Goal: Task Accomplishment & Management: Complete application form

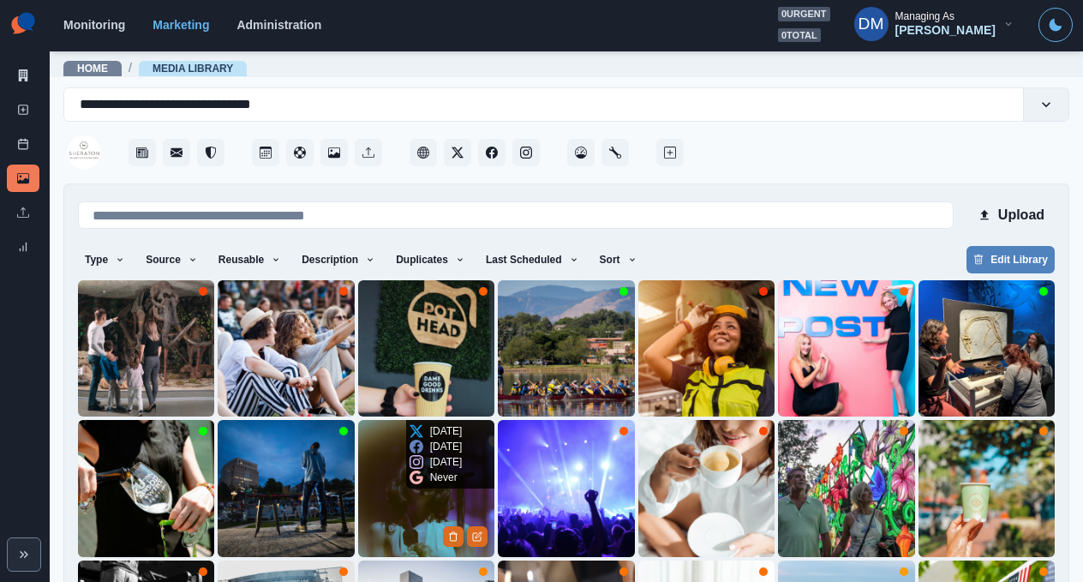
scroll to position [127, 0]
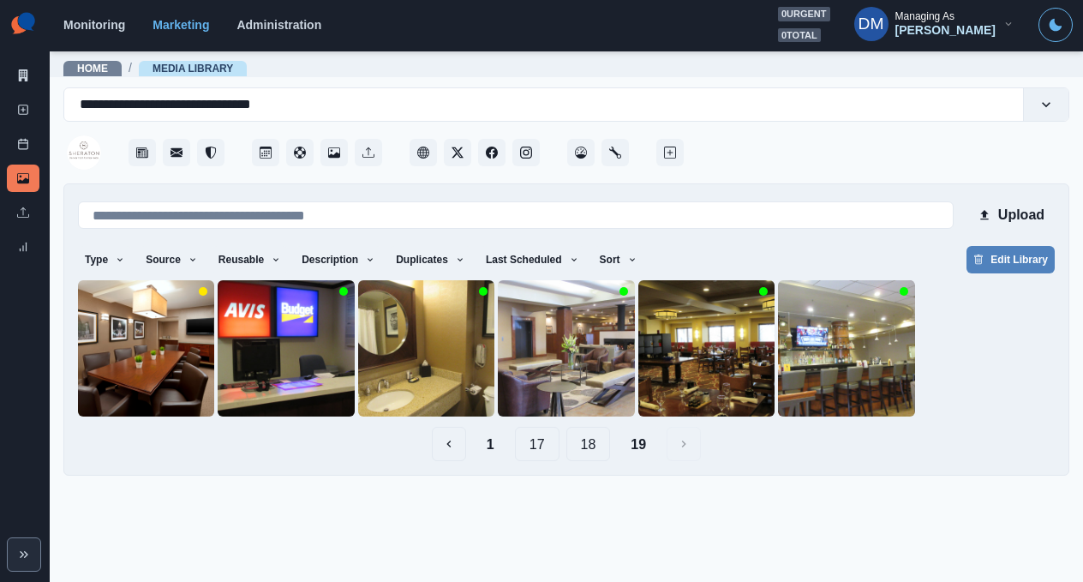
scroll to position [0, 0]
click at [522, 427] on div "1 17 18 19" at bounding box center [566, 444] width 977 height 34
click at [543, 427] on button "17" at bounding box center [537, 444] width 45 height 34
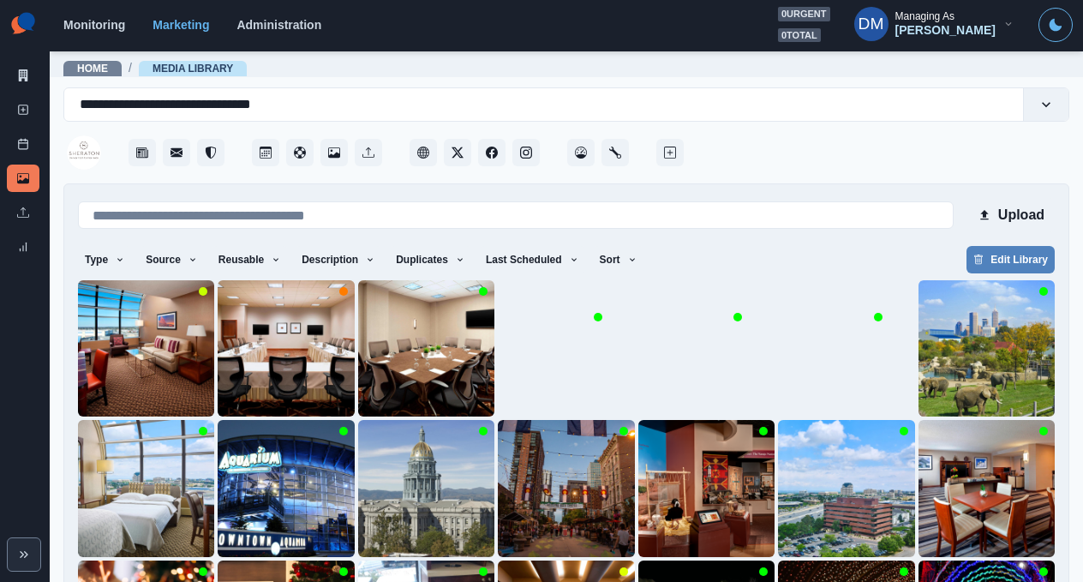
scroll to position [127, 0]
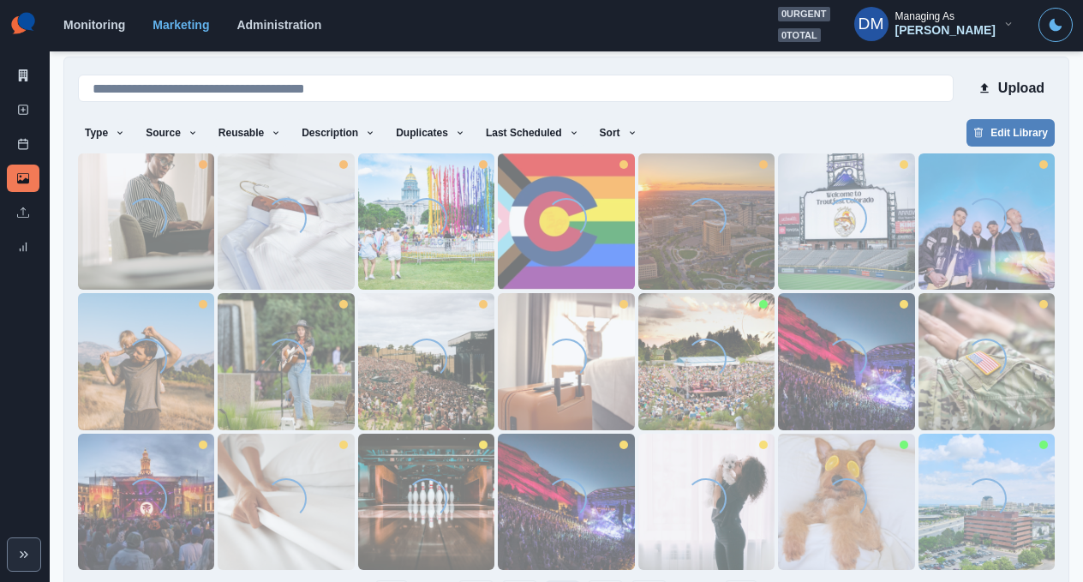
scroll to position [0, 0]
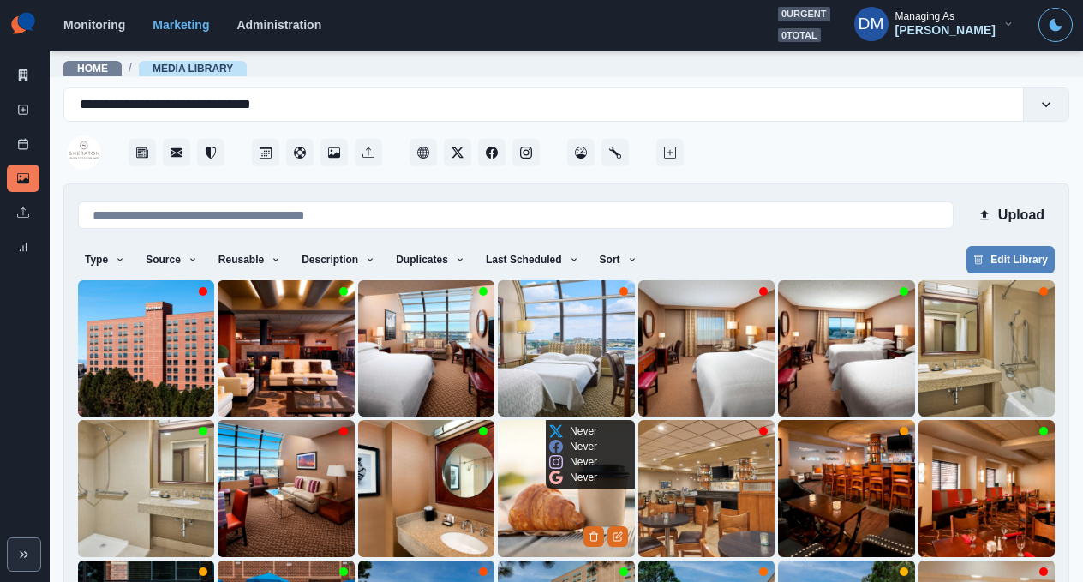
click at [548, 455] on img at bounding box center [566, 488] width 136 height 136
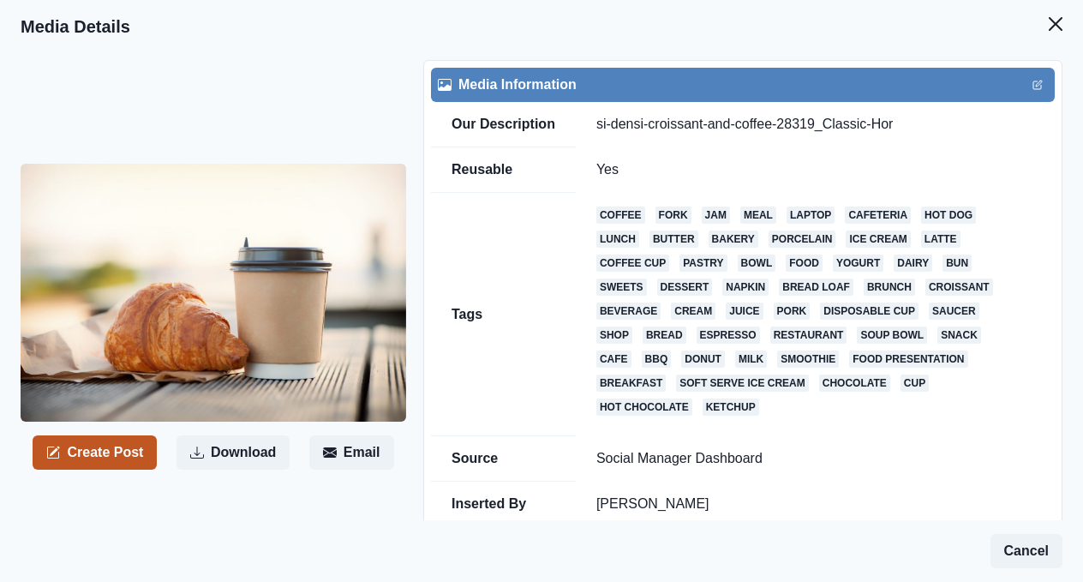
click at [90, 435] on button "Create Post" at bounding box center [95, 452] width 124 height 34
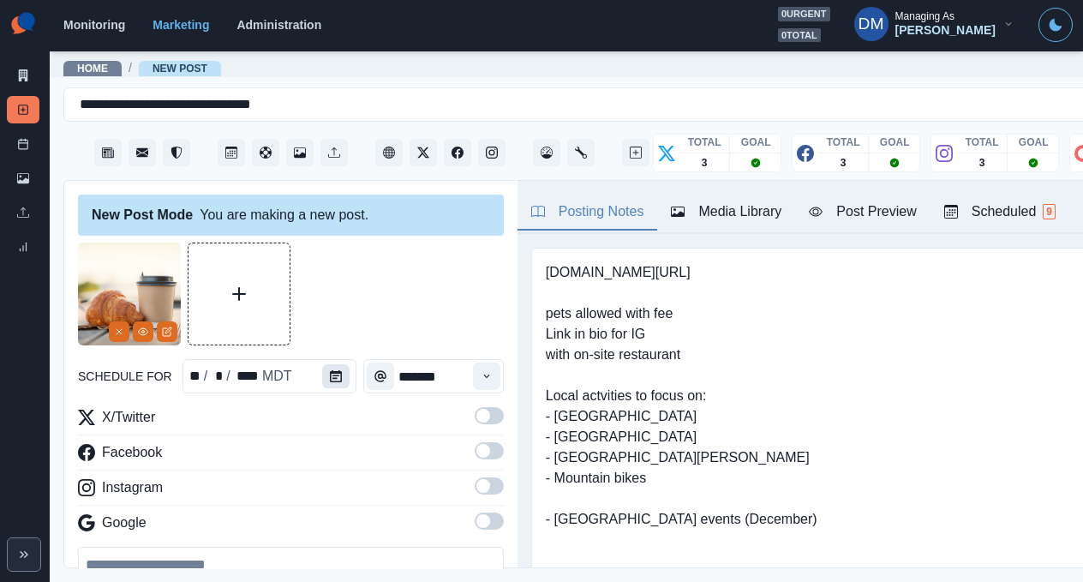
click at [322, 364] on button "Calendar" at bounding box center [335, 376] width 27 height 24
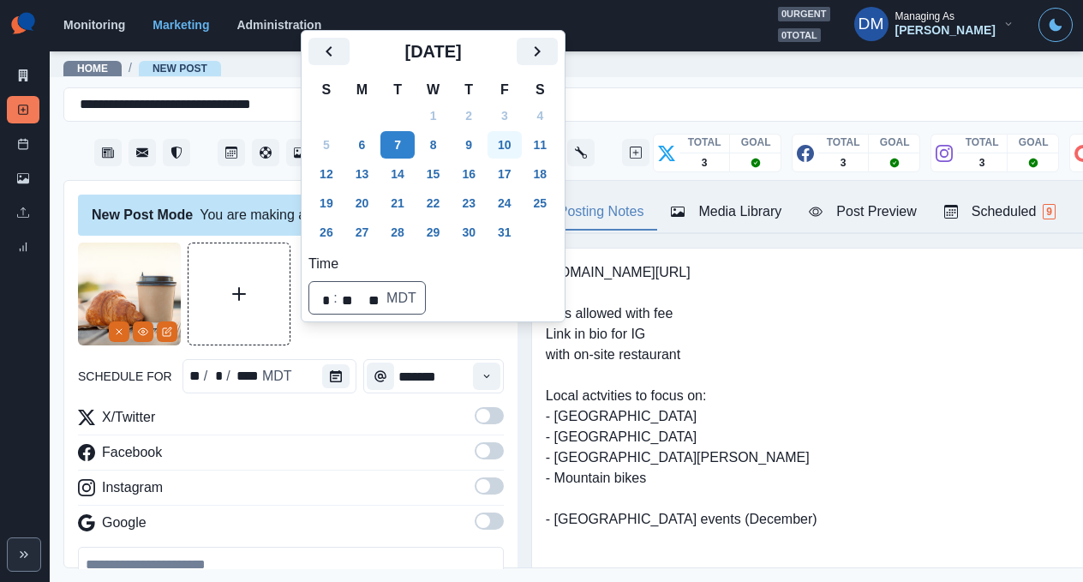
click at [488, 159] on button "10" at bounding box center [505, 144] width 34 height 27
click at [527, 62] on icon "Next" at bounding box center [537, 51] width 21 height 21
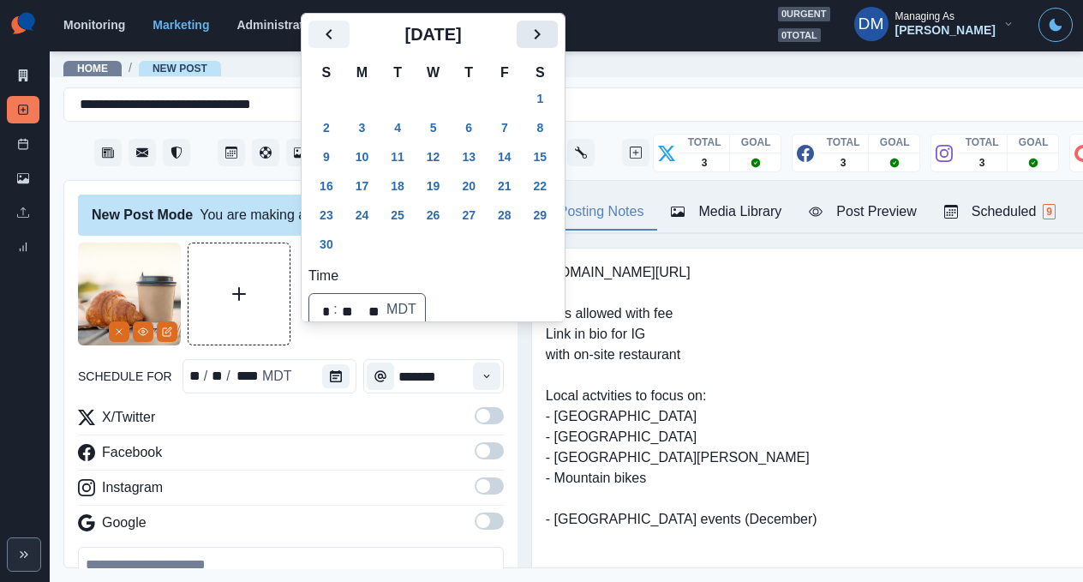
click at [527, 45] on icon "Next" at bounding box center [537, 34] width 21 height 21
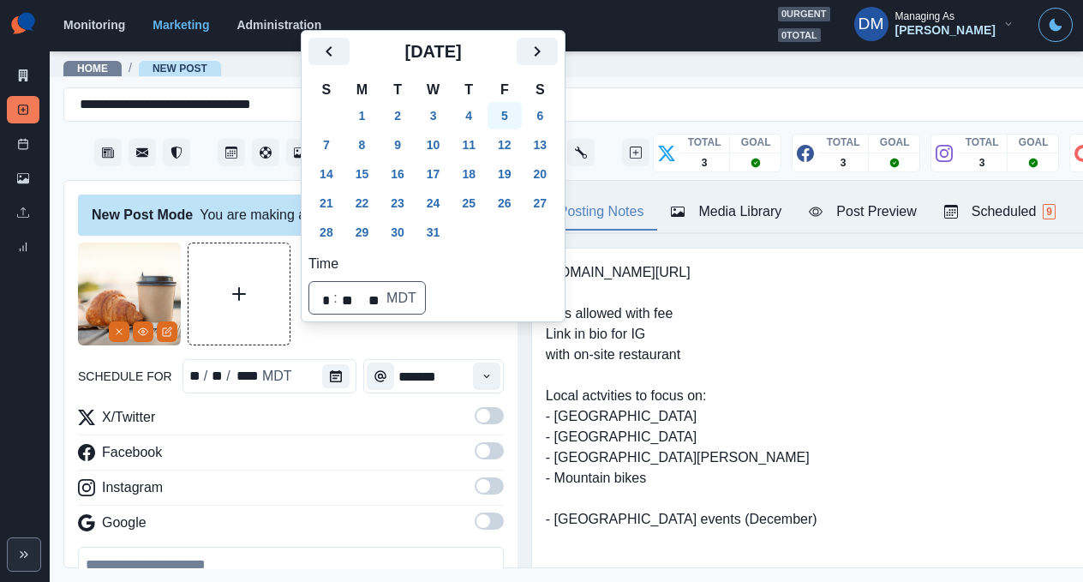
click at [488, 129] on button "5" at bounding box center [505, 115] width 34 height 27
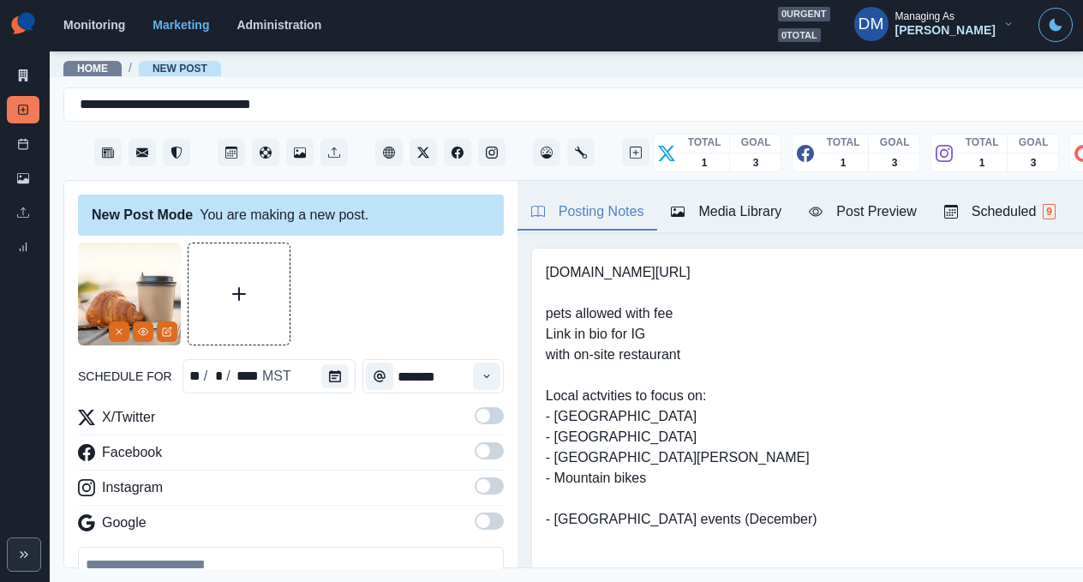
click at [456, 407] on div "X/Twitter" at bounding box center [291, 420] width 426 height 27
click at [475, 442] on label at bounding box center [489, 455] width 29 height 27
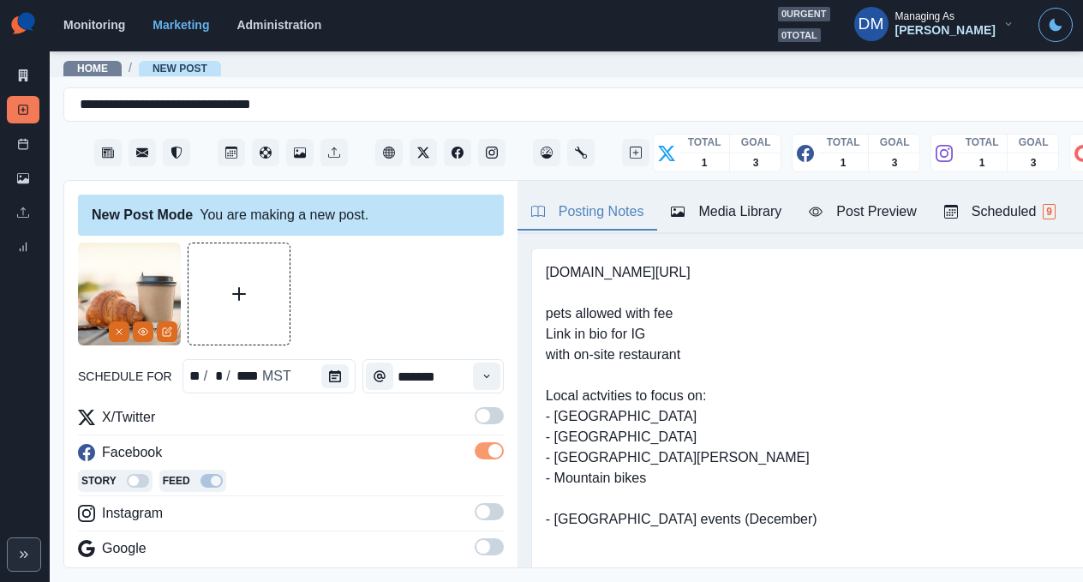
click at [475, 407] on span at bounding box center [489, 415] width 29 height 17
click at [475, 503] on label at bounding box center [489, 516] width 29 height 27
click at [329, 370] on icon "Calendar" at bounding box center [335, 376] width 12 height 12
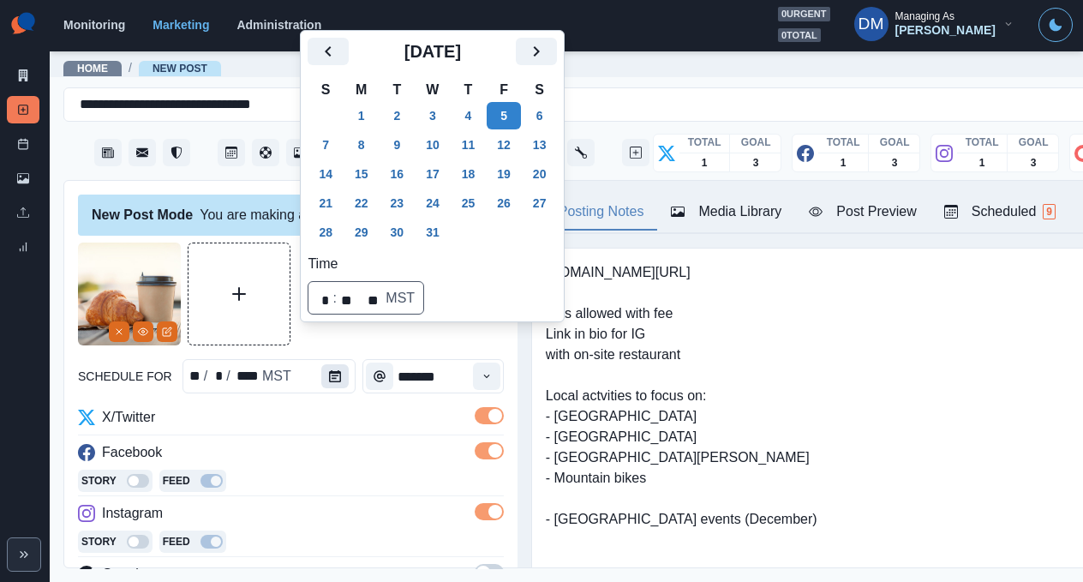
click at [329, 370] on icon "Calendar" at bounding box center [335, 376] width 12 height 12
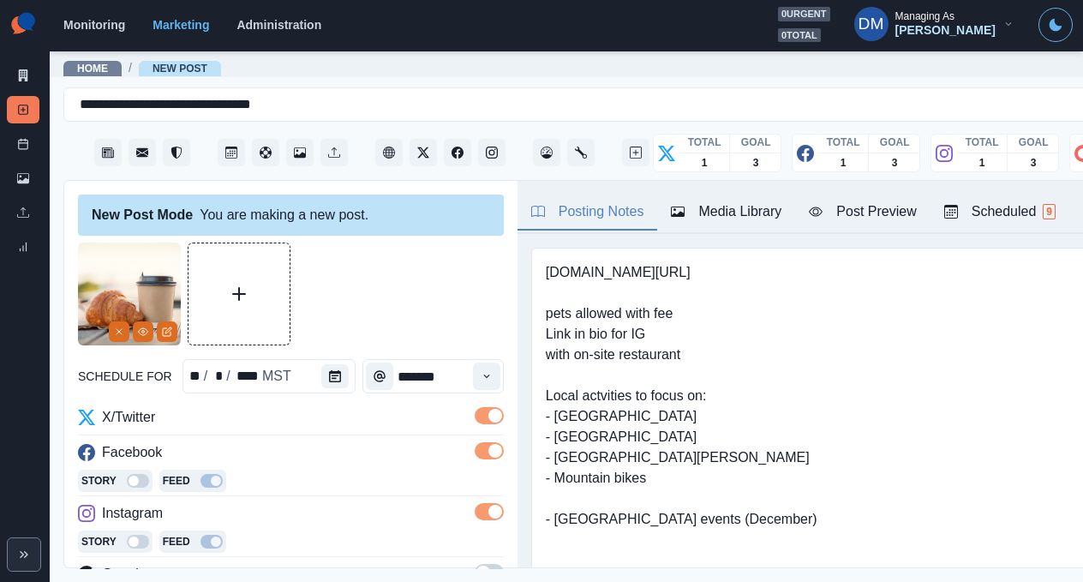
paste textarea "**********"
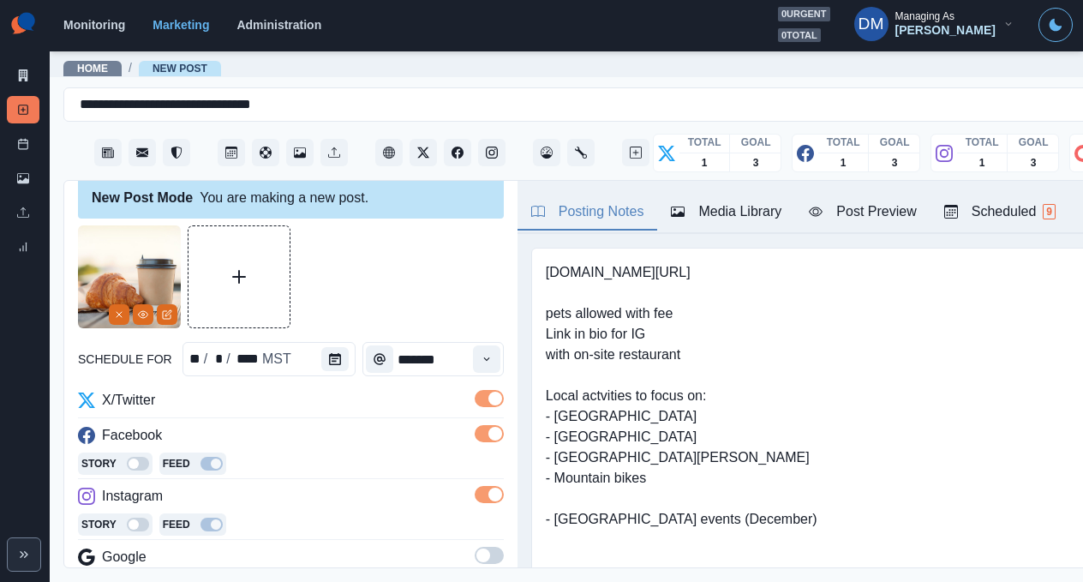
paste textarea "**********"
drag, startPoint x: 93, startPoint y: 509, endPoint x: 50, endPoint y: 509, distance: 43.7
click at [50, 509] on main "**********" at bounding box center [631, 316] width 1162 height 532
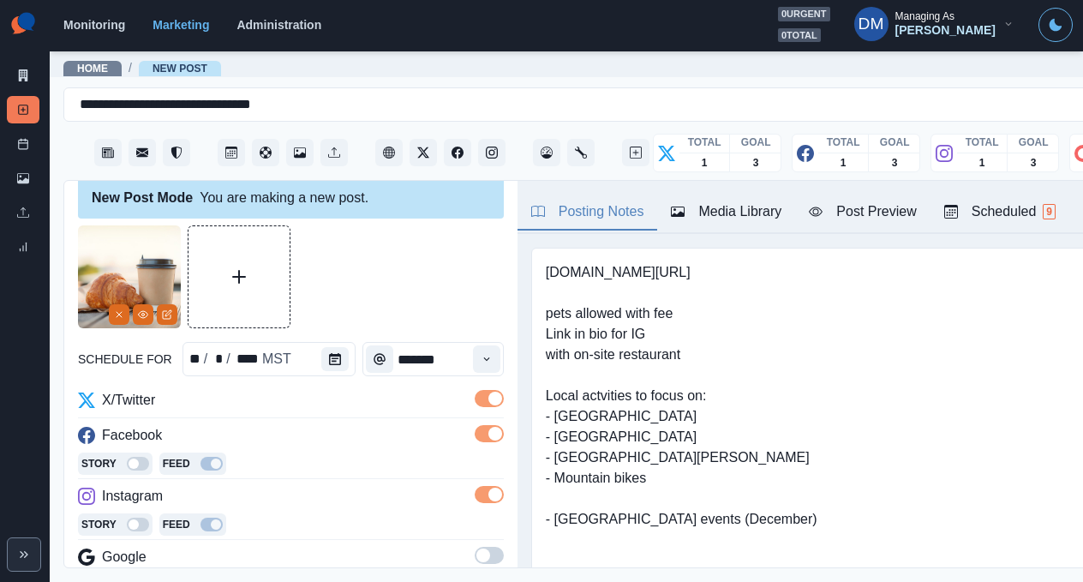
paste textarea "***"
type textarea "**********"
click at [805, 195] on button "Post Preview" at bounding box center [862, 213] width 135 height 36
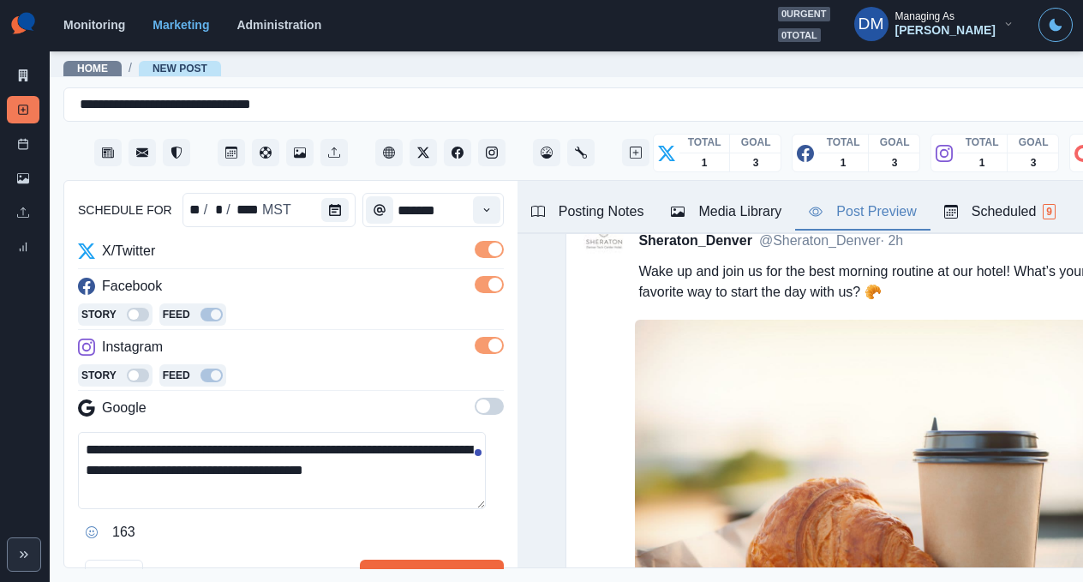
scroll to position [93, 0]
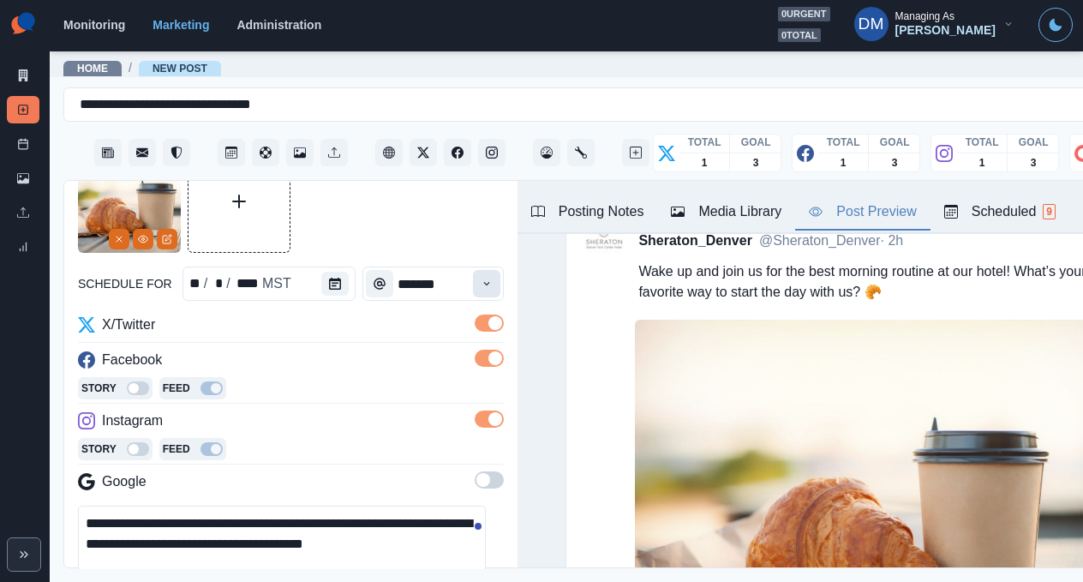
click at [473, 270] on button "Time" at bounding box center [486, 283] width 27 height 27
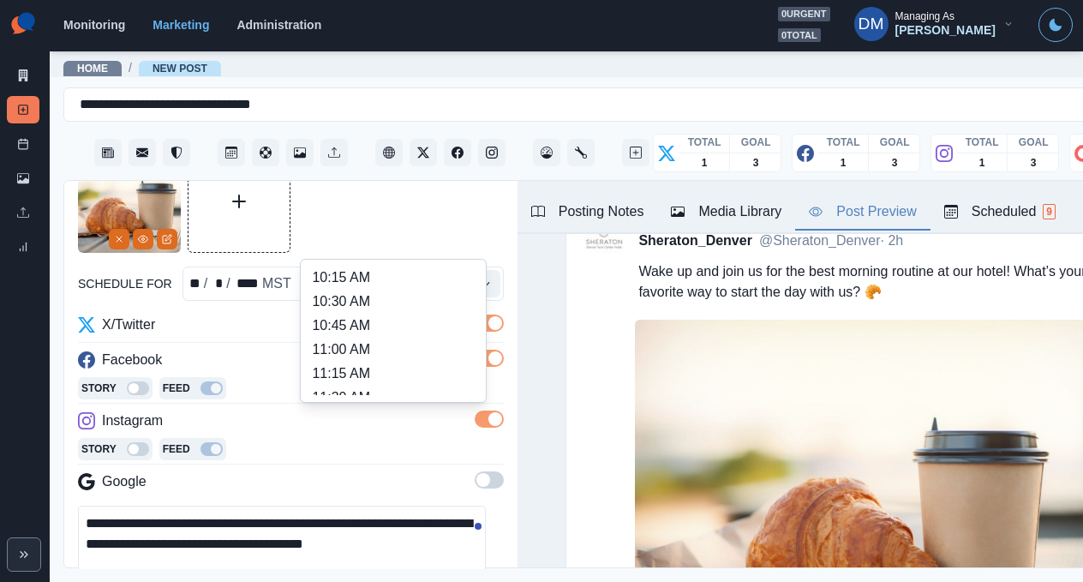
scroll to position [211, 0]
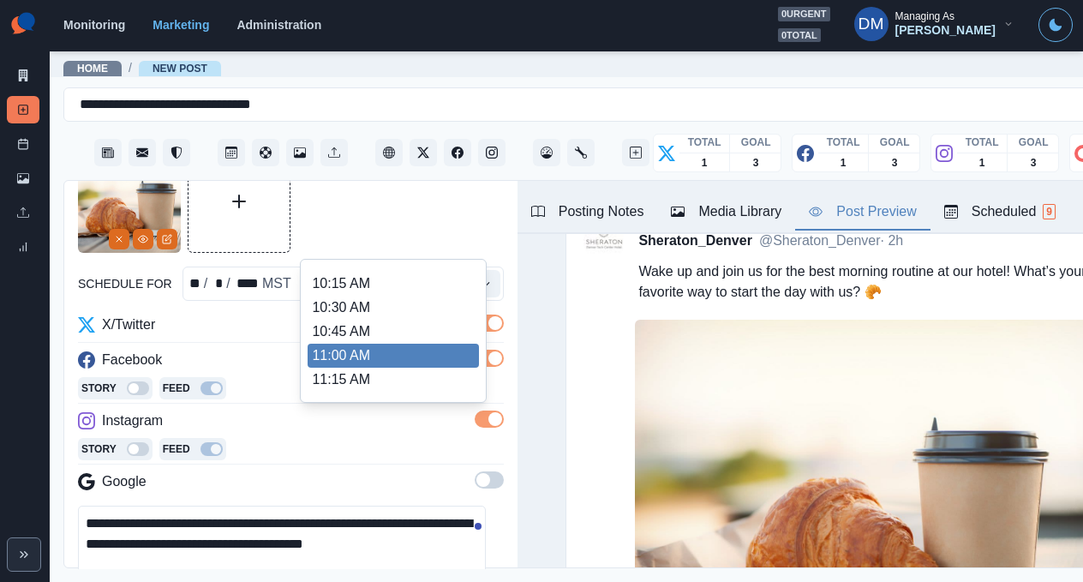
click at [375, 344] on li "11:00 AM" at bounding box center [393, 356] width 171 height 24
type input "********"
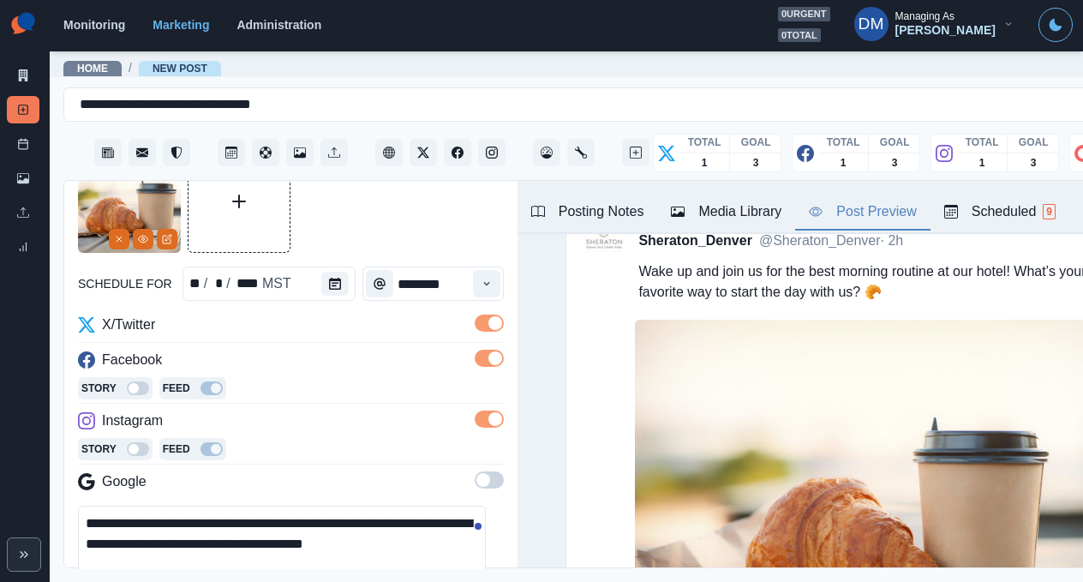
scroll to position [147, 0]
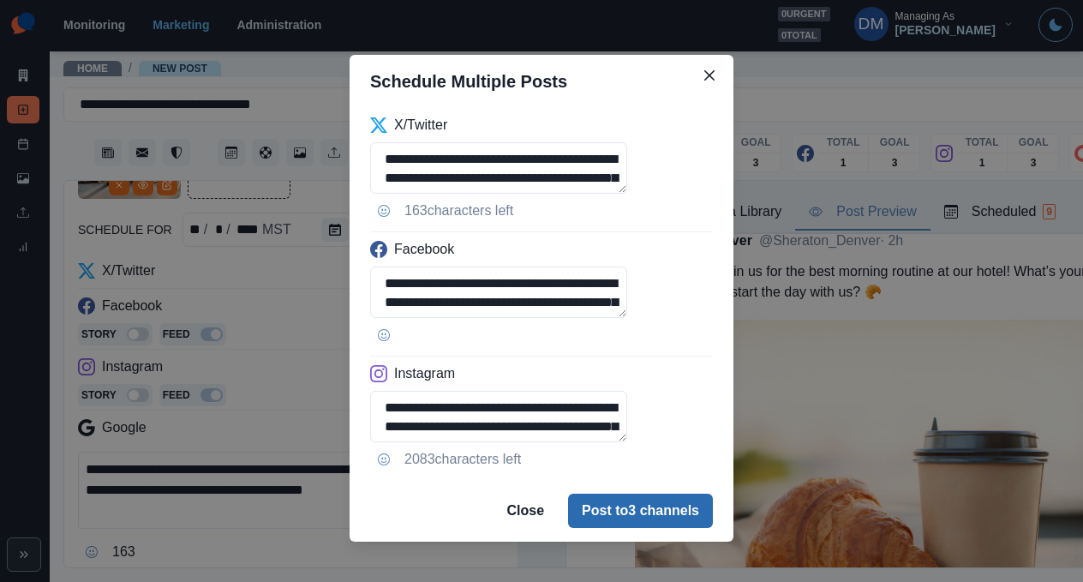
click at [596, 494] on button "Post to 3 channels" at bounding box center [640, 511] width 145 height 34
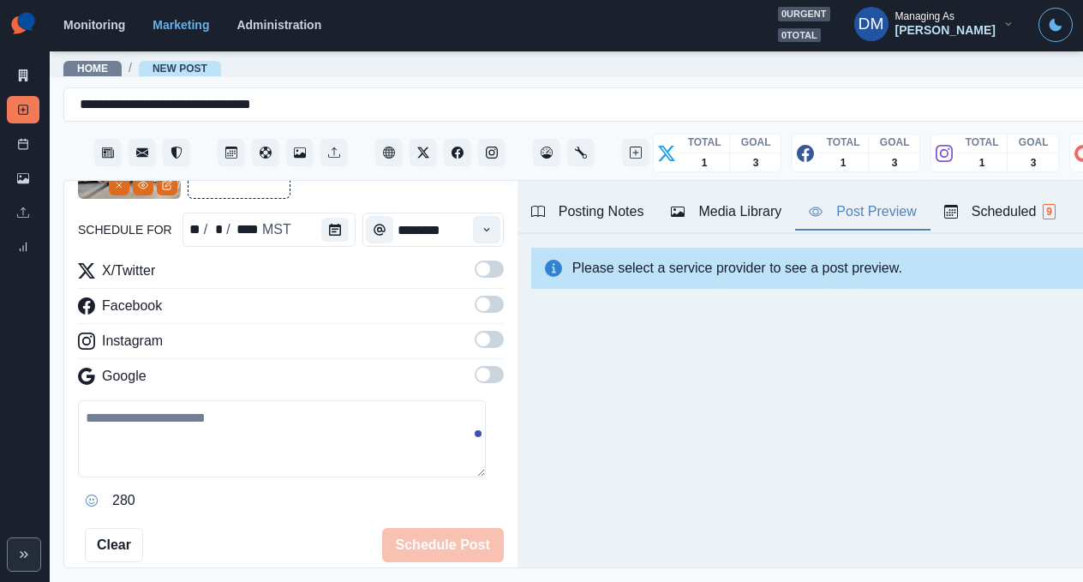
scroll to position [463, 0]
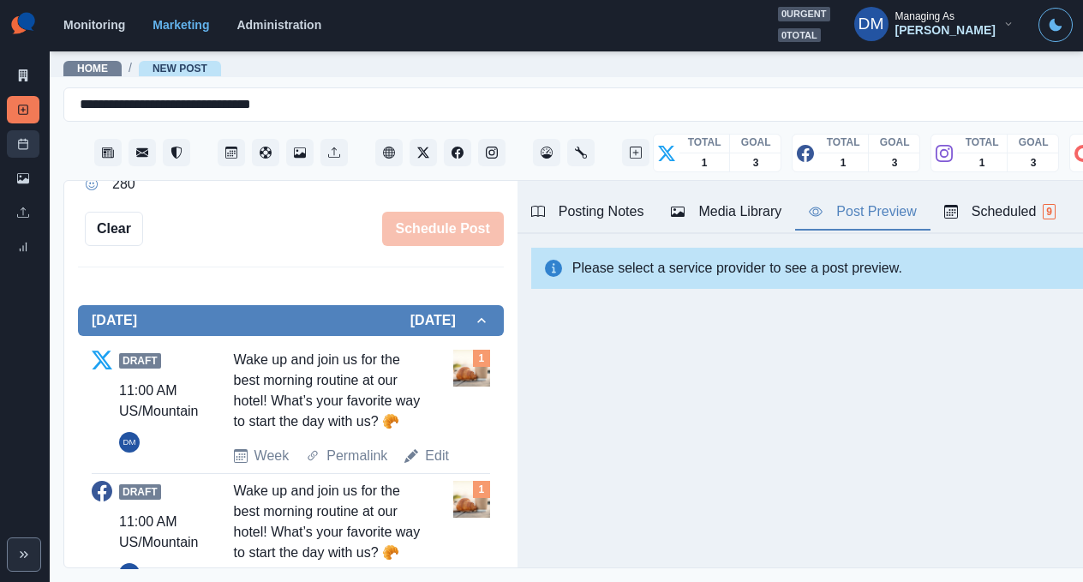
click at [31, 130] on link "Post Schedule" at bounding box center [23, 143] width 33 height 27
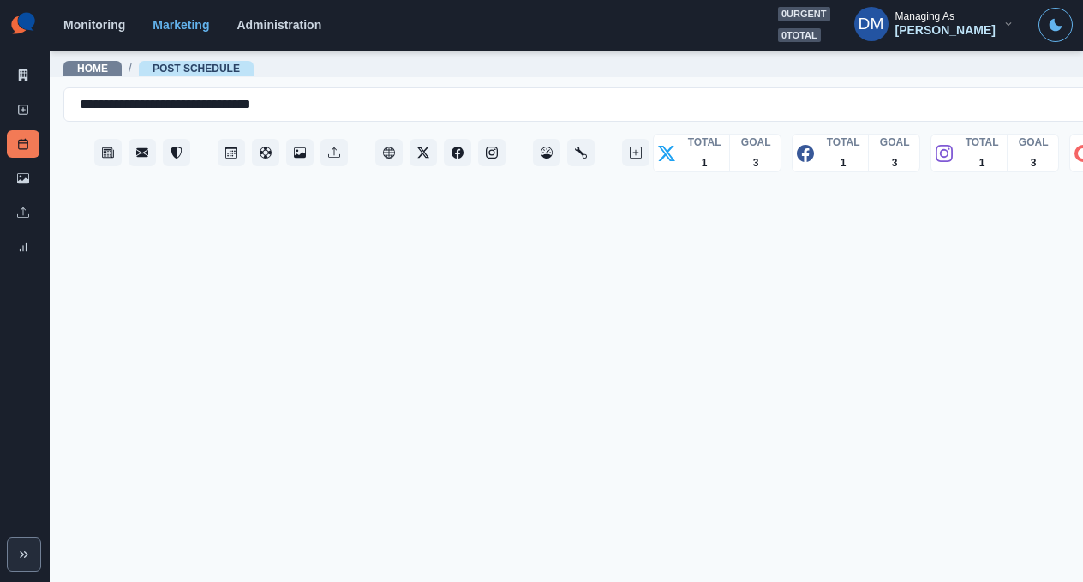
click at [31, 130] on link "Post Schedule" at bounding box center [23, 143] width 33 height 27
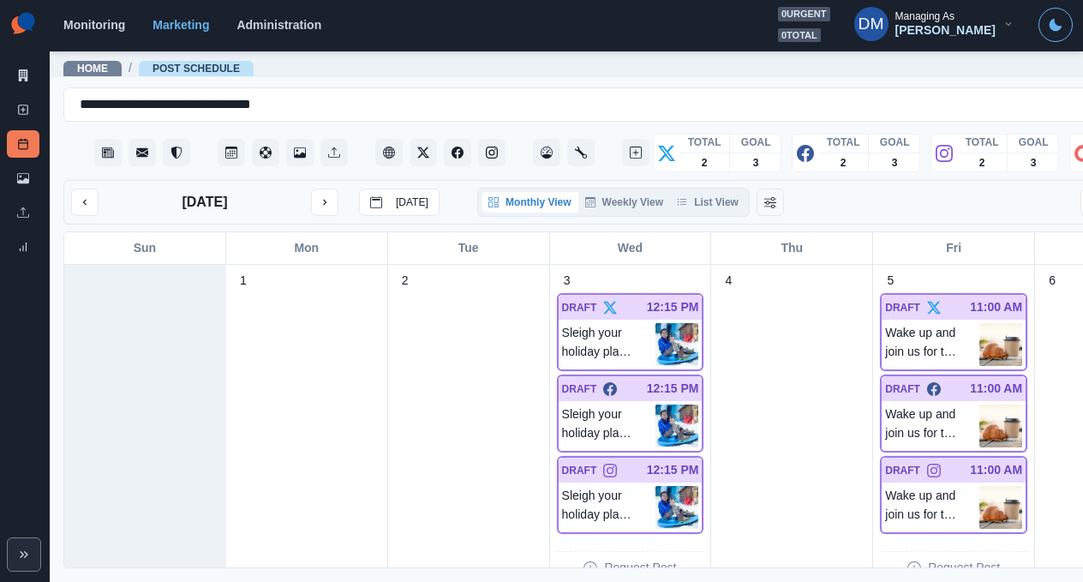
click at [63, 180] on div "[DATE] [DATE] Monthly View Weekly View List View Collapsed View" at bounding box center [630, 202] width 1135 height 45
click at [69, 180] on div "[DATE] [DATE] Monthly View Weekly View List View Collapsed View" at bounding box center [630, 202] width 1135 height 45
click at [78, 189] on button "previous month" at bounding box center [84, 202] width 27 height 27
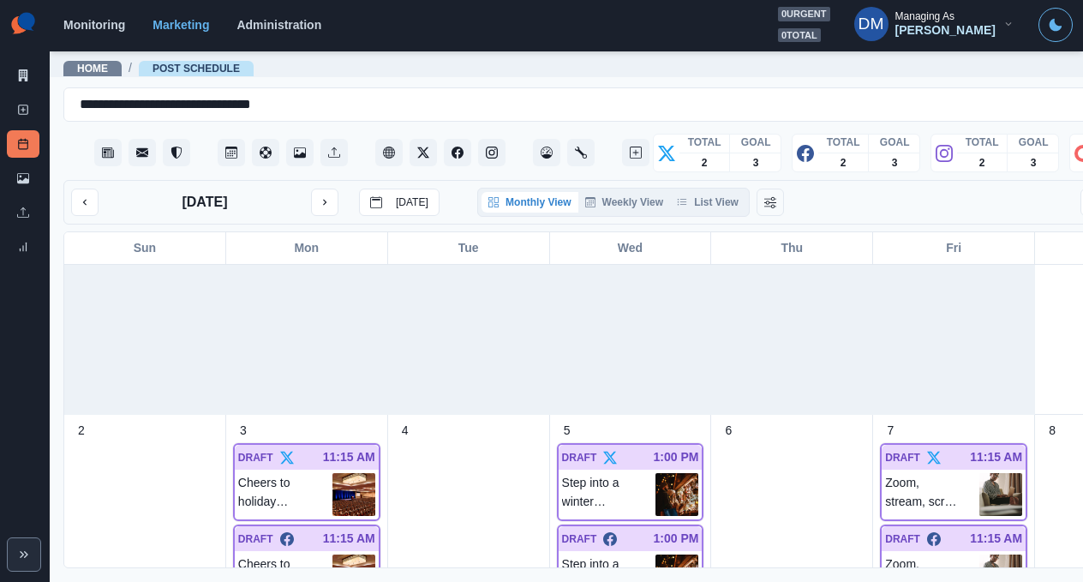
scroll to position [339, 0]
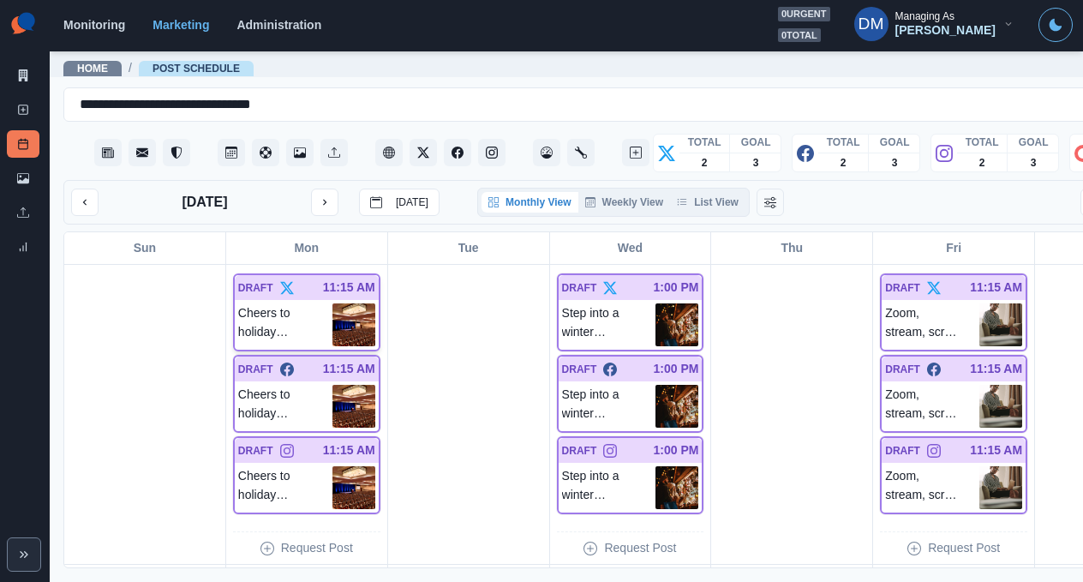
click at [332, 303] on img at bounding box center [353, 324] width 43 height 43
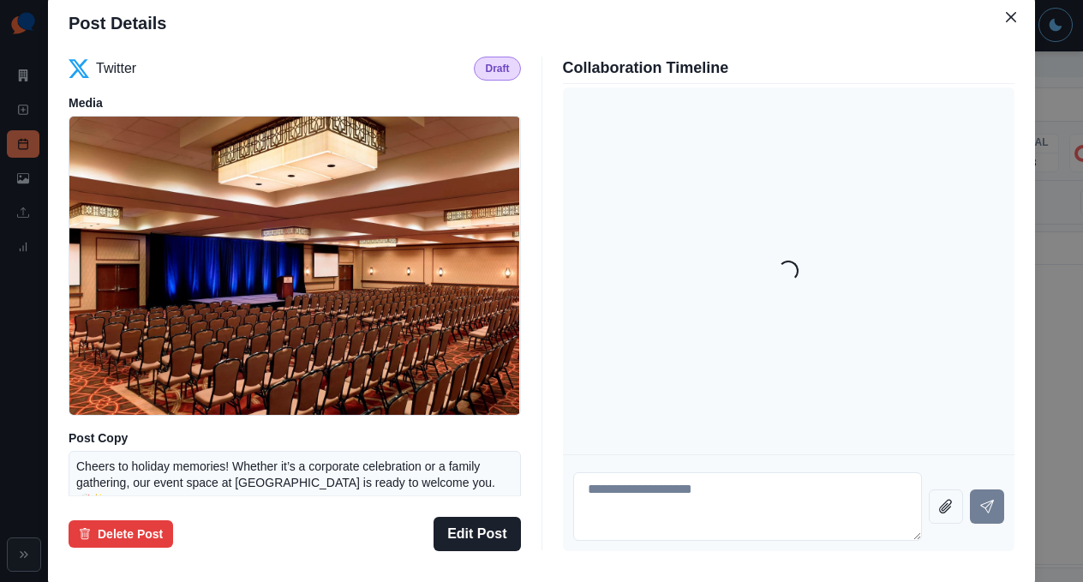
scroll to position [162, 0]
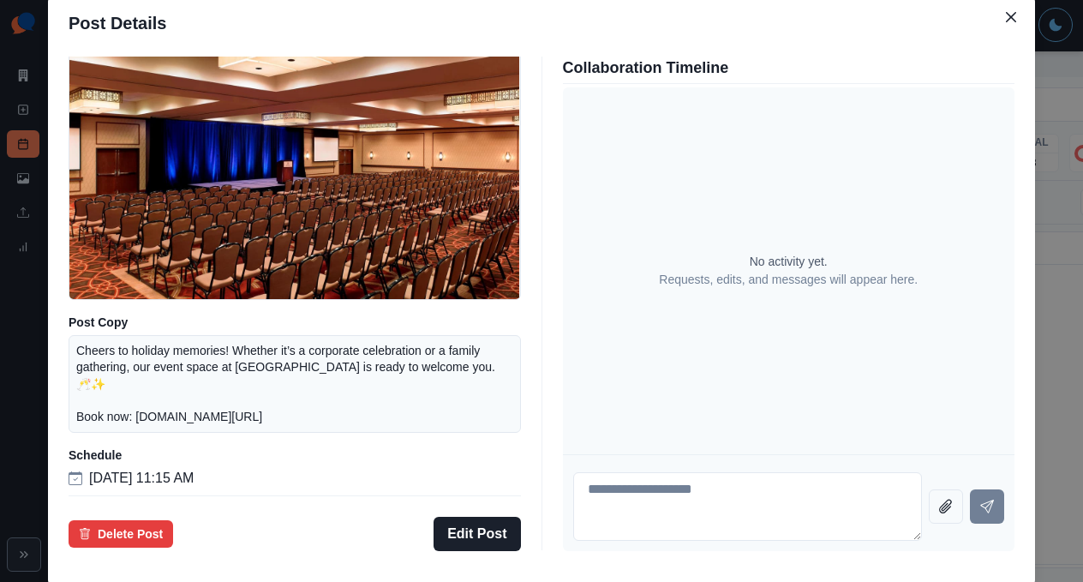
click at [133, 344] on div "Post Details Twitter Draft Media Post Copy Cheers to holiday memories! Whether …" at bounding box center [541, 291] width 1083 height 582
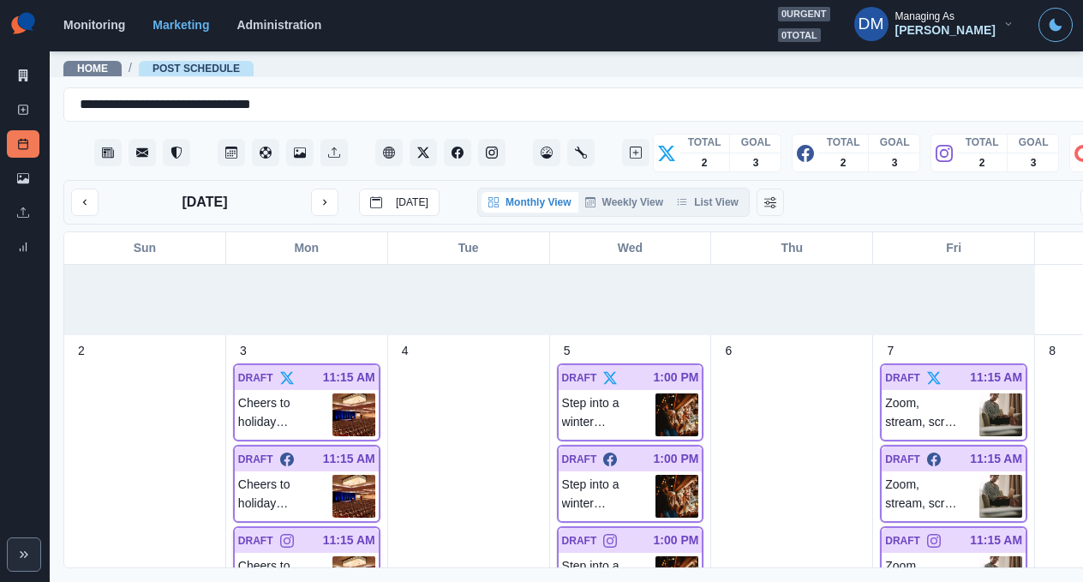
scroll to position [0, 0]
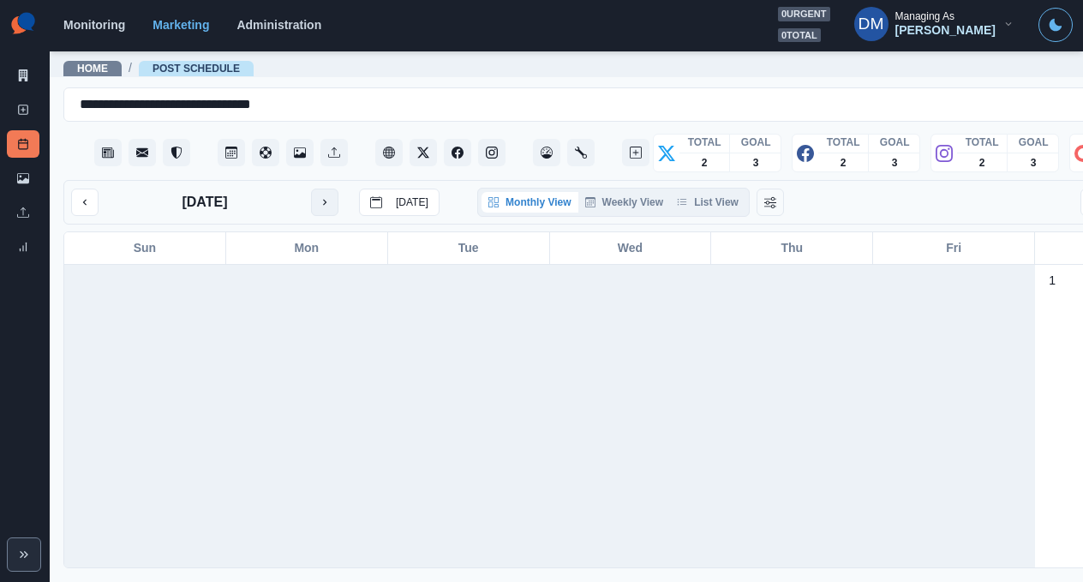
click at [311, 189] on button "next month" at bounding box center [324, 202] width 27 height 27
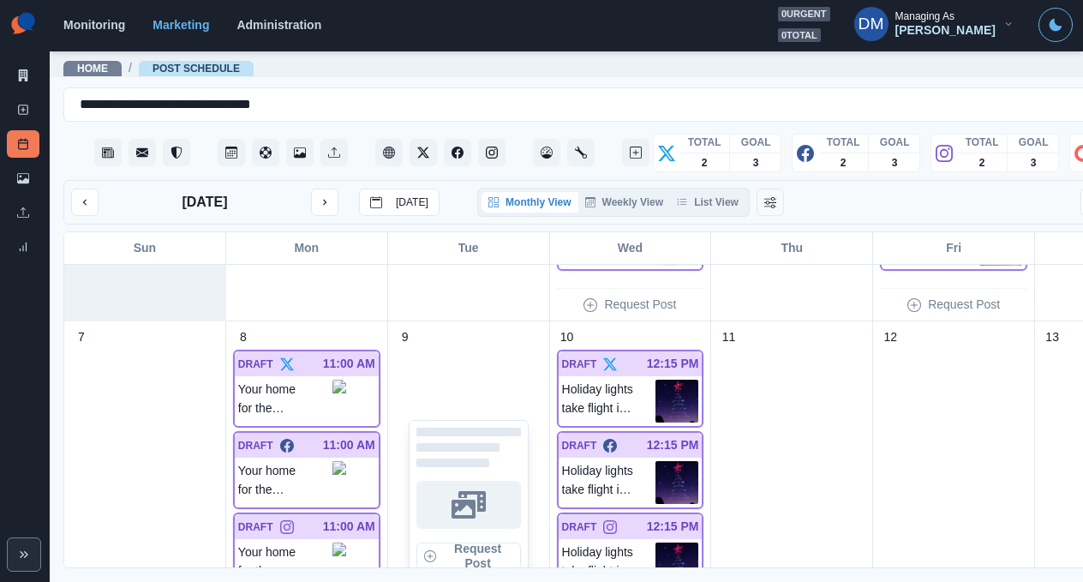
scroll to position [270, 0]
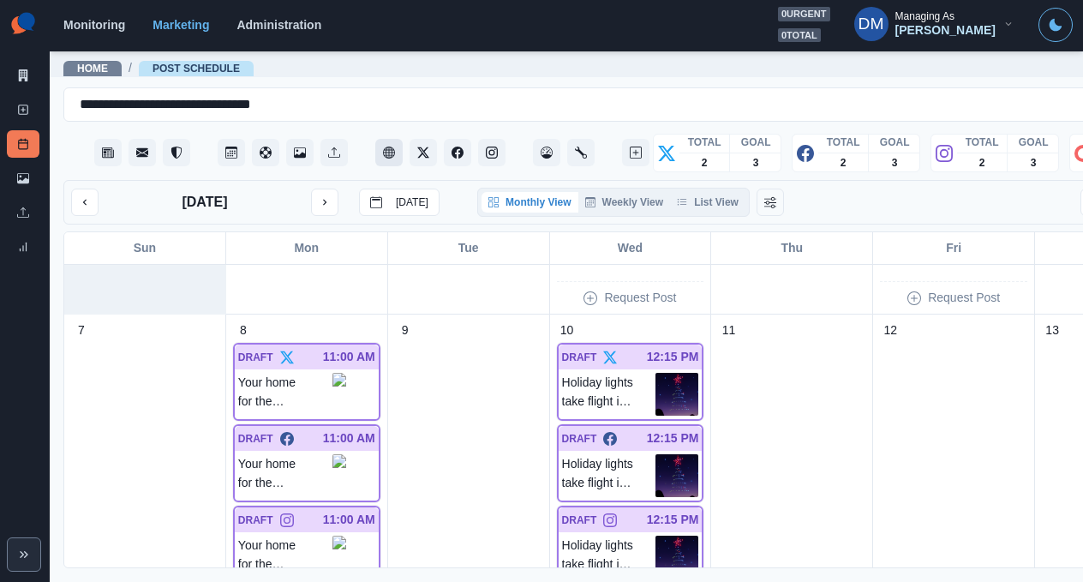
click at [375, 139] on button "Client Website" at bounding box center [388, 152] width 27 height 27
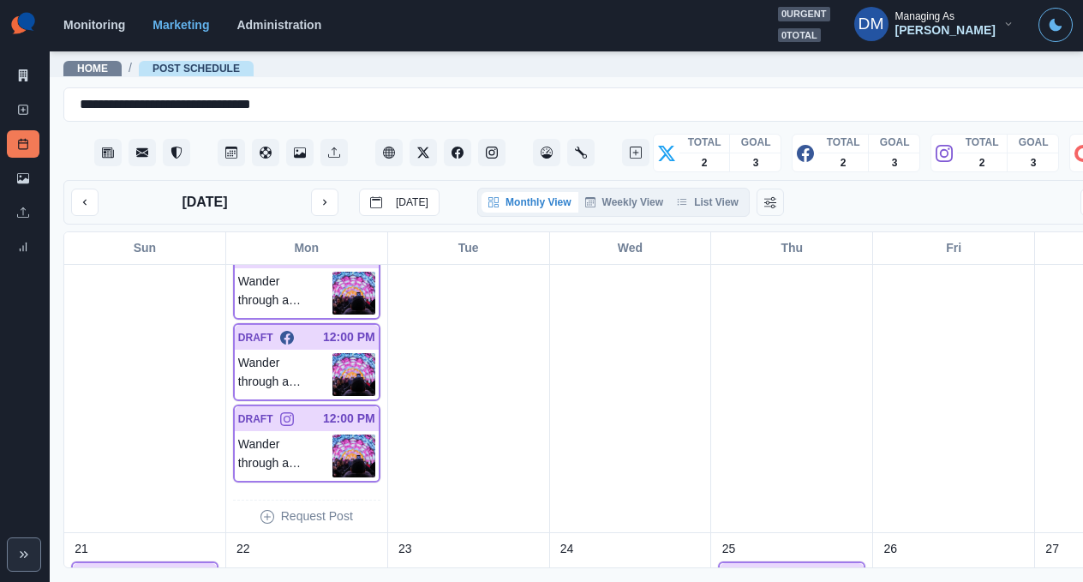
scroll to position [932, 0]
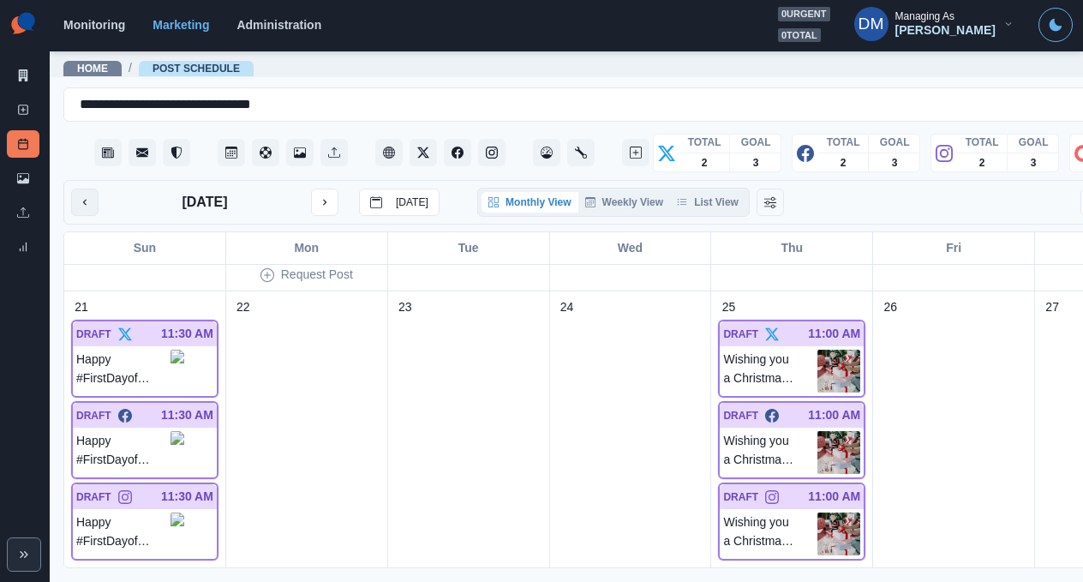
click at [79, 196] on icon "previous month" at bounding box center [85, 202] width 12 height 12
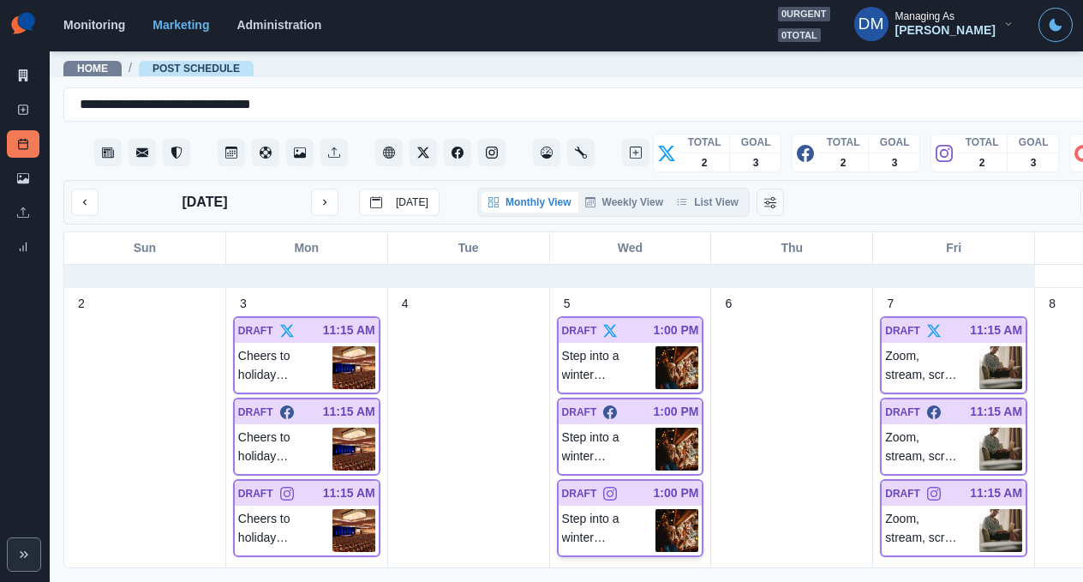
scroll to position [292, 0]
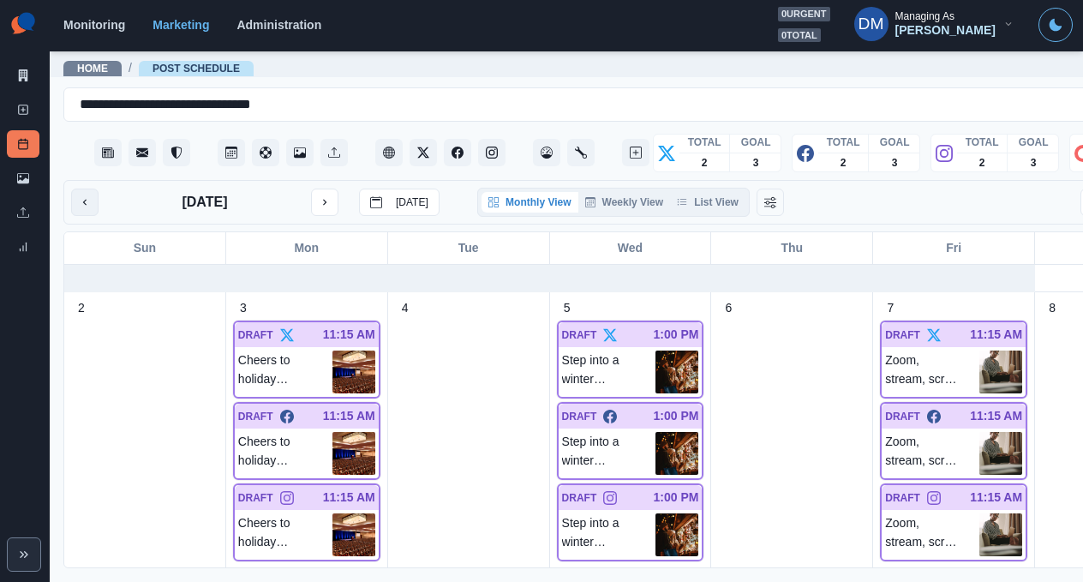
click at [75, 189] on button "previous month" at bounding box center [84, 202] width 27 height 27
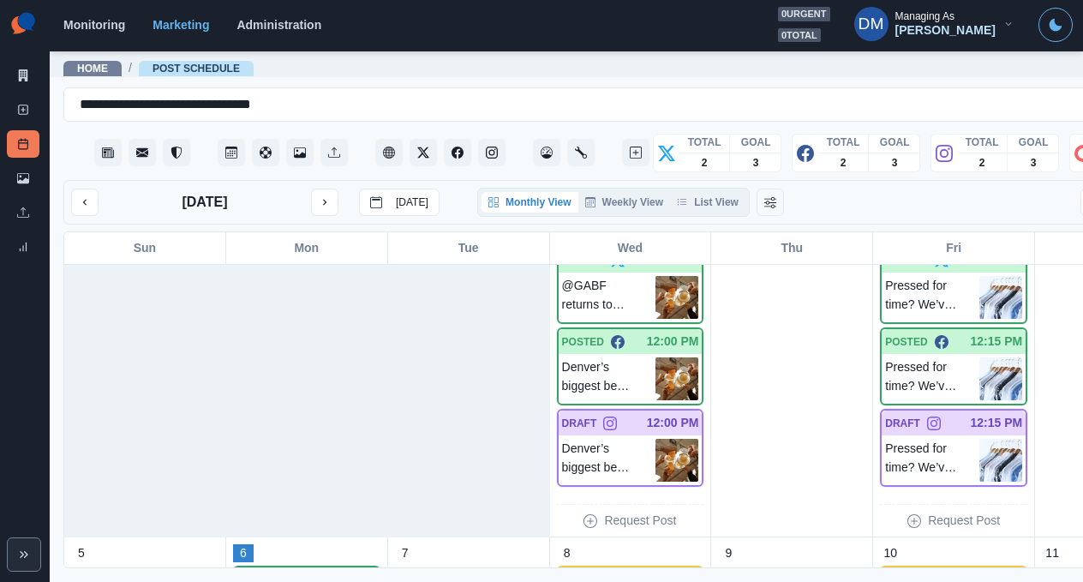
scroll to position [0, 0]
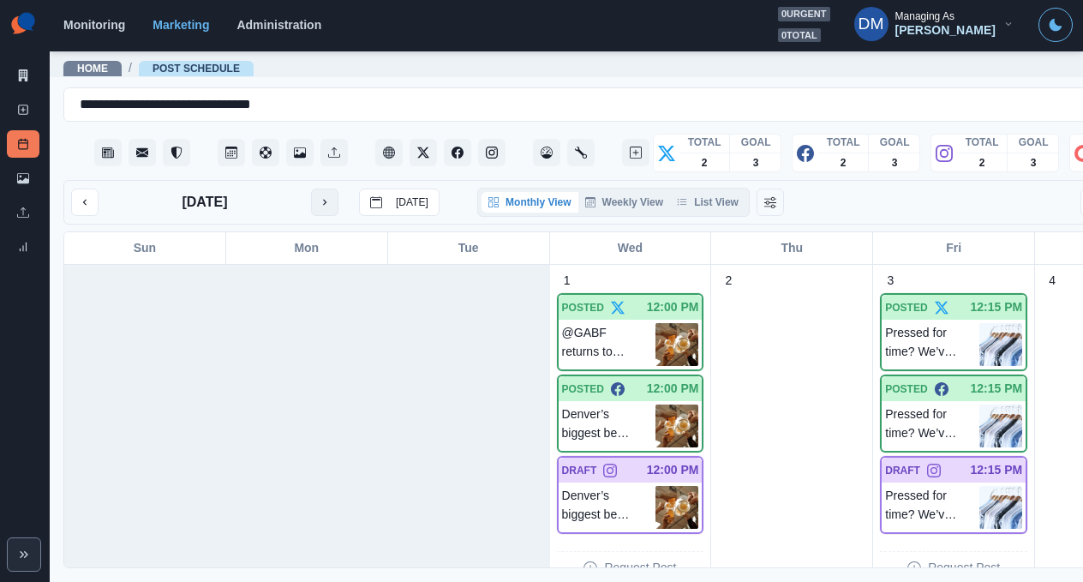
click at [311, 189] on button "next month" at bounding box center [324, 202] width 27 height 27
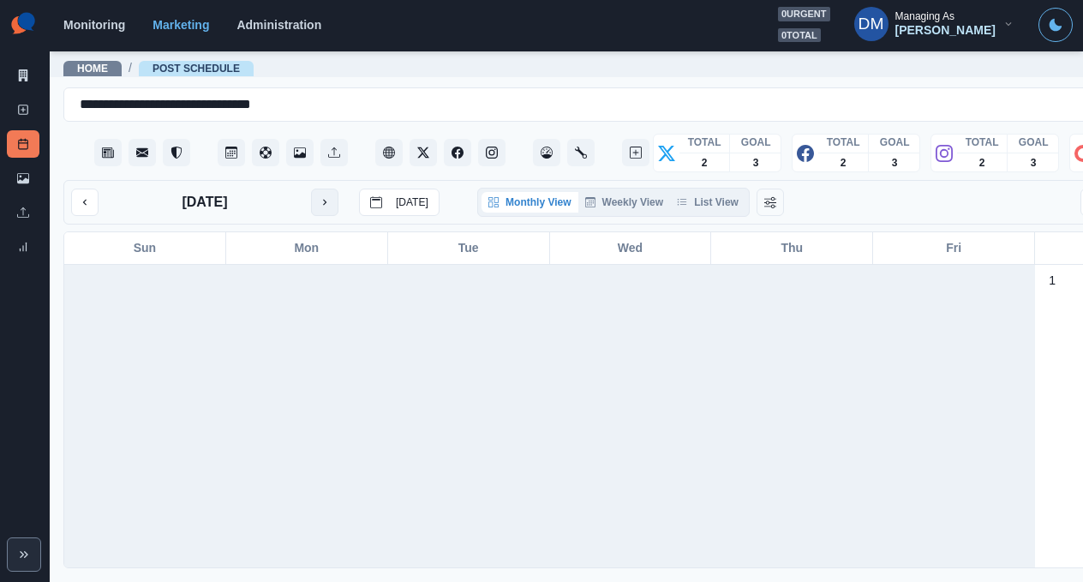
click at [311, 189] on button "next month" at bounding box center [324, 202] width 27 height 27
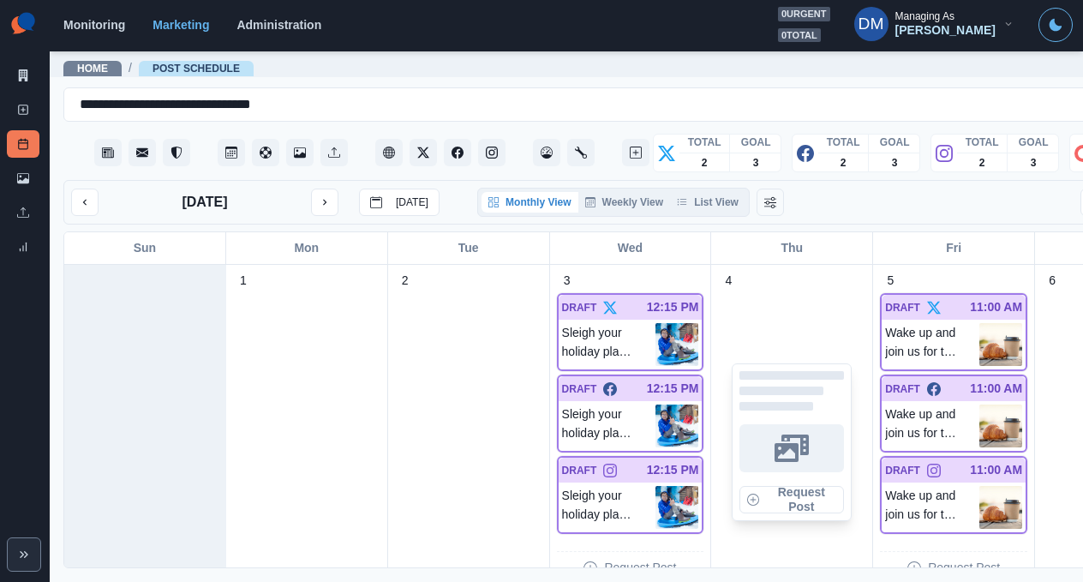
scroll to position [13, 0]
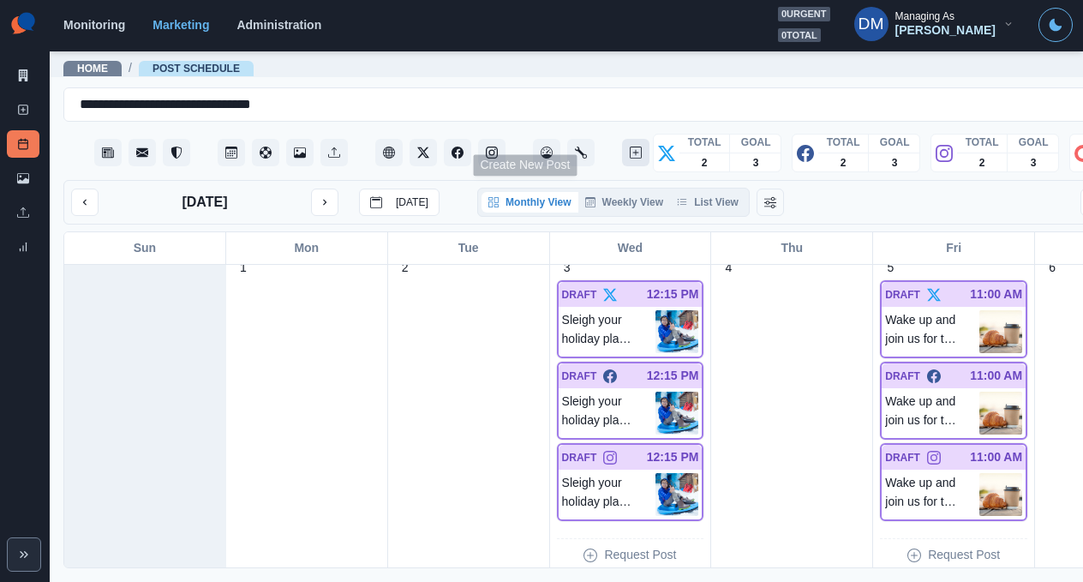
click at [622, 140] on button "Create New Post" at bounding box center [635, 152] width 27 height 27
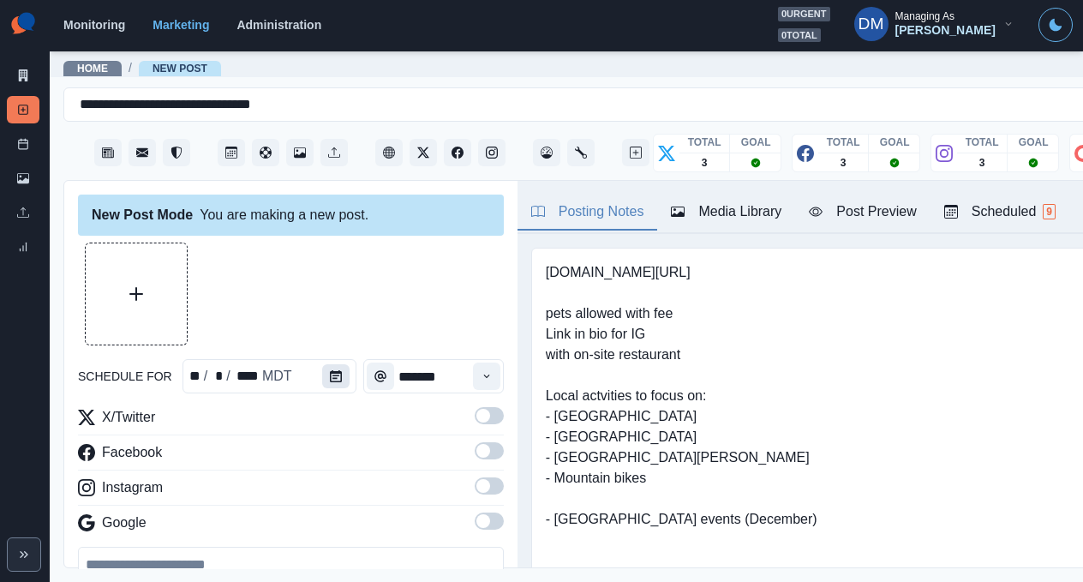
click at [322, 364] on button "Calendar" at bounding box center [335, 376] width 27 height 24
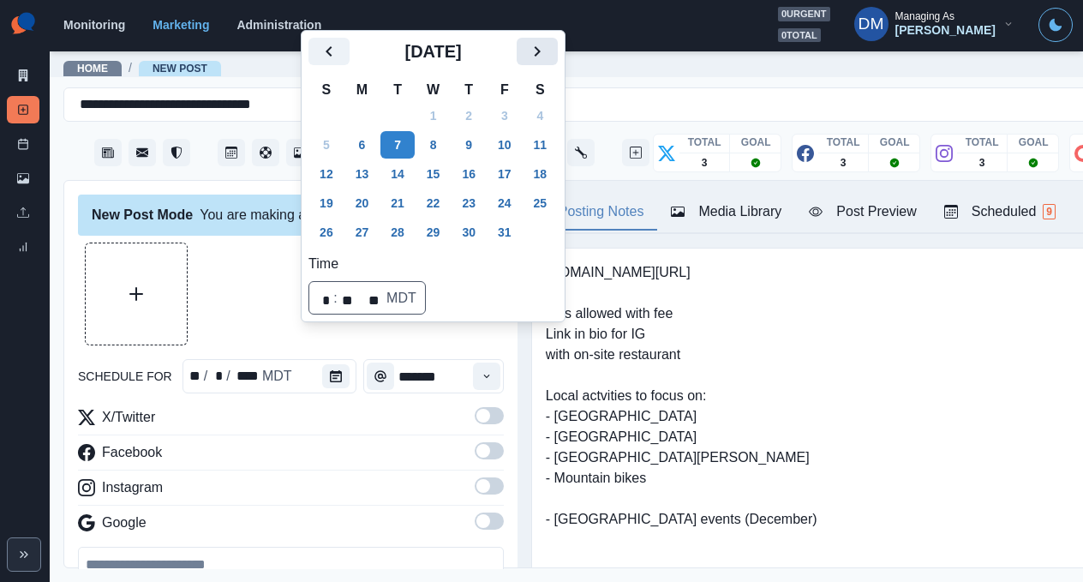
click at [517, 65] on button "Next" at bounding box center [537, 51] width 41 height 27
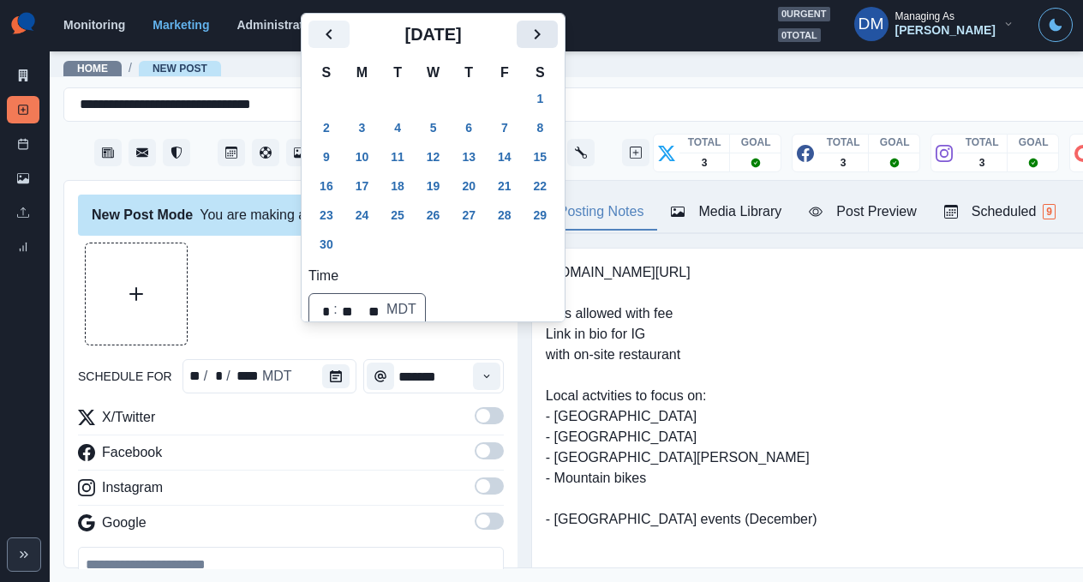
click at [495, 62] on div "[DATE]" at bounding box center [432, 41] width 249 height 41
click at [535, 39] on icon "Next" at bounding box center [538, 34] width 6 height 10
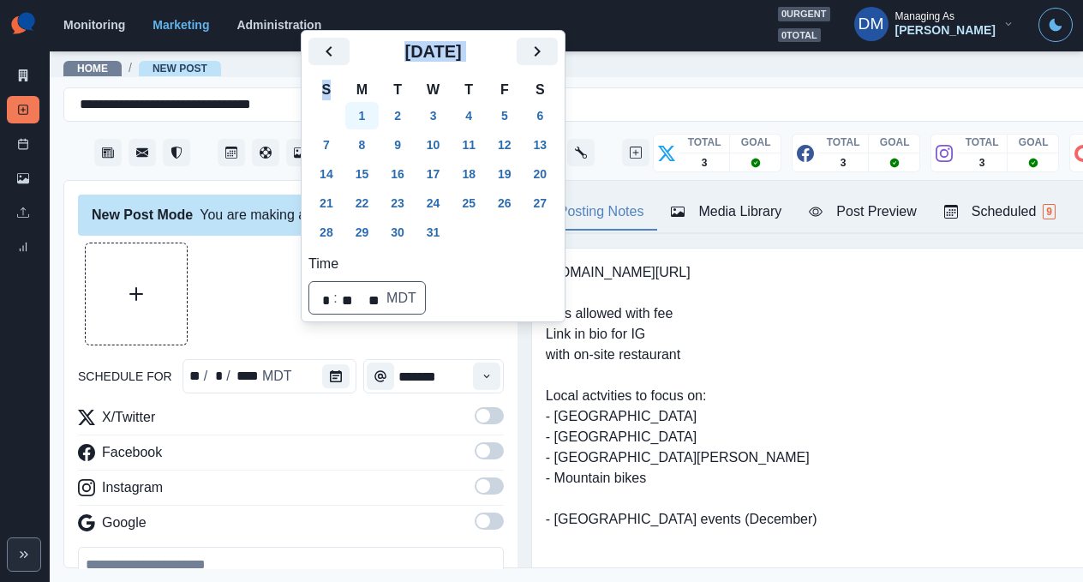
click at [351, 129] on button "1" at bounding box center [362, 115] width 34 height 27
click at [475, 407] on label at bounding box center [489, 420] width 29 height 27
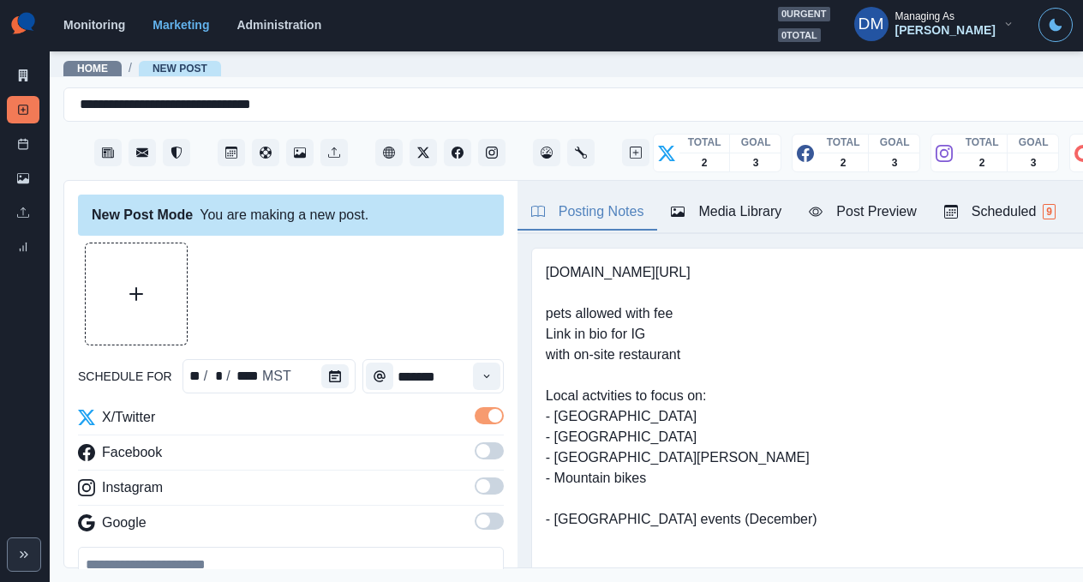
click at [475, 442] on span at bounding box center [489, 450] width 29 height 17
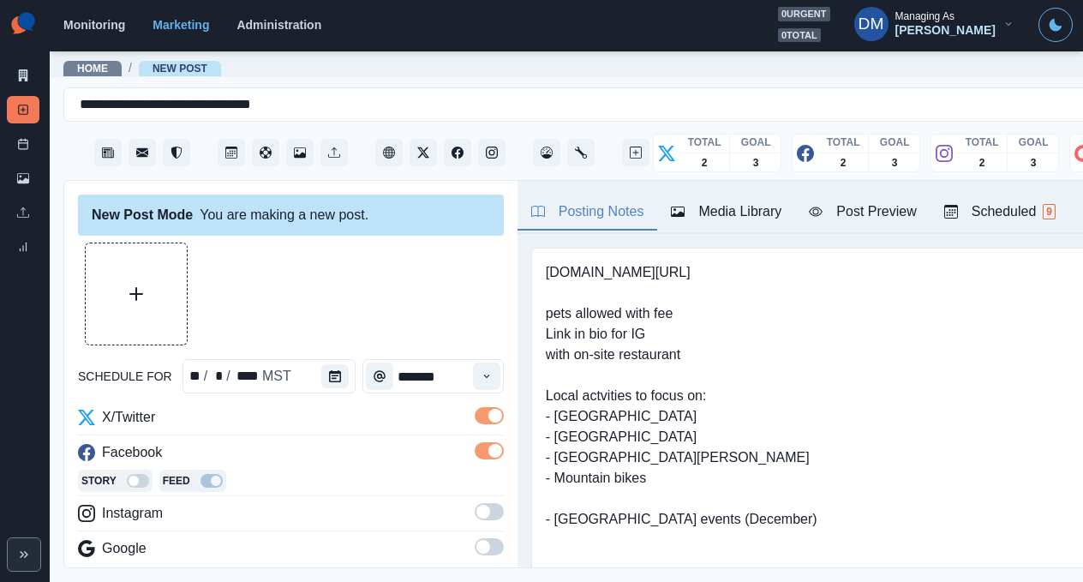
click at [478, 503] on label at bounding box center [489, 516] width 29 height 27
click at [481, 370] on icon "Time" at bounding box center [487, 376] width 12 height 12
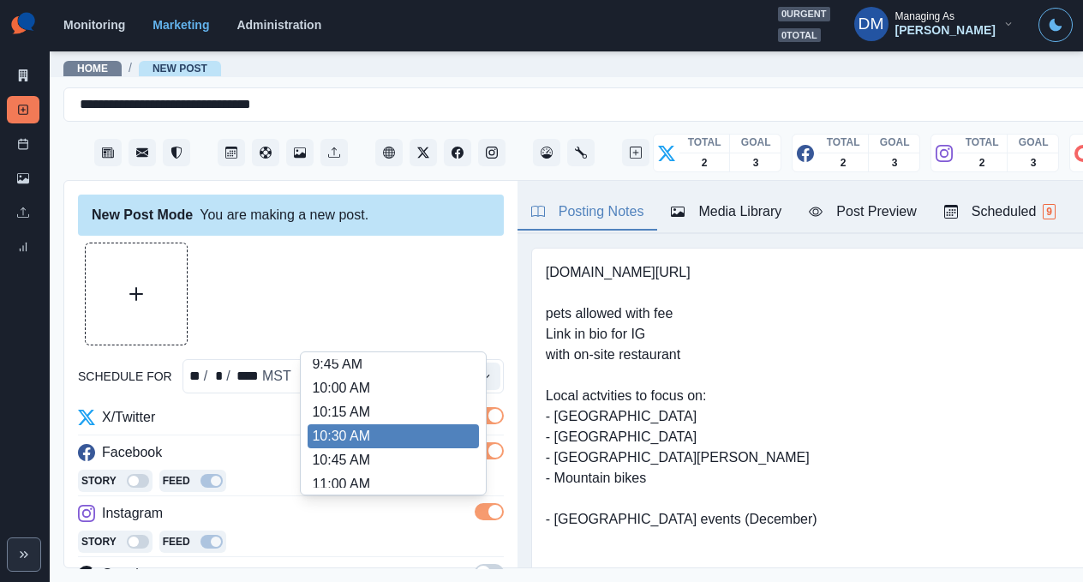
scroll to position [207, 0]
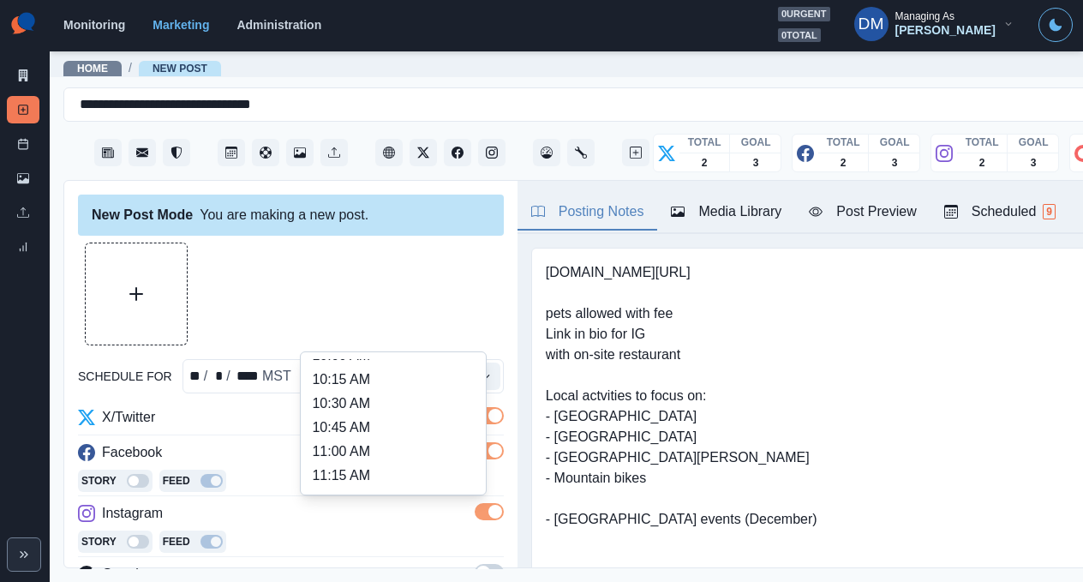
click at [376, 488] on li "11:30 AM" at bounding box center [393, 500] width 171 height 24
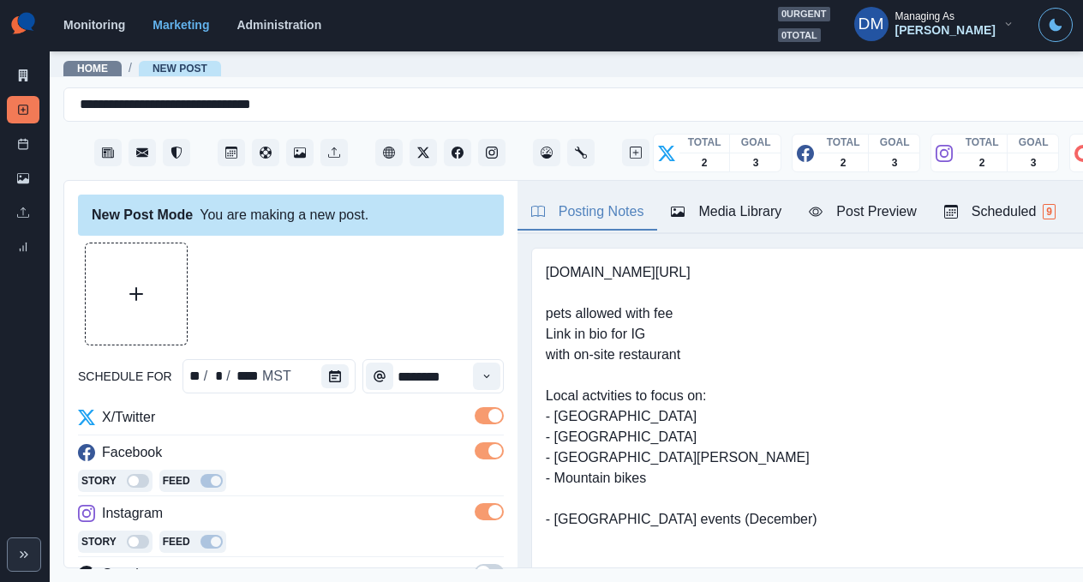
type input "********"
click at [323, 242] on div at bounding box center [291, 293] width 426 height 103
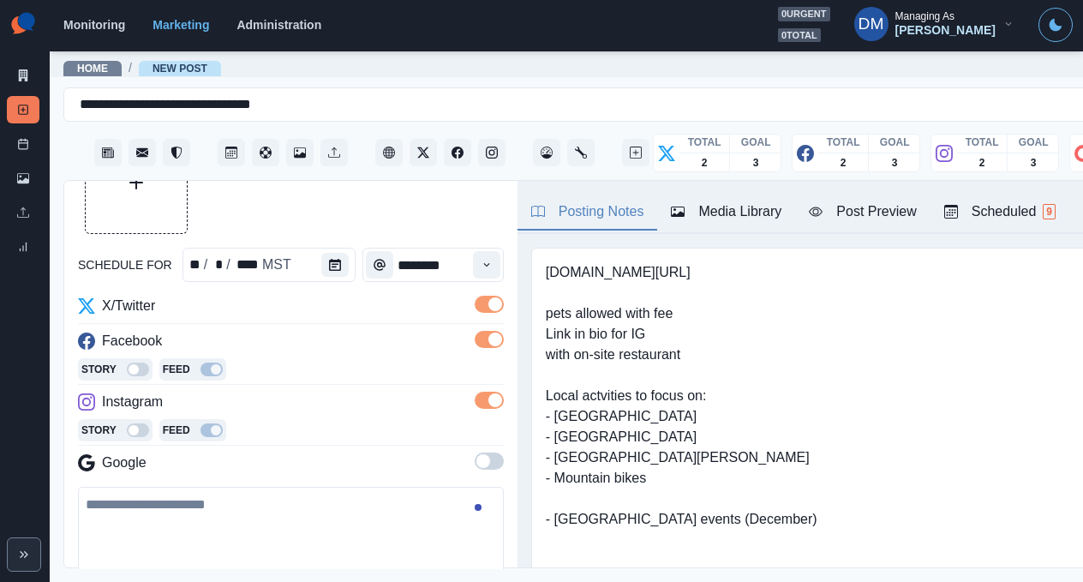
click at [223, 487] on textarea at bounding box center [291, 536] width 426 height 98
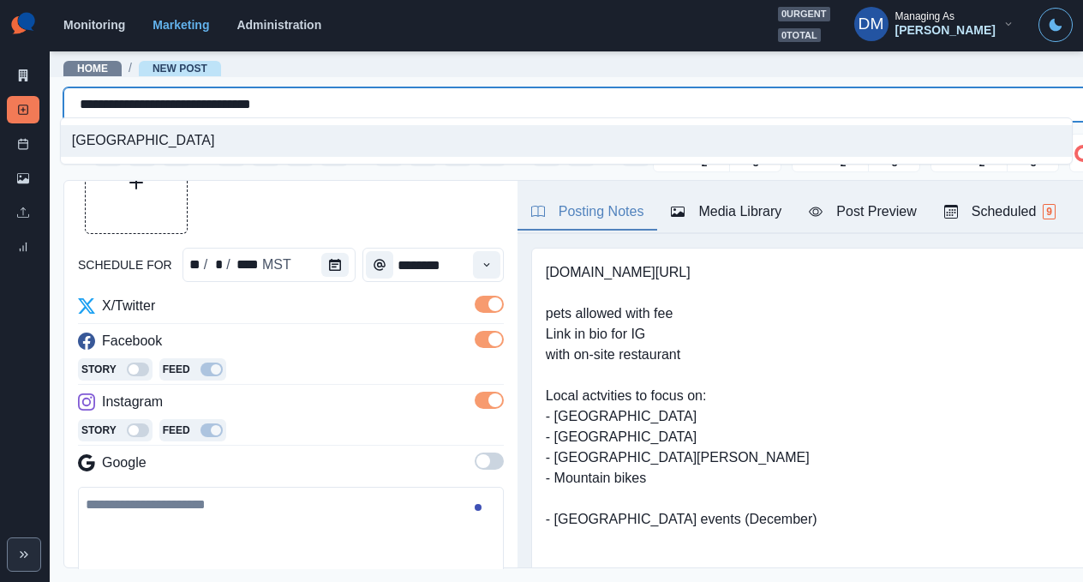
drag, startPoint x: 74, startPoint y: 97, endPoint x: 356, endPoint y: 96, distance: 281.9
click at [356, 97] on div "**********" at bounding box center [608, 105] width 1057 height 24
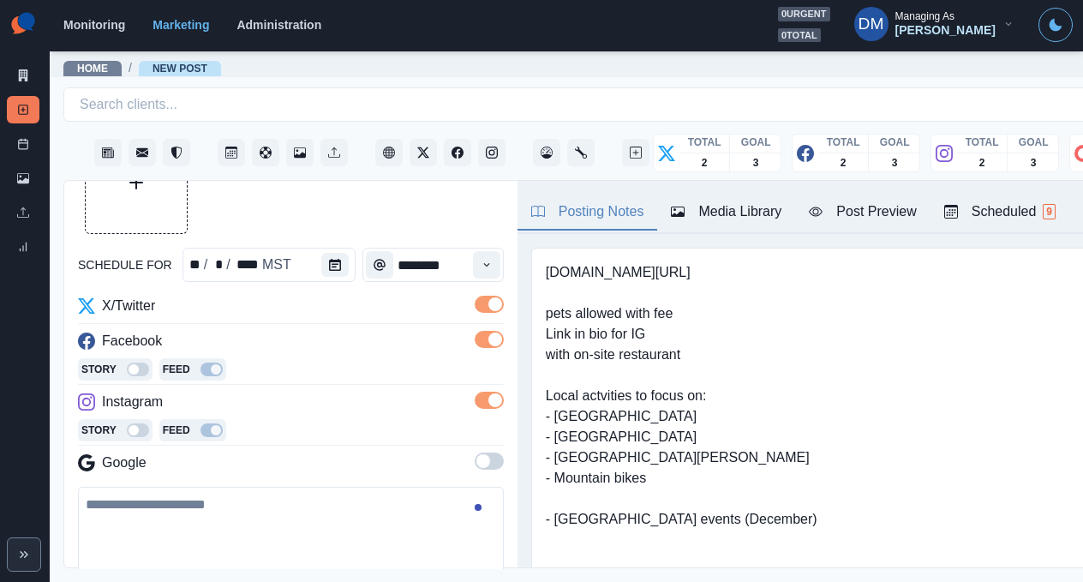
click at [265, 487] on textarea at bounding box center [291, 536] width 426 height 98
paste textarea "**********"
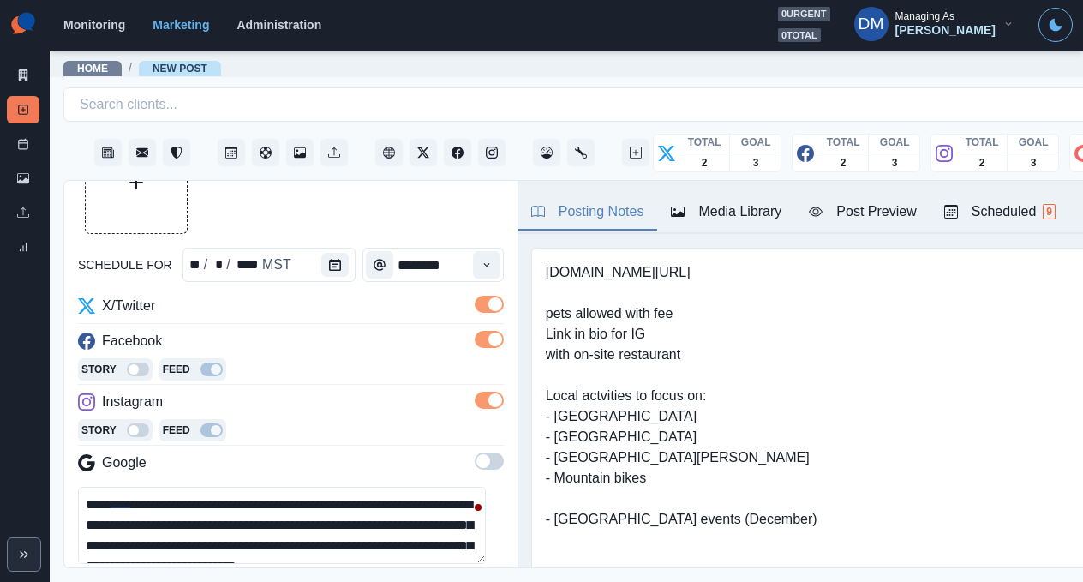
click at [363, 487] on textarea "**********" at bounding box center [282, 525] width 408 height 77
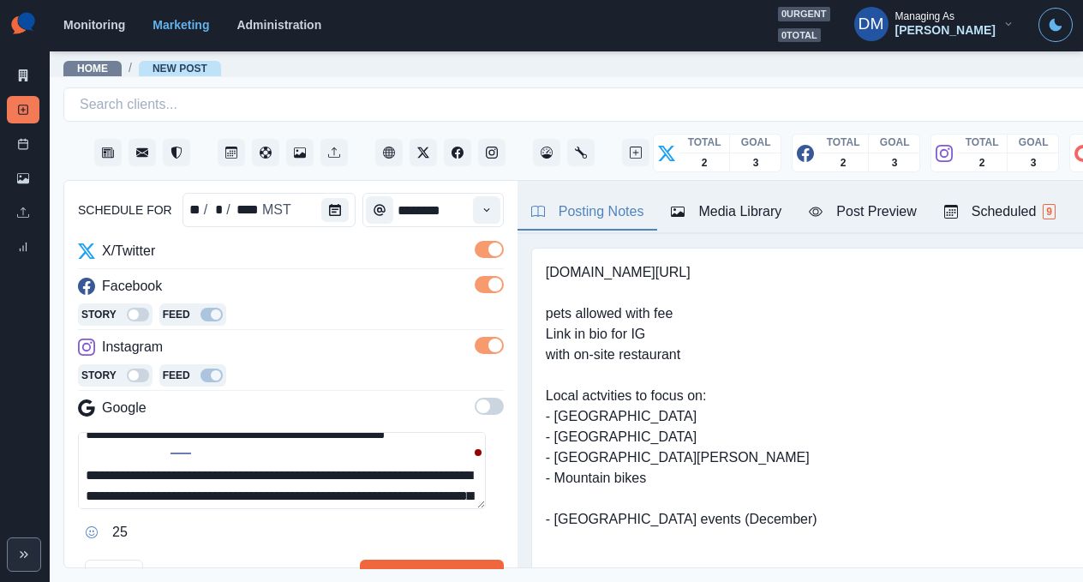
scroll to position [171, 0]
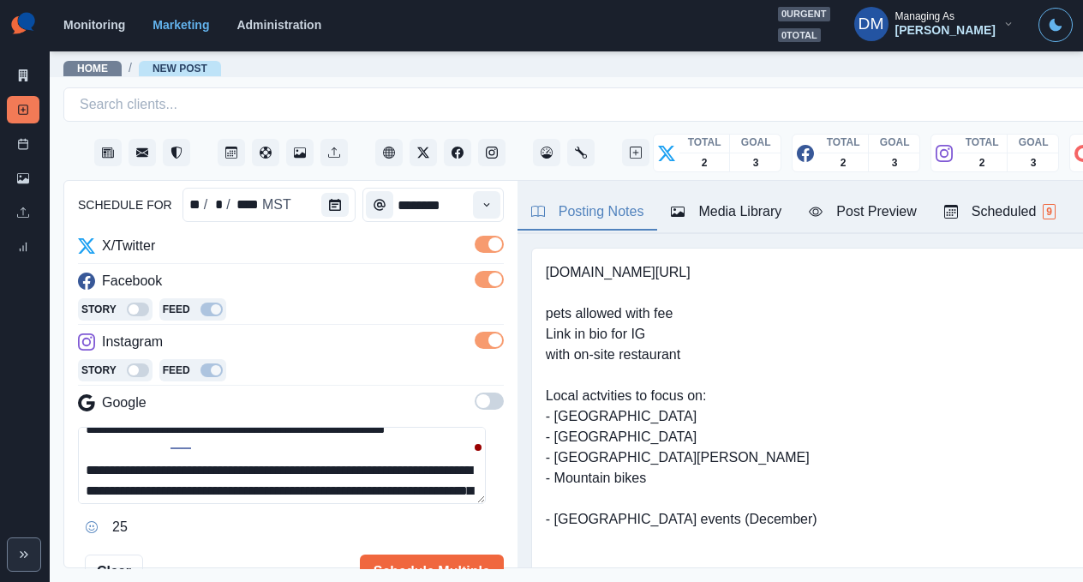
click at [314, 427] on textarea "**********" at bounding box center [282, 465] width 408 height 77
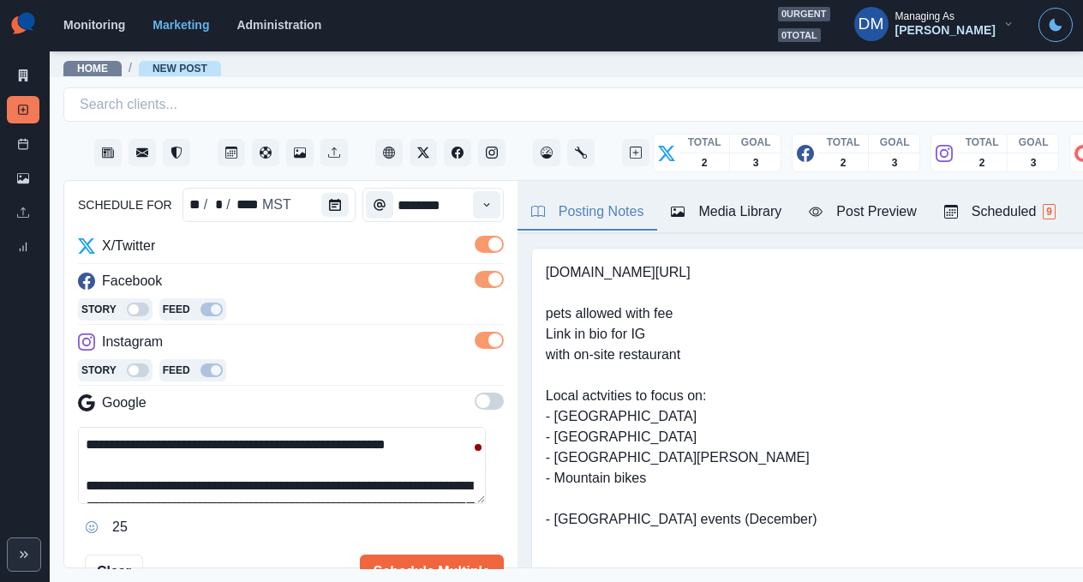
scroll to position [130, 0]
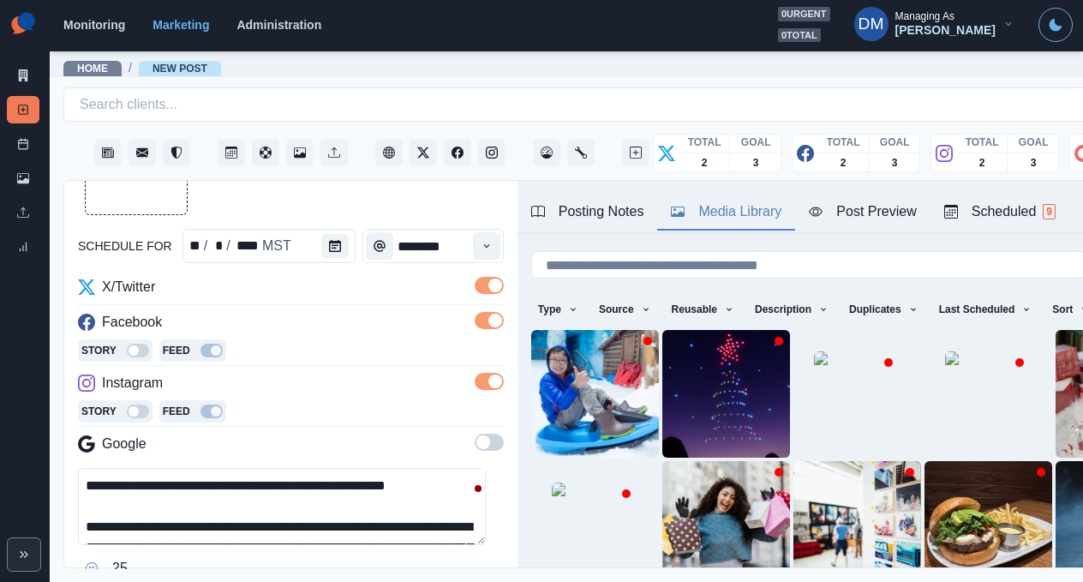
click at [671, 201] on div "Media Library" at bounding box center [726, 211] width 111 height 21
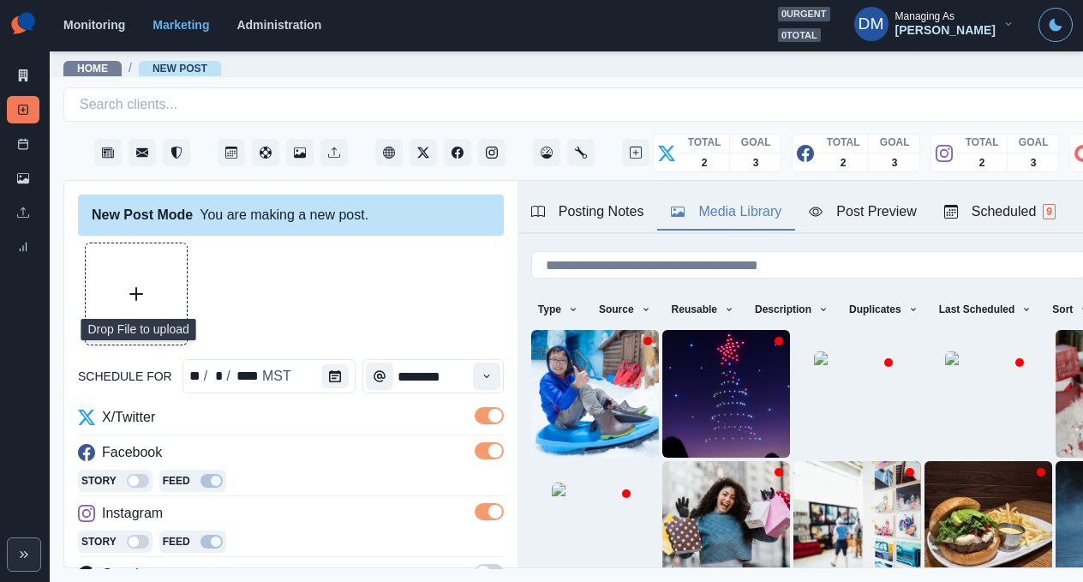
click at [129, 287] on icon "Upload Media" at bounding box center [136, 294] width 14 height 14
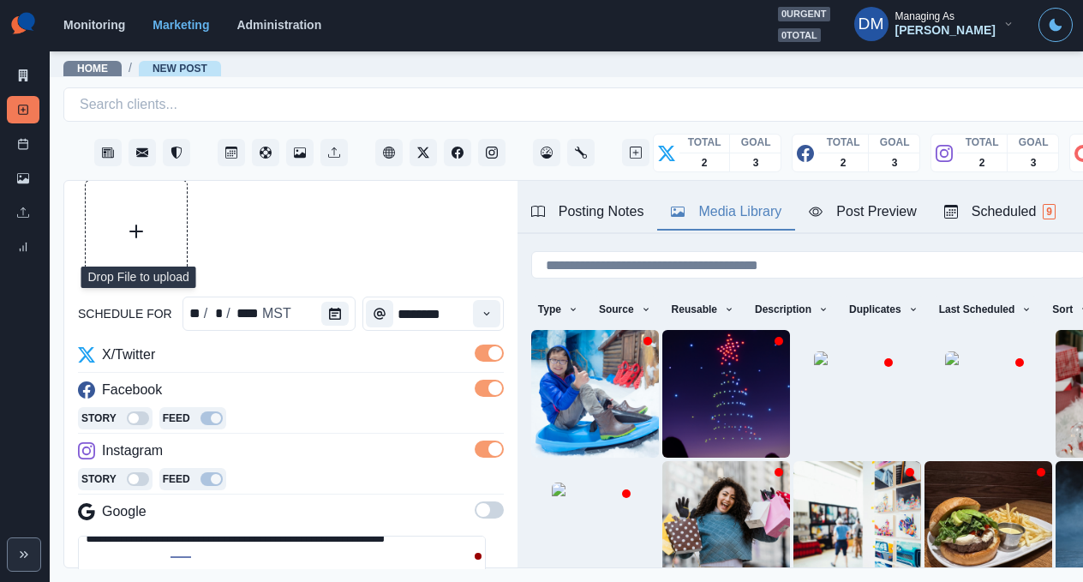
scroll to position [188, 0]
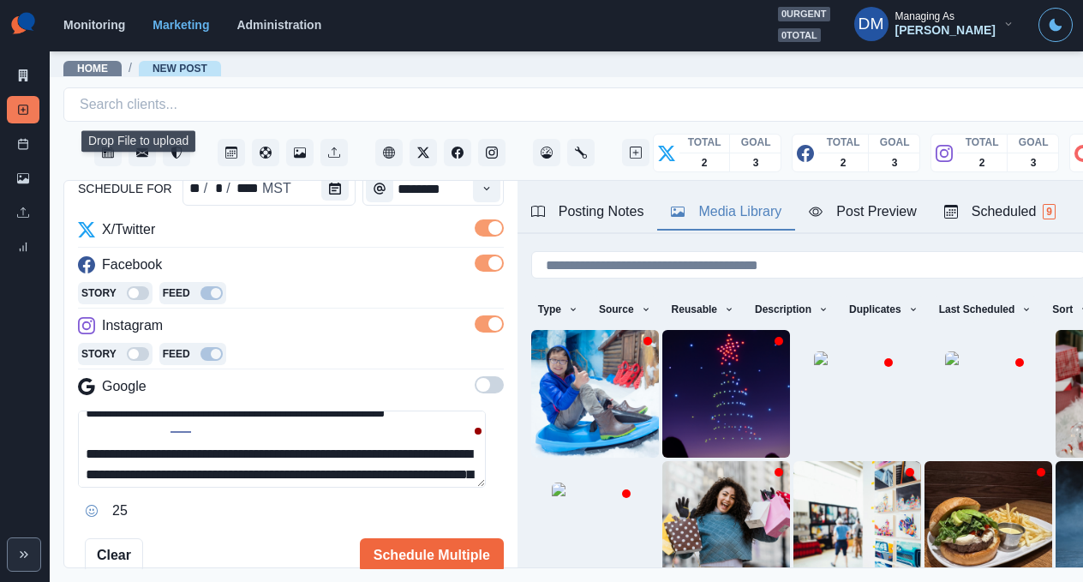
click at [310, 410] on textarea "**********" at bounding box center [282, 448] width 408 height 77
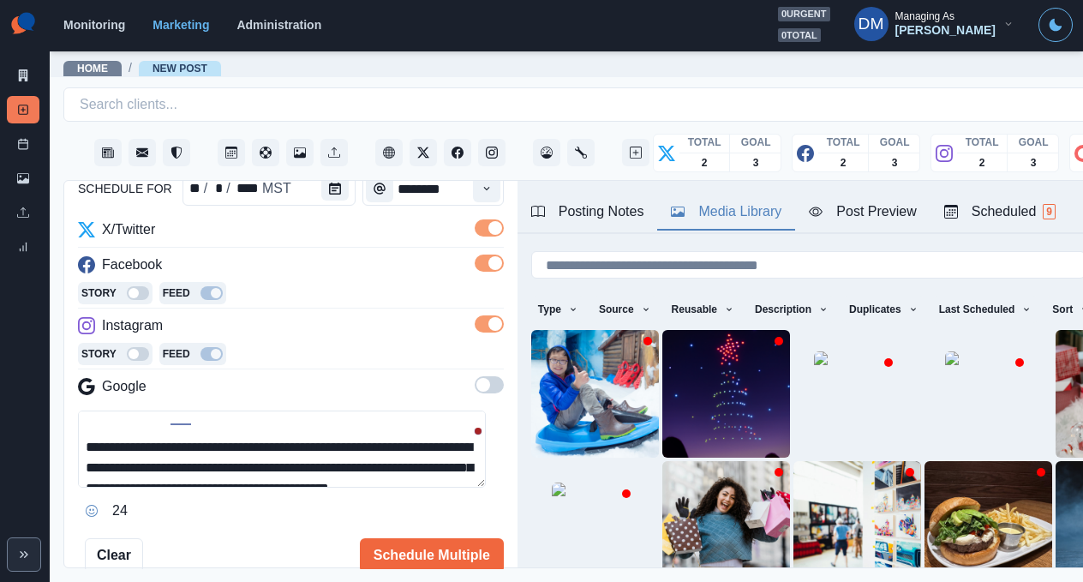
scroll to position [38, 0]
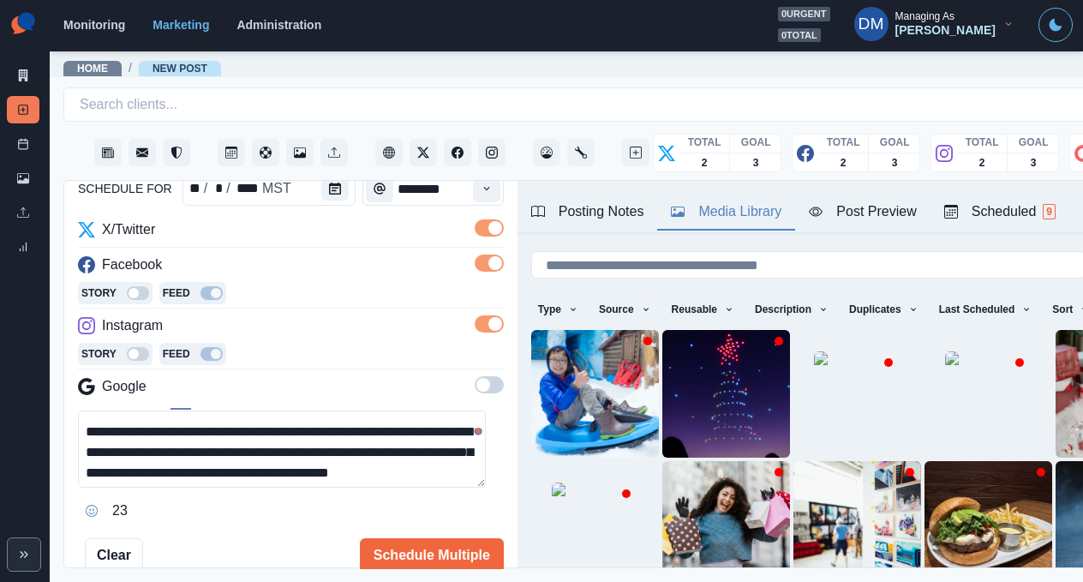
click at [86, 505] on icon "Opens Emoji Picker" at bounding box center [92, 511] width 12 height 12
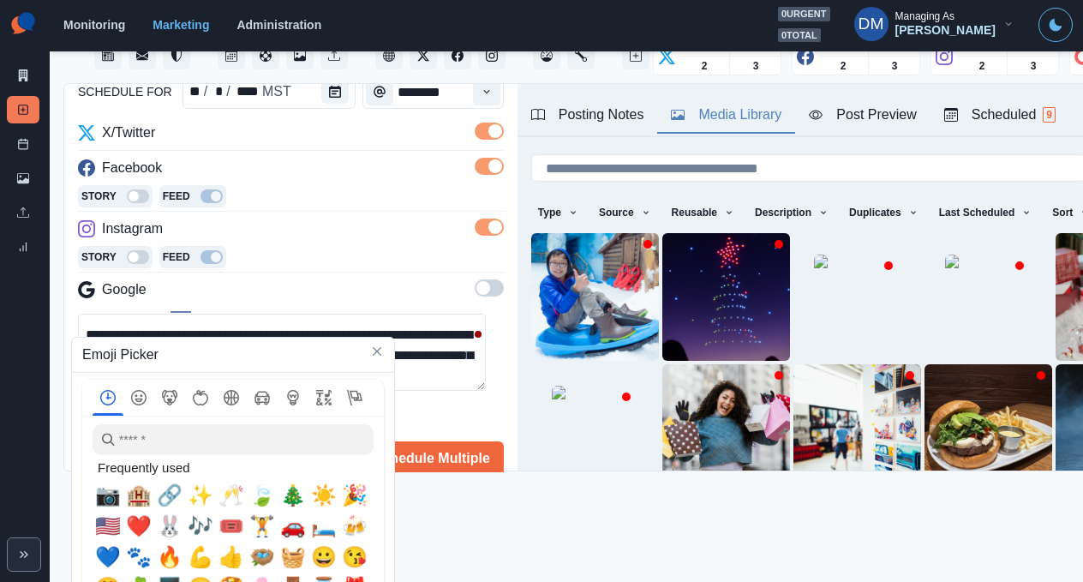
scroll to position [112, 0]
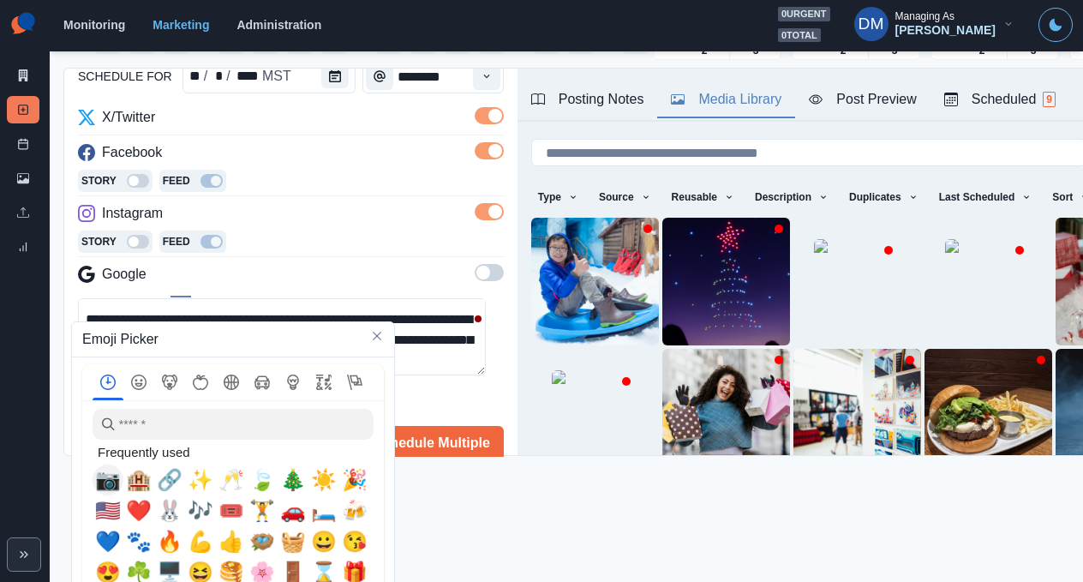
click at [105, 472] on span "📷" at bounding box center [108, 480] width 26 height 24
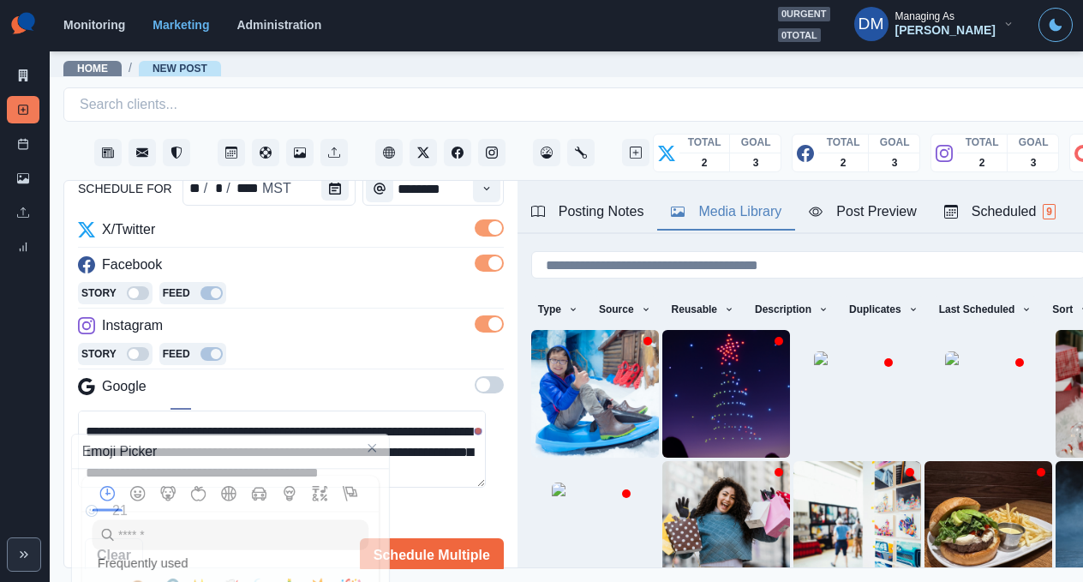
click at [112, 410] on textarea "**********" at bounding box center [282, 448] width 408 height 77
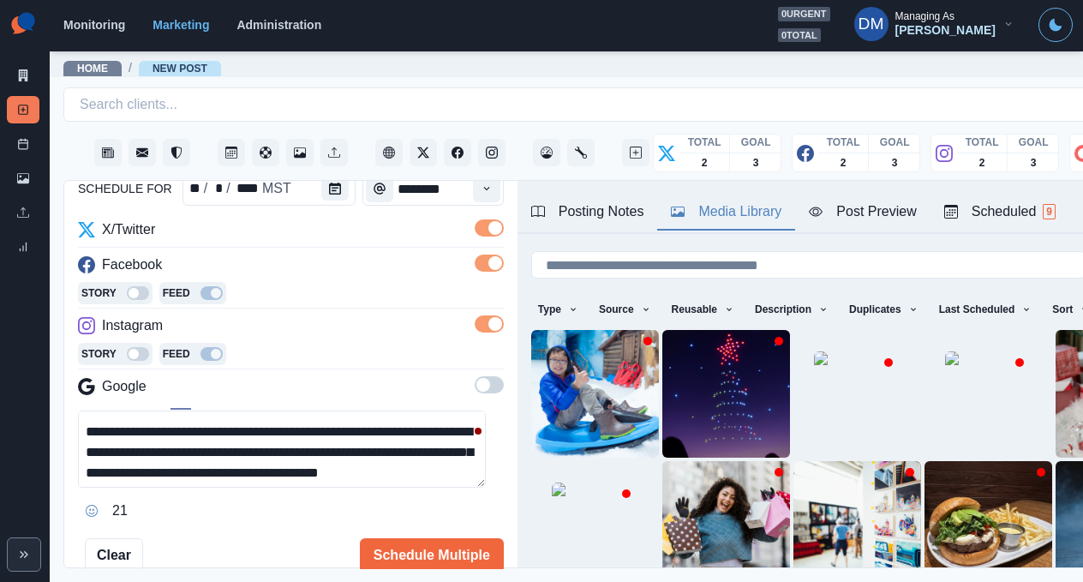
click at [111, 497] on div "21" at bounding box center [291, 510] width 426 height 27
click at [111, 410] on div "**********" at bounding box center [291, 467] width 426 height 114
click at [111, 410] on textarea "**********" at bounding box center [282, 448] width 408 height 77
paste textarea "**********"
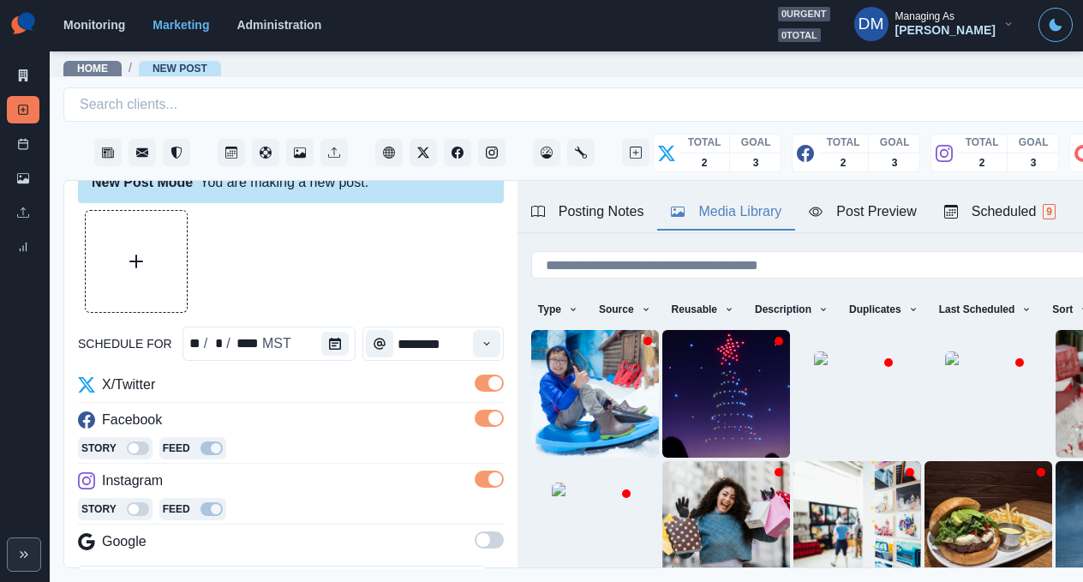
scroll to position [26, 0]
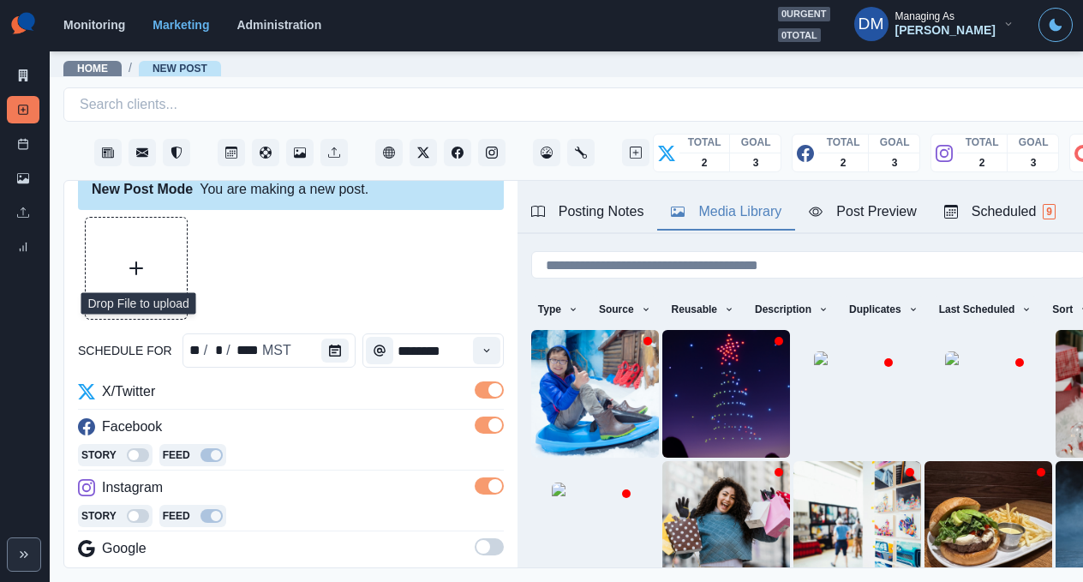
click at [141, 218] on button "Upload Media" at bounding box center [136, 268] width 101 height 101
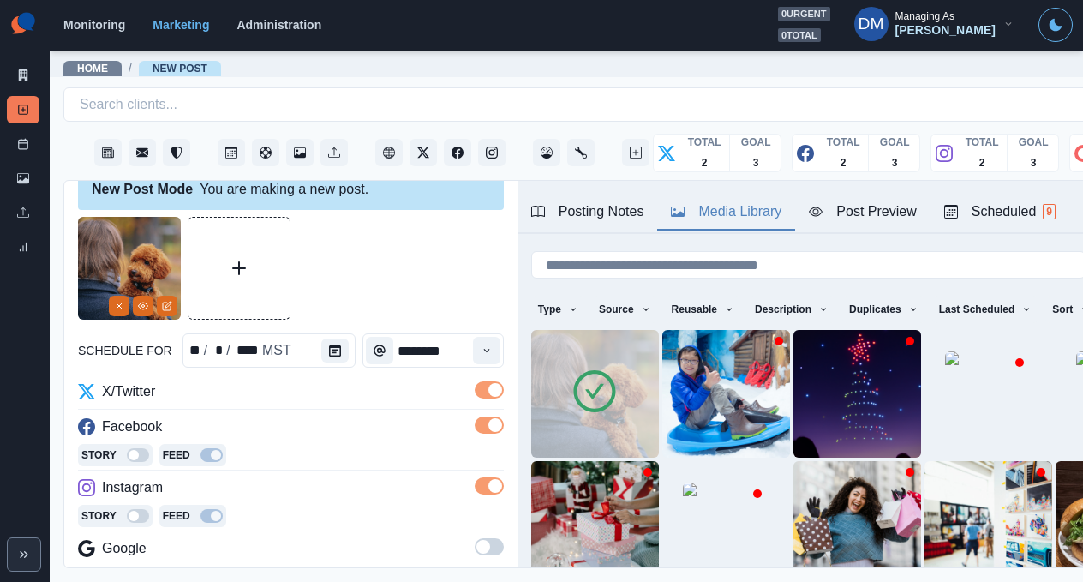
click at [809, 201] on div "Post Preview" at bounding box center [862, 211] width 107 height 21
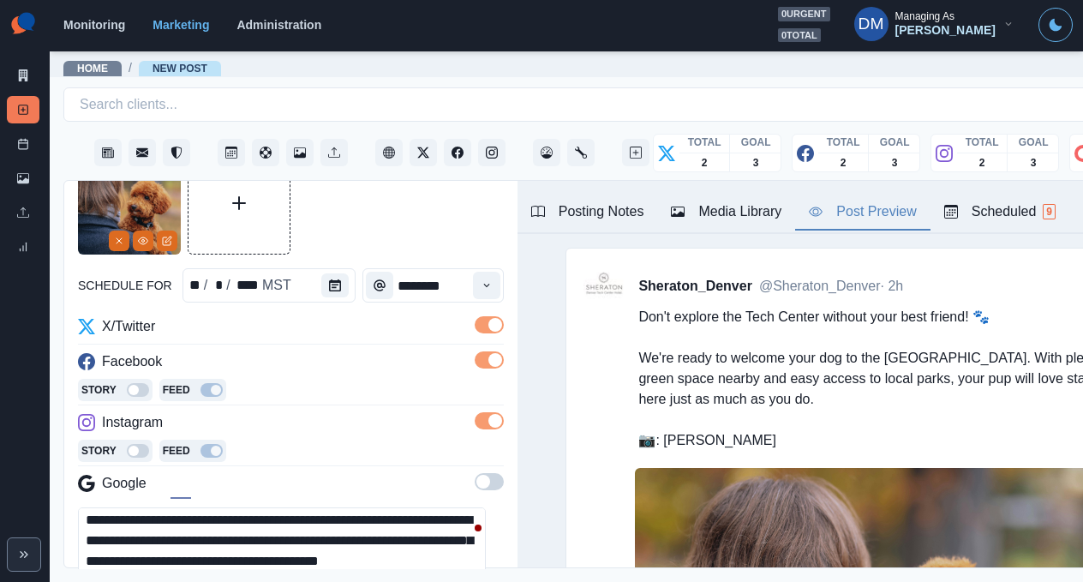
scroll to position [100, 0]
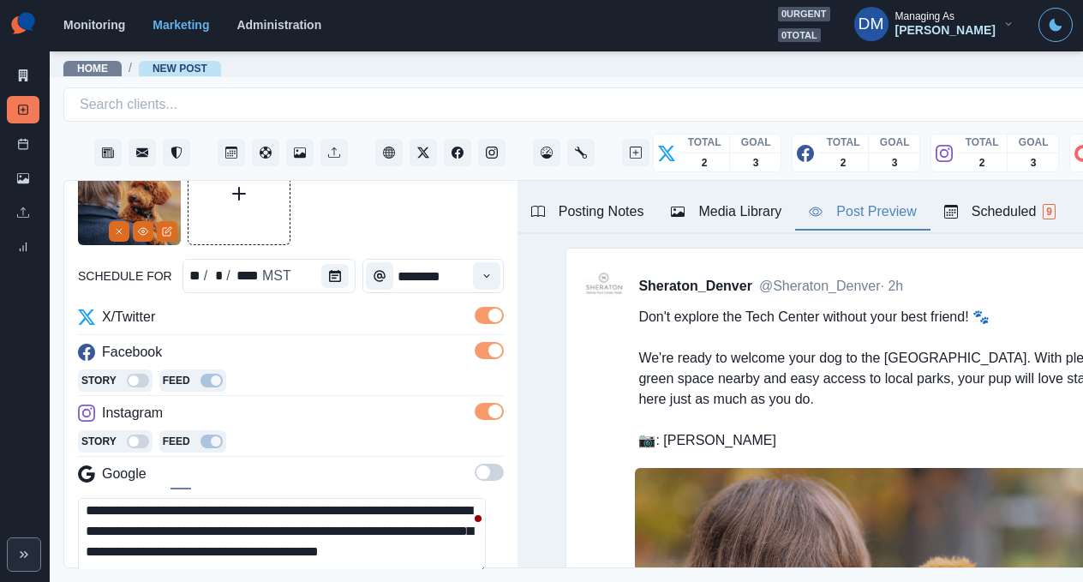
click at [294, 498] on textarea "**********" at bounding box center [282, 536] width 408 height 77
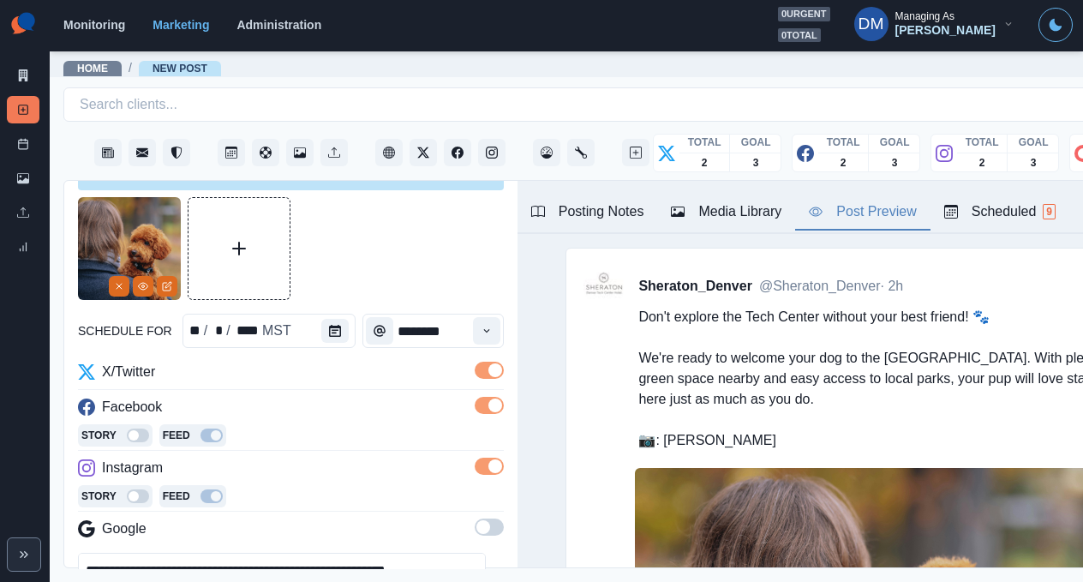
scroll to position [0, 0]
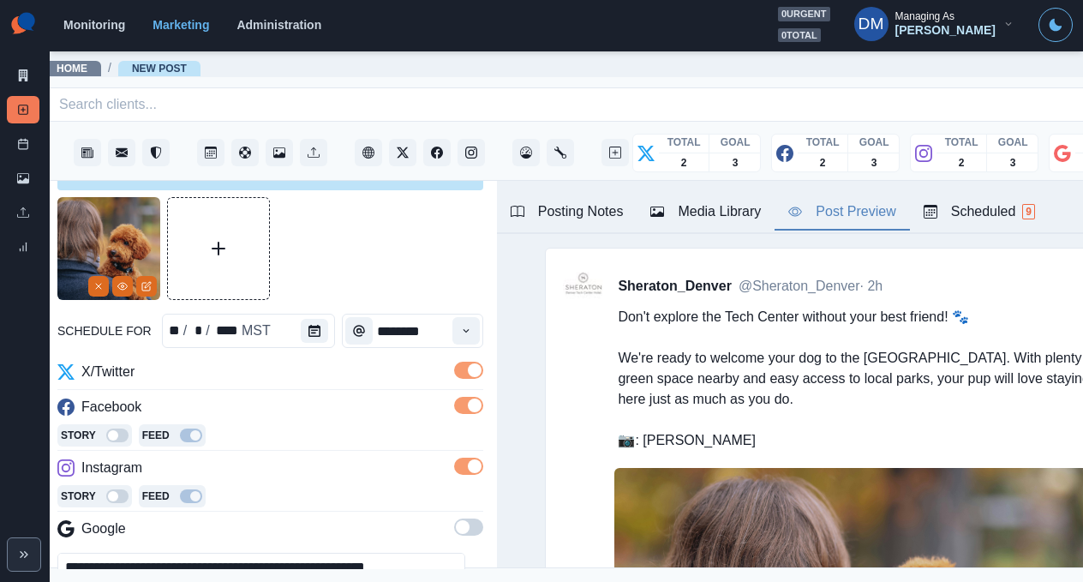
click at [200, 553] on textarea "**********" at bounding box center [261, 591] width 408 height 77
click at [206, 553] on textarea "**********" at bounding box center [261, 591] width 408 height 77
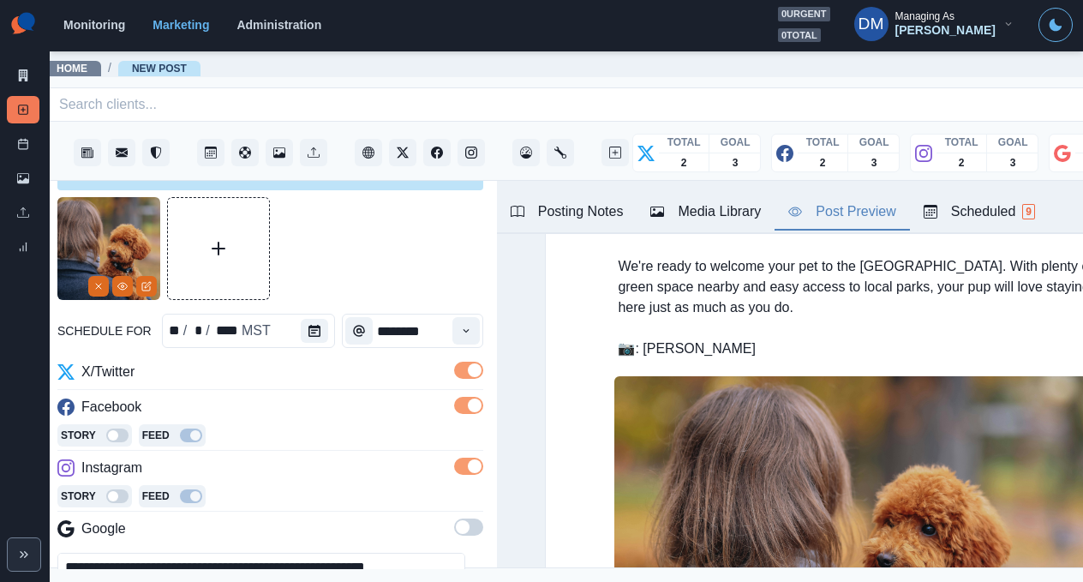
scroll to position [95, 0]
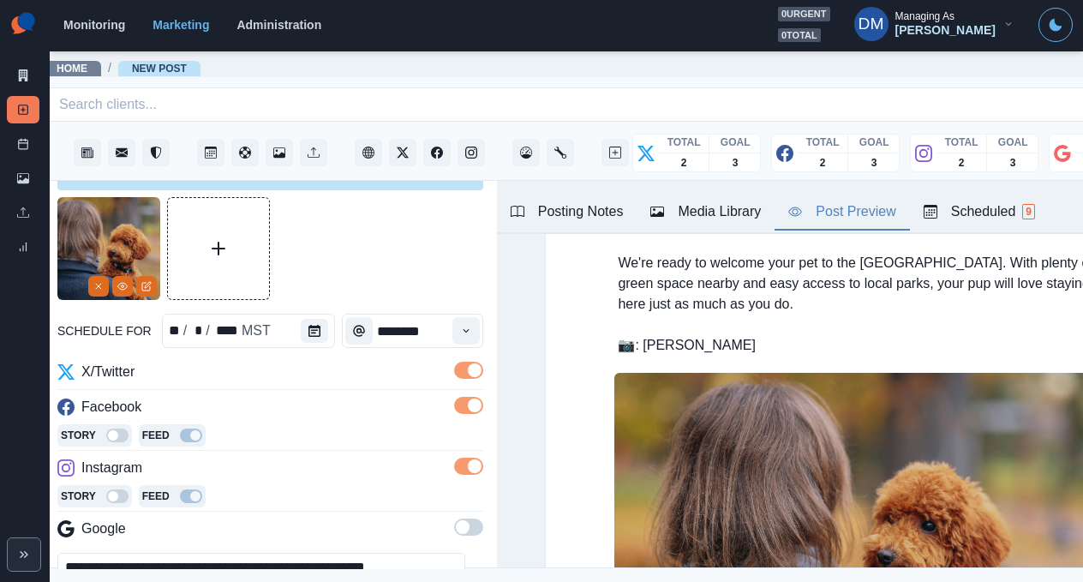
click at [371, 553] on textarea "**********" at bounding box center [261, 591] width 408 height 77
type textarea "**********"
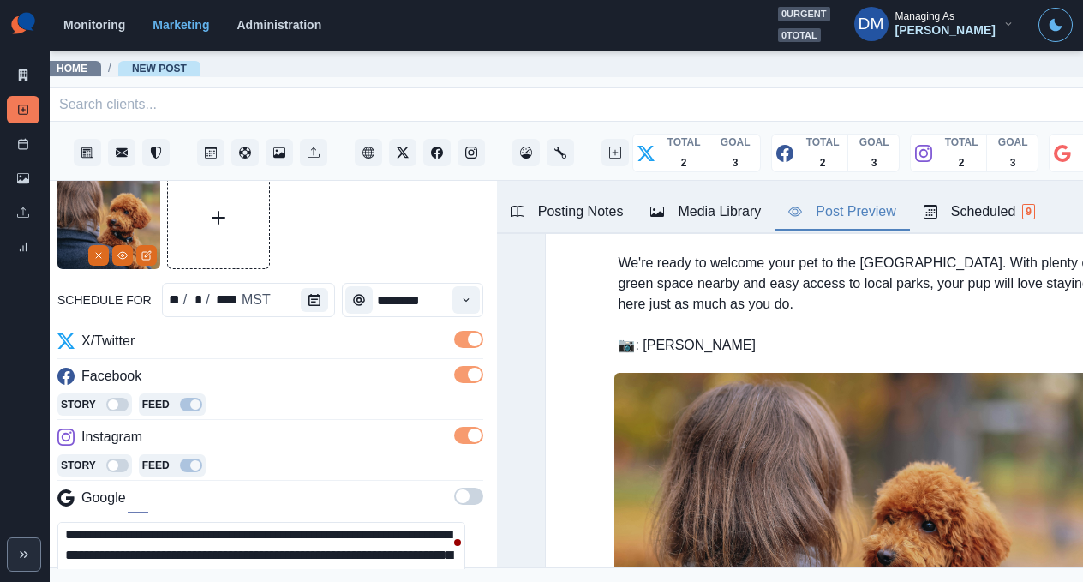
scroll to position [161, 0]
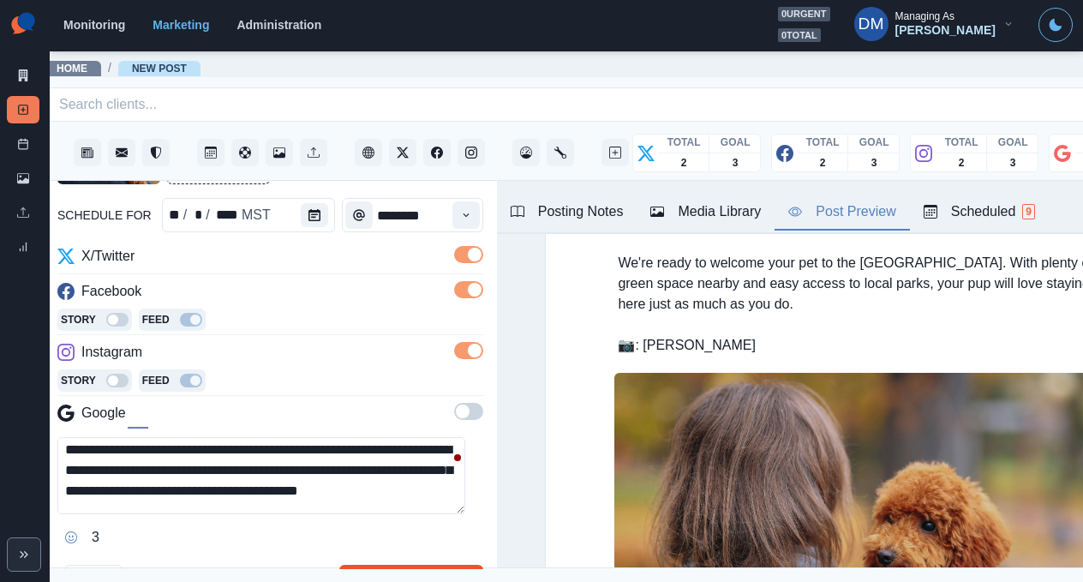
click at [375, 565] on button "Schedule Multiple" at bounding box center [411, 582] width 144 height 34
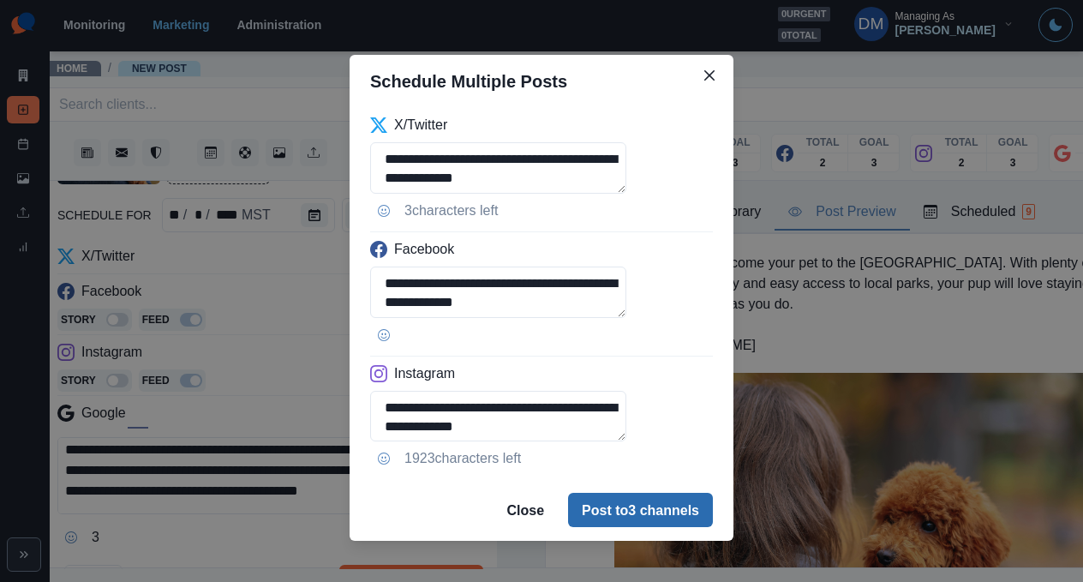
click at [590, 493] on button "Post to 3 channels" at bounding box center [640, 510] width 145 height 34
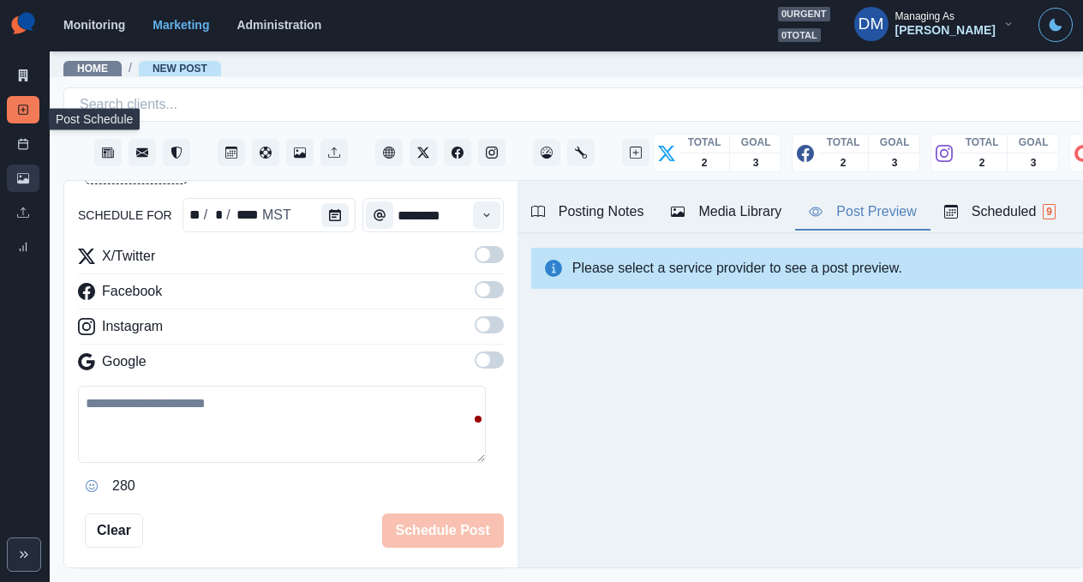
click at [26, 165] on link "Media Library" at bounding box center [23, 178] width 33 height 27
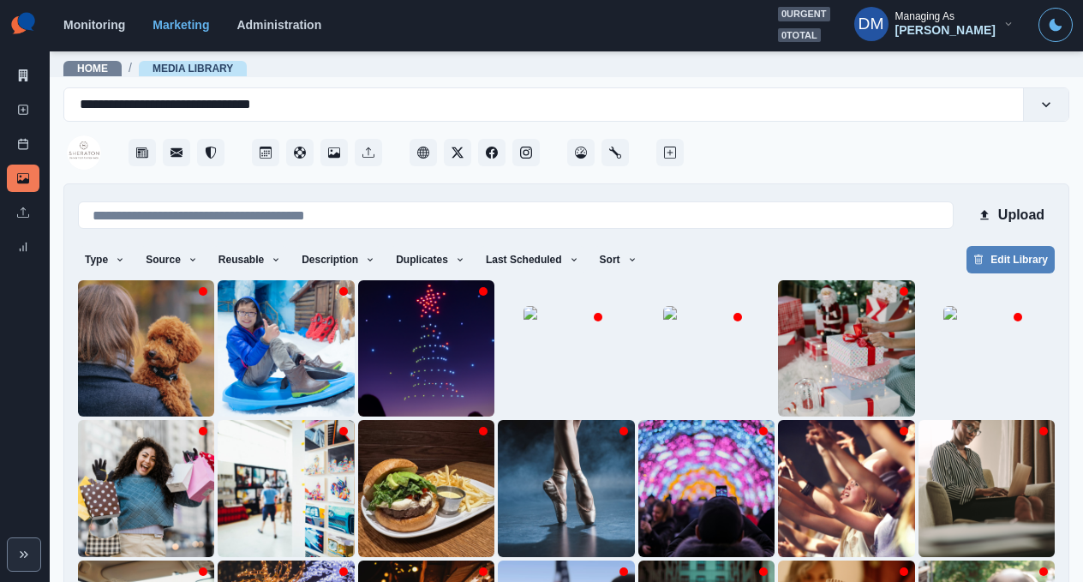
scroll to position [127, 0]
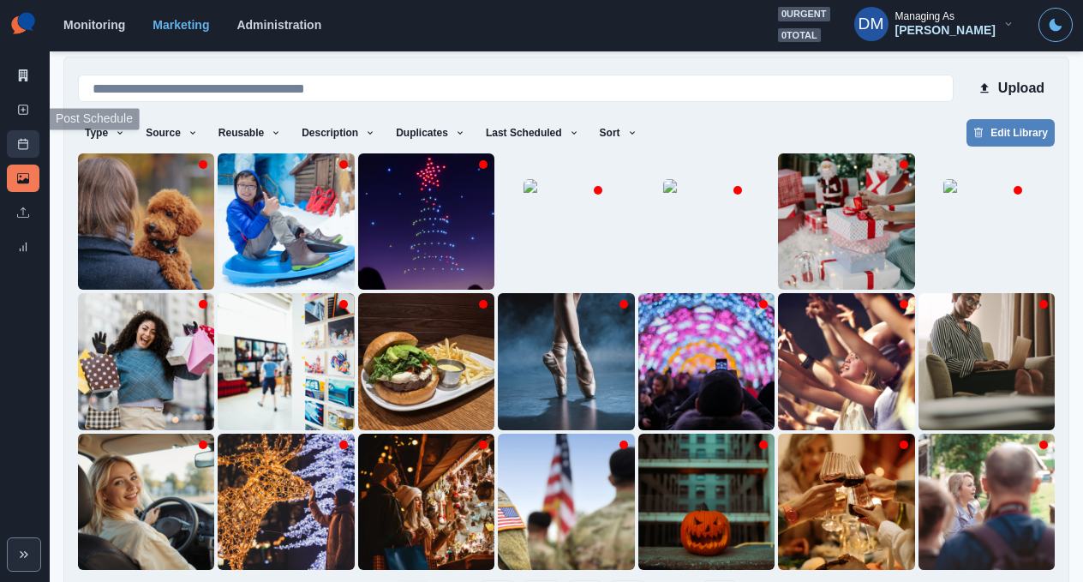
click at [21, 140] on rect at bounding box center [23, 144] width 9 height 9
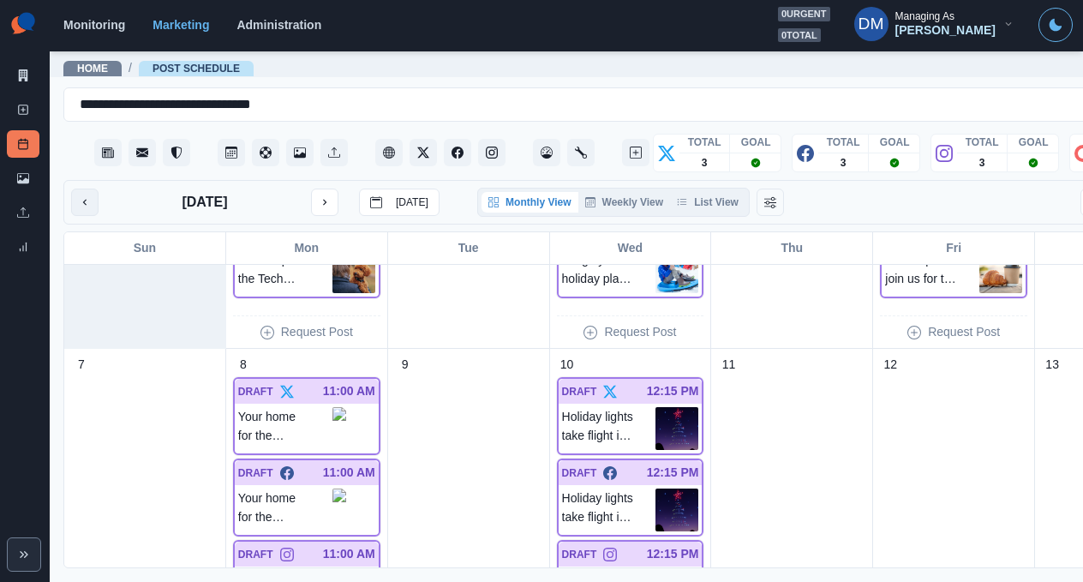
click at [79, 196] on icon "previous month" at bounding box center [85, 202] width 12 height 12
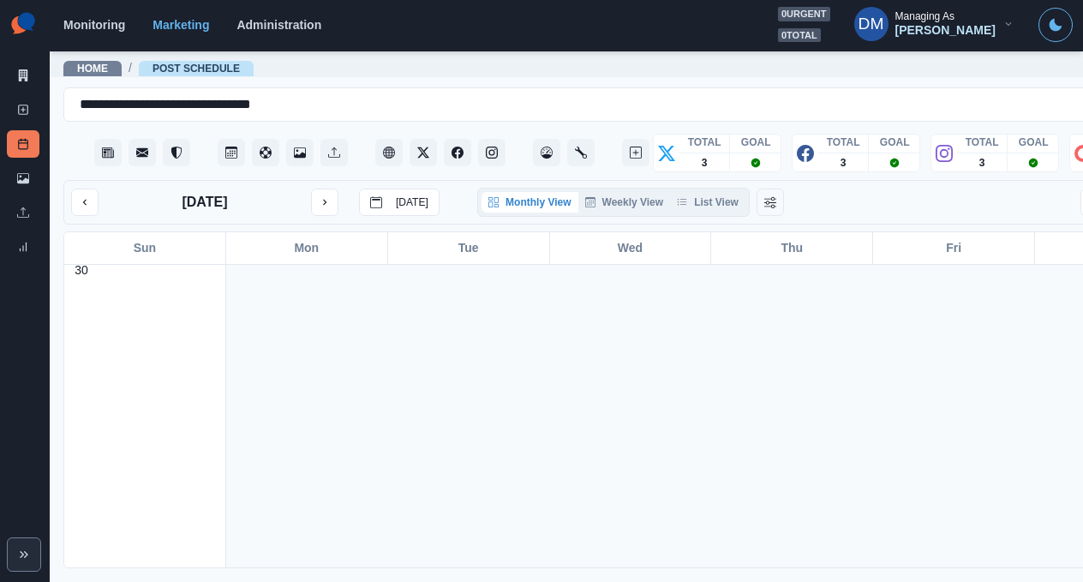
scroll to position [1615, 0]
click at [319, 196] on icon "next month" at bounding box center [325, 202] width 12 height 12
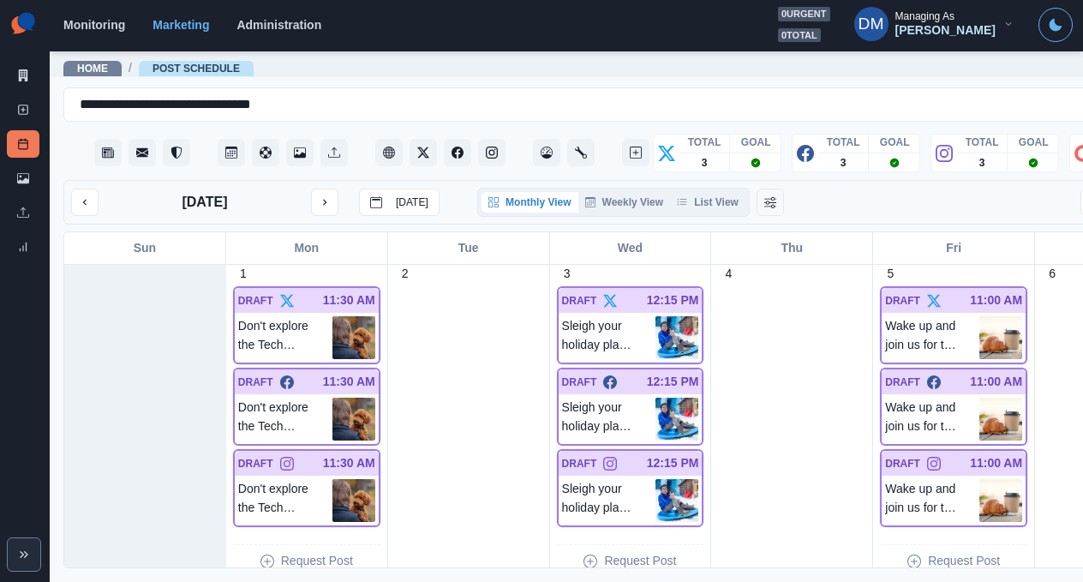
scroll to position [0, 0]
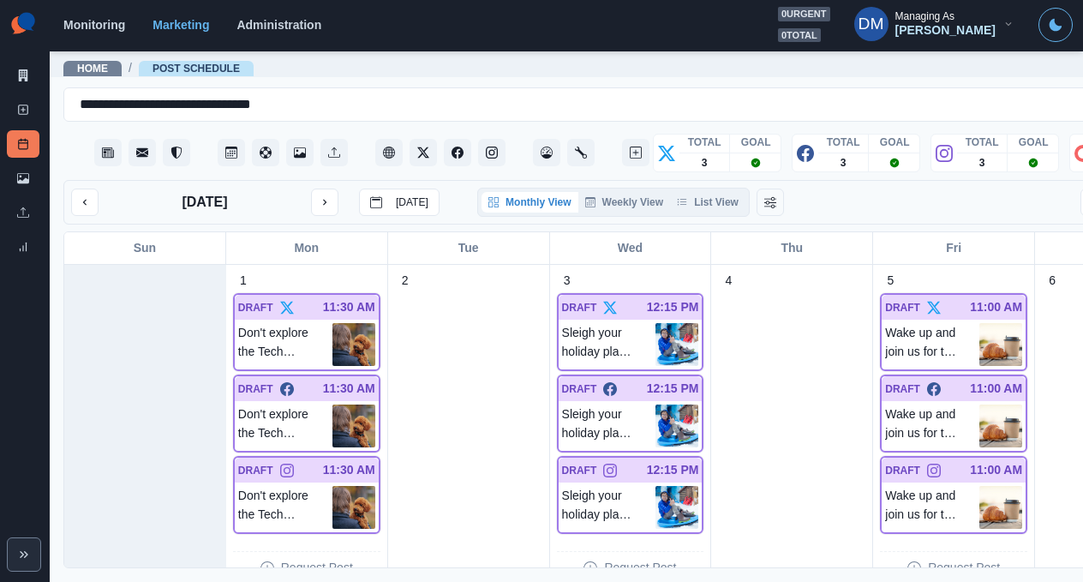
click at [287, 189] on div "[DATE] [DATE]" at bounding box center [255, 202] width 368 height 27
click at [311, 189] on button "next month" at bounding box center [324, 202] width 27 height 27
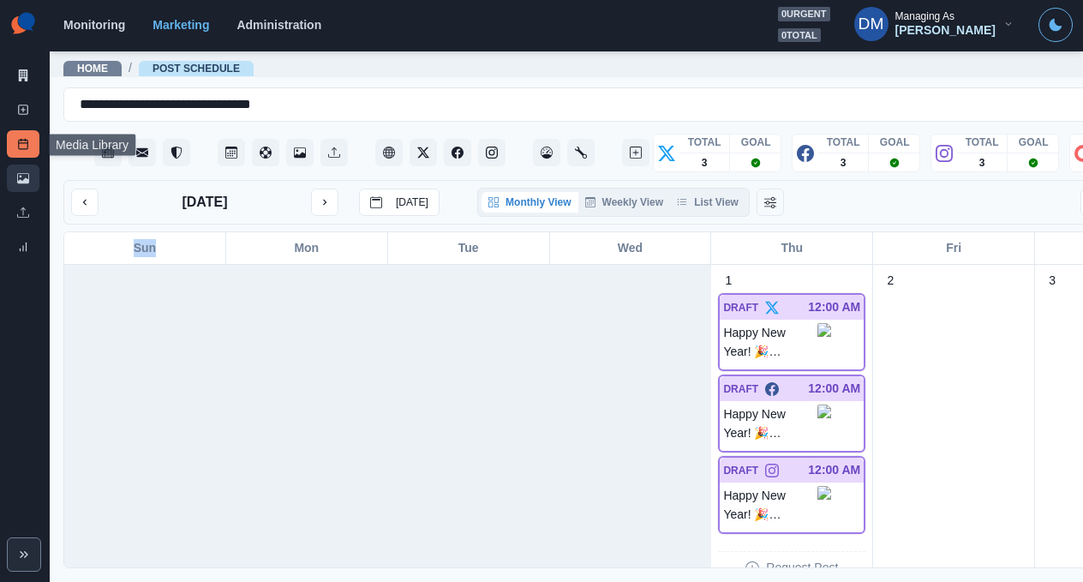
click at [21, 165] on link "Media Library" at bounding box center [23, 178] width 33 height 27
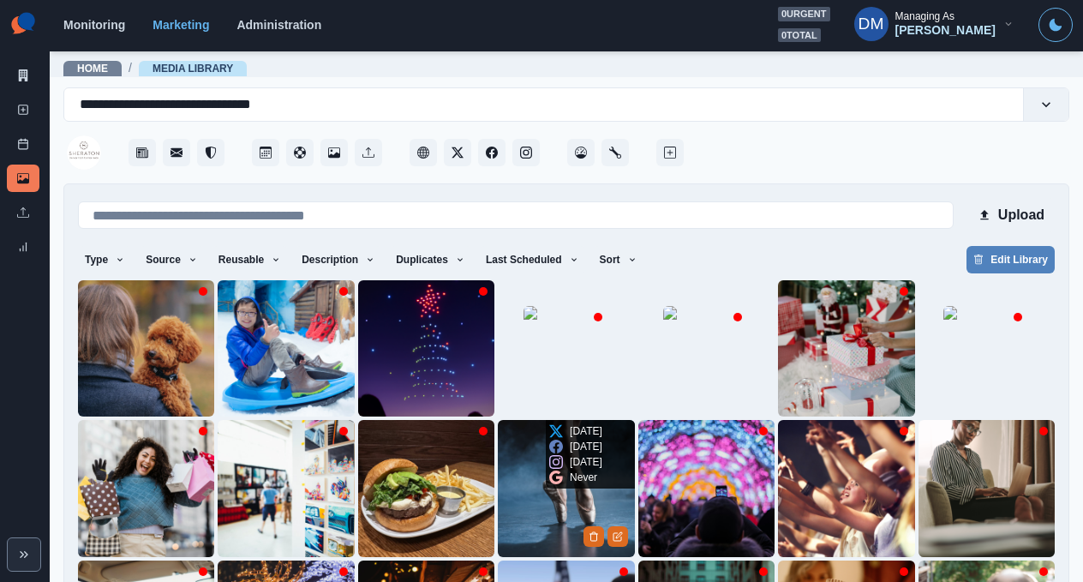
scroll to position [127, 0]
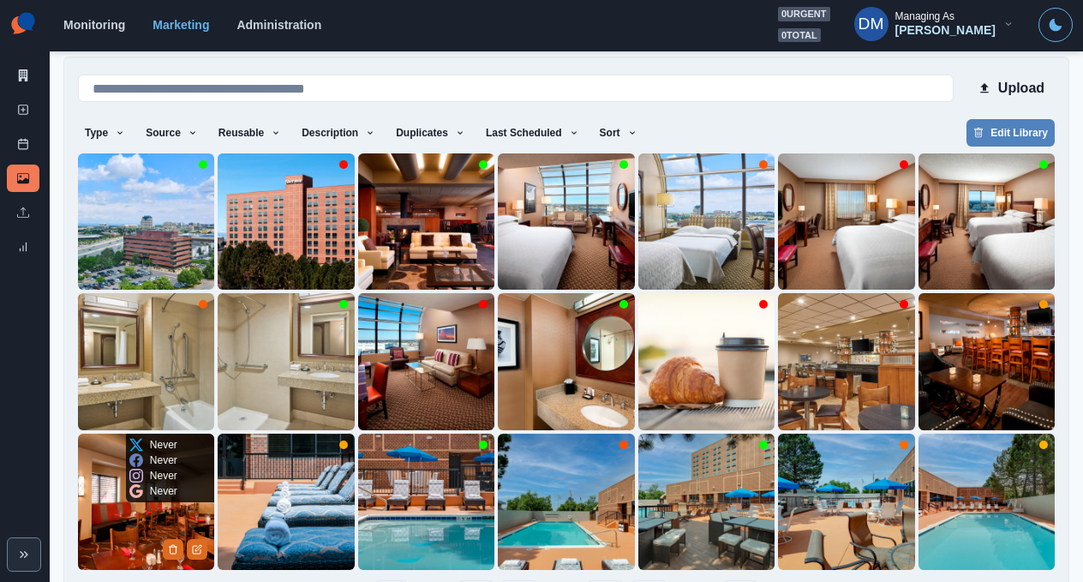
click at [139, 474] on img at bounding box center [146, 502] width 136 height 136
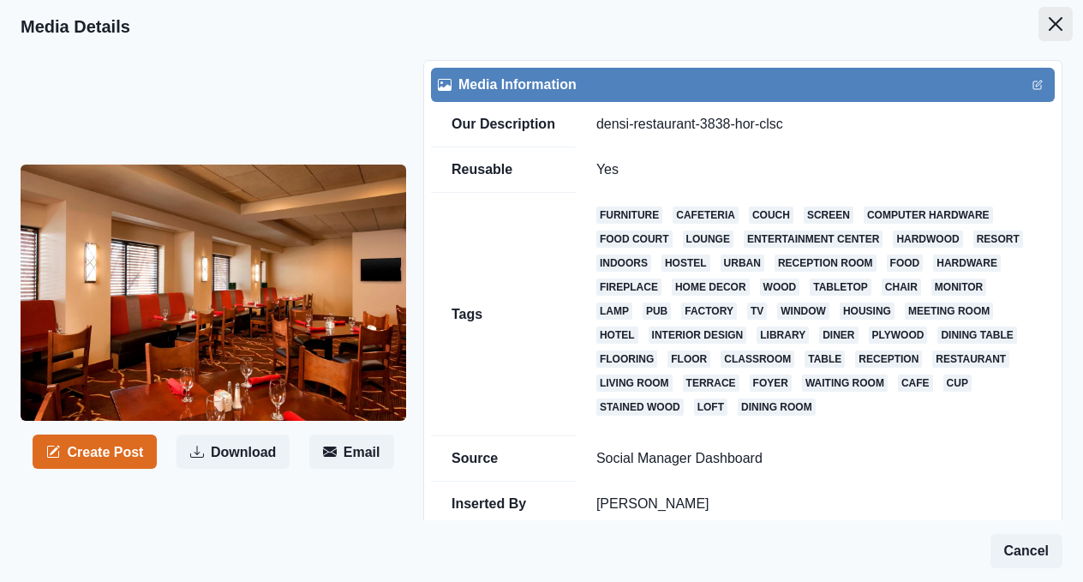
click at [1064, 9] on button "Close" at bounding box center [1056, 24] width 34 height 34
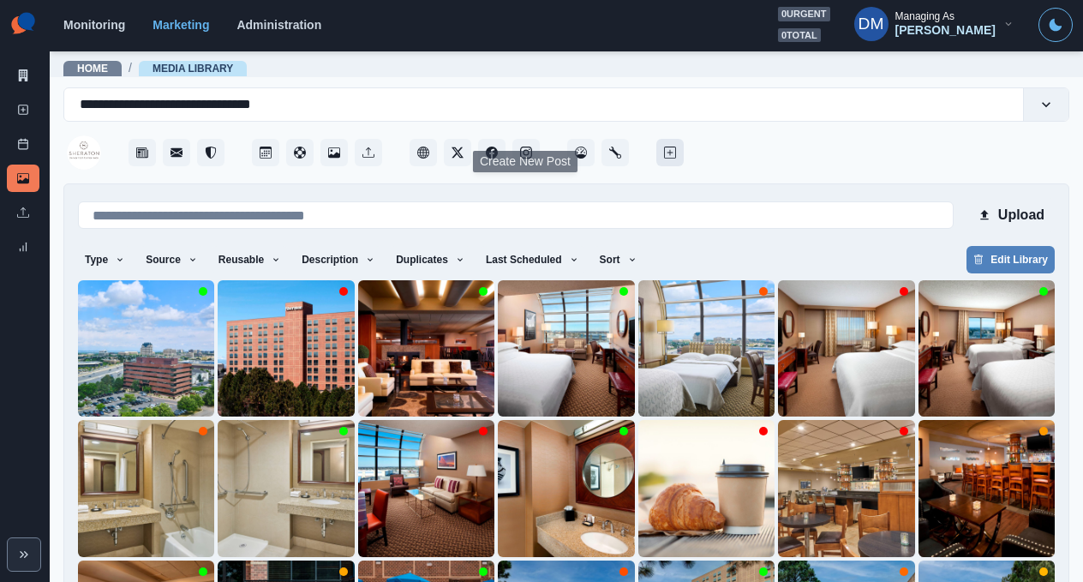
click at [664, 147] on icon "Create New Post" at bounding box center [670, 153] width 12 height 12
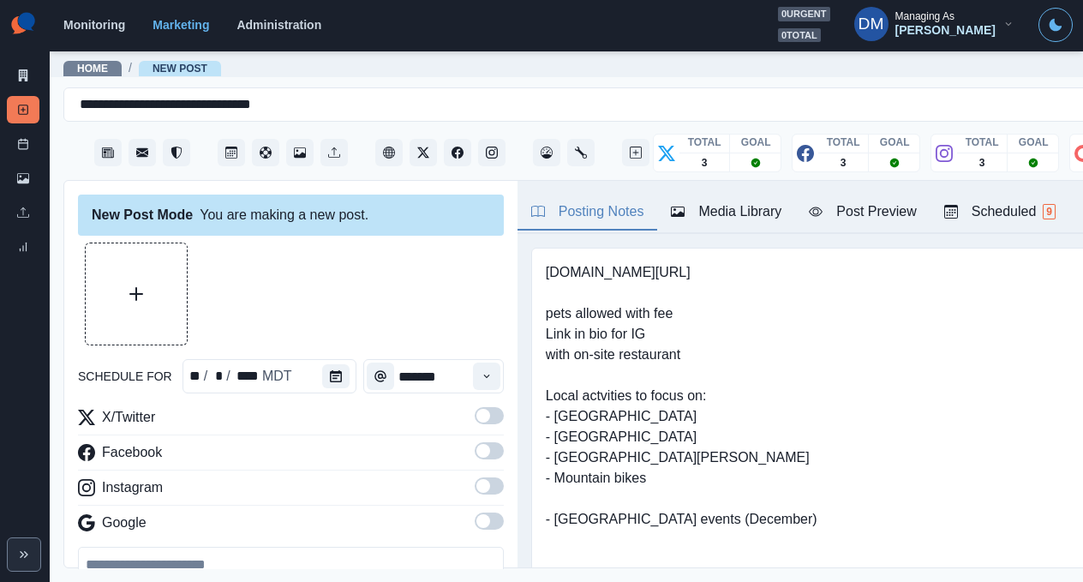
paste textarea "**********"
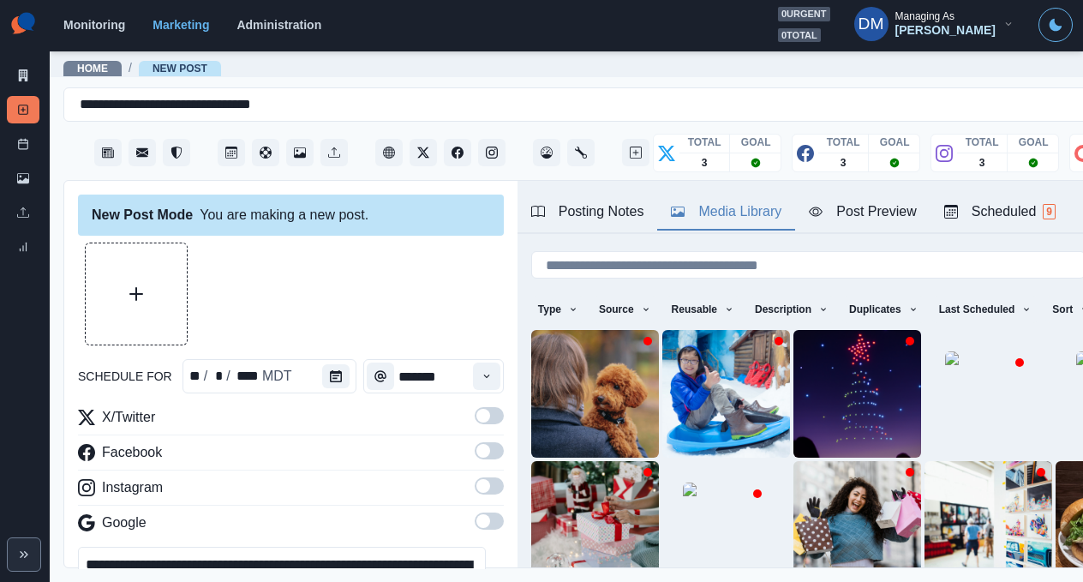
click at [679, 201] on div "Media Library" at bounding box center [726, 211] width 111 height 21
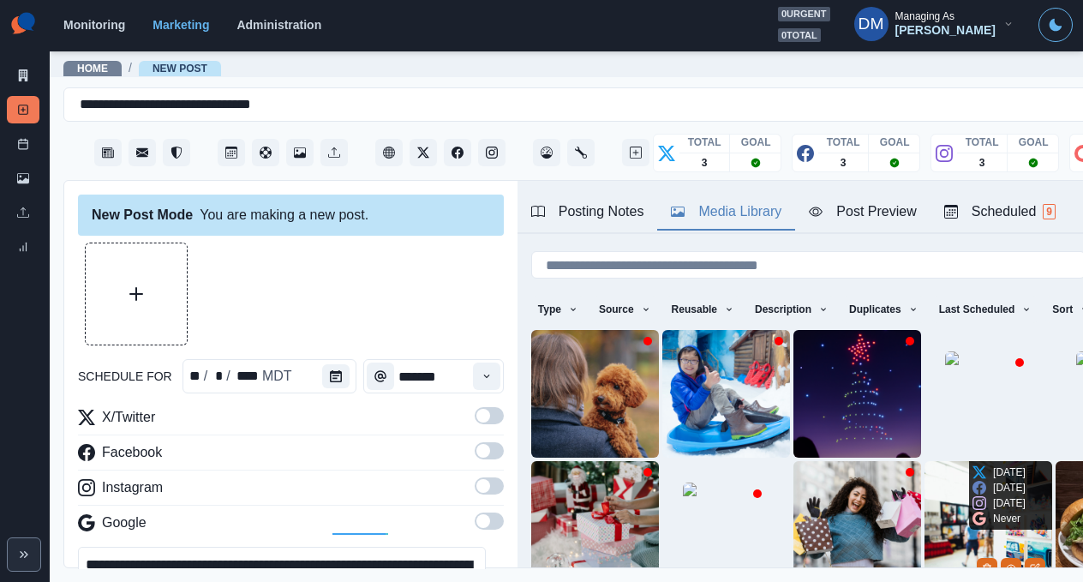
scroll to position [147, 0]
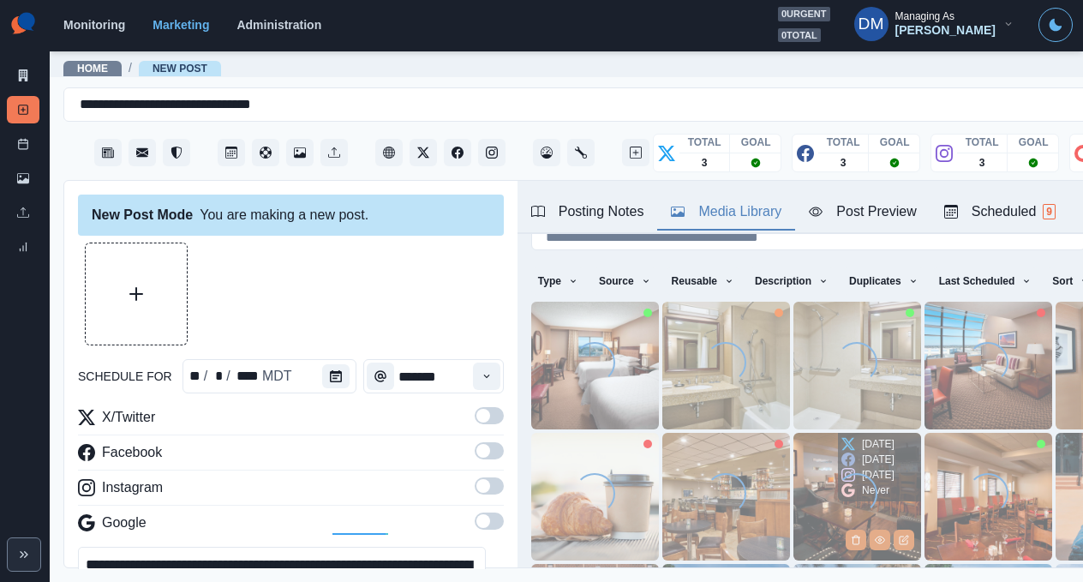
scroll to position [55, 0]
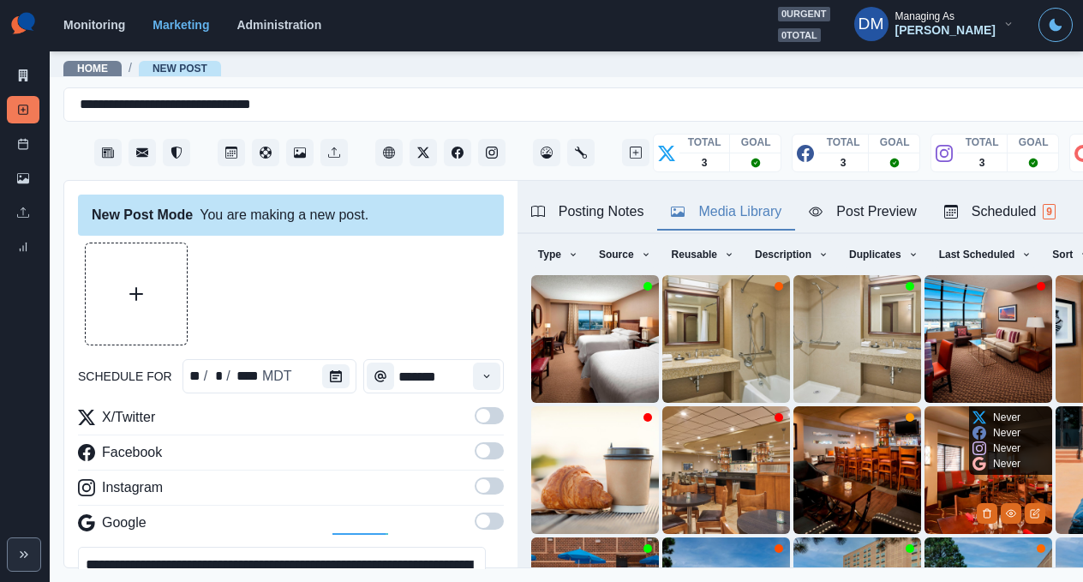
click at [925, 406] on img at bounding box center [989, 470] width 128 height 128
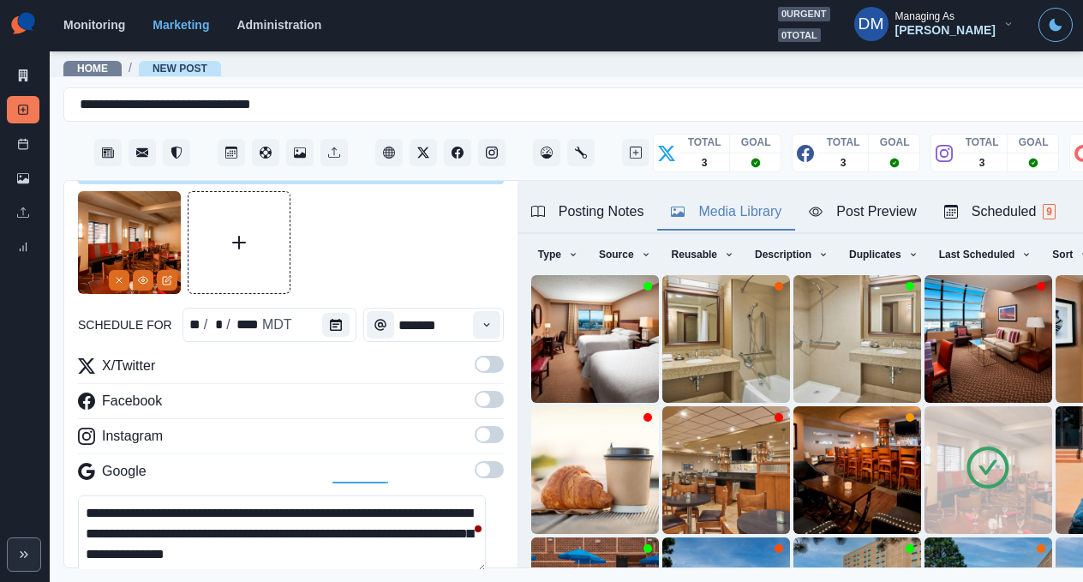
scroll to position [56, 0]
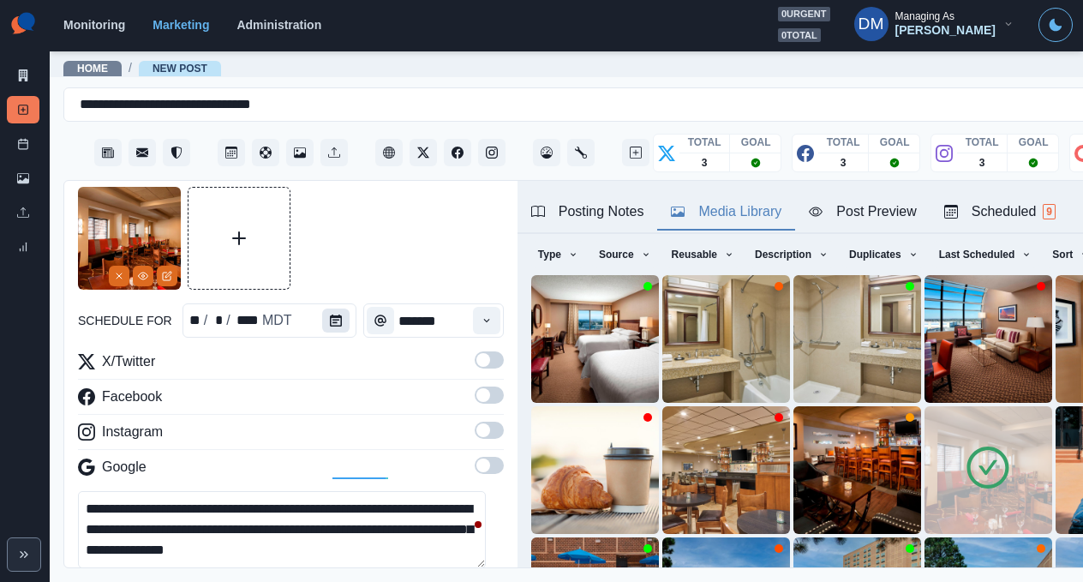
click at [322, 308] on button "Calendar" at bounding box center [335, 320] width 27 height 24
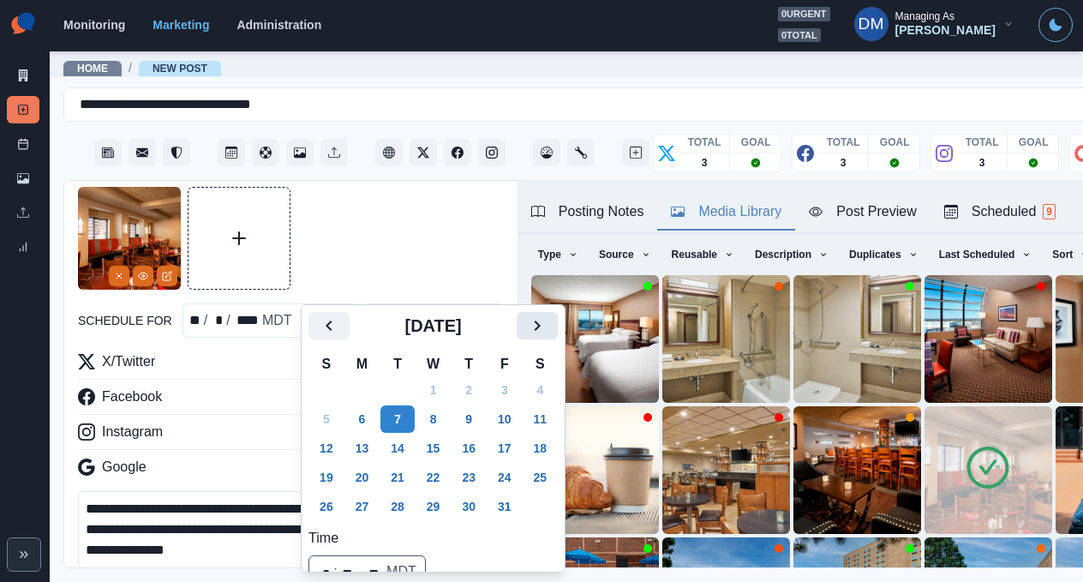
click at [527, 315] on icon "Next" at bounding box center [537, 325] width 21 height 21
click at [488, 405] on button "12" at bounding box center [505, 418] width 34 height 27
click at [217, 491] on textarea "**********" at bounding box center [282, 529] width 408 height 77
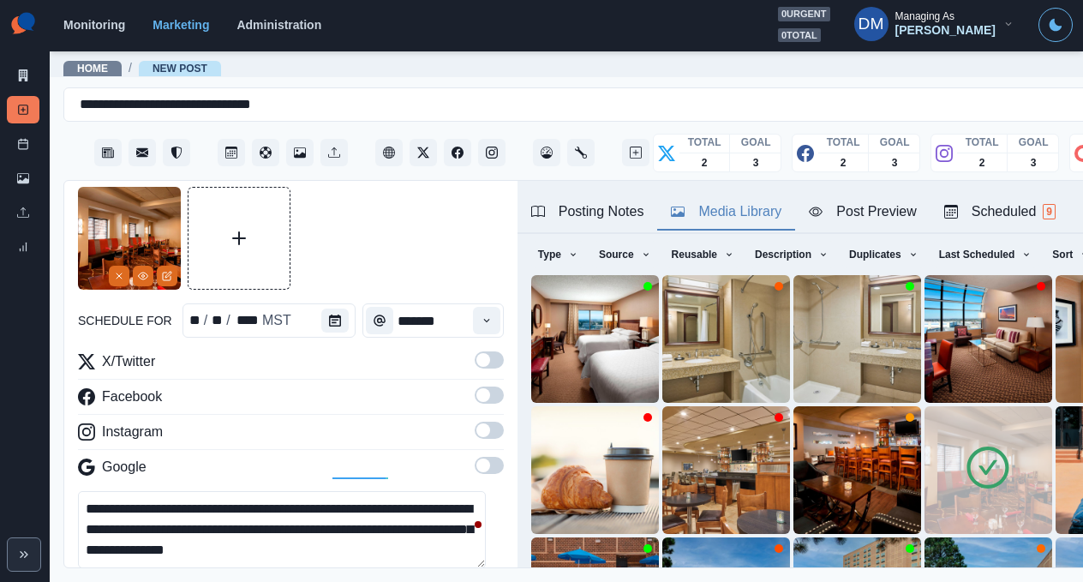
click at [277, 491] on textarea "**********" at bounding box center [282, 529] width 408 height 77
click at [311, 491] on textarea "**********" at bounding box center [282, 529] width 408 height 77
click at [349, 491] on textarea "**********" at bounding box center [282, 529] width 408 height 77
type textarea "**********"
click at [476, 353] on span at bounding box center [483, 360] width 14 height 14
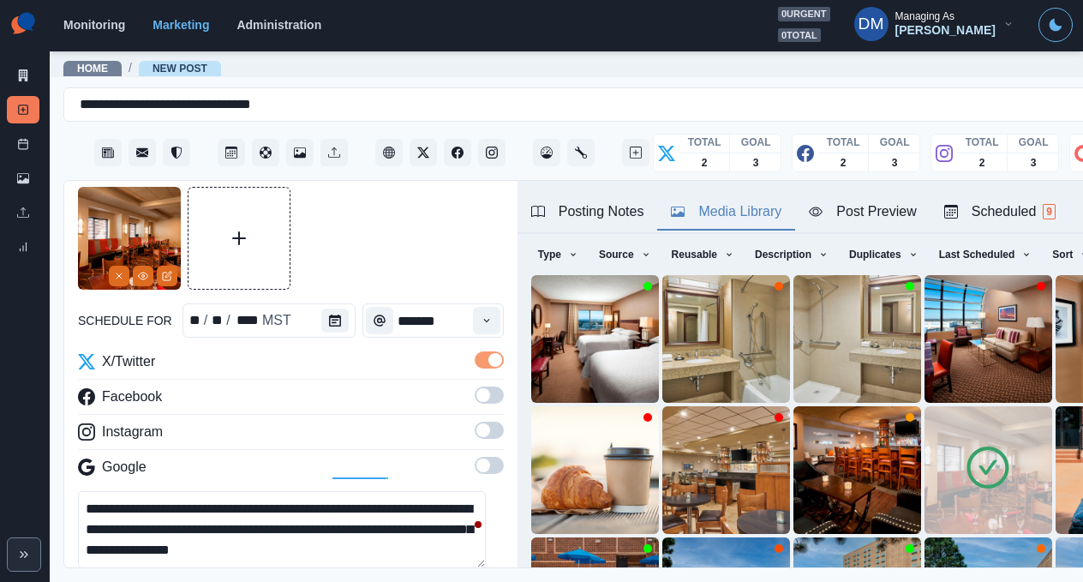
click at [465, 351] on div "X/Twitter Facebook Instagram Google" at bounding box center [291, 417] width 426 height 133
click at [476, 388] on span at bounding box center [483, 395] width 14 height 14
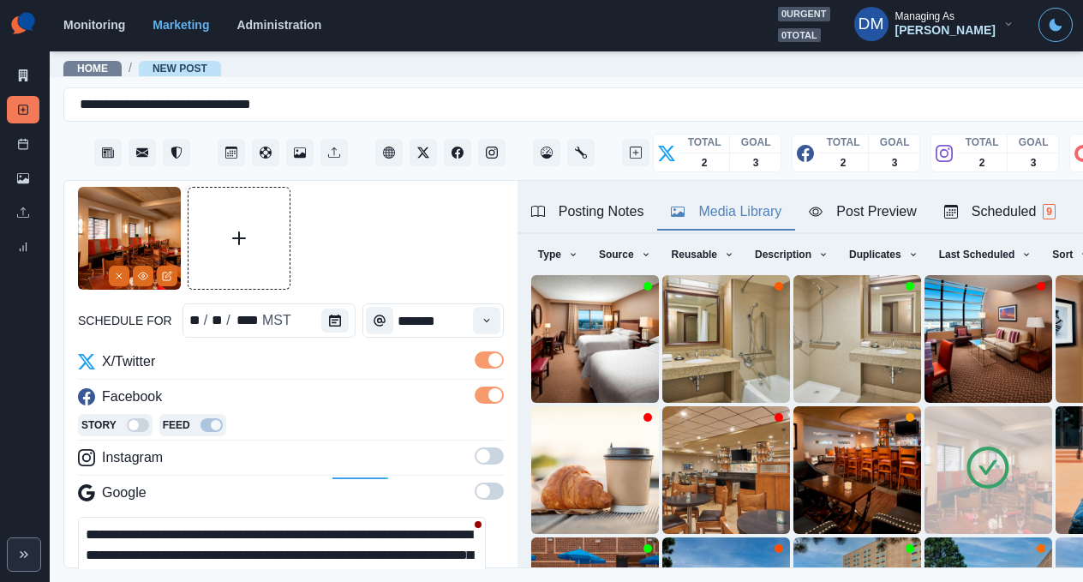
click at [468, 379] on div "X/Twitter Facebook Story Feed Instagram Google" at bounding box center [291, 430] width 426 height 159
click at [476, 449] on span at bounding box center [483, 456] width 14 height 14
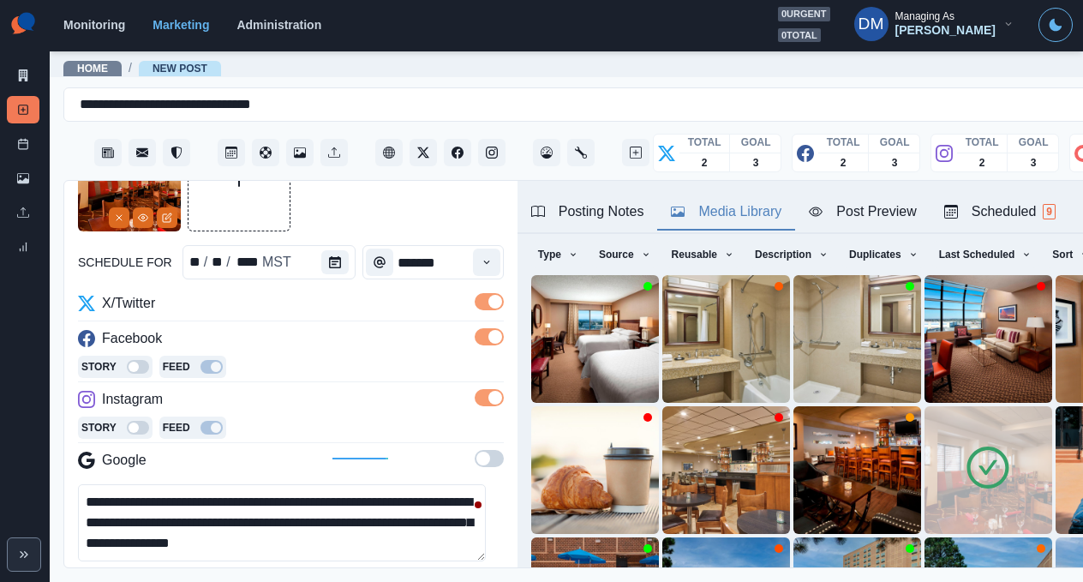
scroll to position [93, 0]
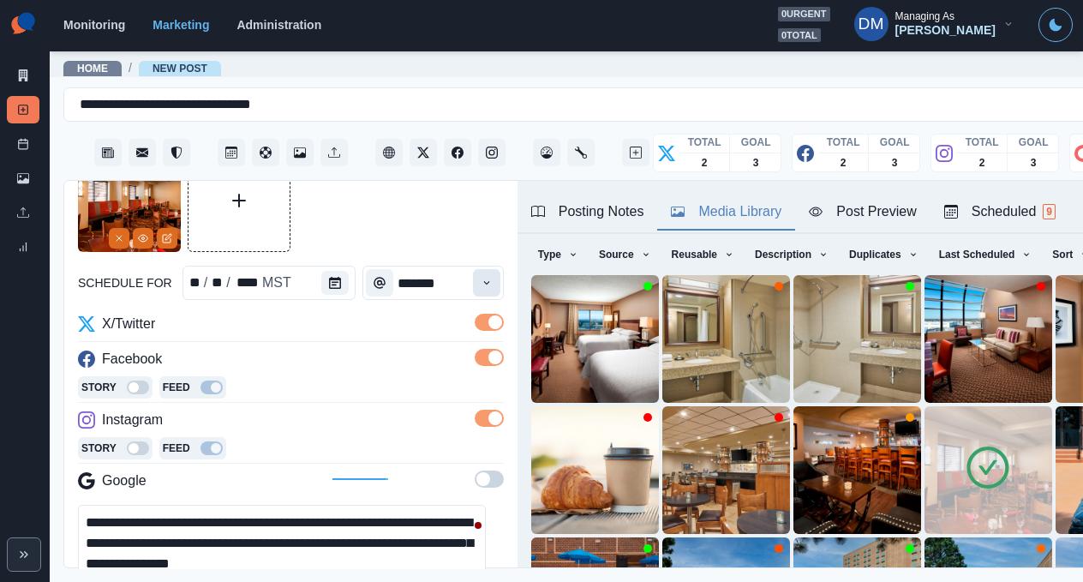
click at [481, 277] on icon "Time" at bounding box center [487, 283] width 12 height 12
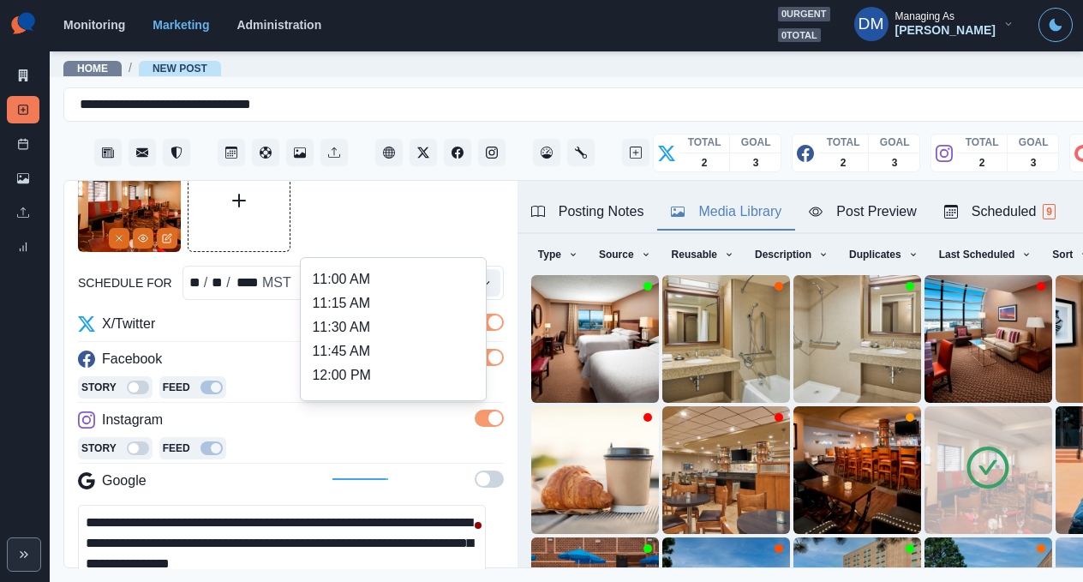
scroll to position [360, 0]
click at [407, 385] on li "1:00 PM" at bounding box center [393, 397] width 171 height 24
type input "*******"
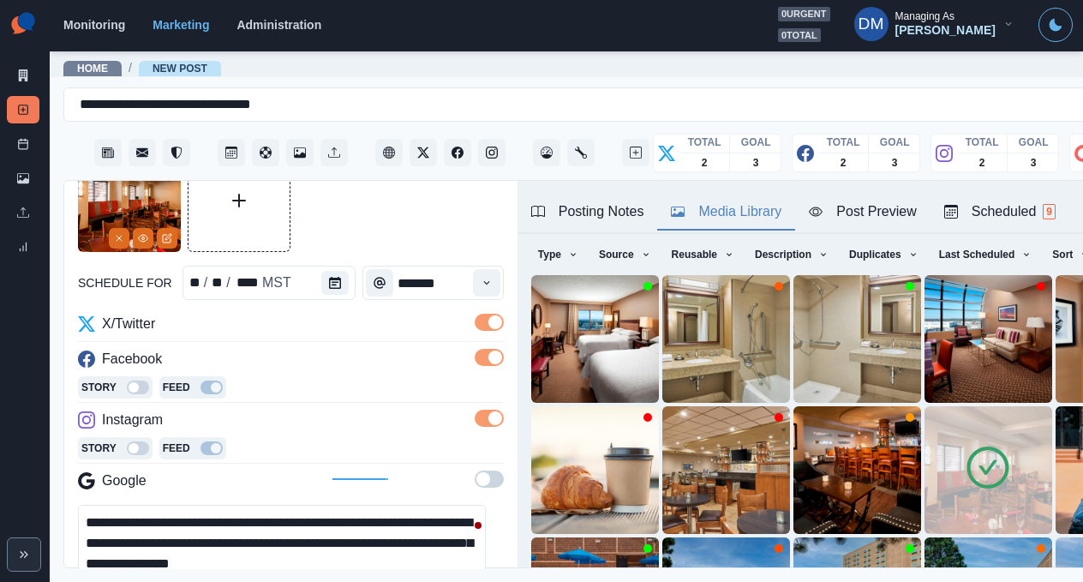
click at [226, 505] on textarea "**********" at bounding box center [282, 543] width 408 height 77
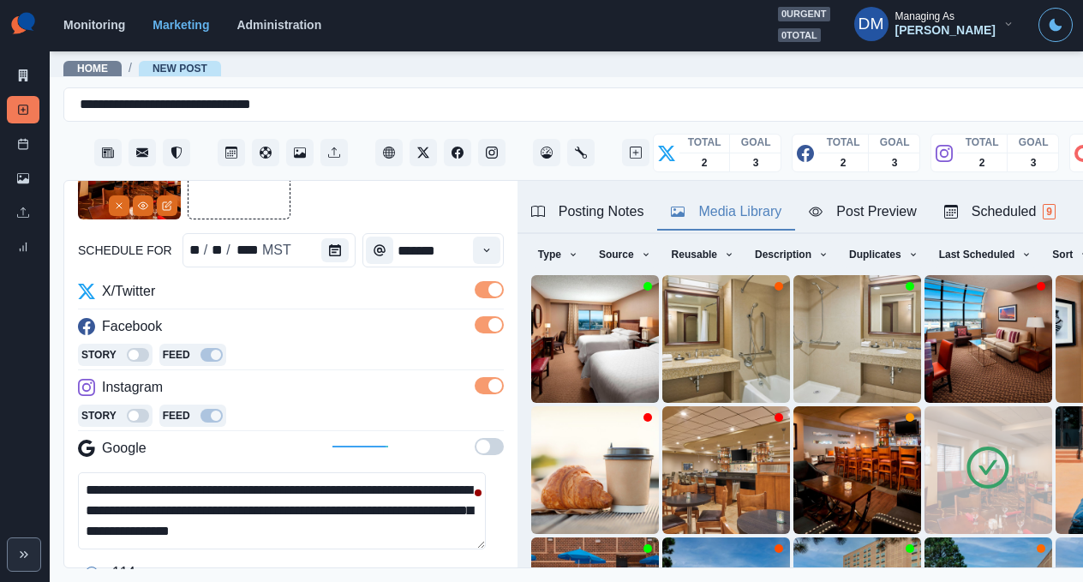
scroll to position [129, 0]
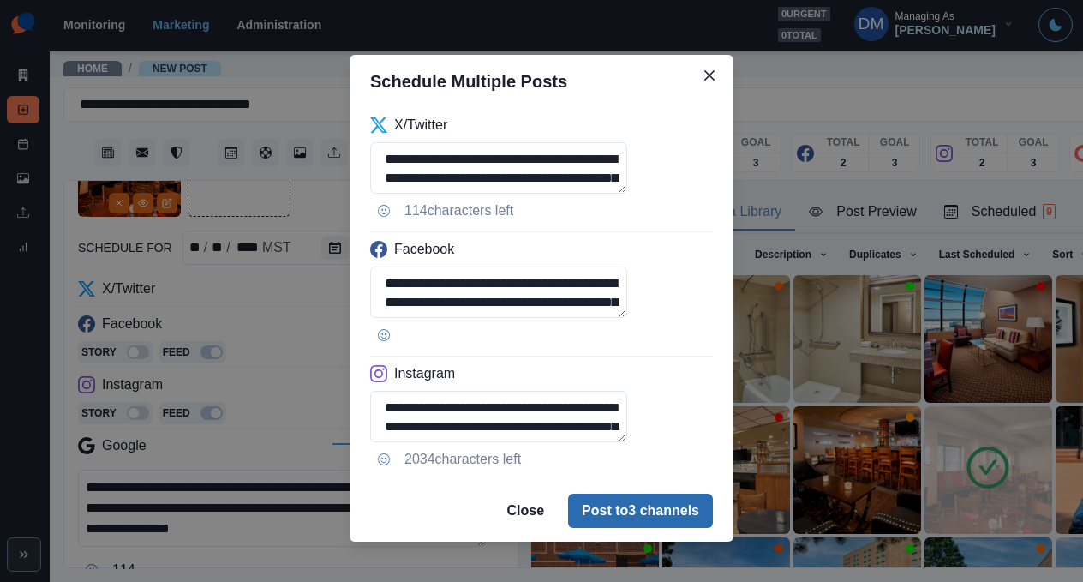
click at [623, 494] on button "Post to 3 channels" at bounding box center [640, 511] width 145 height 34
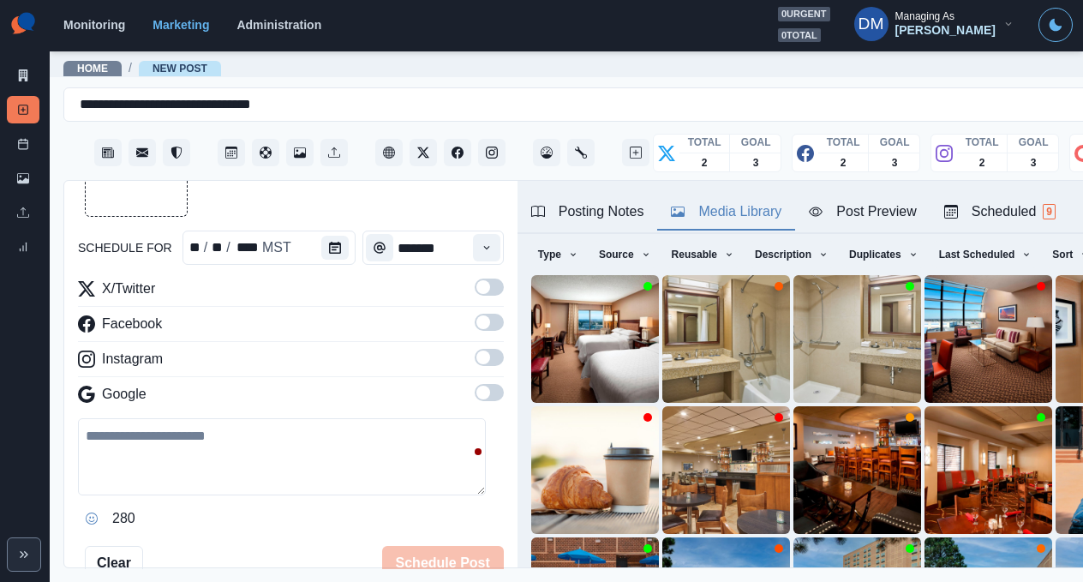
click at [22, 130] on div "Post Schedule" at bounding box center [23, 147] width 33 height 34
click at [22, 130] on link "Post Schedule" at bounding box center [23, 143] width 33 height 27
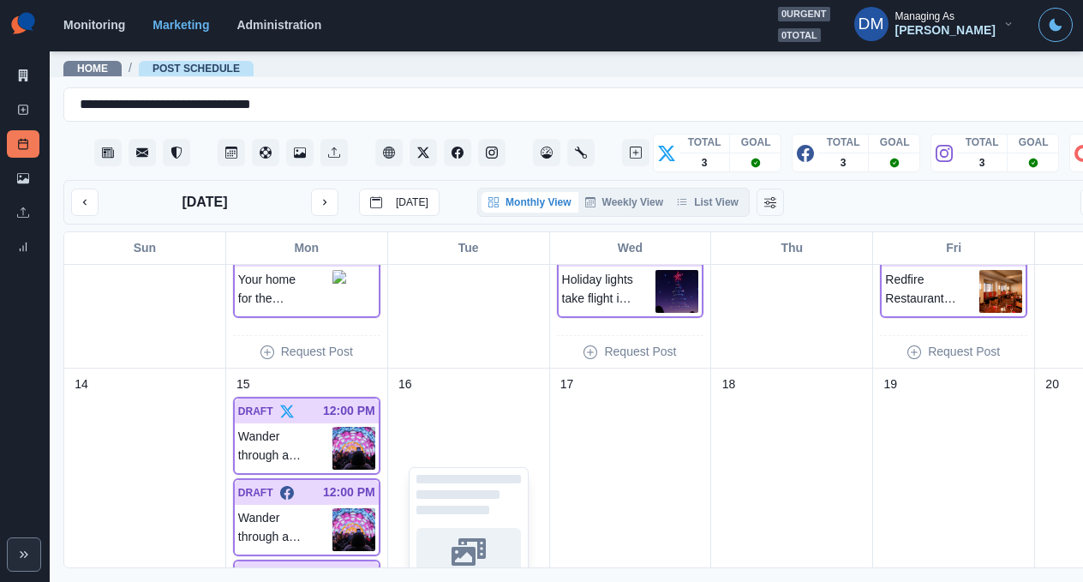
scroll to position [535, 0]
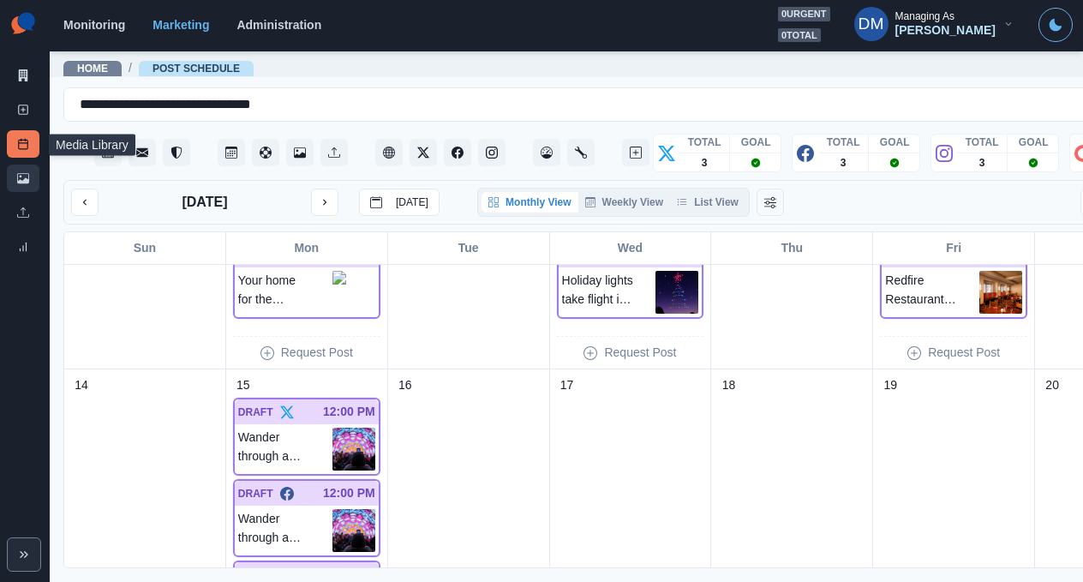
click at [31, 165] on link "Media Library" at bounding box center [23, 178] width 33 height 27
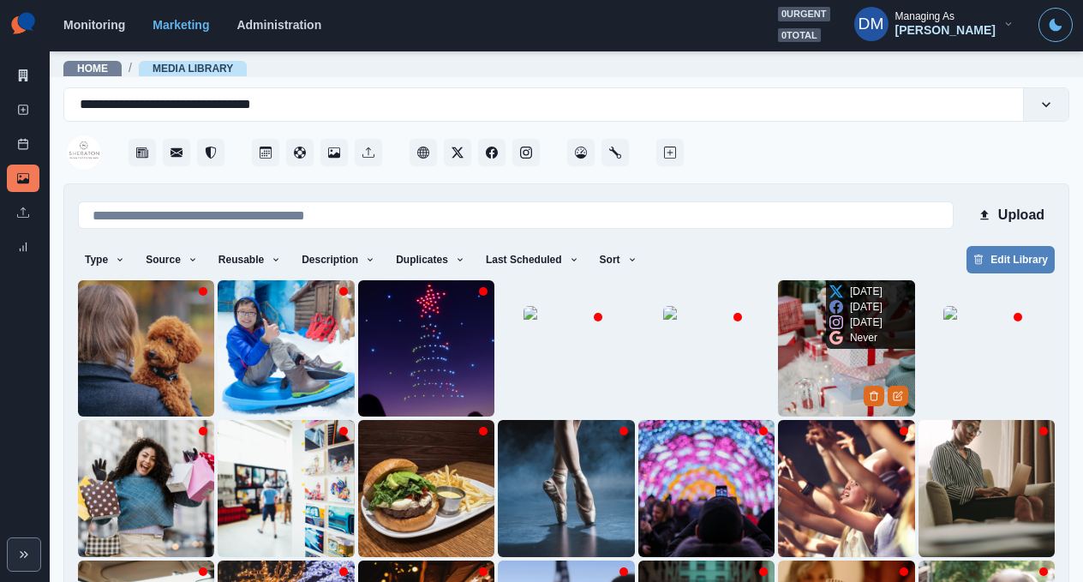
scroll to position [127, 0]
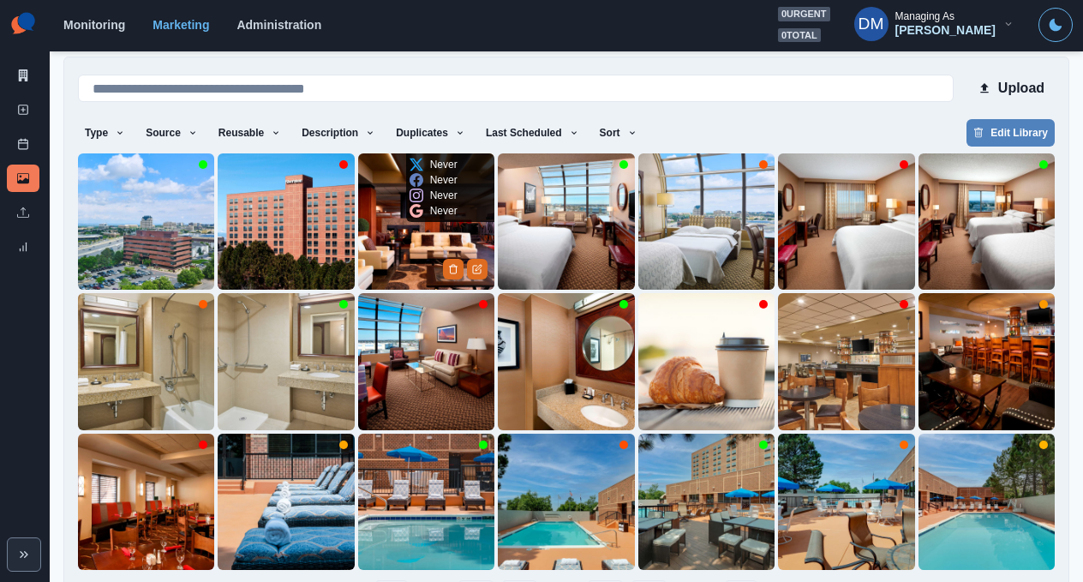
click at [431, 188] on img at bounding box center [426, 221] width 136 height 136
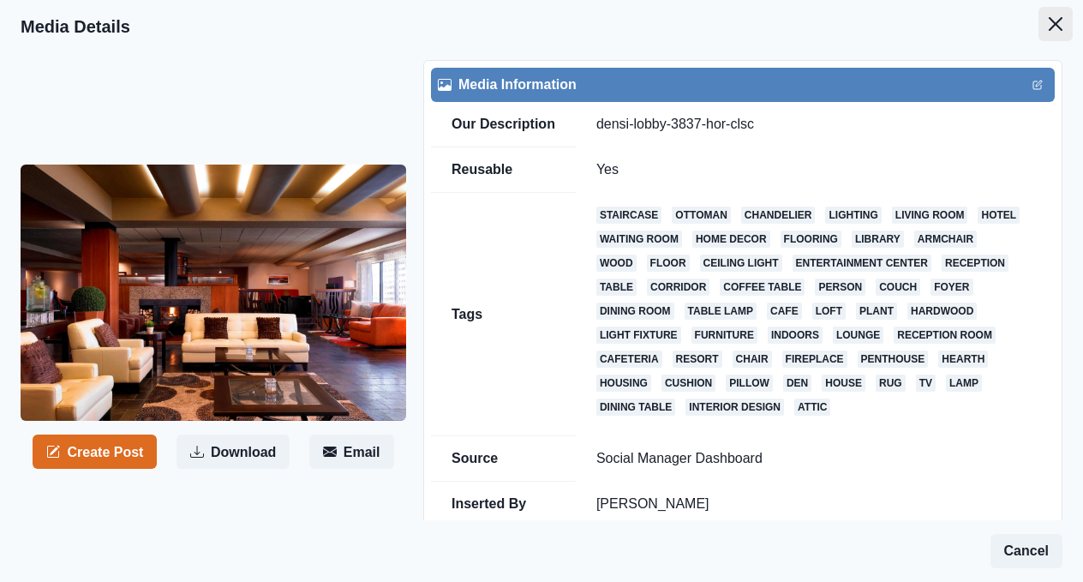
click at [1058, 17] on icon "Close" at bounding box center [1056, 24] width 14 height 14
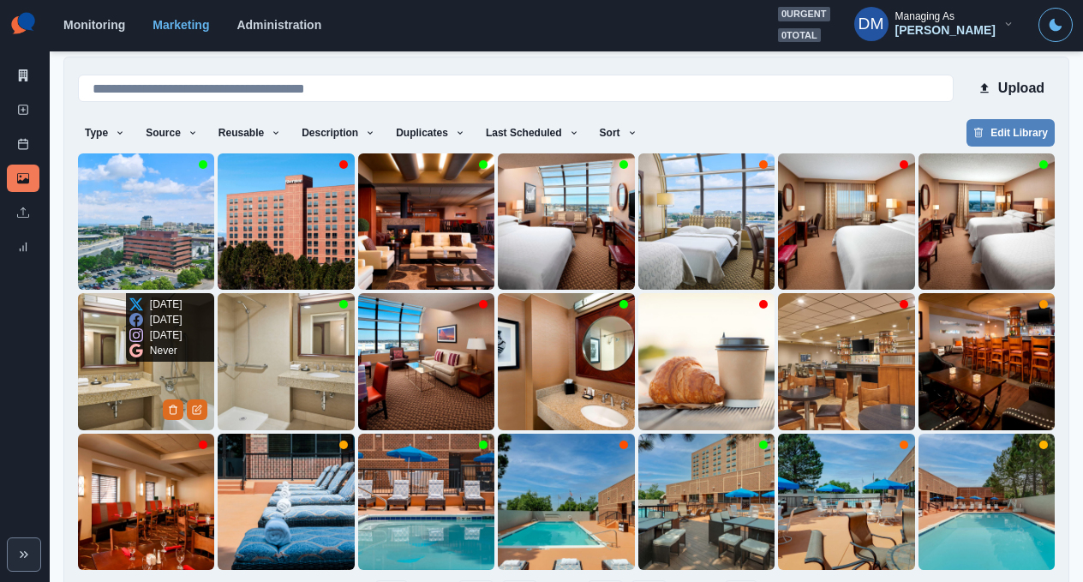
click at [155, 334] on img at bounding box center [146, 361] width 136 height 136
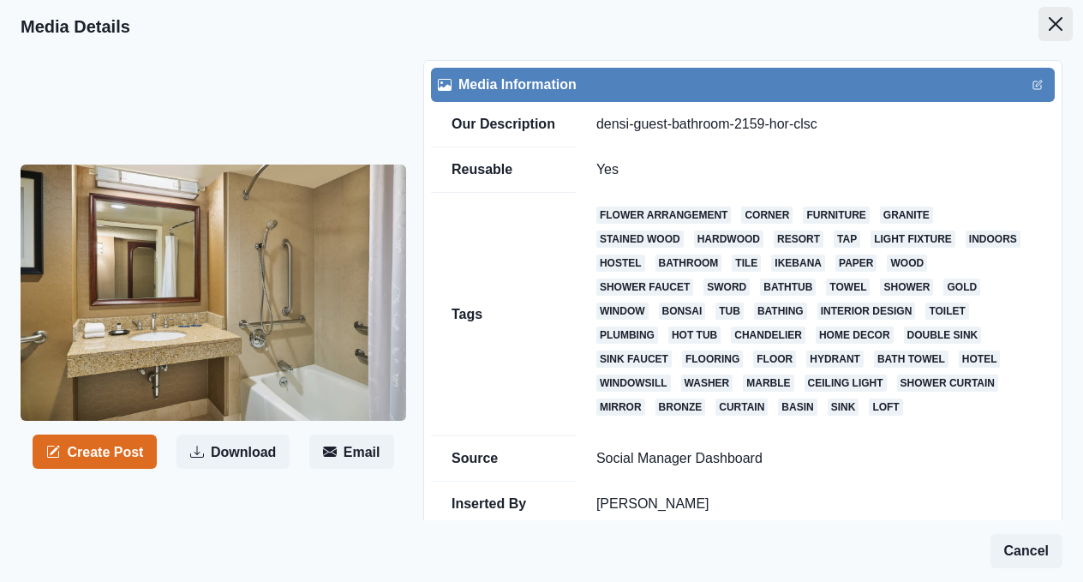
click at [1057, 10] on button "Close" at bounding box center [1056, 24] width 34 height 34
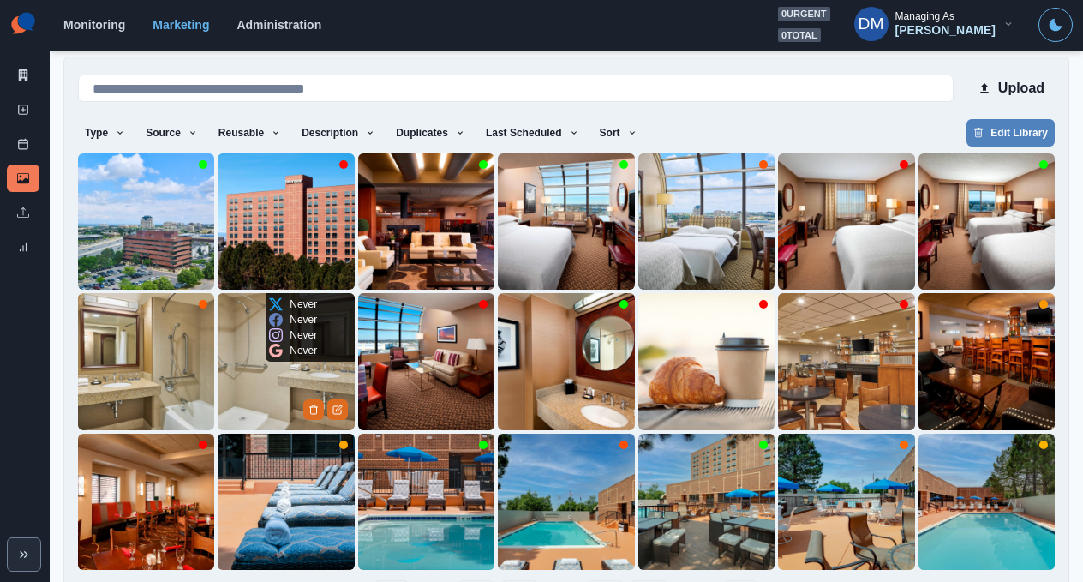
click at [237, 343] on img at bounding box center [286, 361] width 136 height 136
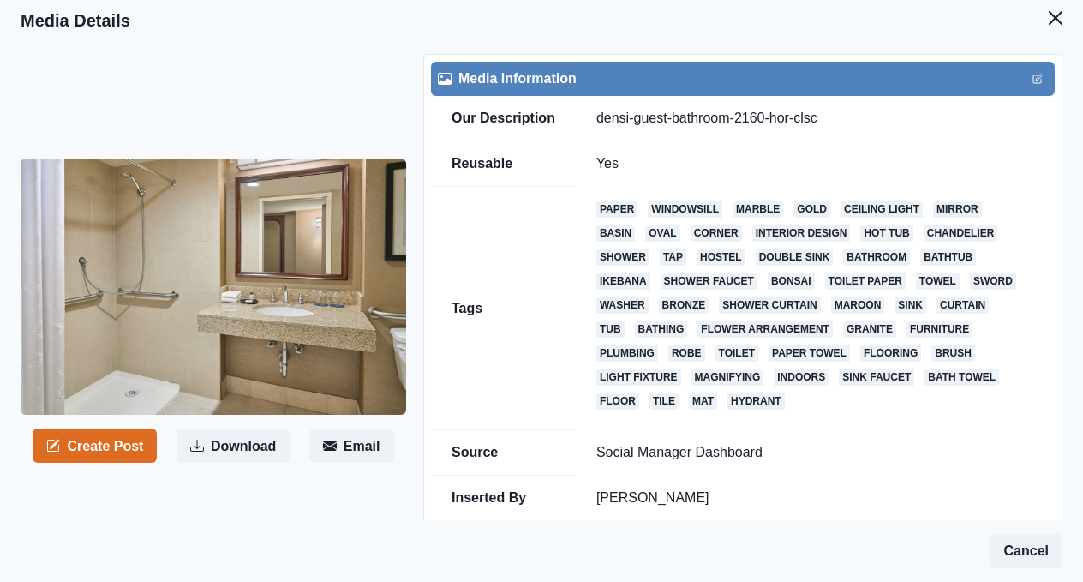
scroll to position [3, 0]
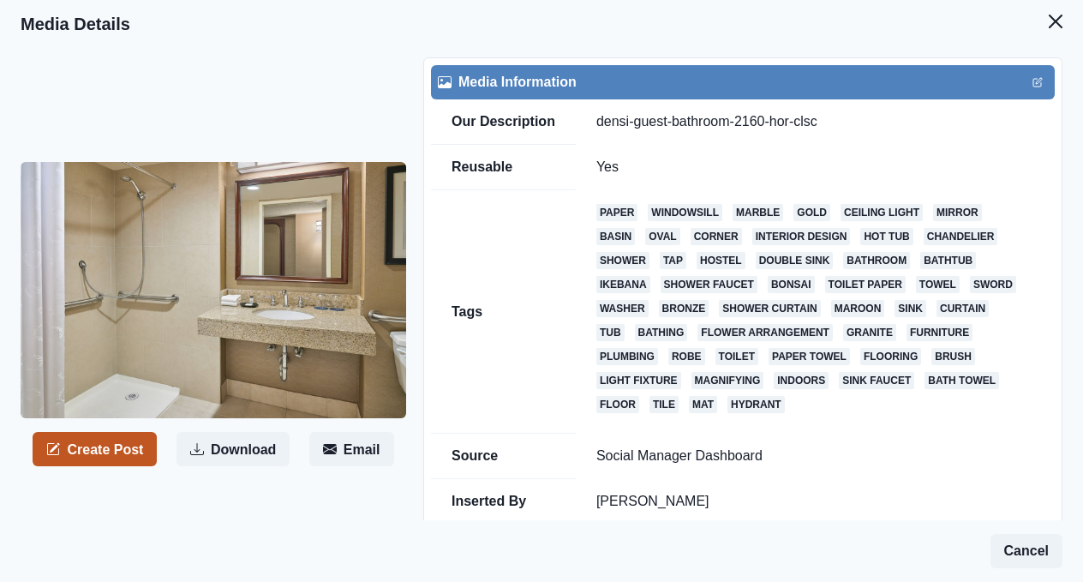
click at [101, 432] on button "Create Post" at bounding box center [95, 449] width 124 height 34
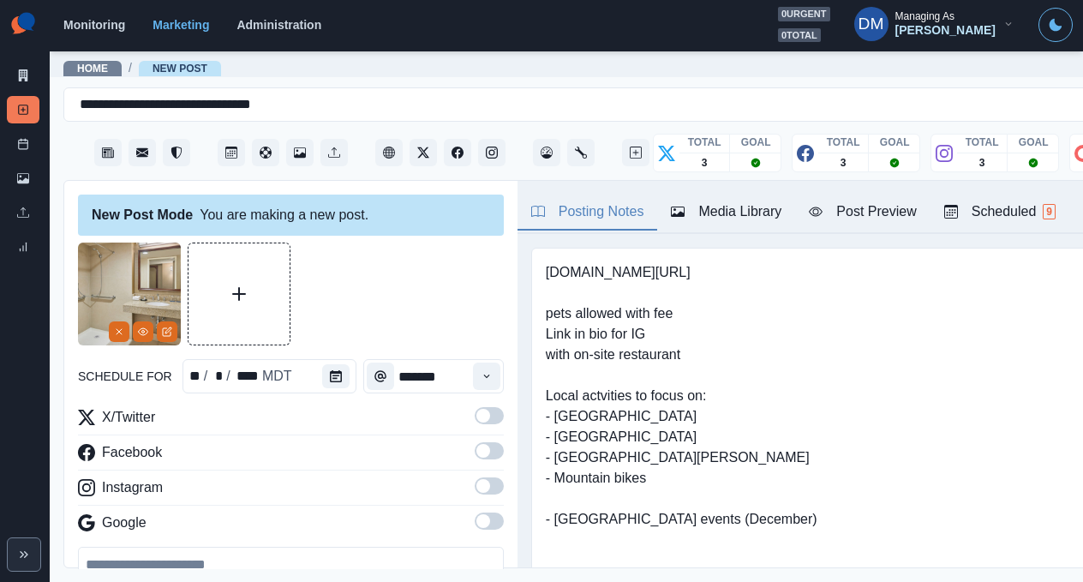
paste textarea "**********"
type textarea "**********"
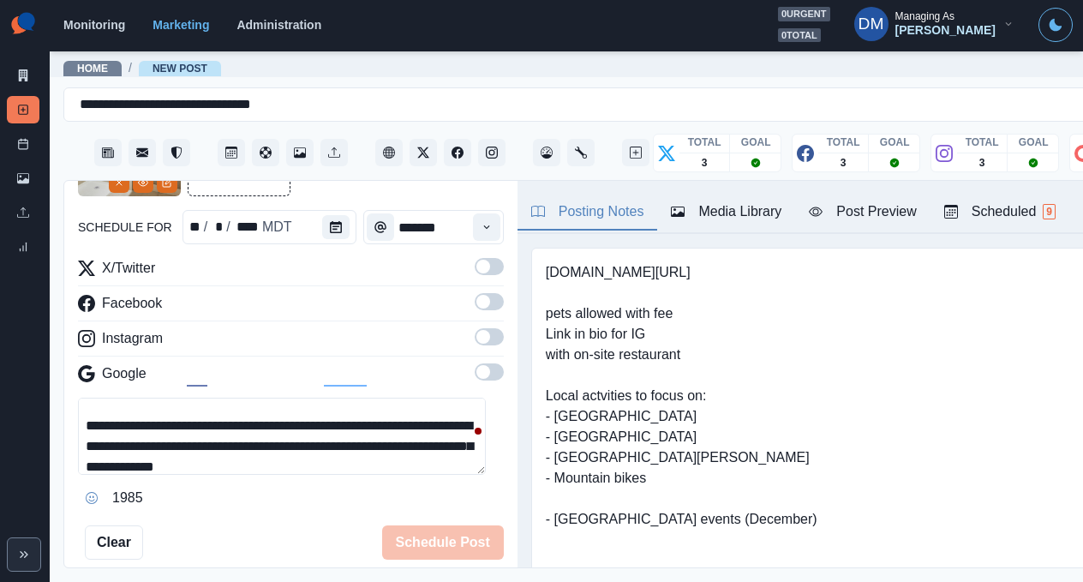
click at [476, 260] on span at bounding box center [483, 267] width 14 height 14
click at [475, 293] on label at bounding box center [489, 306] width 29 height 27
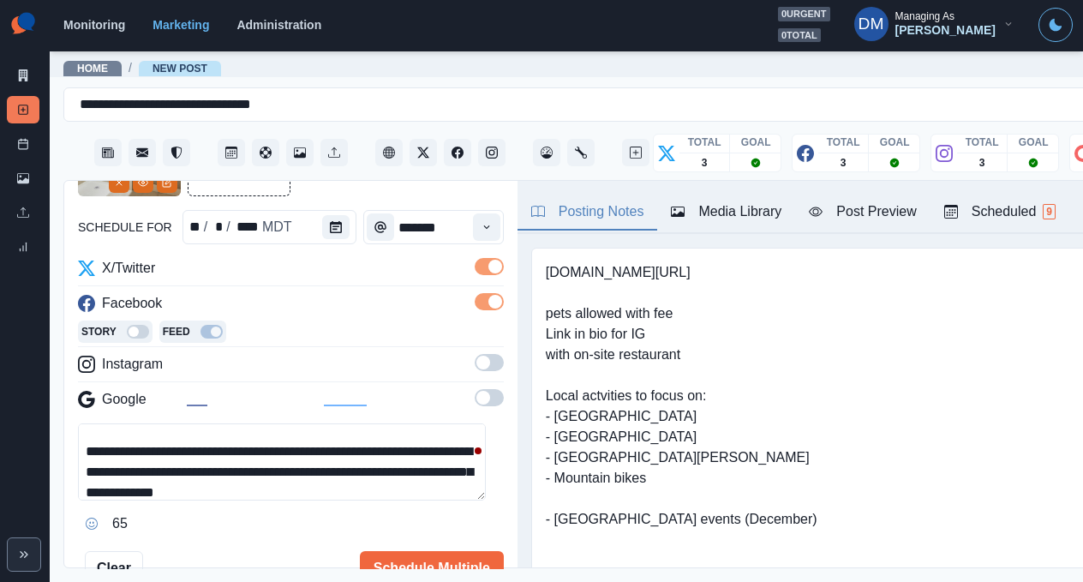
click at [471, 314] on div "X/Twitter Facebook Story Feed Instagram Google" at bounding box center [291, 337] width 426 height 159
click at [476, 356] on span at bounding box center [483, 363] width 14 height 14
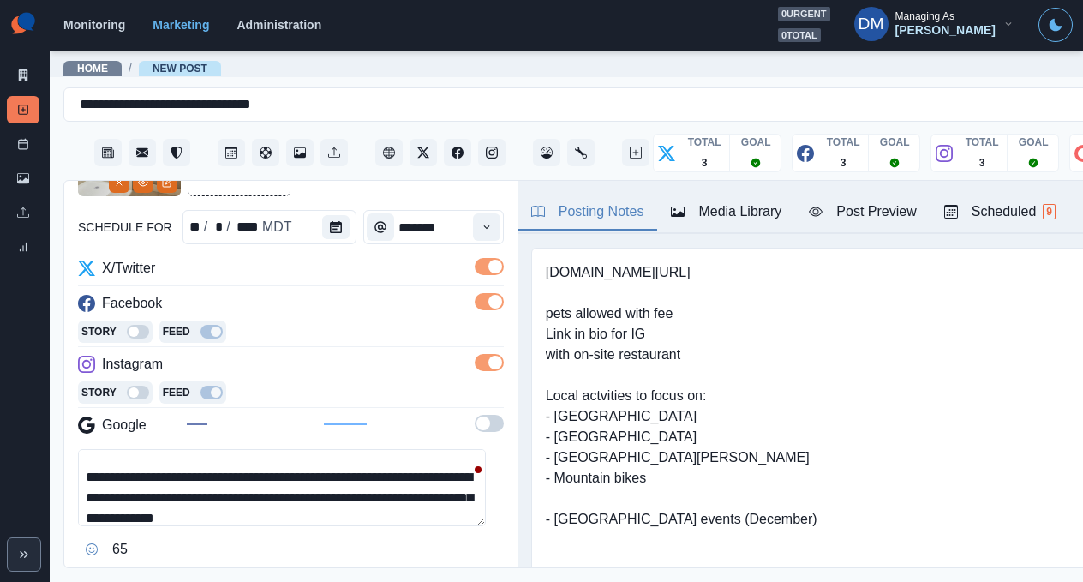
scroll to position [0, 0]
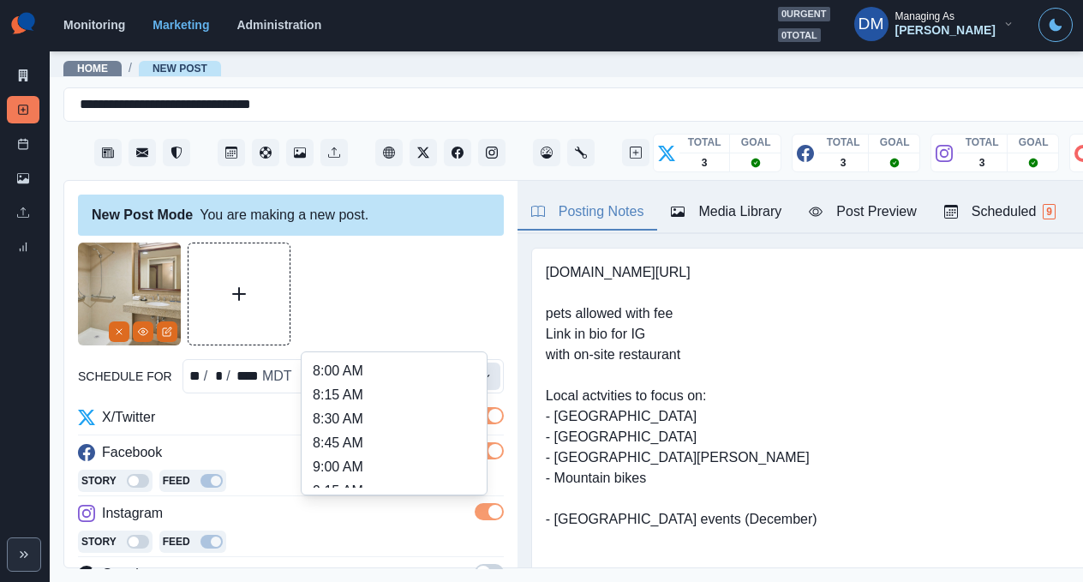
click at [473, 362] on button "Time" at bounding box center [486, 375] width 27 height 27
click at [354, 550] on li "2:30 PM" at bounding box center [393, 562] width 171 height 24
type input "*******"
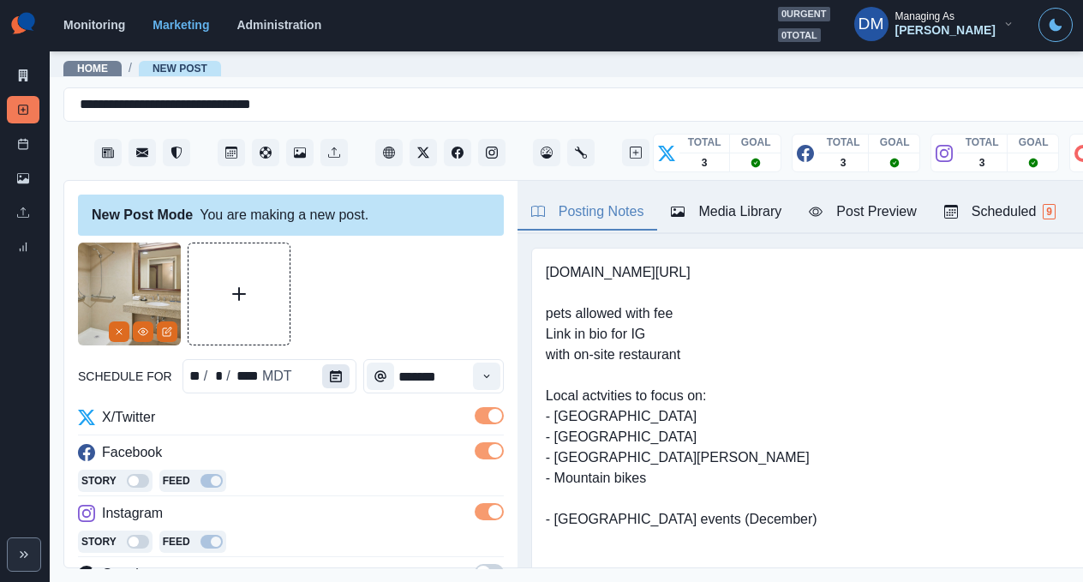
click at [330, 370] on icon "Calendar" at bounding box center [336, 376] width 12 height 12
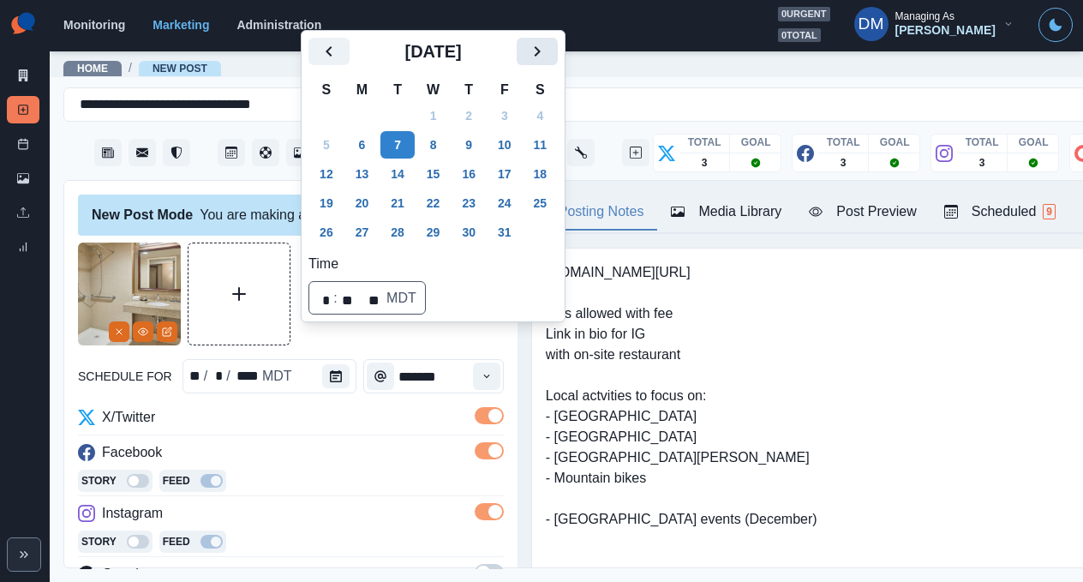
click at [517, 65] on button "Next" at bounding box center [537, 51] width 41 height 27
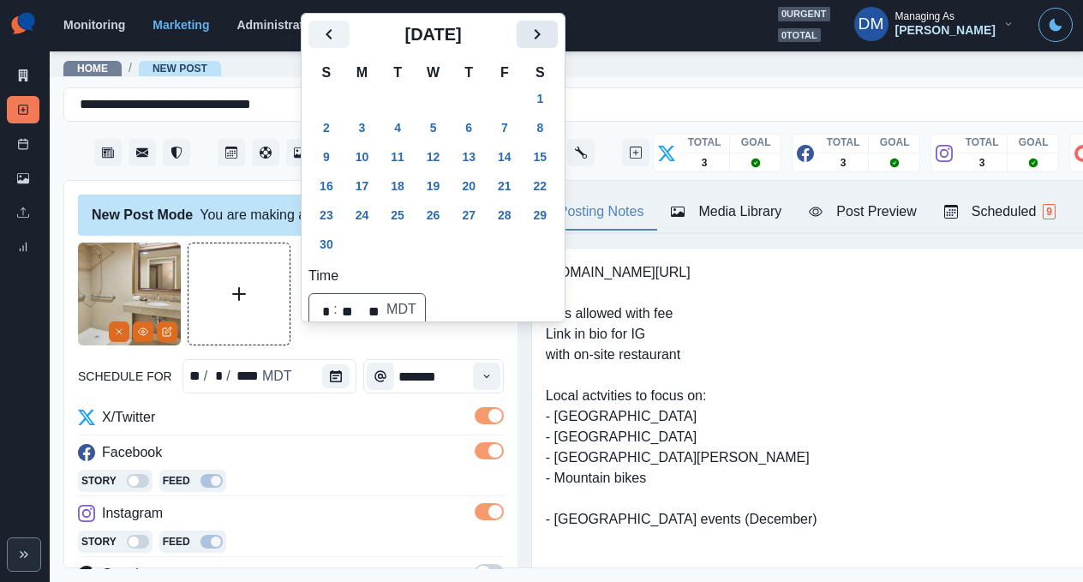
click at [501, 62] on div "[DATE]" at bounding box center [432, 41] width 249 height 41
click at [527, 45] on icon "Next" at bounding box center [537, 34] width 21 height 21
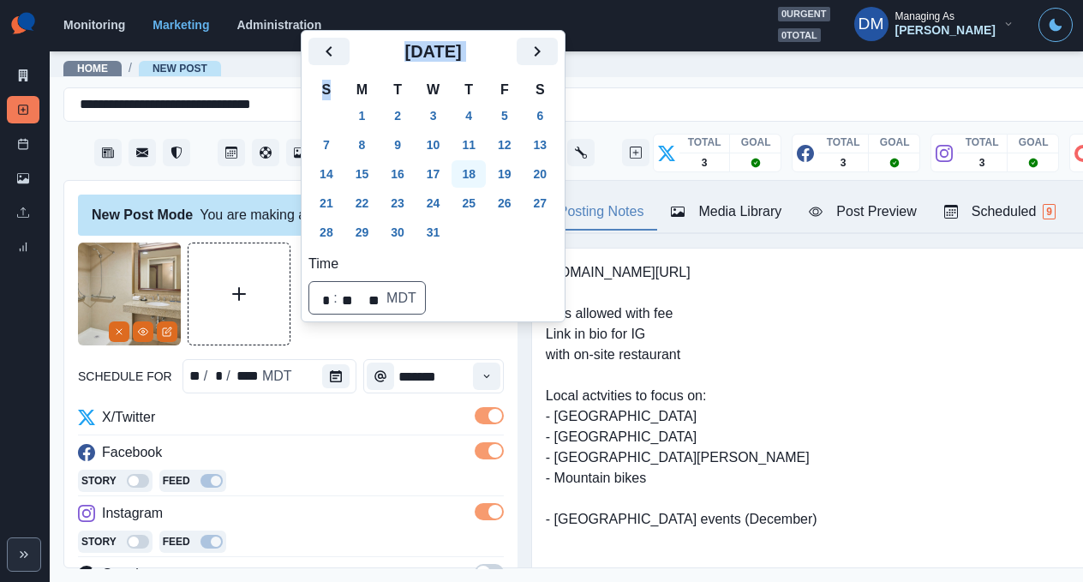
click at [452, 188] on button "18" at bounding box center [469, 173] width 34 height 27
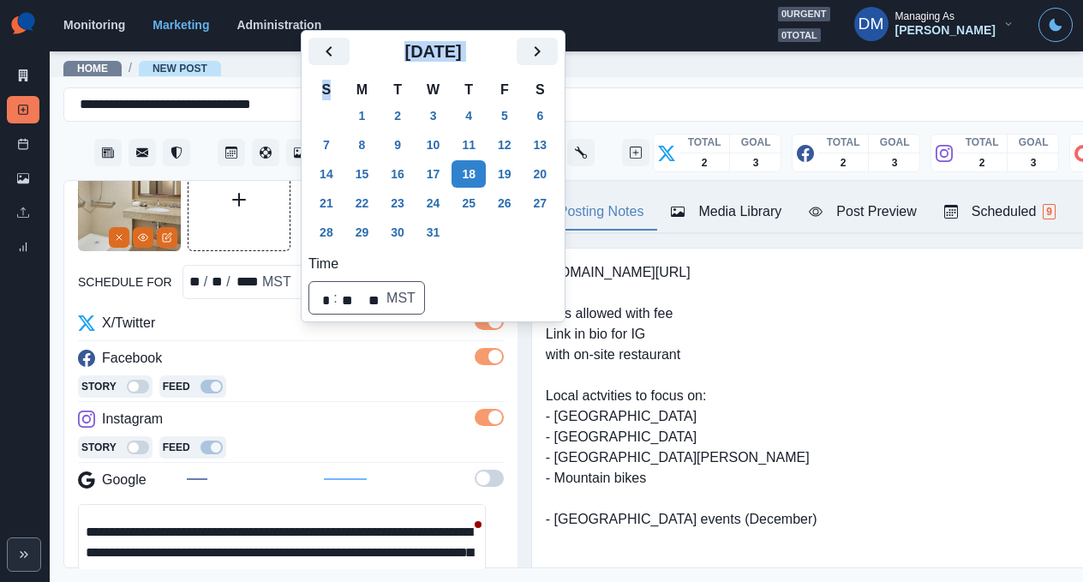
scroll to position [163, 0]
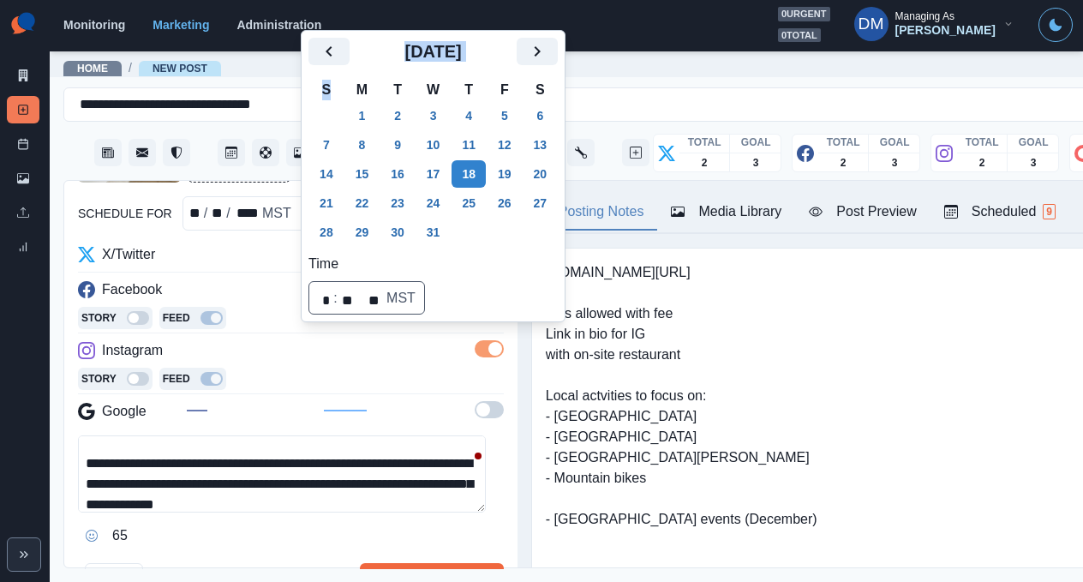
click at [217, 435] on textarea "**********" at bounding box center [282, 473] width 408 height 77
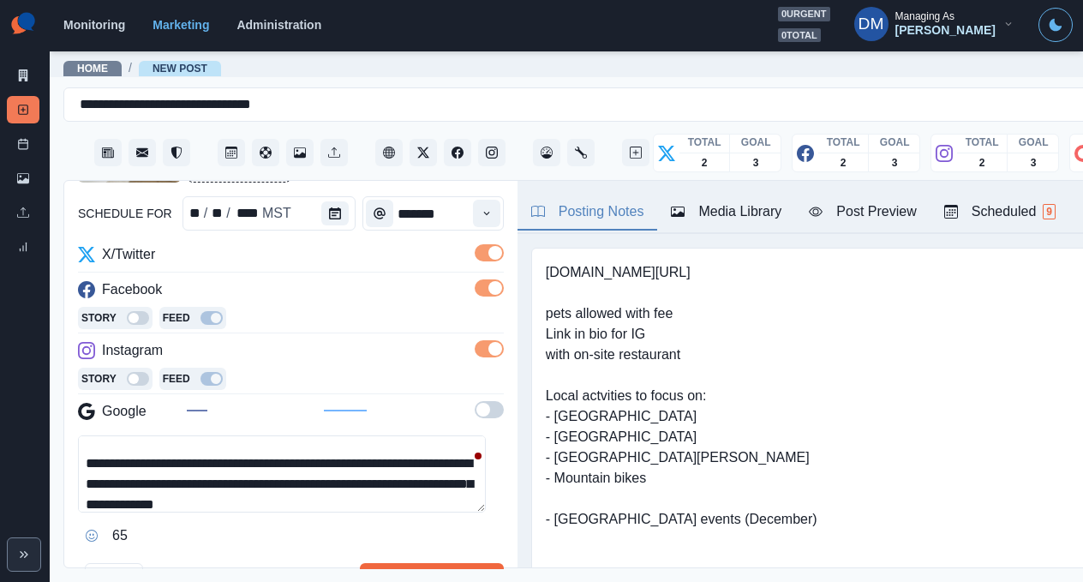
click at [274, 435] on textarea "**********" at bounding box center [282, 473] width 408 height 77
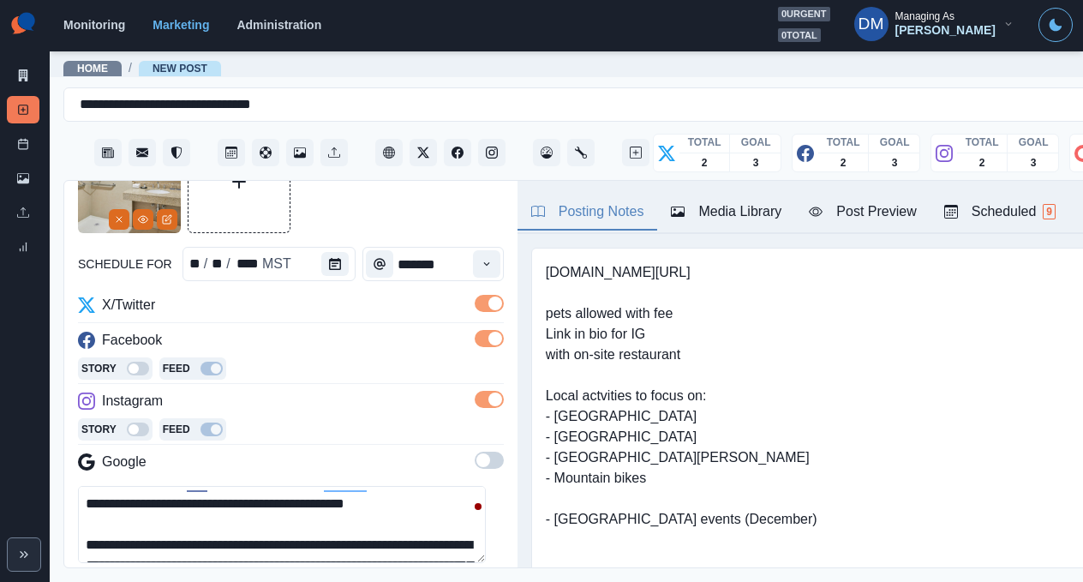
scroll to position [129, 0]
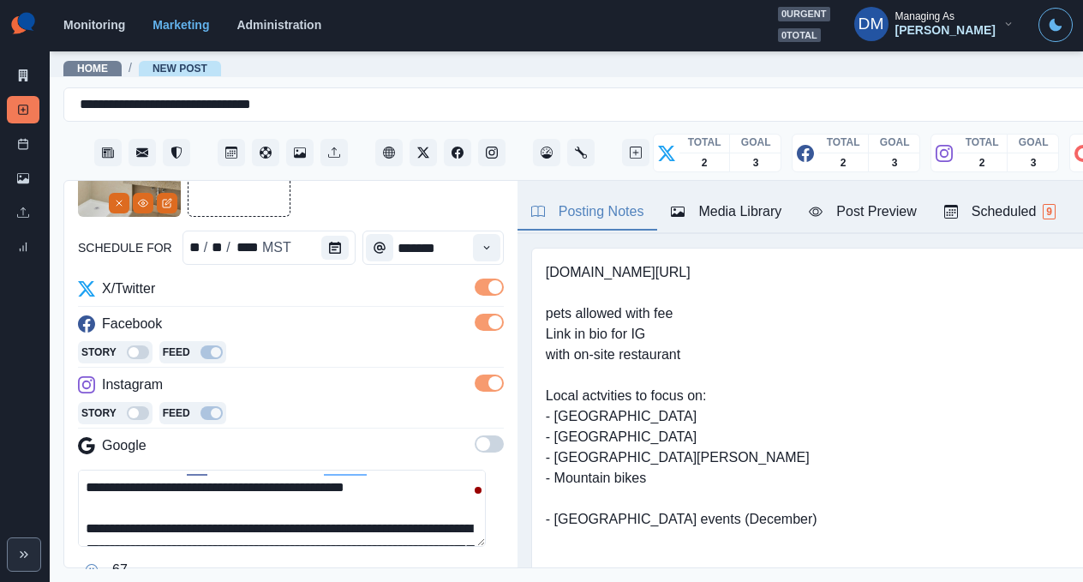
type textarea "**********"
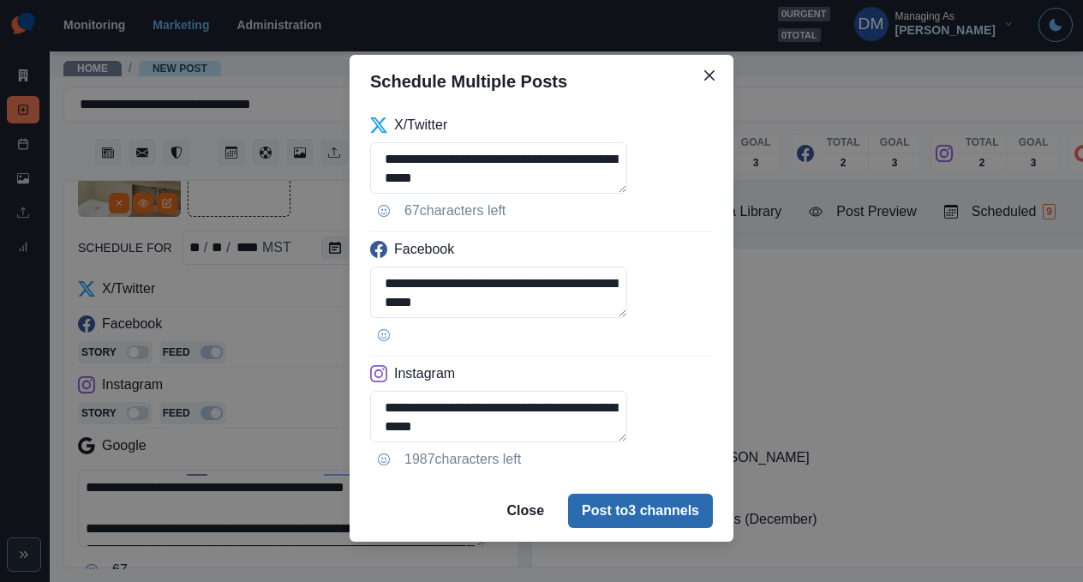
click at [644, 494] on button "Post to 3 channels" at bounding box center [640, 511] width 145 height 34
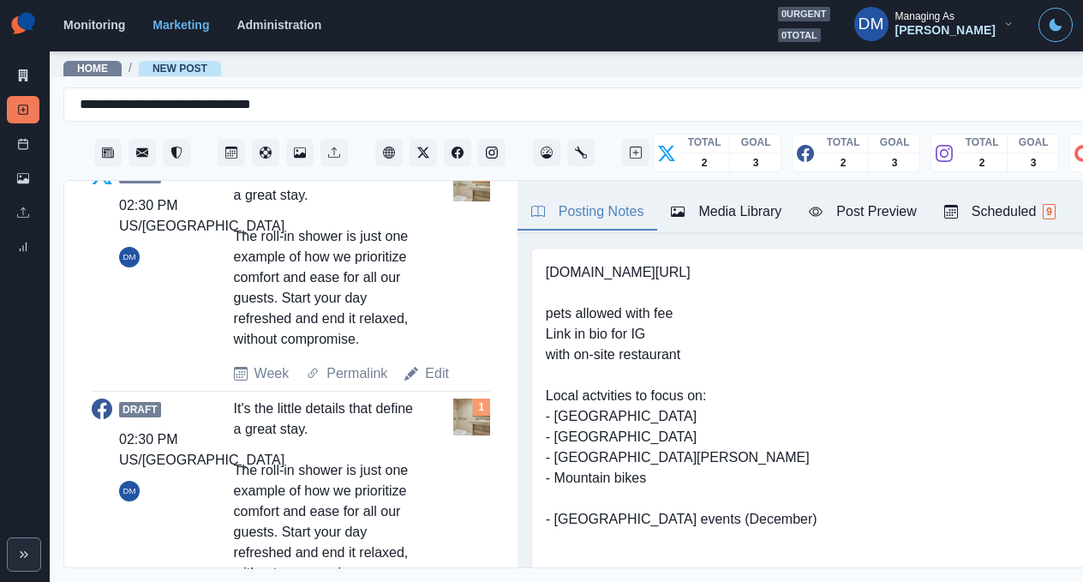
scroll to position [0, 0]
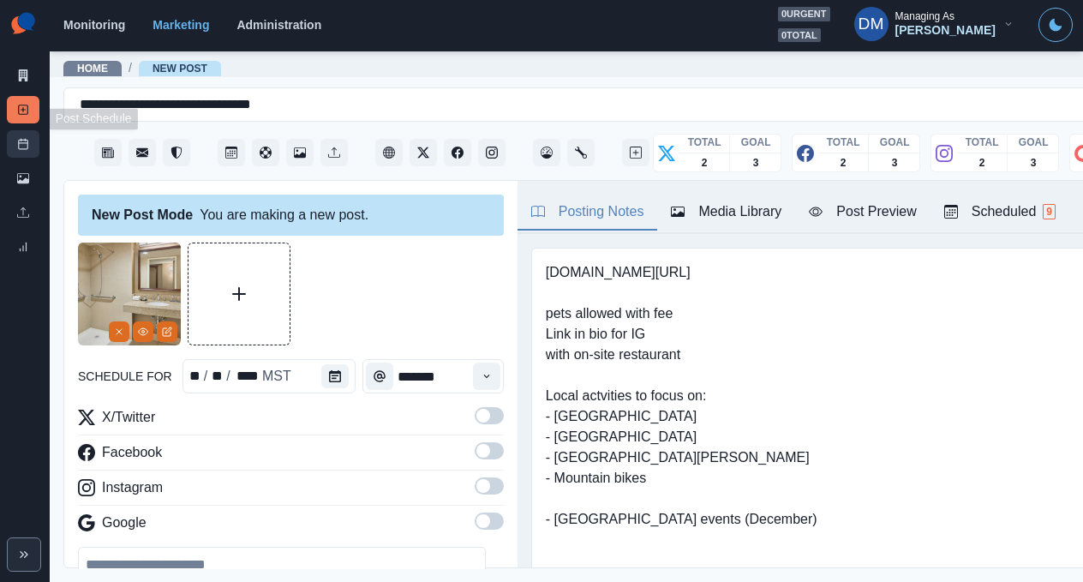
click at [23, 130] on link "Post Schedule" at bounding box center [23, 143] width 33 height 27
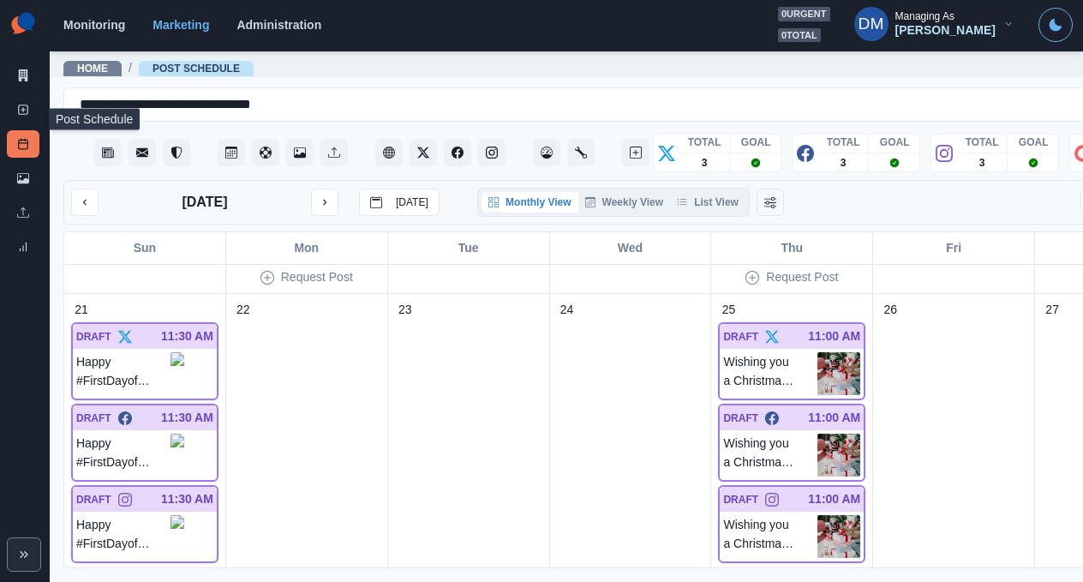
scroll to position [926, 0]
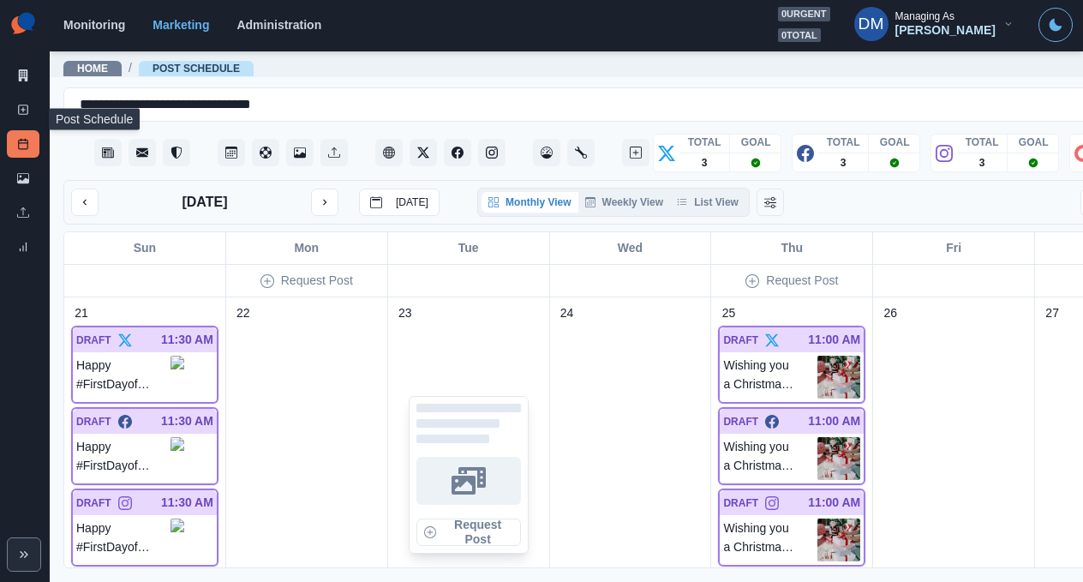
click at [428, 361] on div "Request Post" at bounding box center [468, 474] width 147 height 305
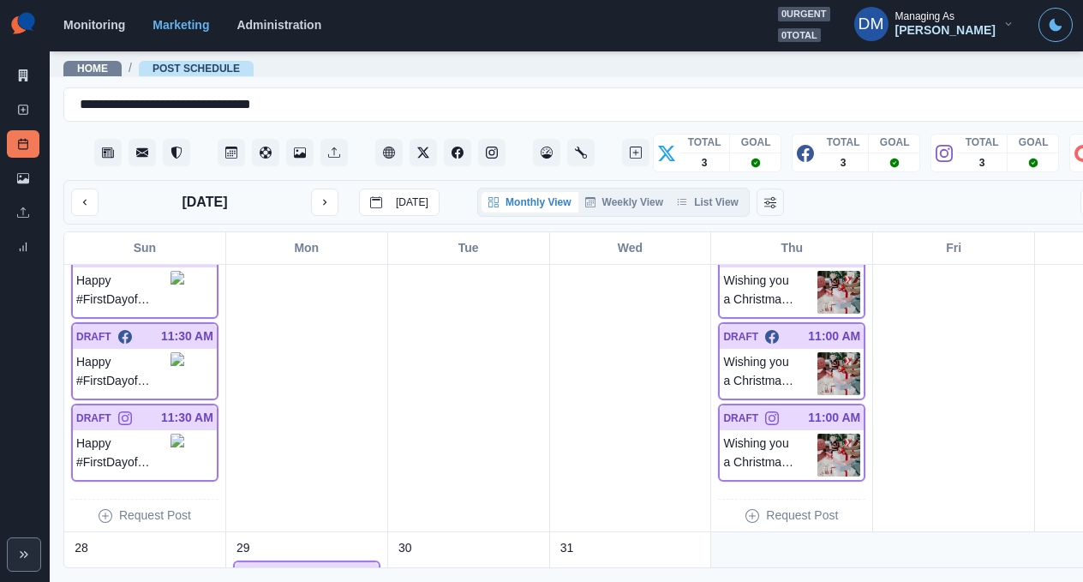
scroll to position [954, 0]
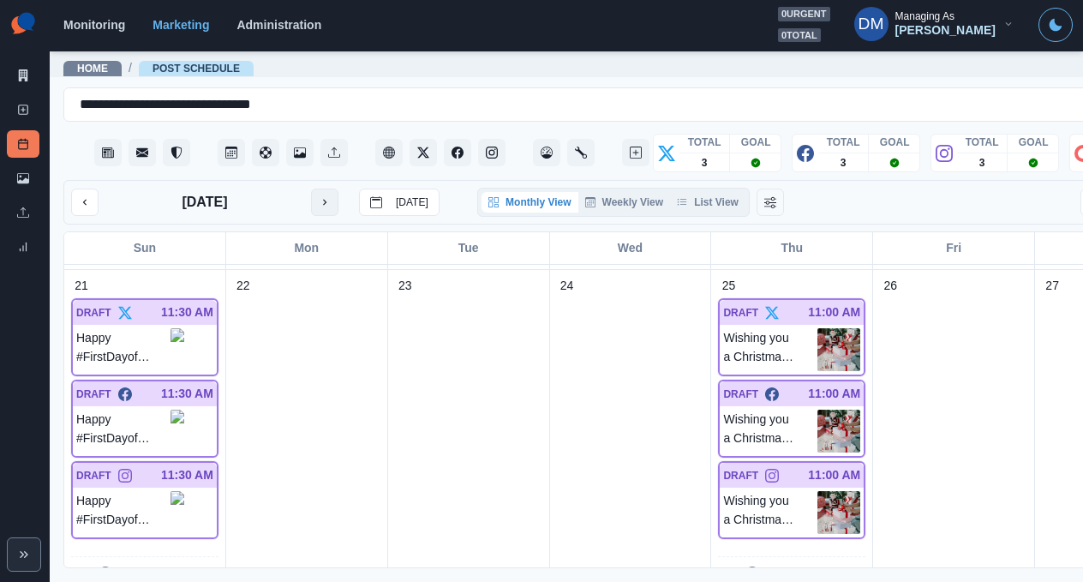
click at [311, 189] on button "next month" at bounding box center [324, 202] width 27 height 27
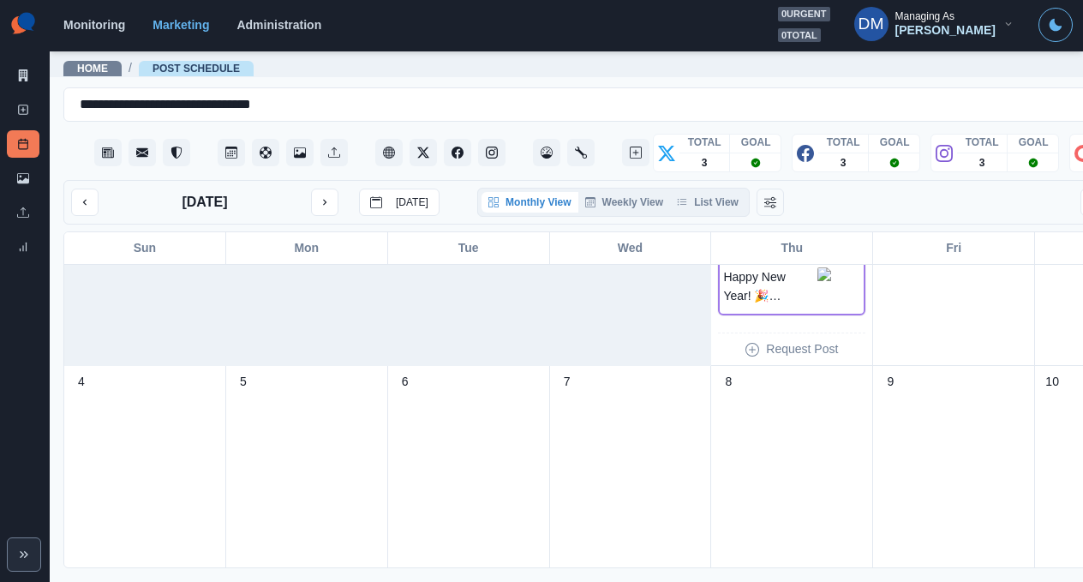
scroll to position [0, 0]
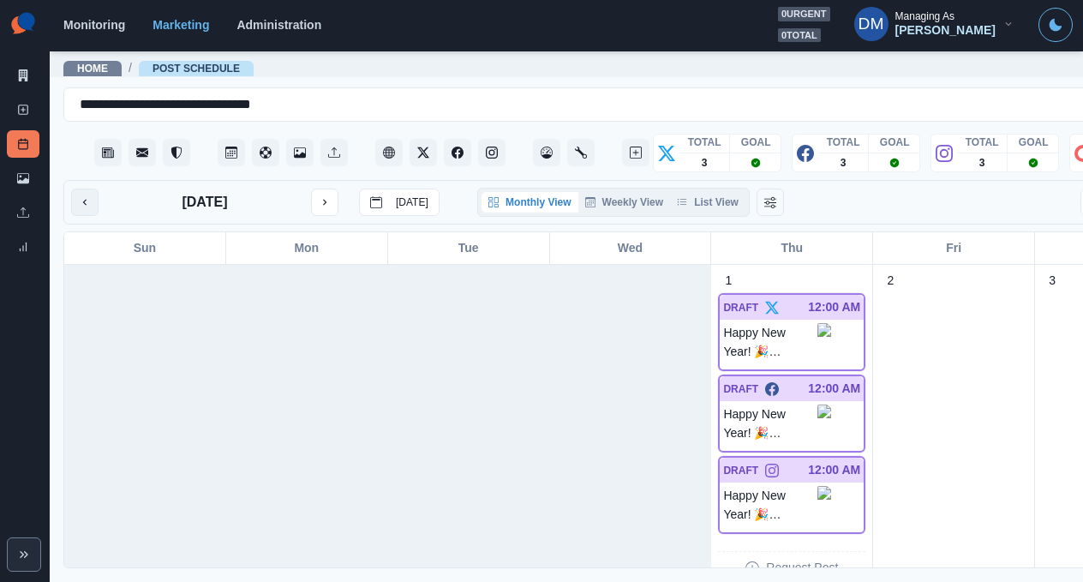
click at [78, 189] on button "previous month" at bounding box center [84, 202] width 27 height 27
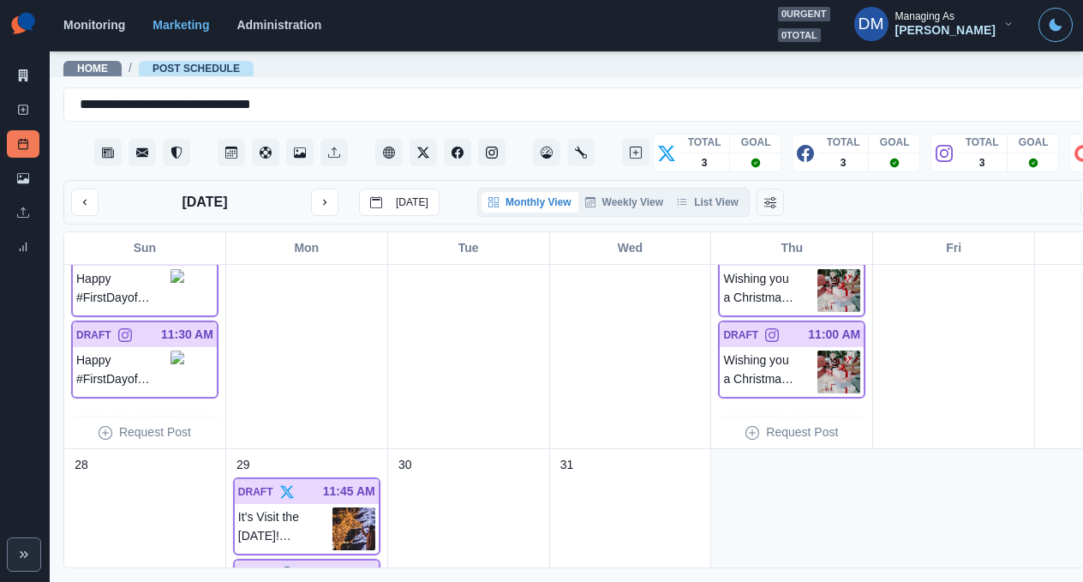
scroll to position [948, 0]
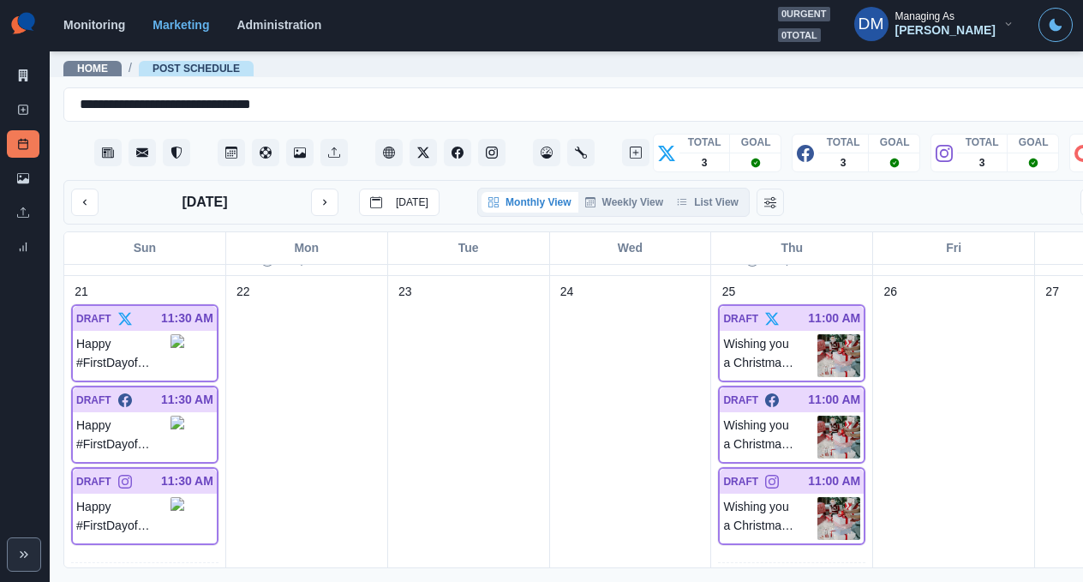
click at [43, 135] on div "Marketing Summary New Post Post Schedule Media Library Uploads Review Summary" at bounding box center [25, 133] width 50 height 267
click at [29, 165] on link "Media Library" at bounding box center [23, 178] width 33 height 27
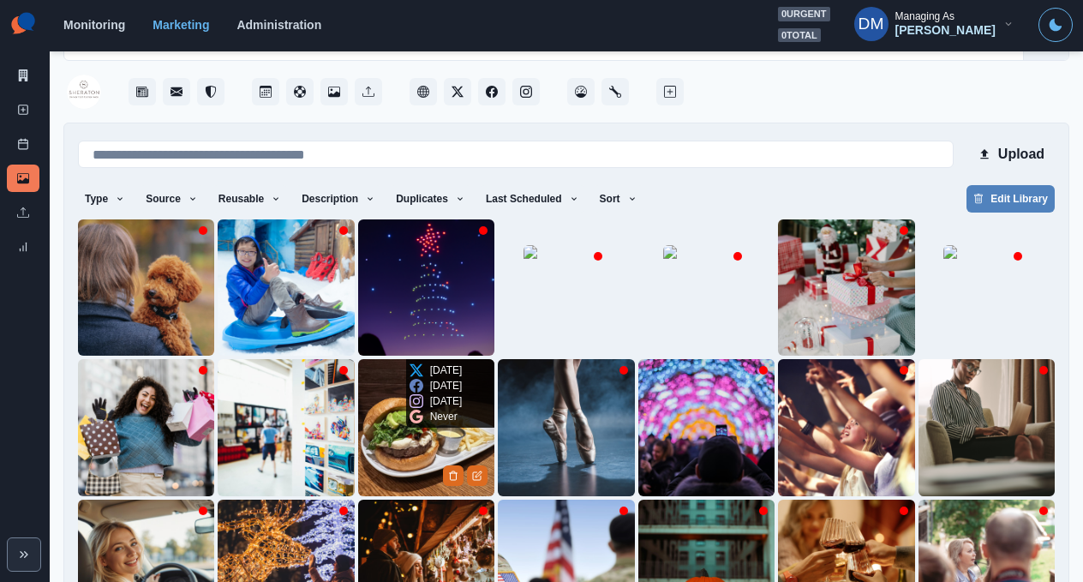
scroll to position [127, 0]
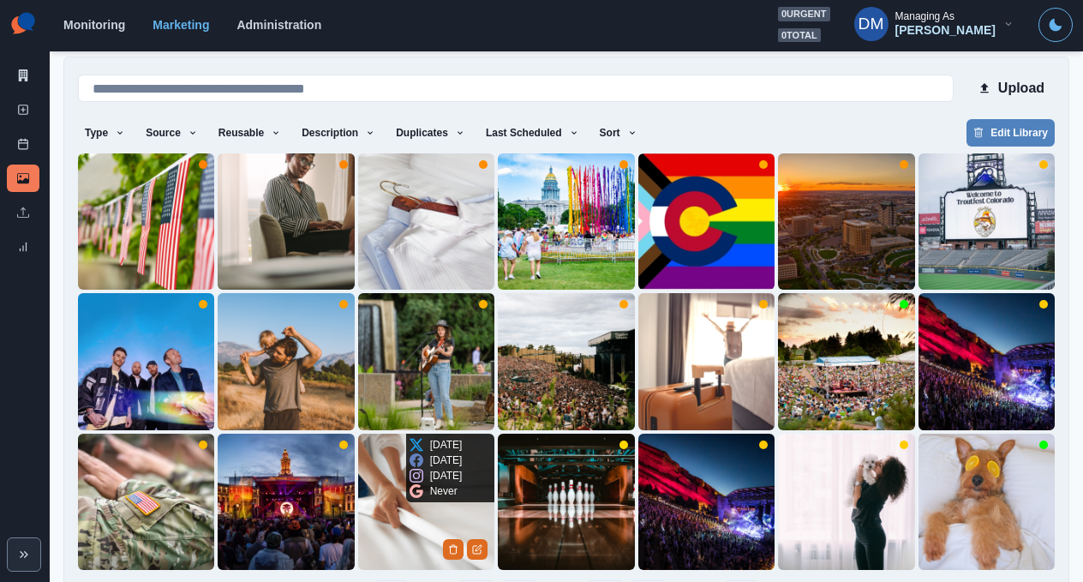
click at [409, 469] on img at bounding box center [426, 502] width 136 height 136
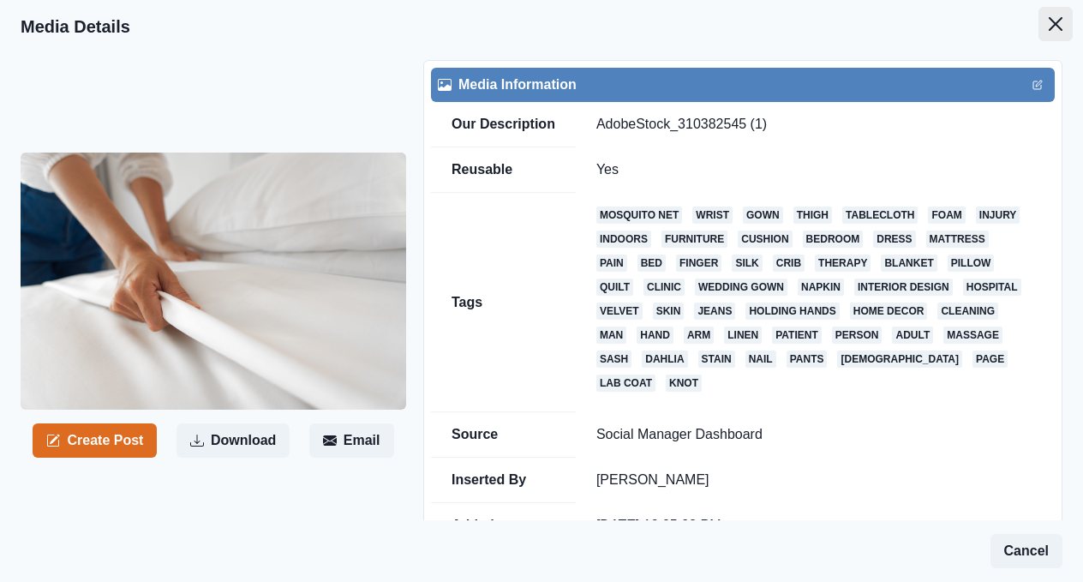
click at [1059, 24] on button "Close" at bounding box center [1056, 24] width 34 height 34
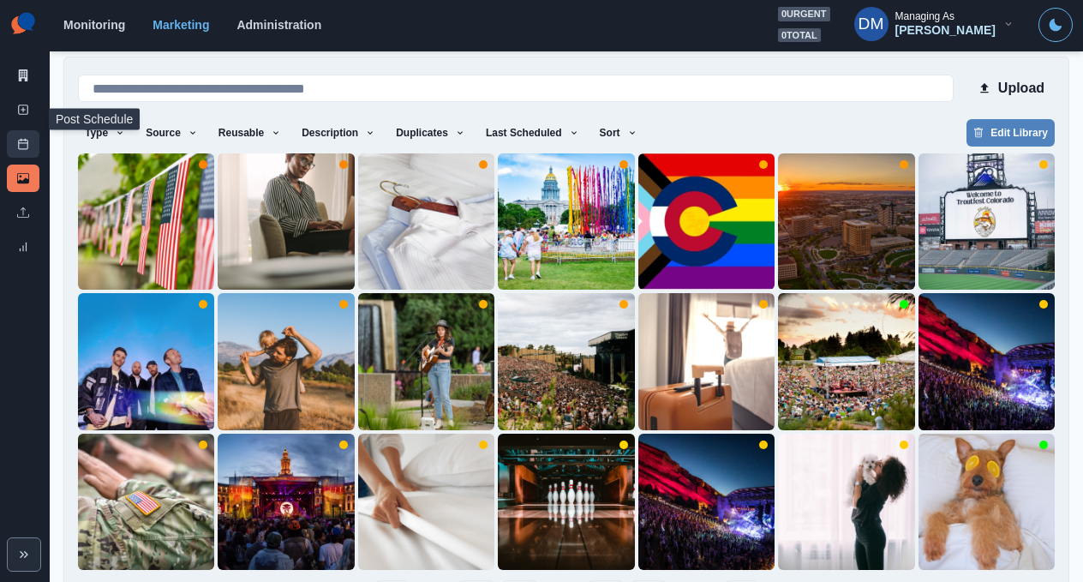
click at [23, 130] on link "Post Schedule" at bounding box center [23, 143] width 33 height 27
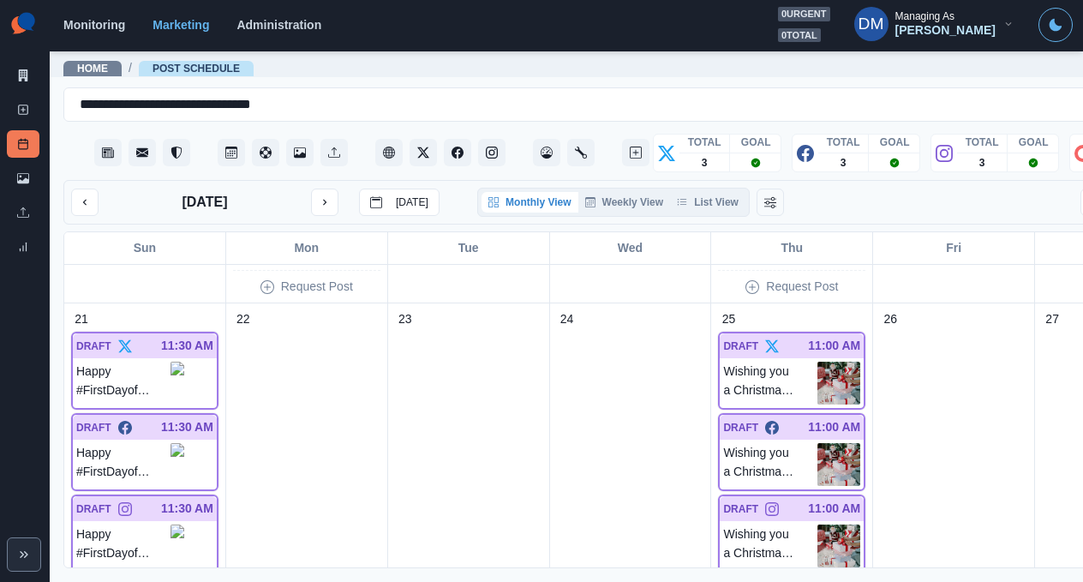
scroll to position [998, 0]
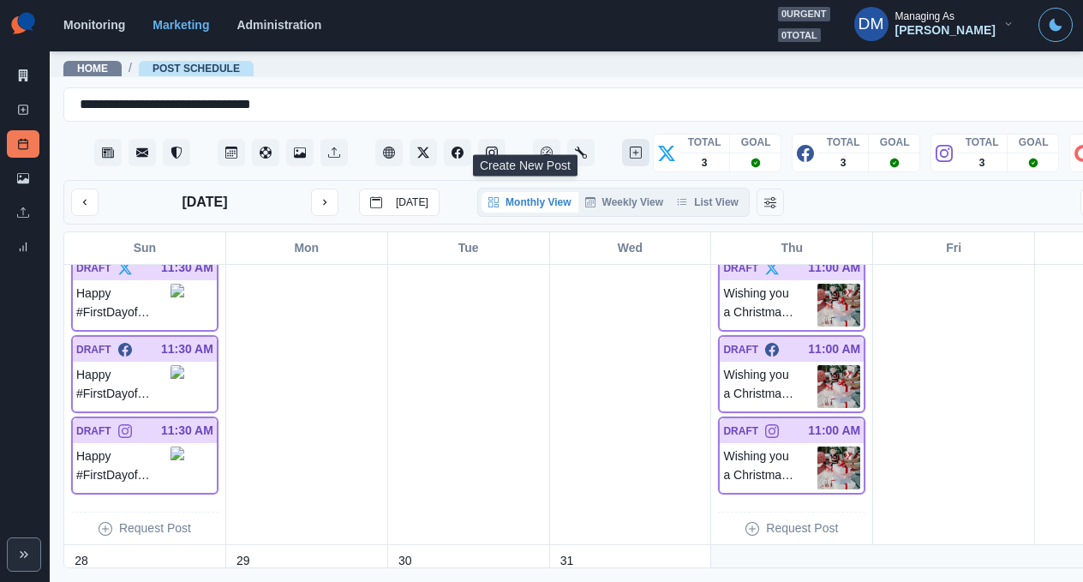
click at [622, 142] on button "Create New Post" at bounding box center [635, 152] width 27 height 27
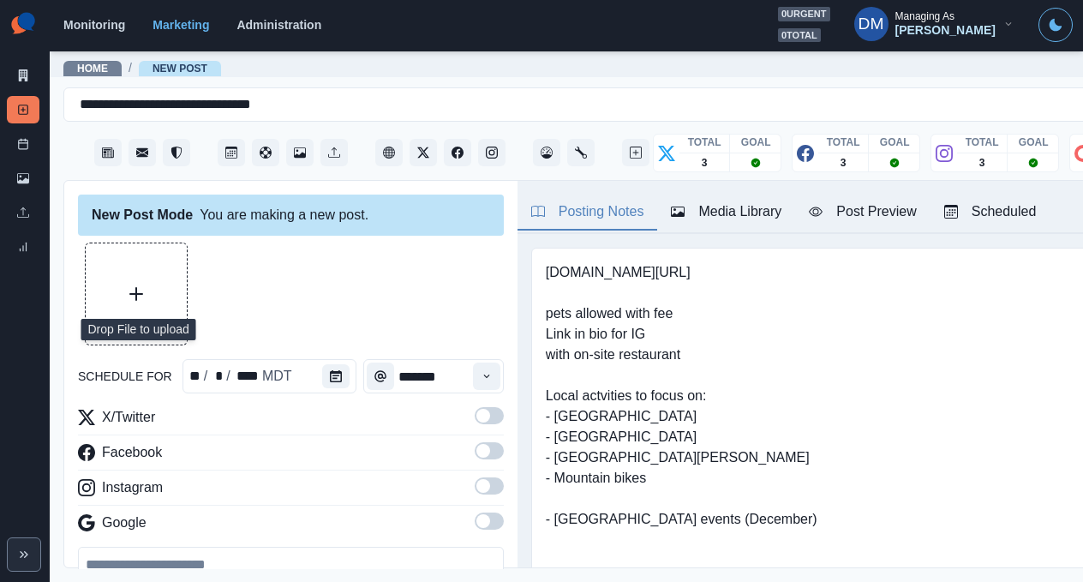
click at [95, 260] on button "Upload Media" at bounding box center [136, 293] width 101 height 101
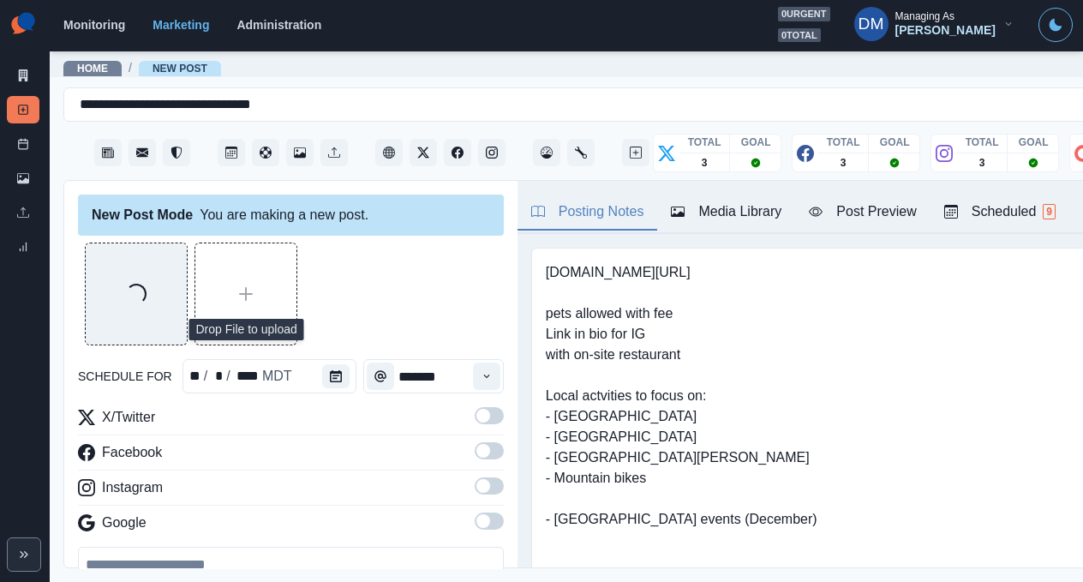
click at [671, 201] on div "Media Library" at bounding box center [726, 211] width 111 height 21
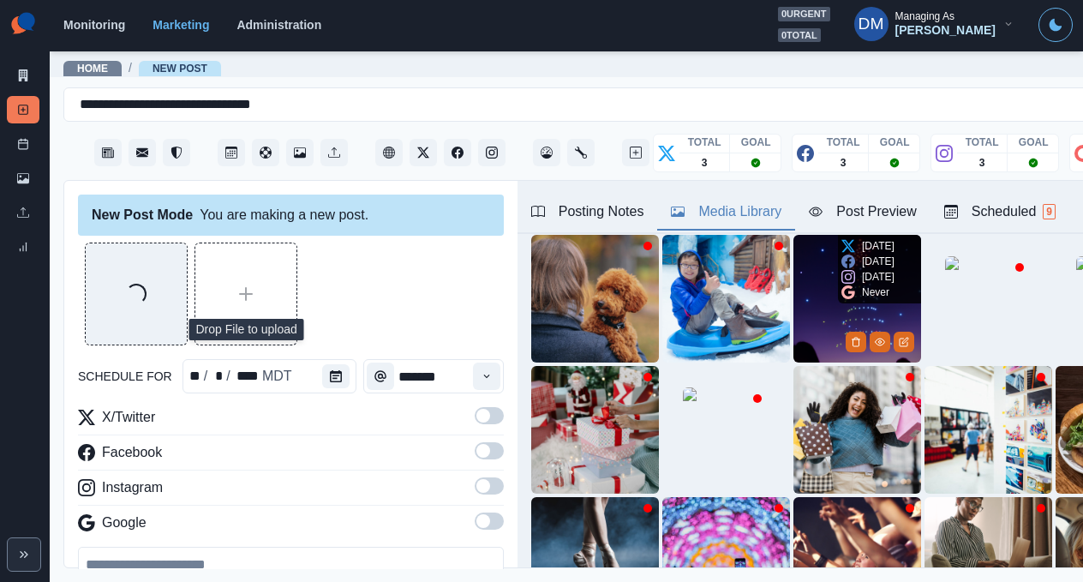
scroll to position [147, 0]
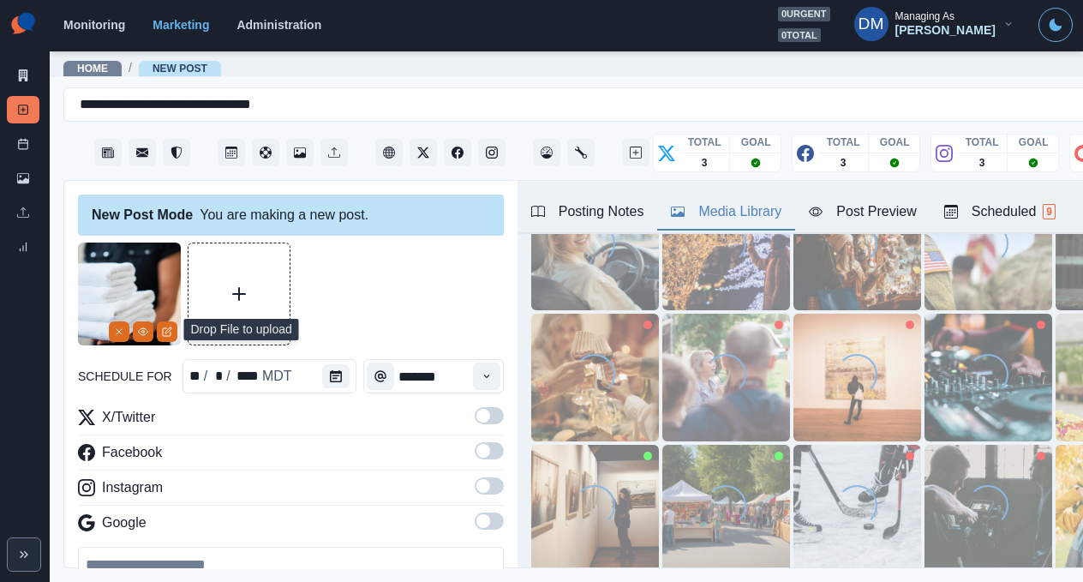
click at [475, 407] on span at bounding box center [489, 415] width 29 height 17
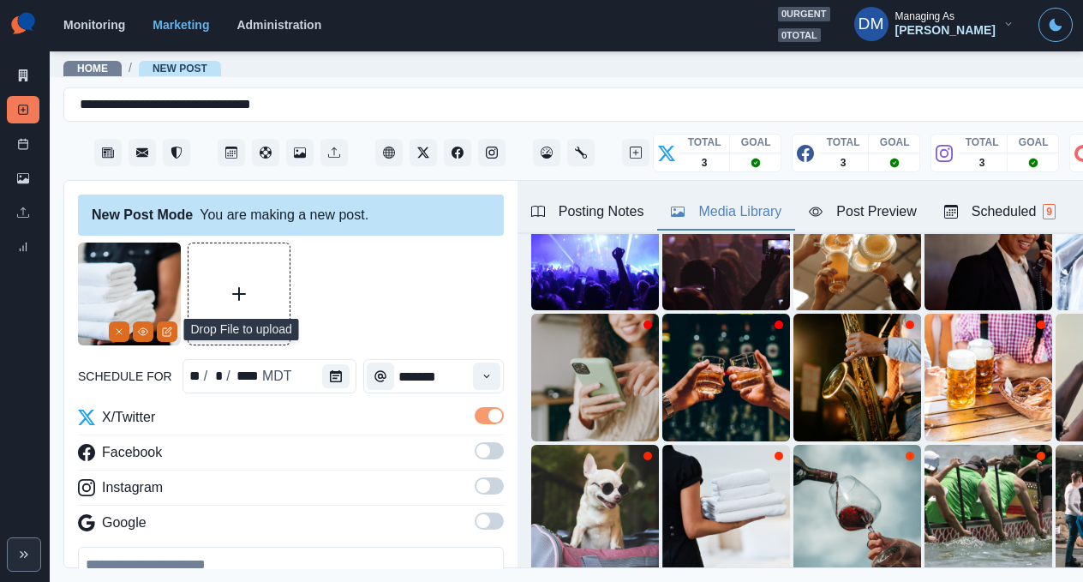
click at [475, 442] on label at bounding box center [489, 455] width 29 height 27
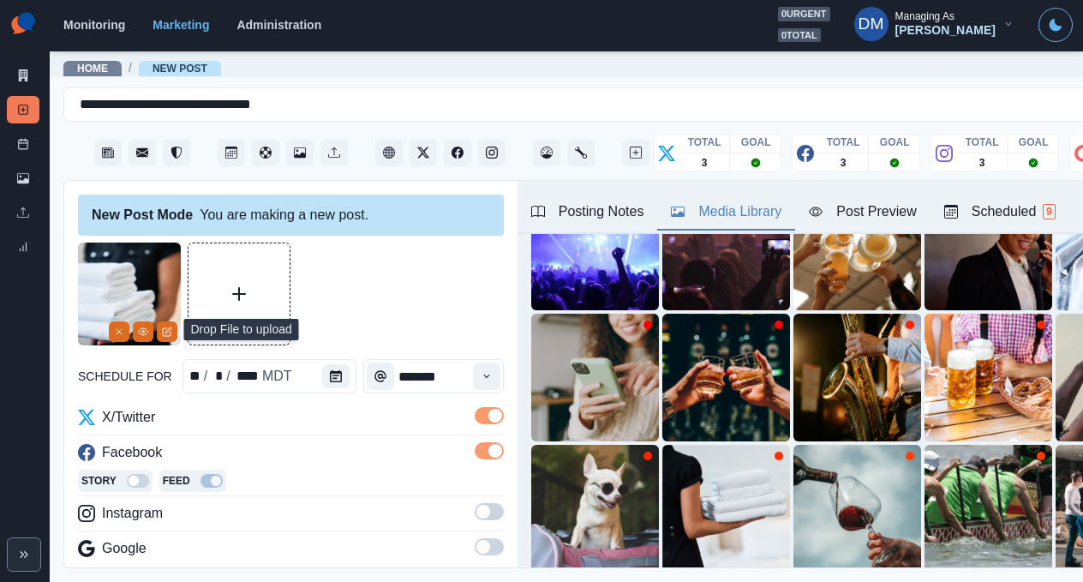
click at [475, 503] on span at bounding box center [489, 511] width 29 height 17
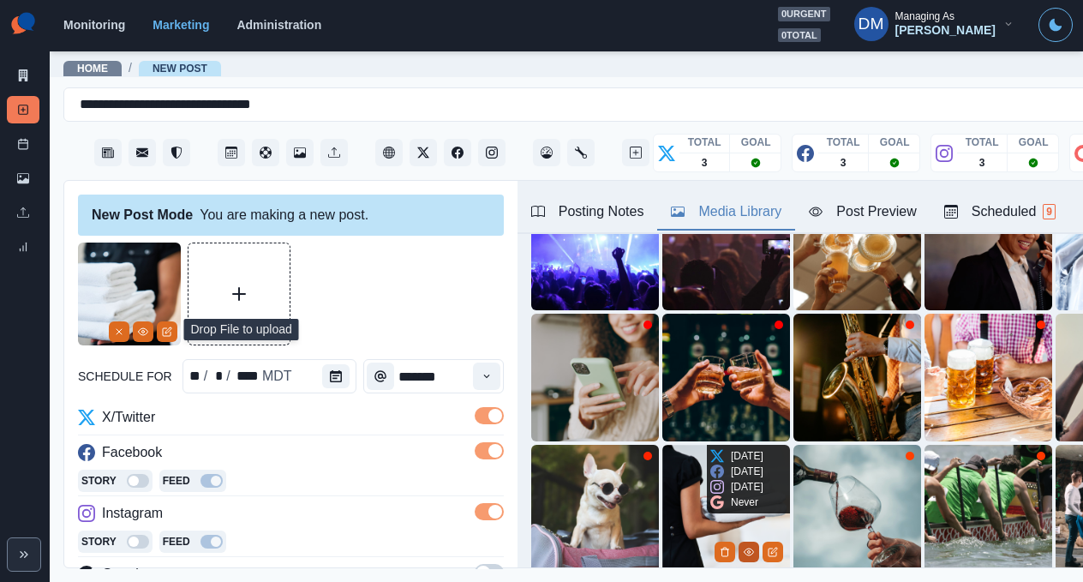
click at [744, 547] on icon "View Media" at bounding box center [749, 552] width 10 height 10
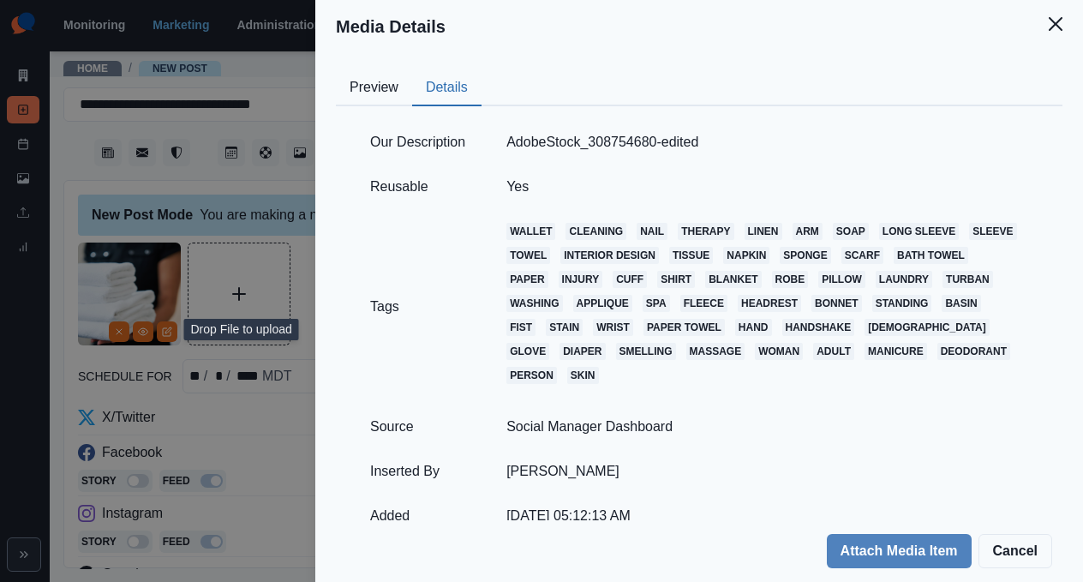
click at [482, 70] on button "Details" at bounding box center [446, 88] width 69 height 36
click at [398, 247] on div "Media Details Preview Details Our Description AdobeStock_308754680-edited Reusa…" at bounding box center [541, 291] width 1083 height 582
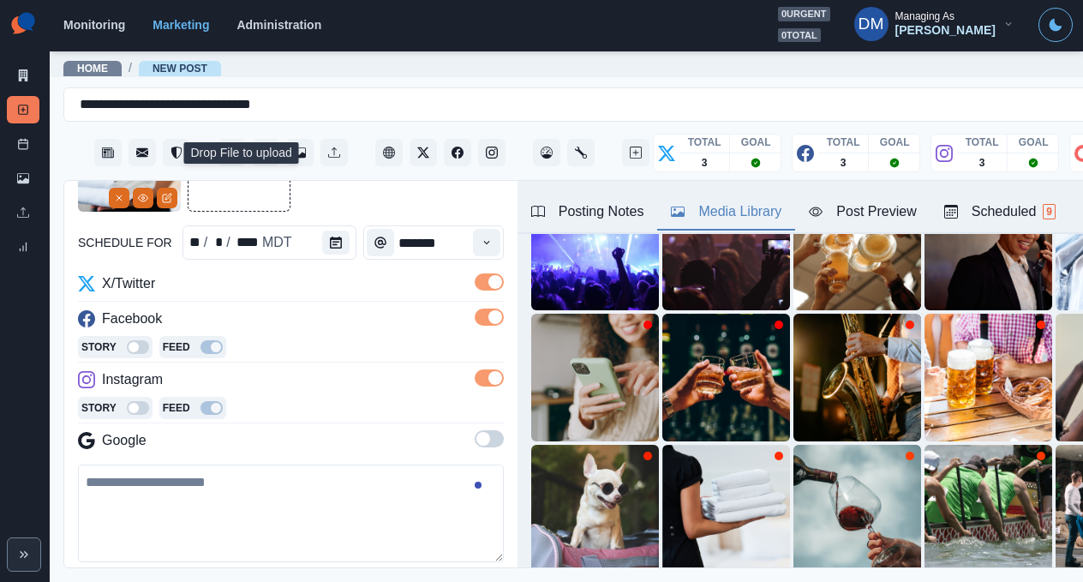
scroll to position [188, 0]
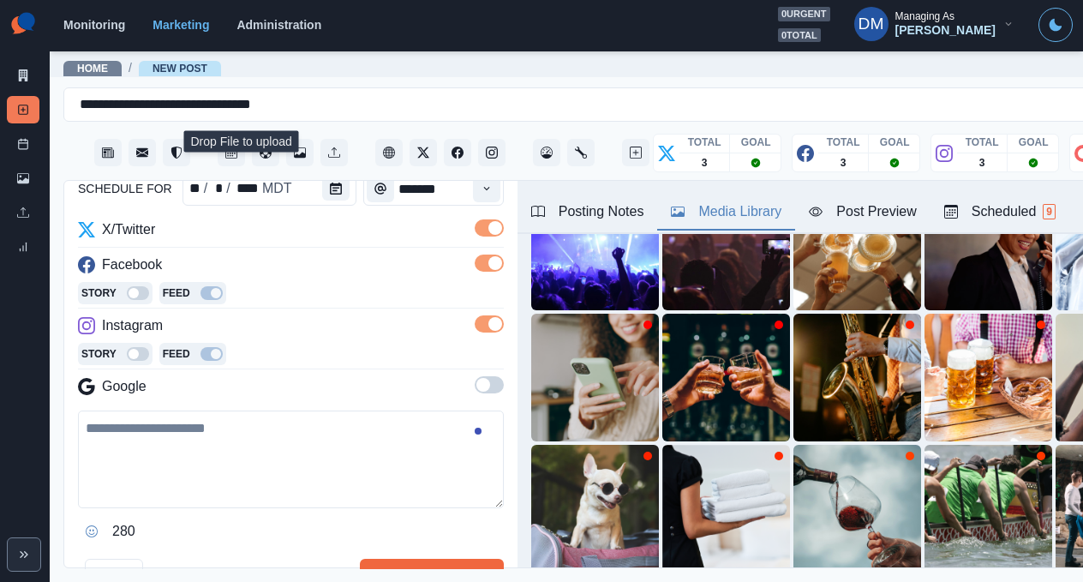
click at [282, 410] on textarea at bounding box center [291, 459] width 426 height 98
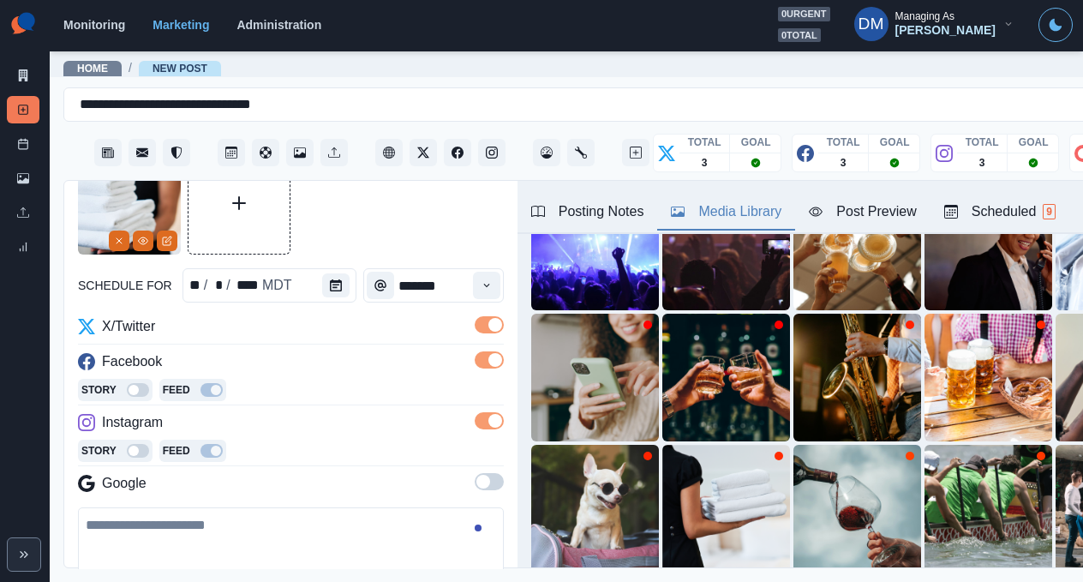
scroll to position [75, 0]
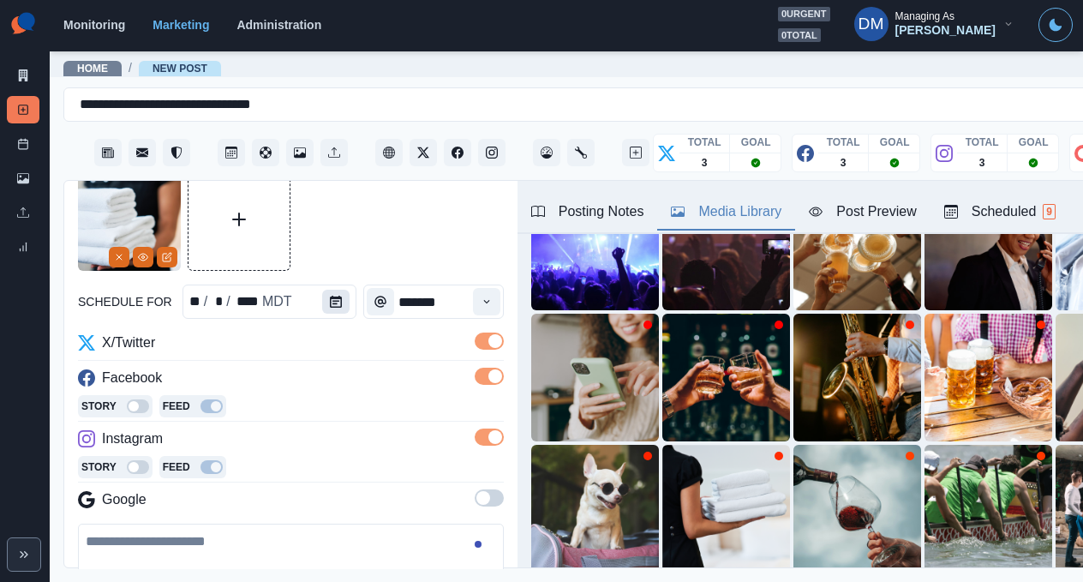
click at [322, 290] on button "Calendar" at bounding box center [335, 302] width 27 height 24
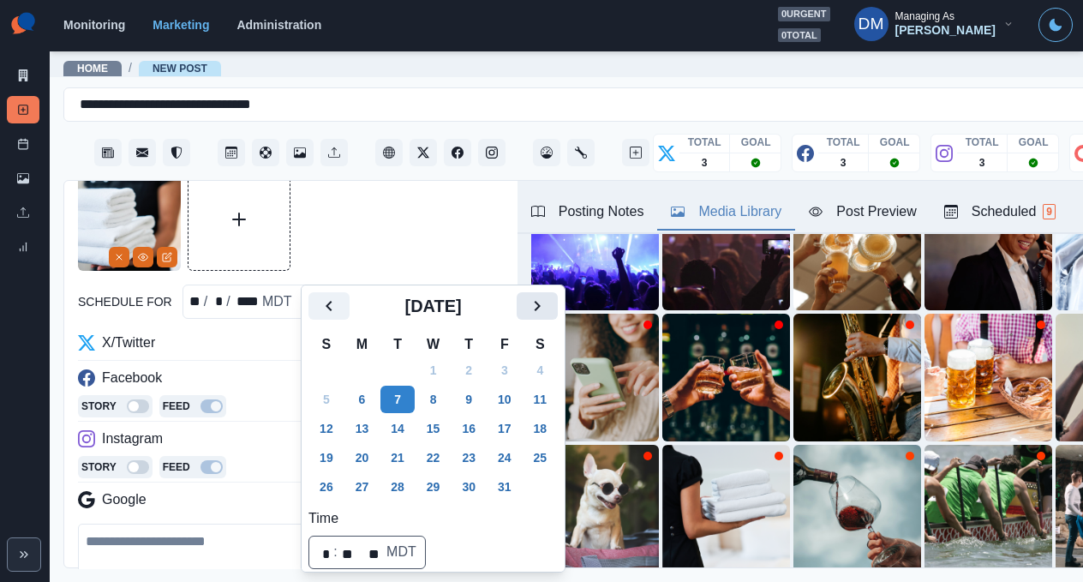
click at [527, 304] on icon "Next" at bounding box center [537, 306] width 21 height 21
click at [527, 302] on icon "Next" at bounding box center [537, 306] width 21 height 21
click at [416, 473] on button "31" at bounding box center [433, 486] width 34 height 27
click at [488, 444] on button "26" at bounding box center [505, 457] width 34 height 27
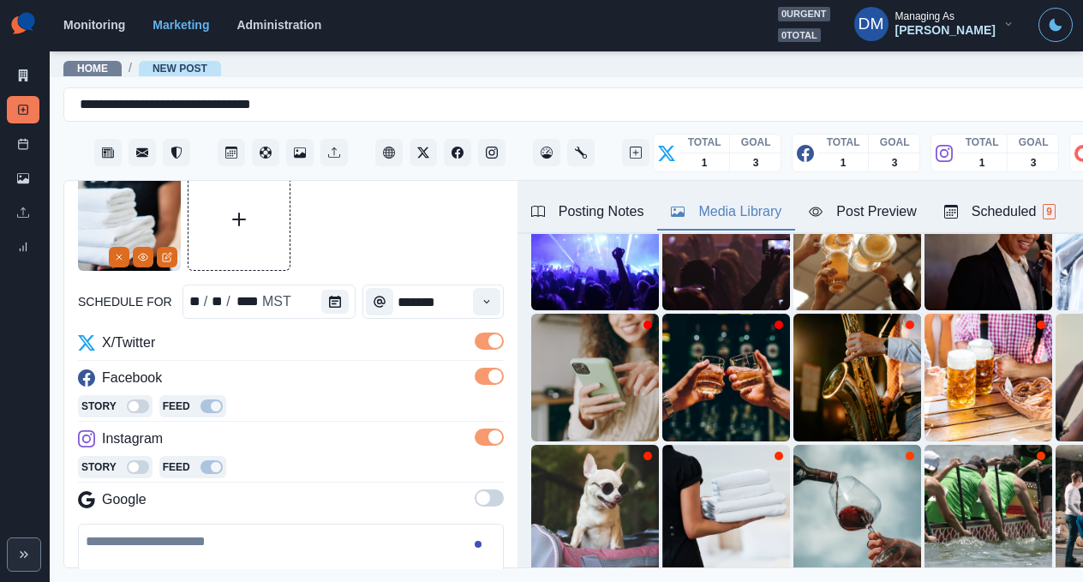
click at [249, 524] on textarea at bounding box center [291, 573] width 426 height 98
paste textarea "**********"
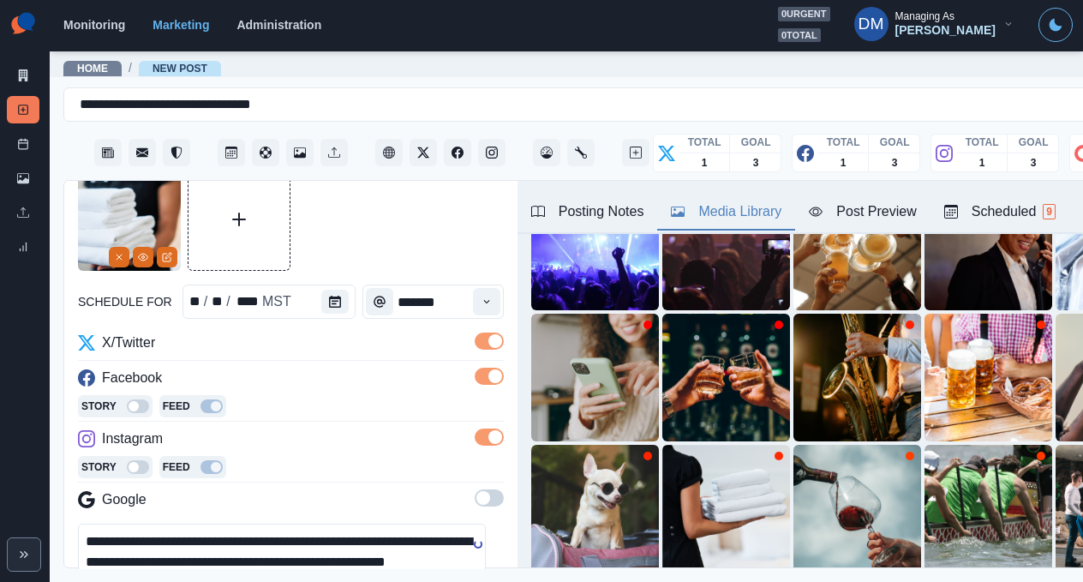
type textarea "**********"
click at [809, 201] on div "Post Preview" at bounding box center [862, 211] width 107 height 21
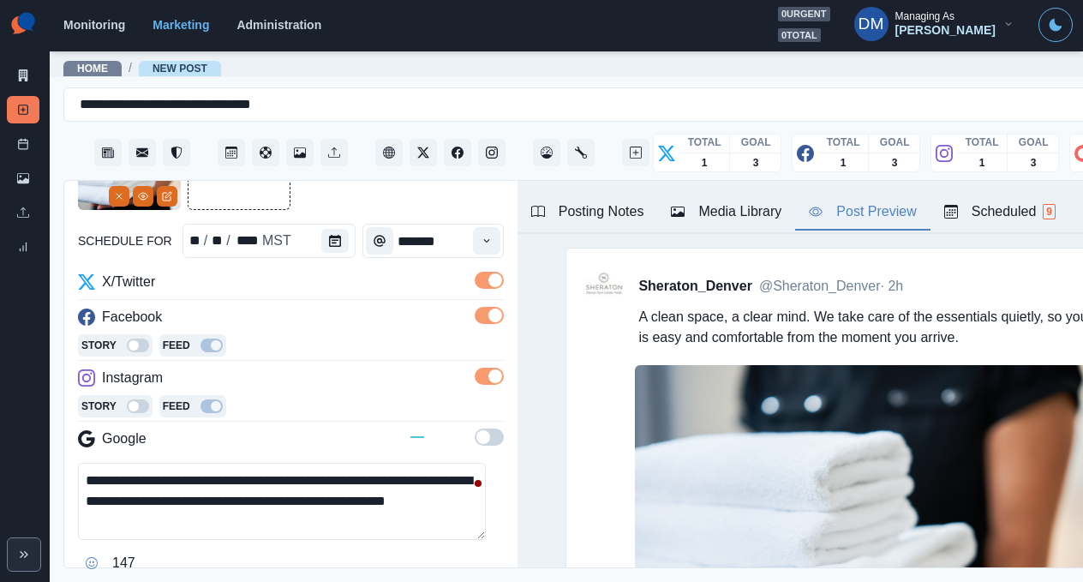
scroll to position [129, 0]
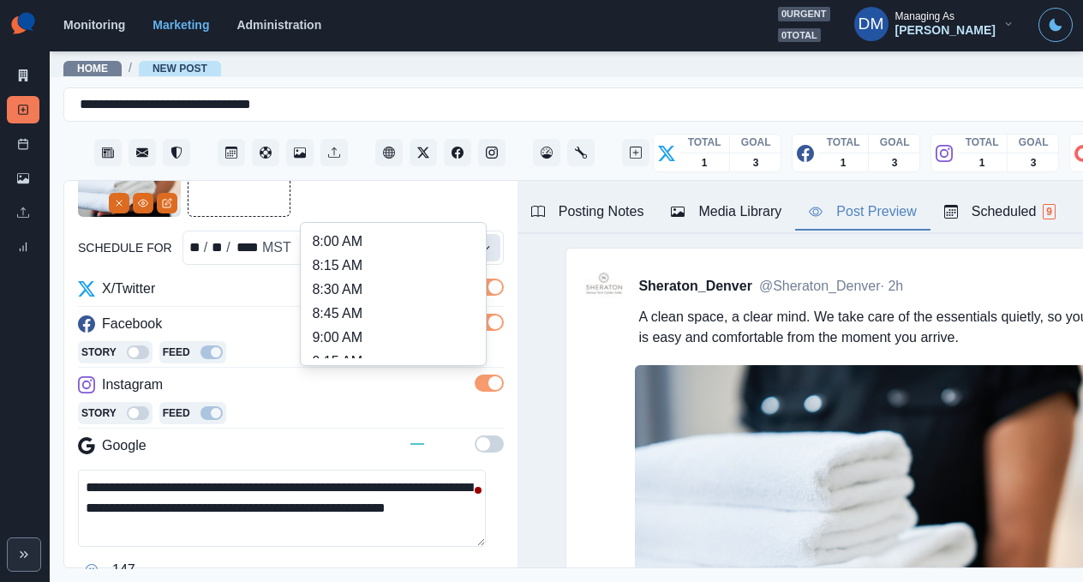
click at [473, 234] on button "Time" at bounding box center [486, 247] width 27 height 27
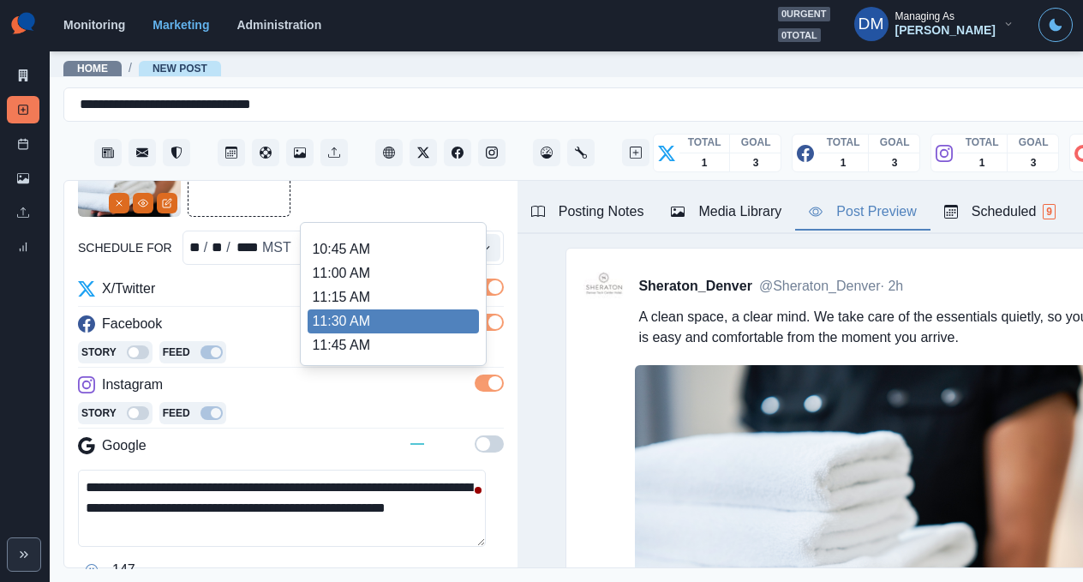
click at [393, 309] on li "11:30 AM" at bounding box center [393, 321] width 171 height 24
type input "********"
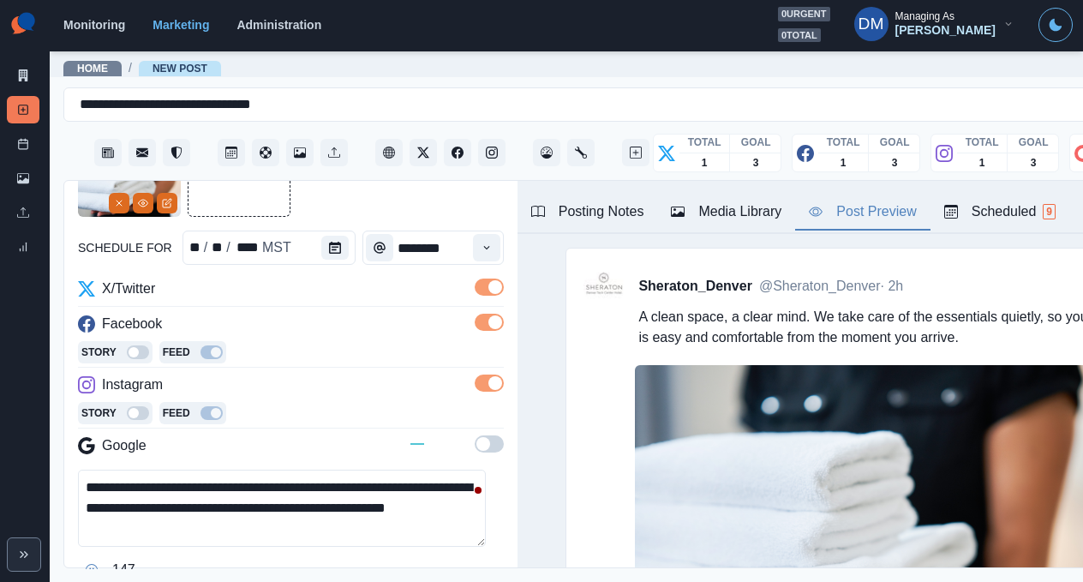
click at [406, 470] on textarea "**********" at bounding box center [282, 508] width 408 height 77
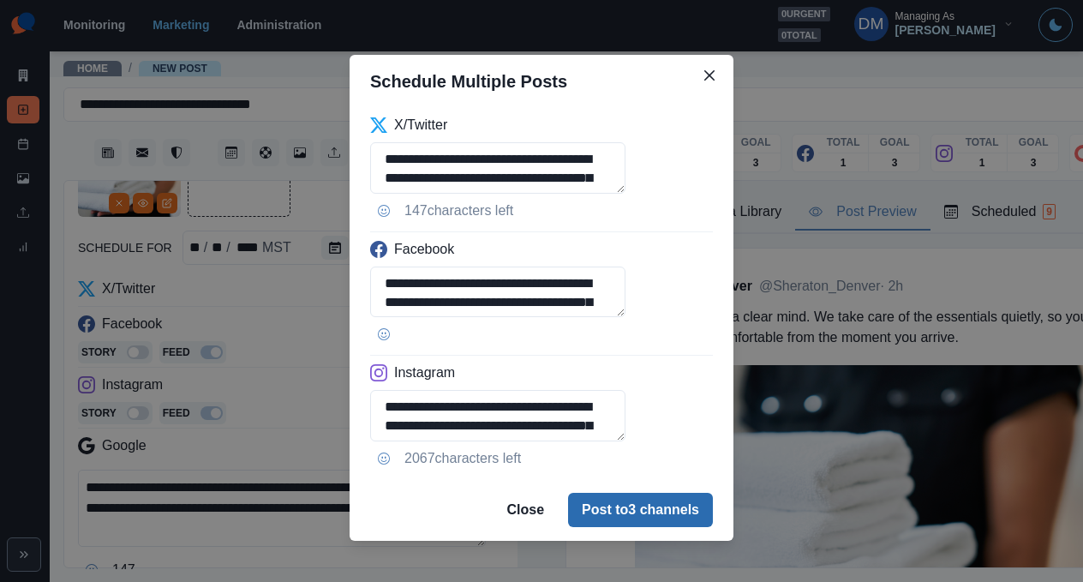
click at [571, 493] on button "Post to 3 channels" at bounding box center [640, 510] width 145 height 34
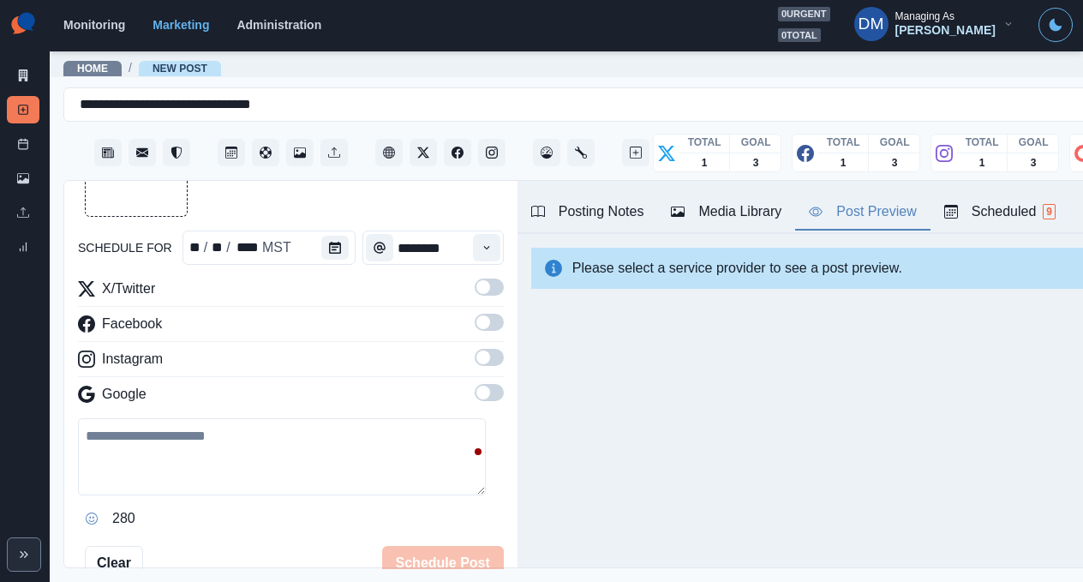
click at [34, 165] on div "Media Library" at bounding box center [23, 182] width 33 height 34
click at [22, 165] on link "Media Library" at bounding box center [23, 178] width 33 height 27
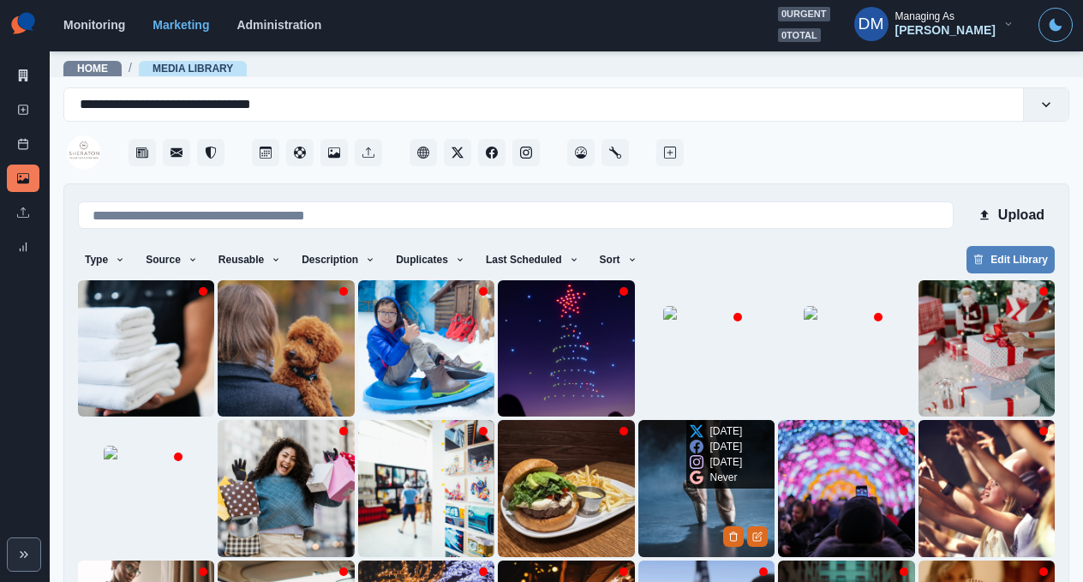
scroll to position [127, 0]
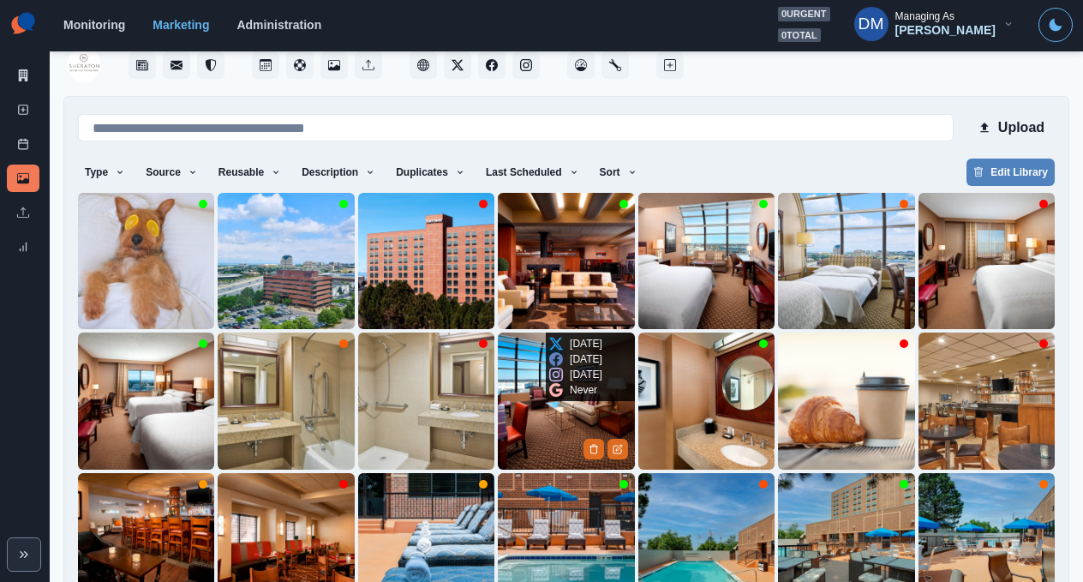
scroll to position [97, 0]
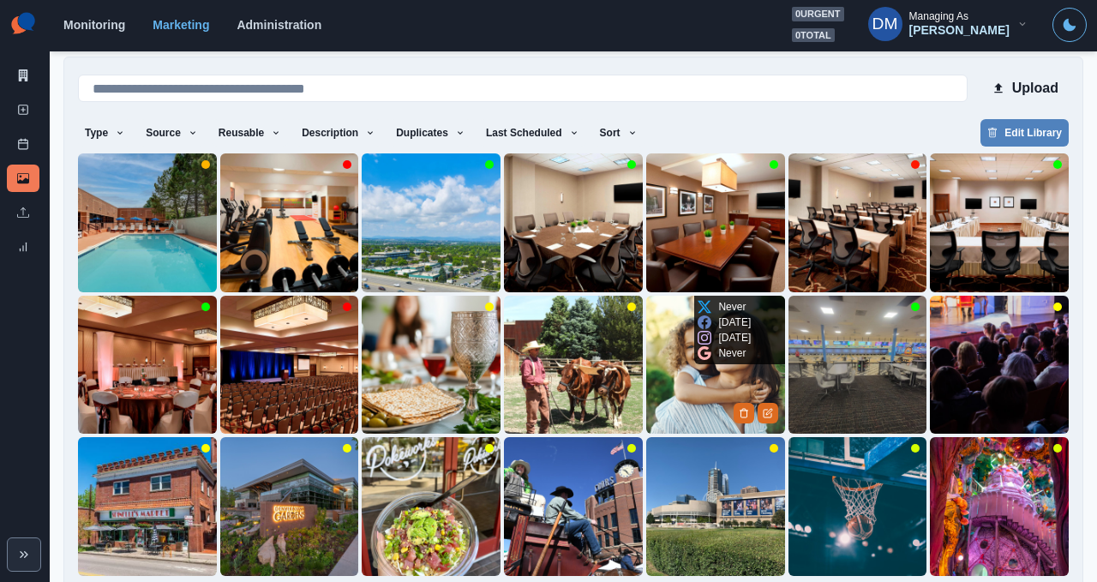
scroll to position [133, 0]
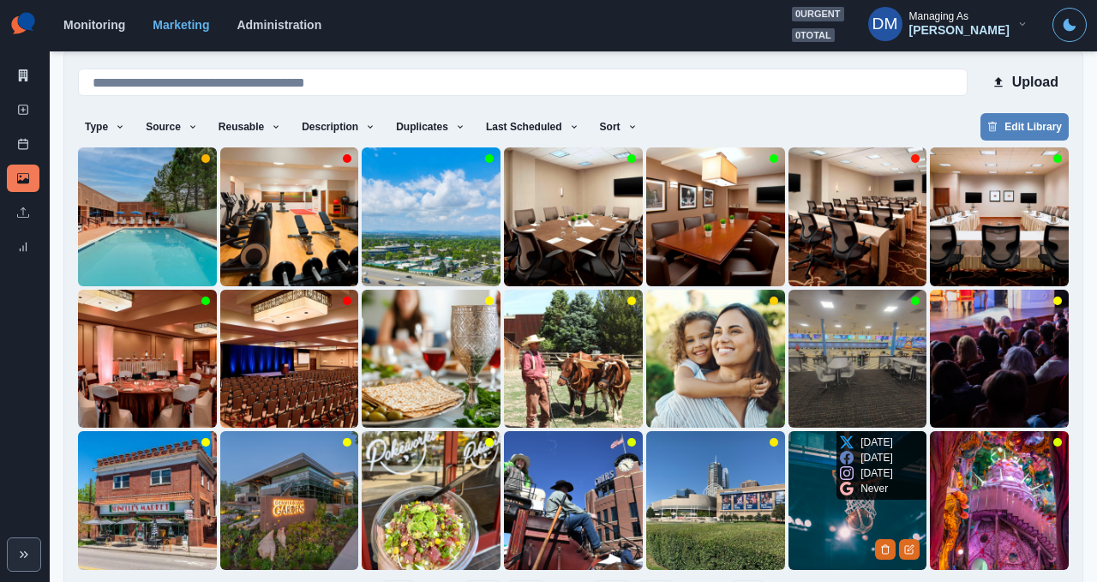
click at [809, 526] on img at bounding box center [857, 500] width 139 height 139
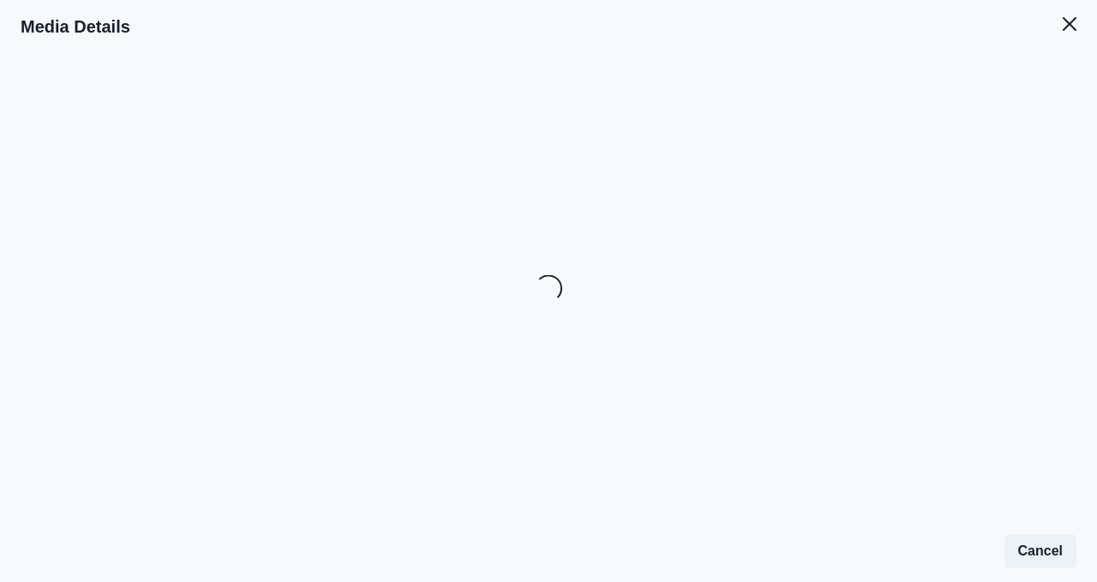
click at [809, 526] on div "Loading..." at bounding box center [548, 317] width 1097 height 529
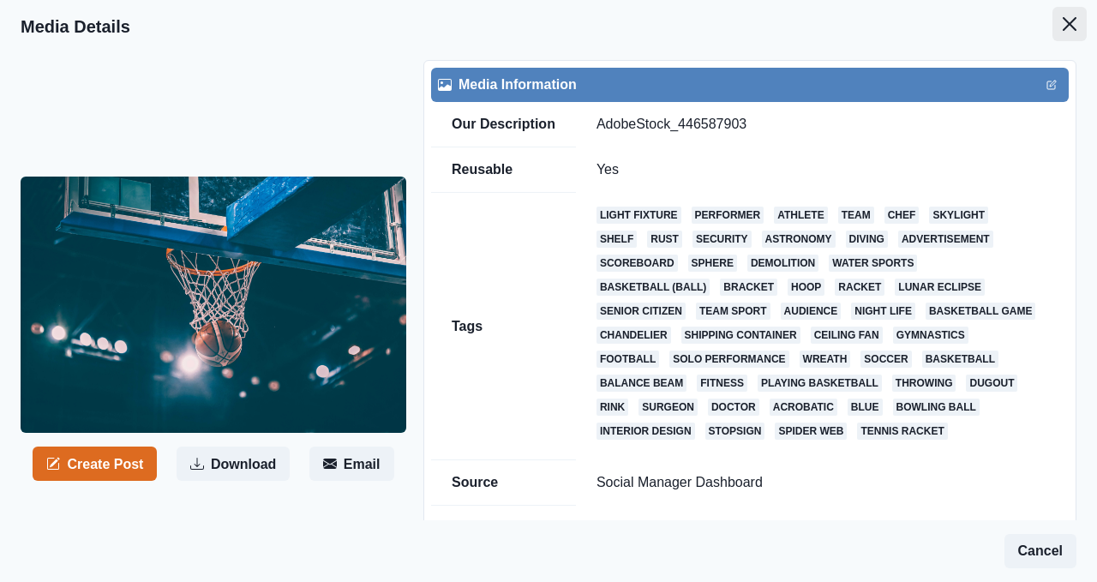
click at [1076, 17] on icon "Close" at bounding box center [1070, 24] width 14 height 14
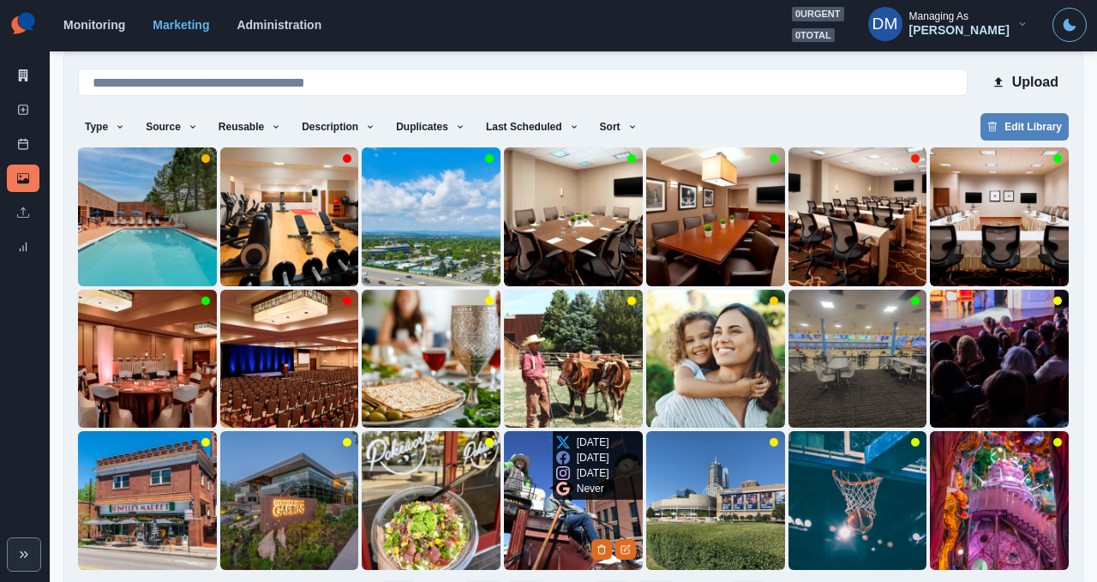
click at [596, 517] on img at bounding box center [573, 500] width 139 height 139
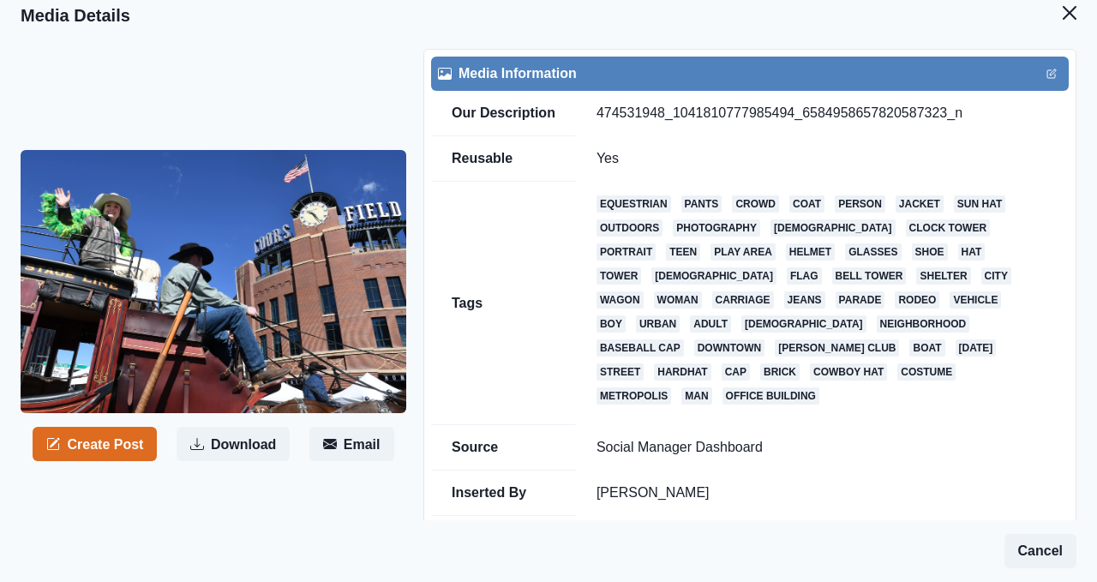
scroll to position [14, 0]
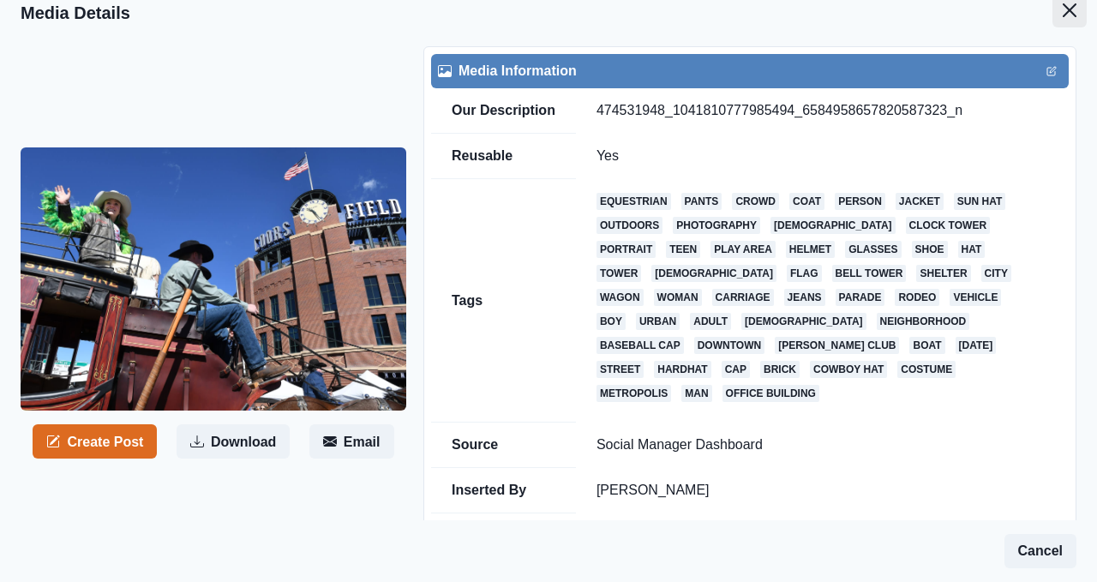
click at [1081, 14] on button "Close" at bounding box center [1069, 10] width 34 height 34
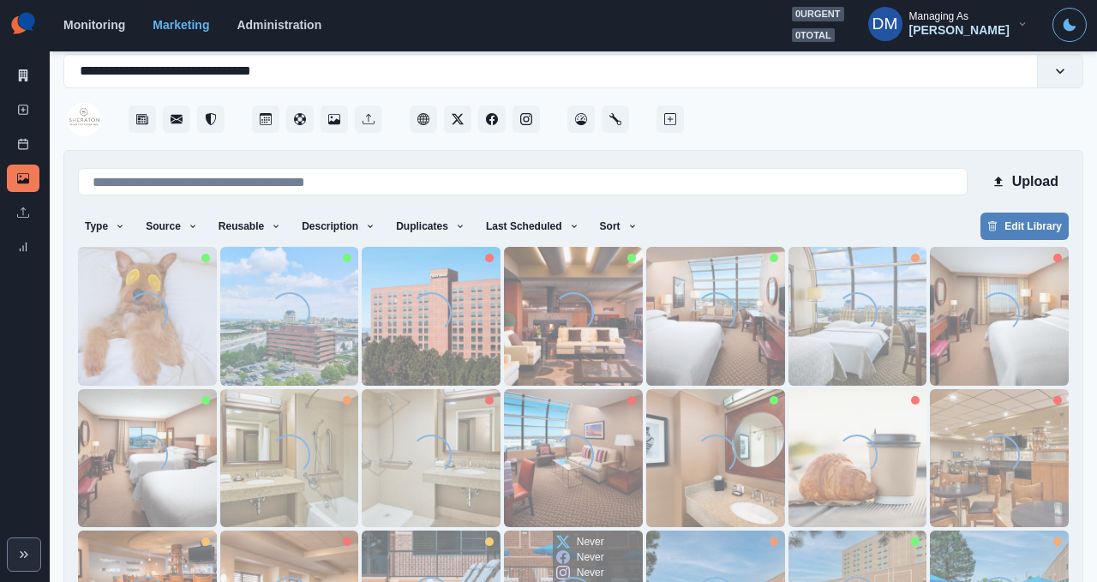
scroll to position [133, 0]
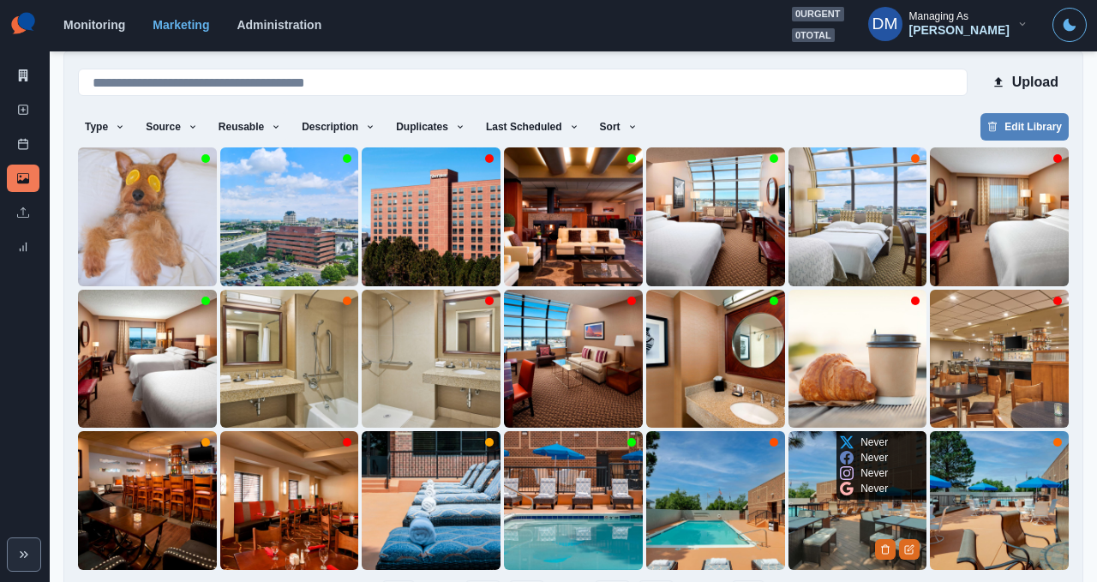
click at [852, 463] on img at bounding box center [857, 500] width 139 height 139
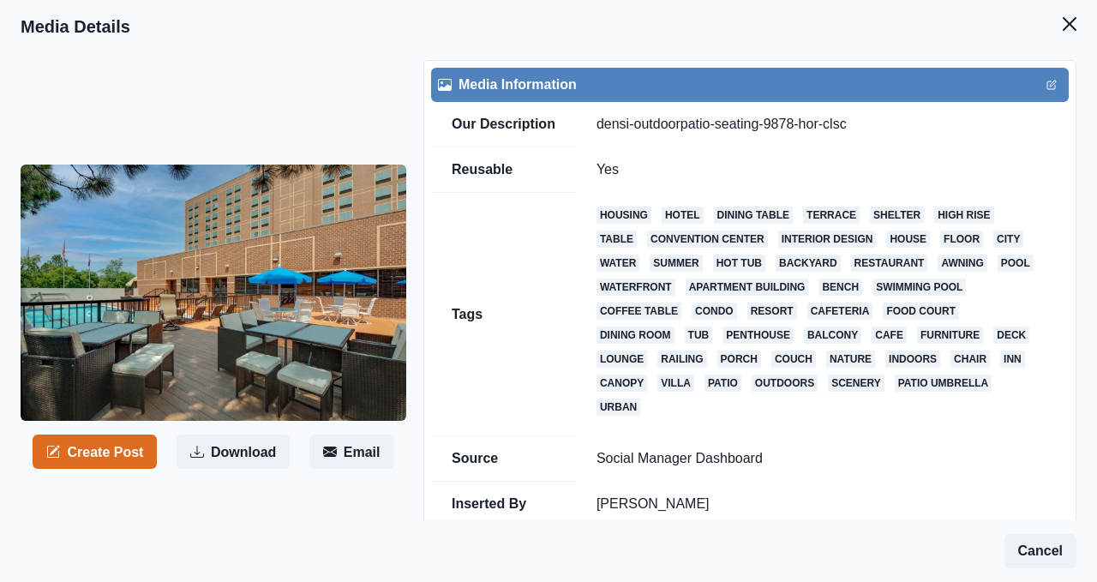
click at [590, 102] on td "densi-outdoorpatio-seating-9878-hor-clsc" at bounding box center [822, 124] width 493 height 45
copy td "outdoorpatio"
click at [97, 434] on button "Create Post" at bounding box center [95, 451] width 124 height 34
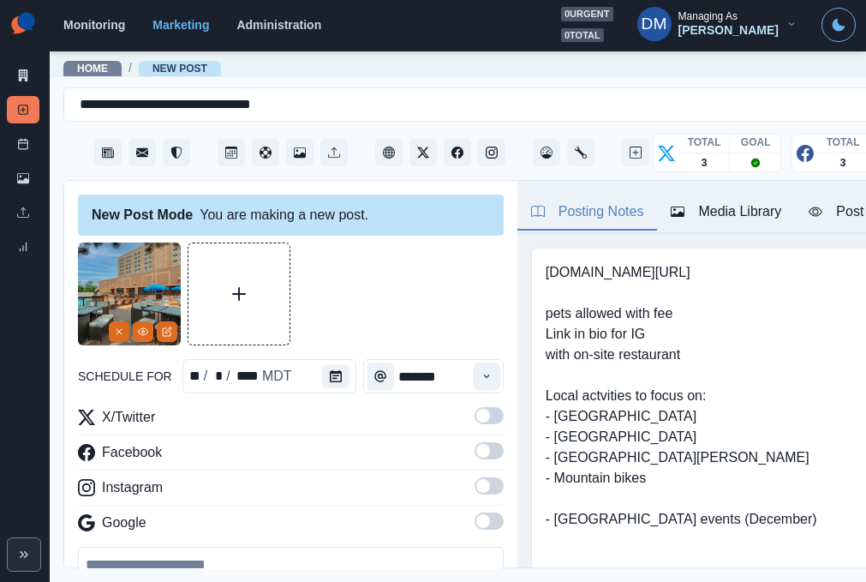
paste textarea "**********"
click at [380, 547] on textarea "**********" at bounding box center [282, 585] width 408 height 77
paste textarea
paste textarea "*****"
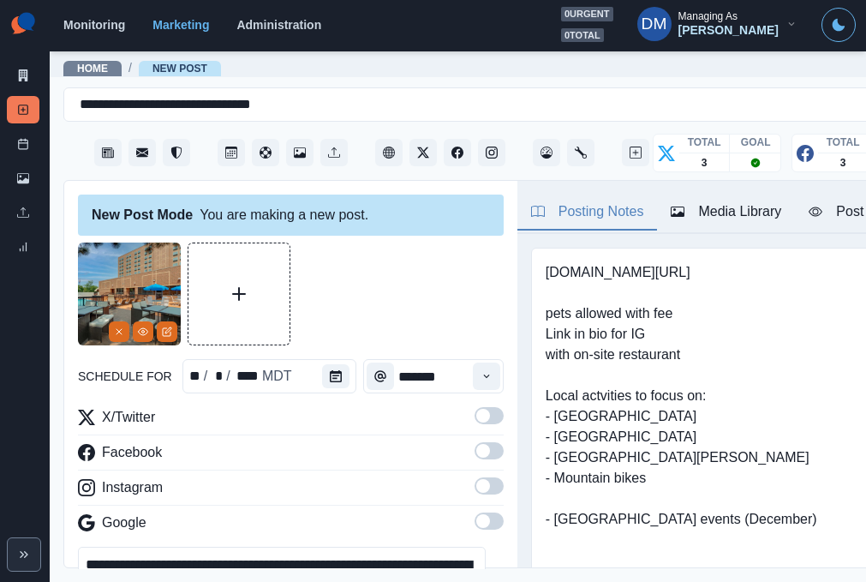
click at [119, 547] on textarea "**********" at bounding box center [282, 585] width 408 height 77
type textarea "**********"
click at [322, 364] on button "Calendar" at bounding box center [335, 376] width 27 height 24
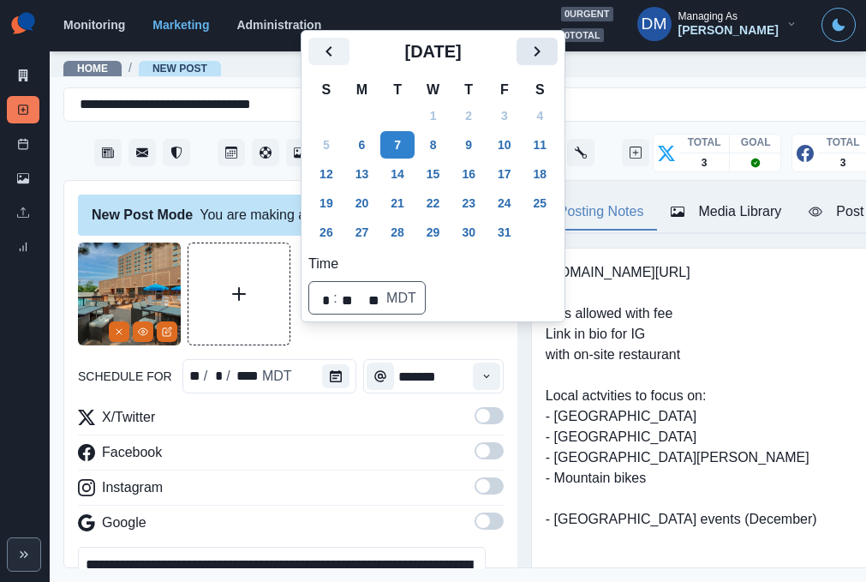
click at [517, 65] on button "Next" at bounding box center [537, 51] width 41 height 27
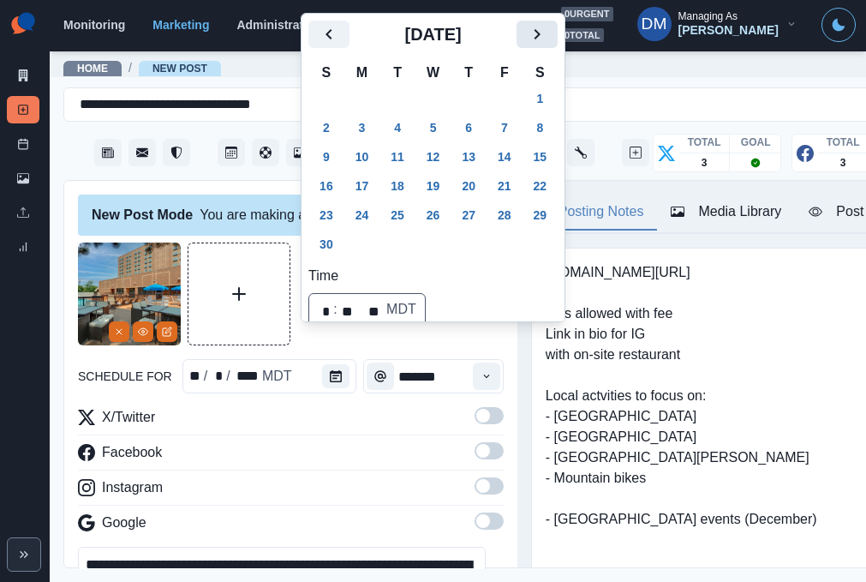
click at [527, 45] on icon "Next" at bounding box center [537, 34] width 21 height 21
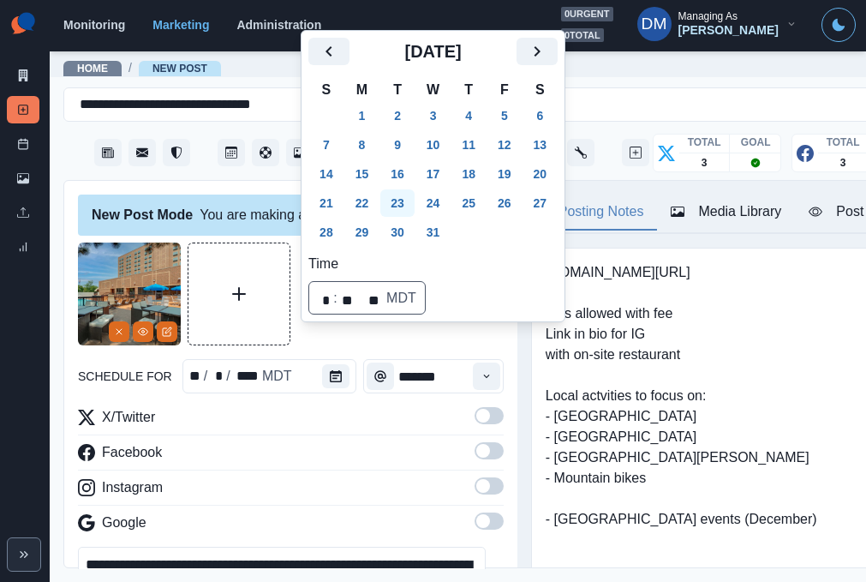
click at [380, 217] on button "23" at bounding box center [397, 202] width 34 height 27
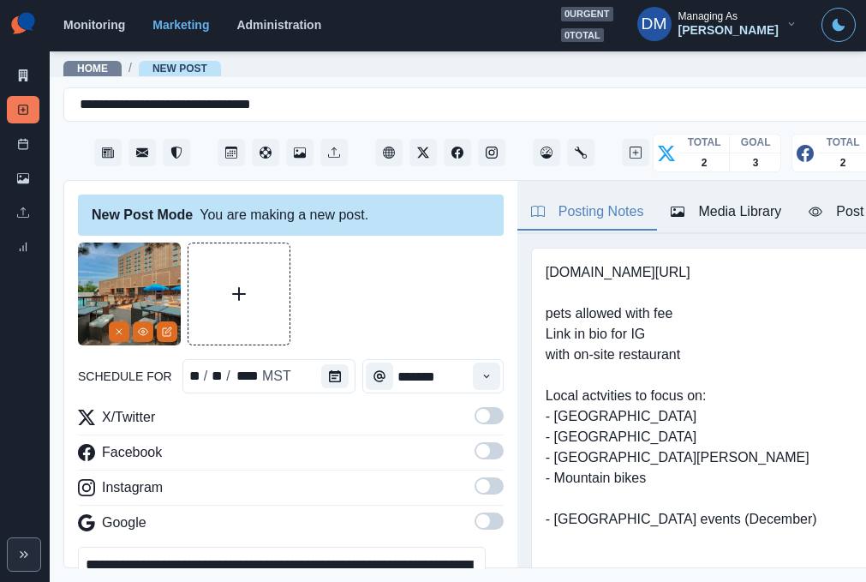
scroll to position [149, 0]
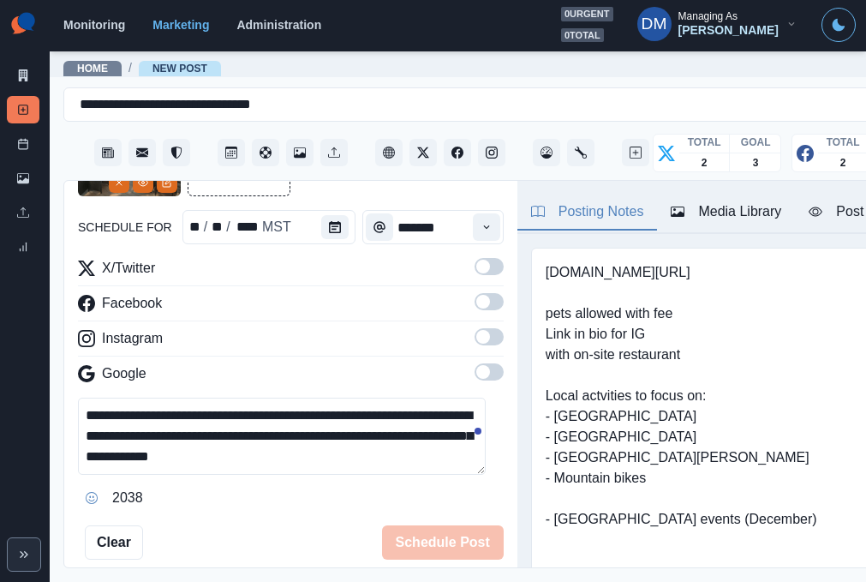
click at [442, 398] on textarea "**********" at bounding box center [282, 436] width 408 height 77
click at [476, 260] on span at bounding box center [483, 267] width 14 height 14
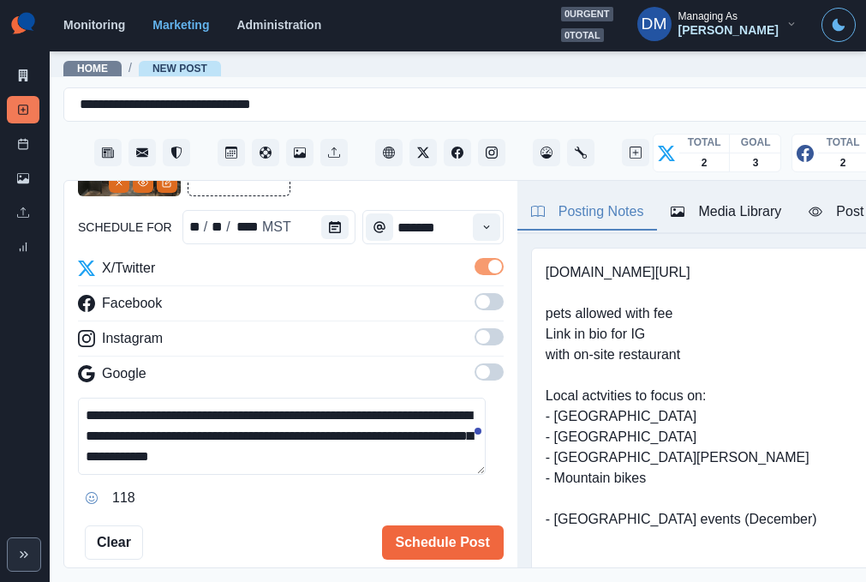
click at [476, 295] on span at bounding box center [483, 302] width 14 height 14
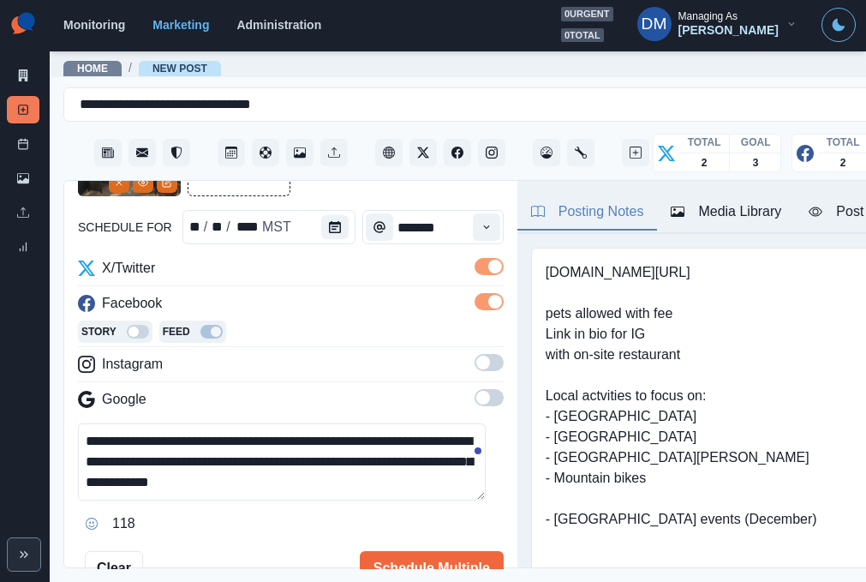
click at [475, 354] on span at bounding box center [489, 362] width 29 height 17
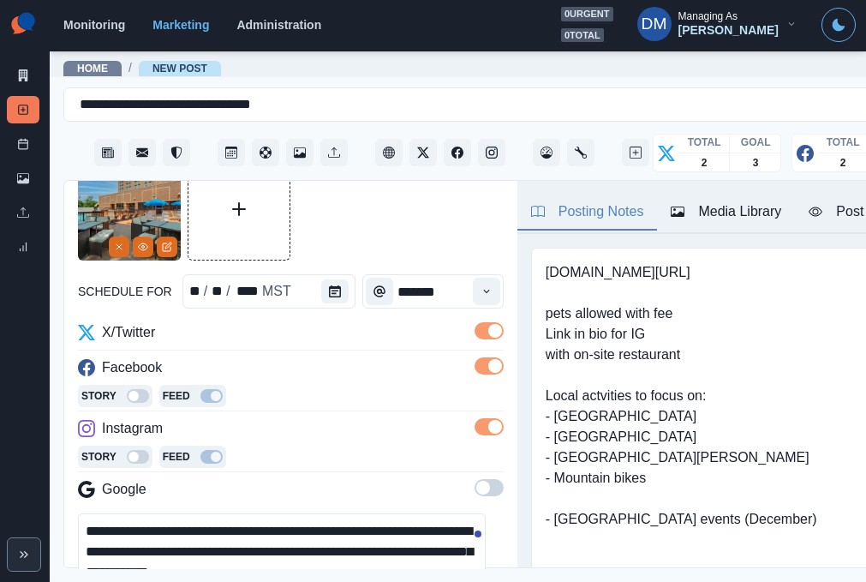
scroll to position [188, 0]
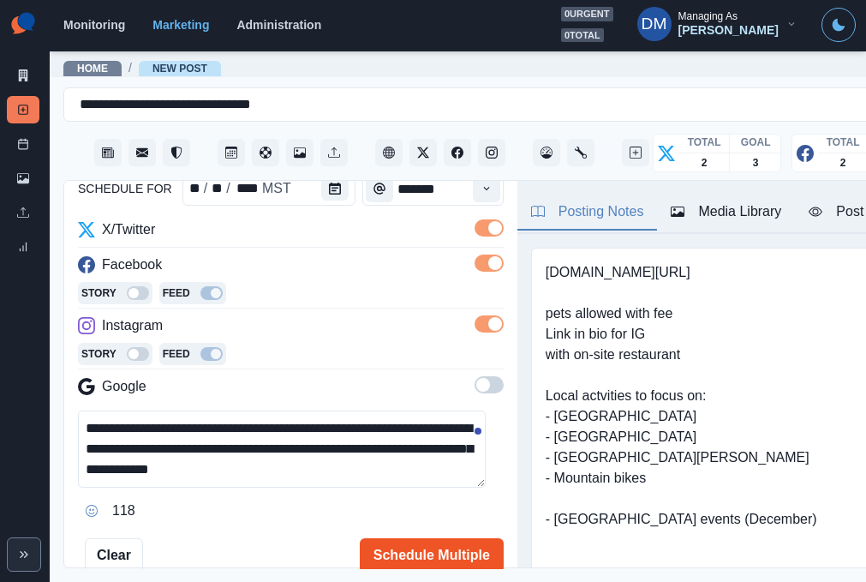
click at [427, 538] on button "Schedule Multiple" at bounding box center [432, 555] width 144 height 34
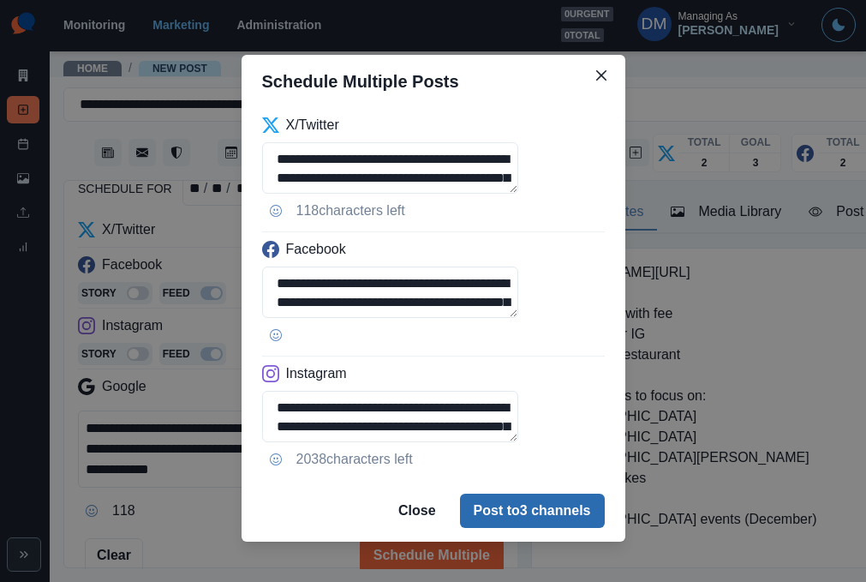
click at [521, 494] on button "Post to 3 channels" at bounding box center [532, 511] width 145 height 34
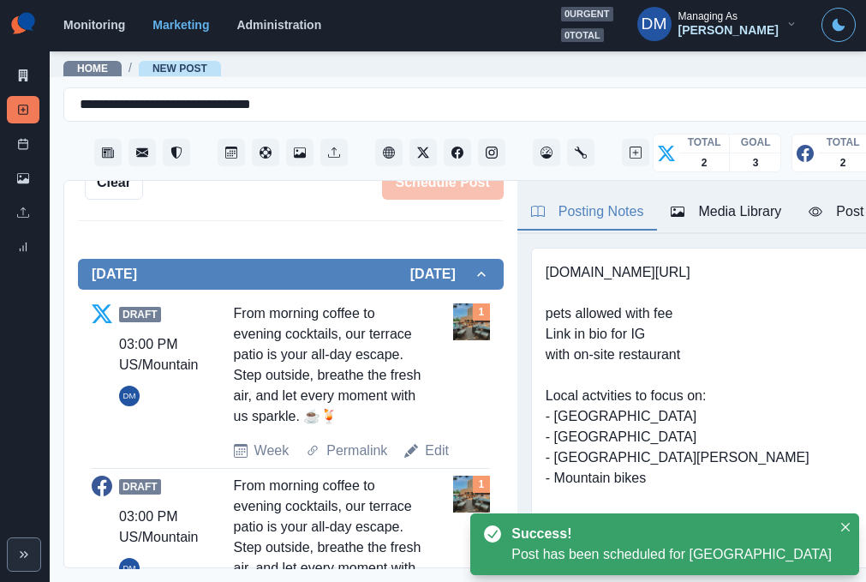
scroll to position [183, 0]
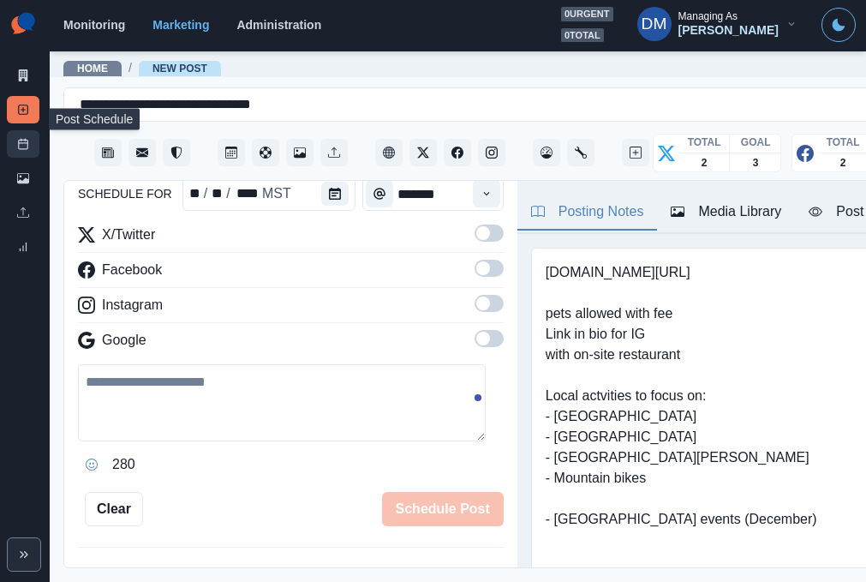
click at [30, 130] on link "Post Schedule" at bounding box center [23, 143] width 33 height 27
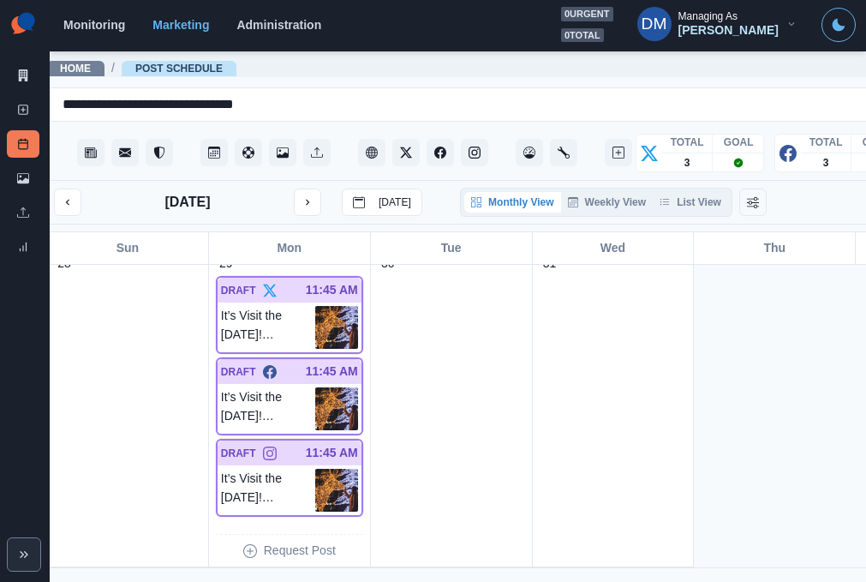
scroll to position [0, 19]
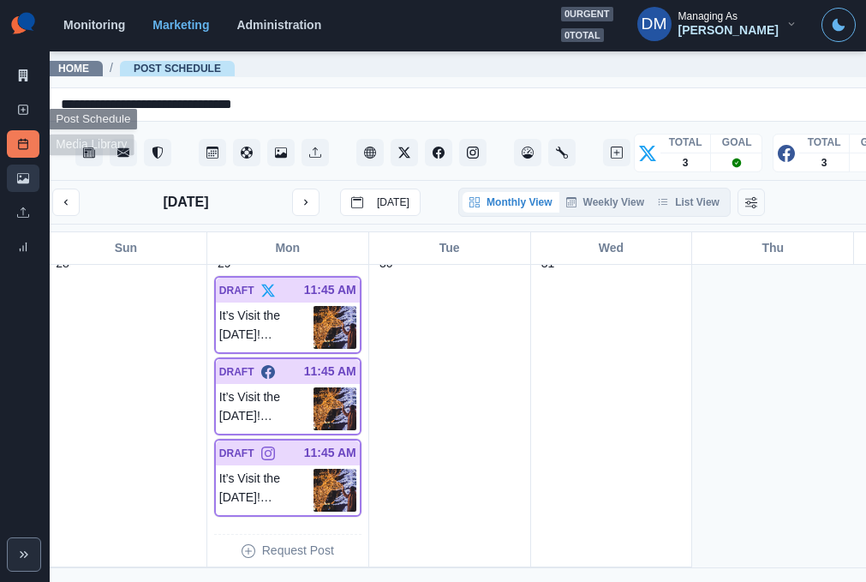
click at [24, 165] on link "Media Library" at bounding box center [23, 178] width 33 height 27
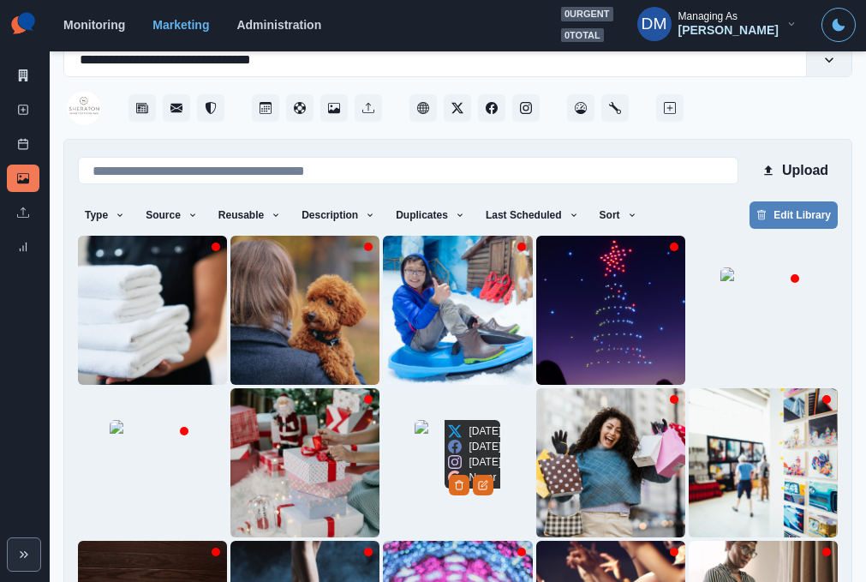
scroll to position [167, 0]
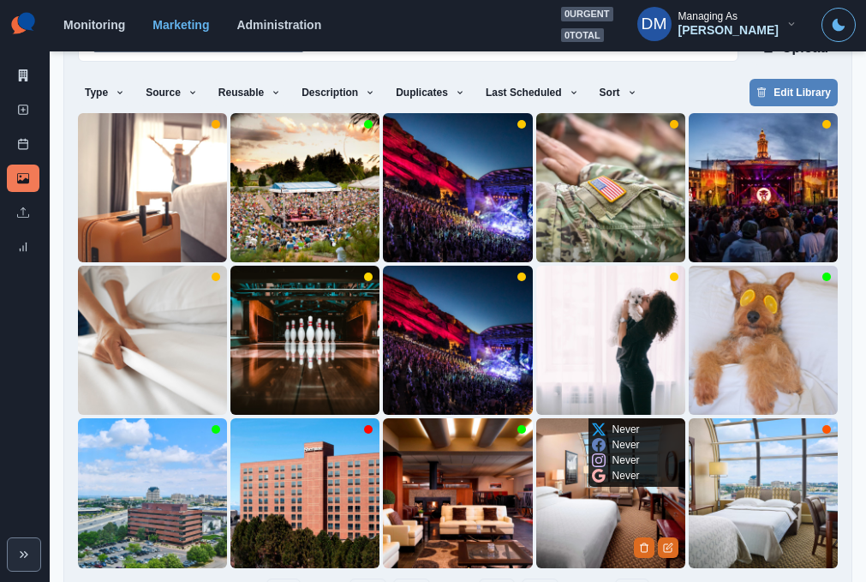
click at [608, 456] on img at bounding box center [610, 492] width 149 height 149
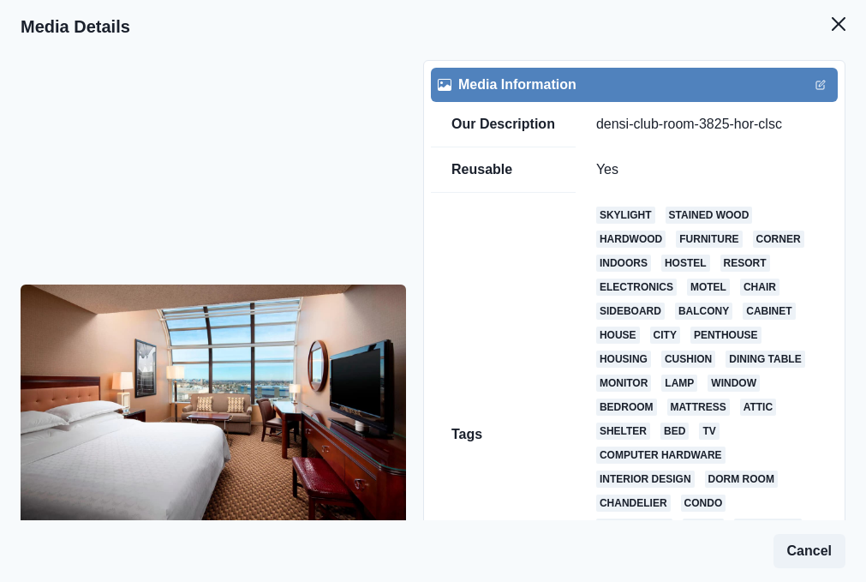
click at [107, 554] on button "Create Post" at bounding box center [95, 571] width 124 height 34
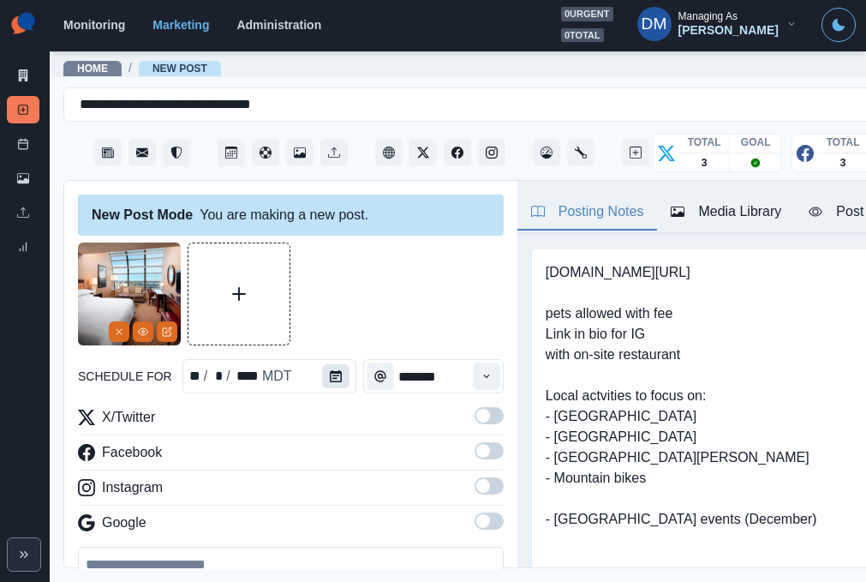
click at [322, 364] on button "Calendar" at bounding box center [335, 376] width 27 height 24
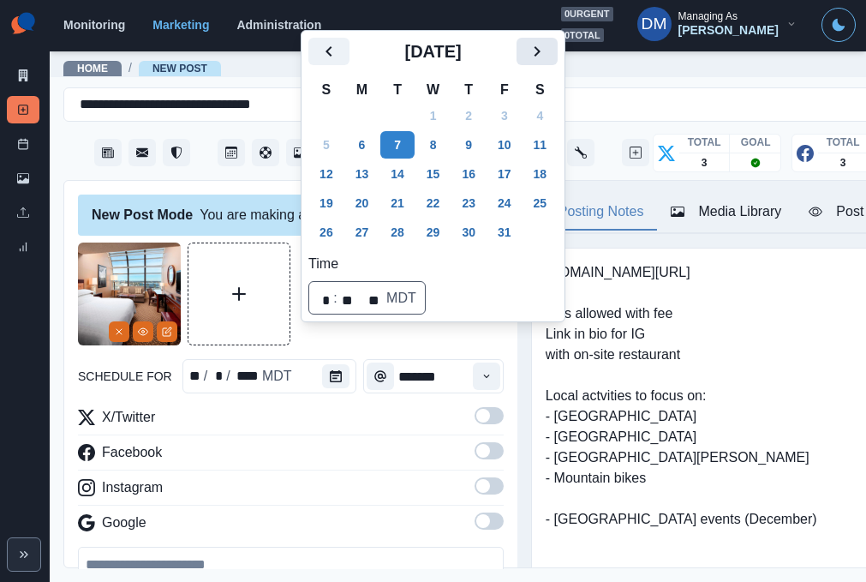
click at [527, 62] on icon "Next" at bounding box center [537, 51] width 21 height 21
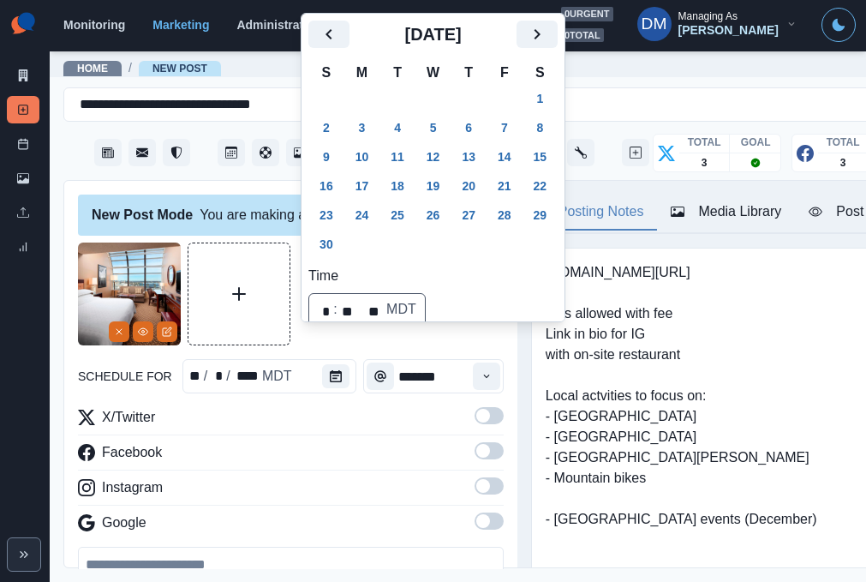
click at [523, 84] on th "S" at bounding box center [541, 73] width 36 height 22
click at [517, 48] on button "Next" at bounding box center [537, 34] width 41 height 27
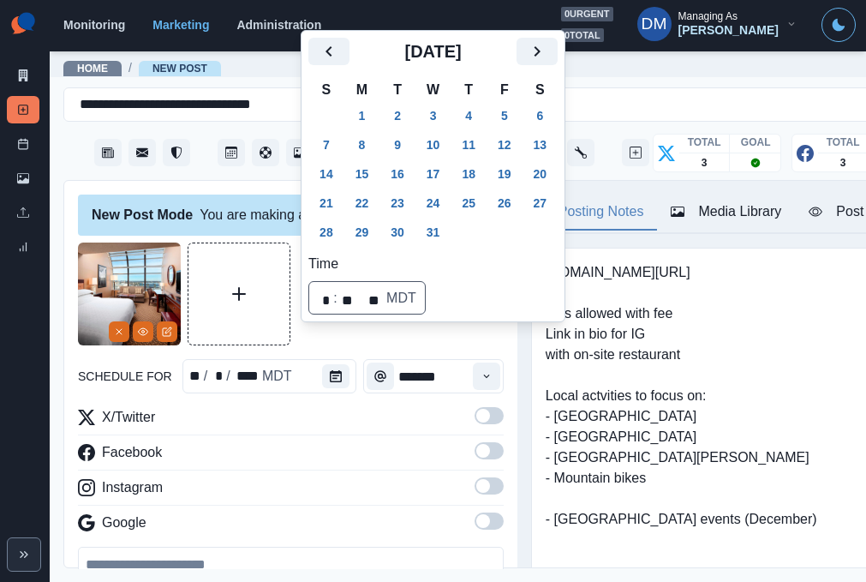
click at [506, 79] on div "[DATE]" at bounding box center [432, 58] width 249 height 41
click at [527, 62] on icon "Next" at bounding box center [537, 51] width 21 height 21
click at [488, 129] on button "2" at bounding box center [505, 115] width 34 height 27
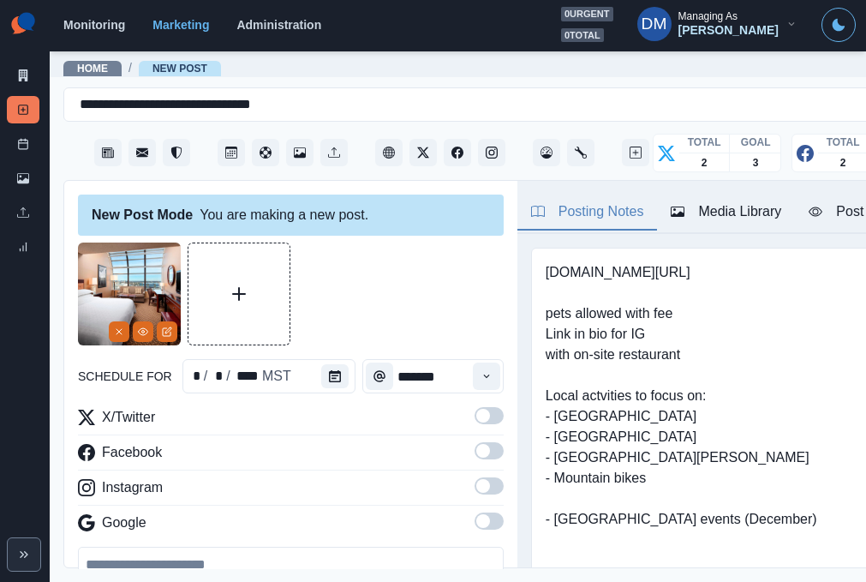
paste textarea "**********"
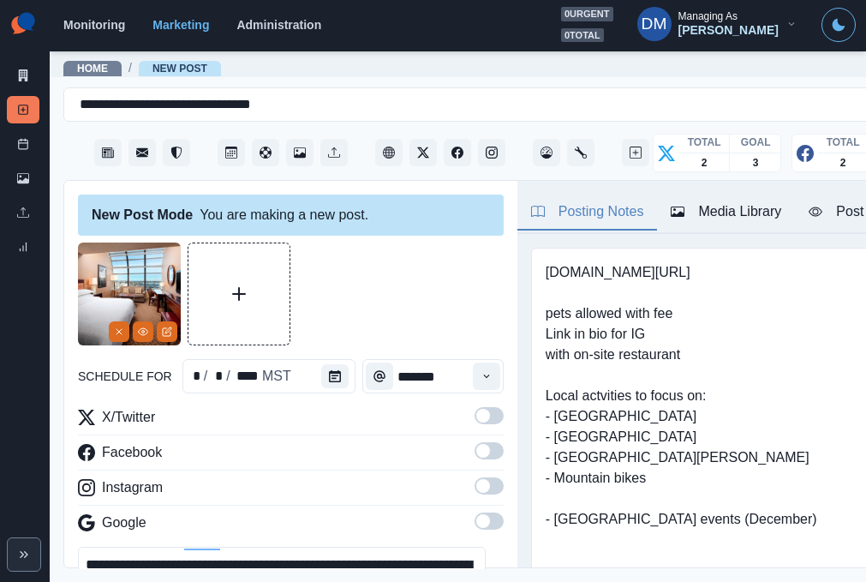
click at [184, 547] on textarea "**********" at bounding box center [282, 585] width 408 height 77
drag, startPoint x: 163, startPoint y: 487, endPoint x: 27, endPoint y: 487, distance: 136.2
click at [27, 487] on div "**********" at bounding box center [433, 291] width 866 height 582
paste textarea "**********"
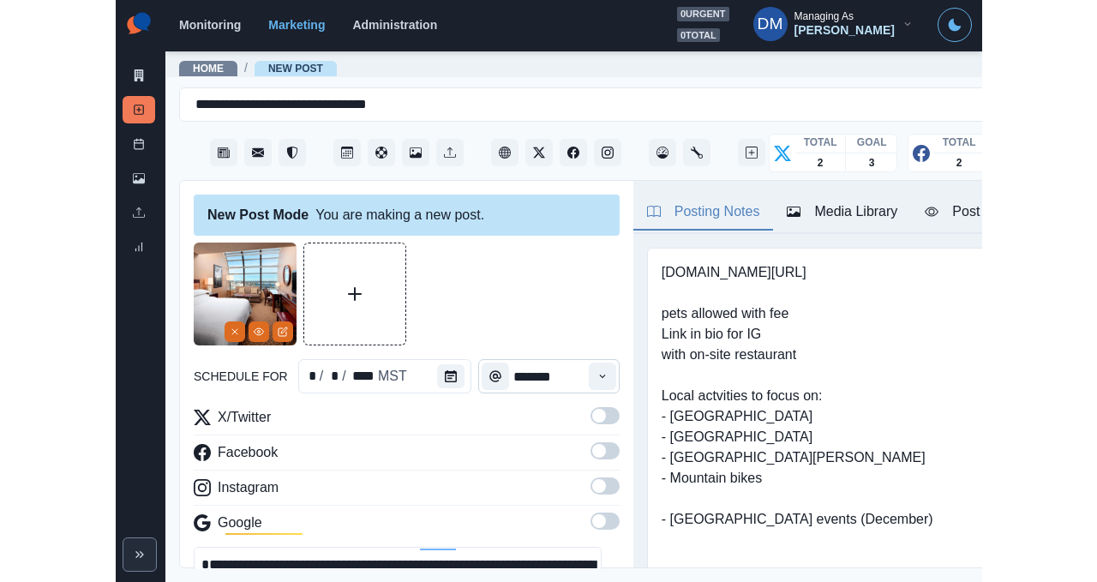
scroll to position [149, 0]
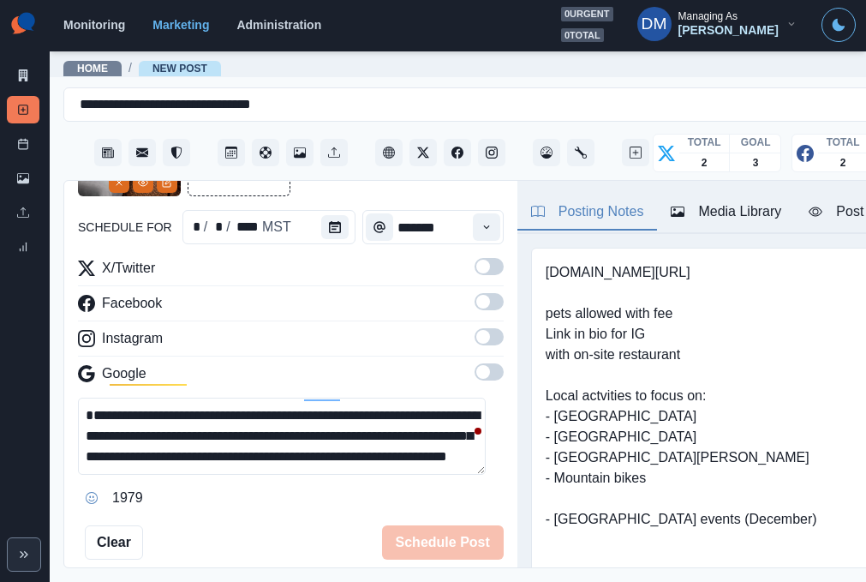
click at [809, 201] on div "Post Preview" at bounding box center [862, 211] width 107 height 21
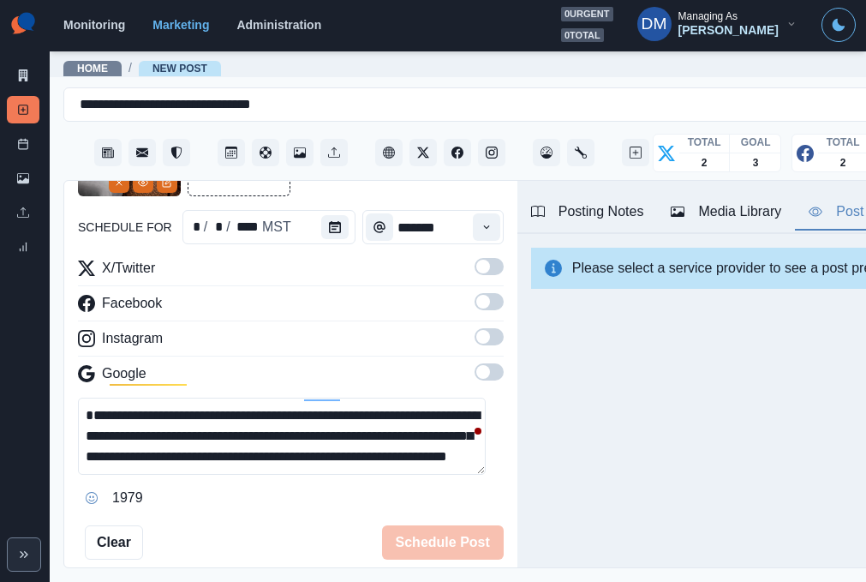
click at [476, 260] on span at bounding box center [483, 267] width 14 height 14
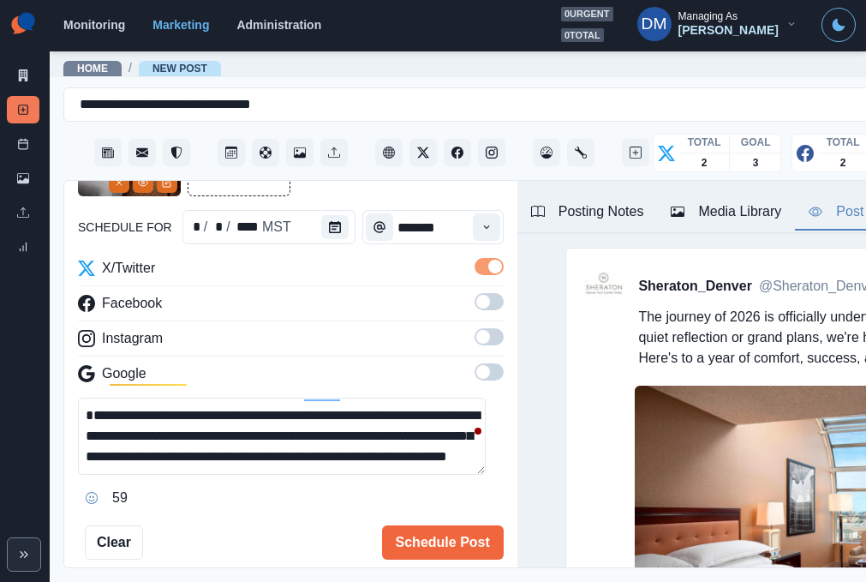
click at [476, 295] on span at bounding box center [483, 302] width 14 height 14
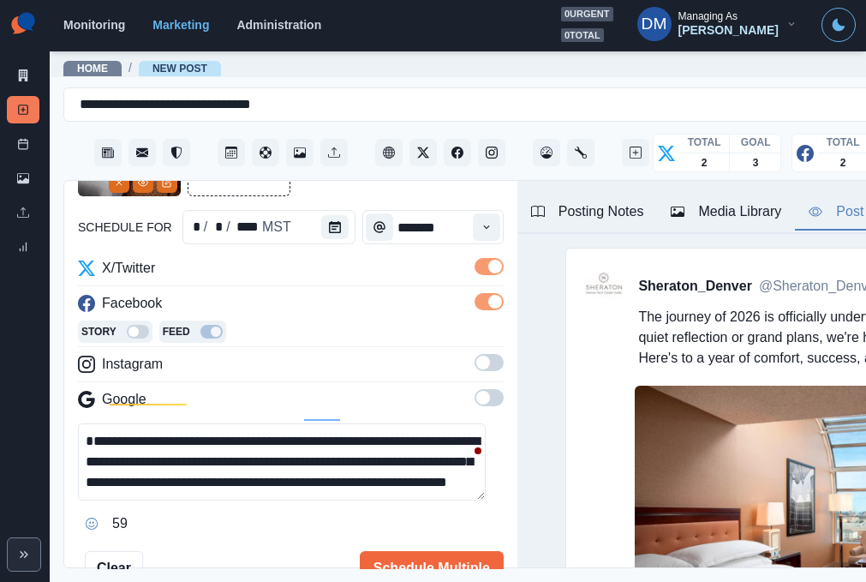
click at [475, 354] on span at bounding box center [489, 362] width 29 height 17
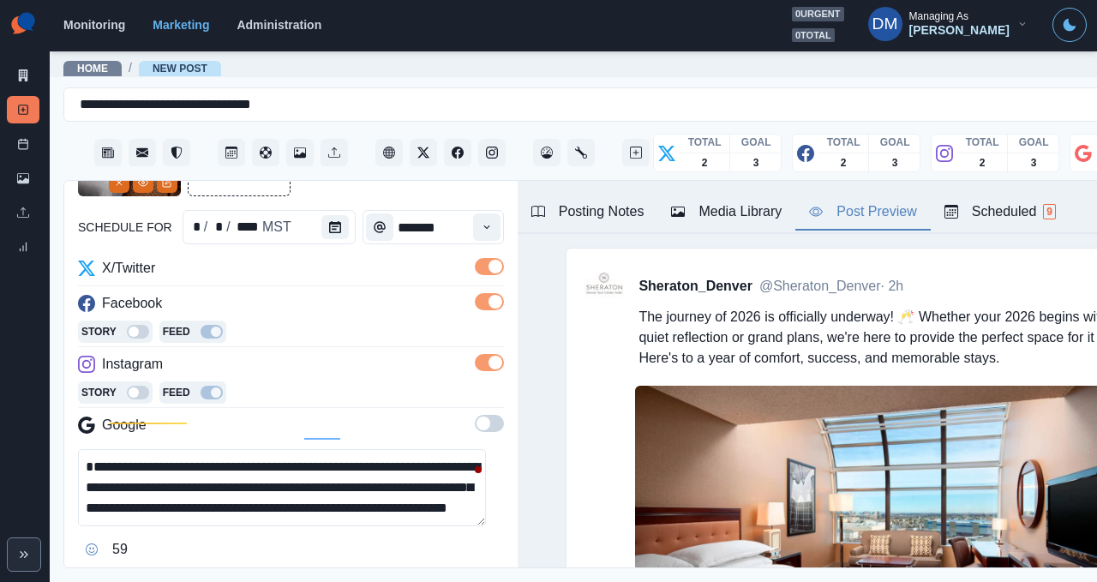
click at [88, 449] on textarea "**********" at bounding box center [282, 487] width 408 height 77
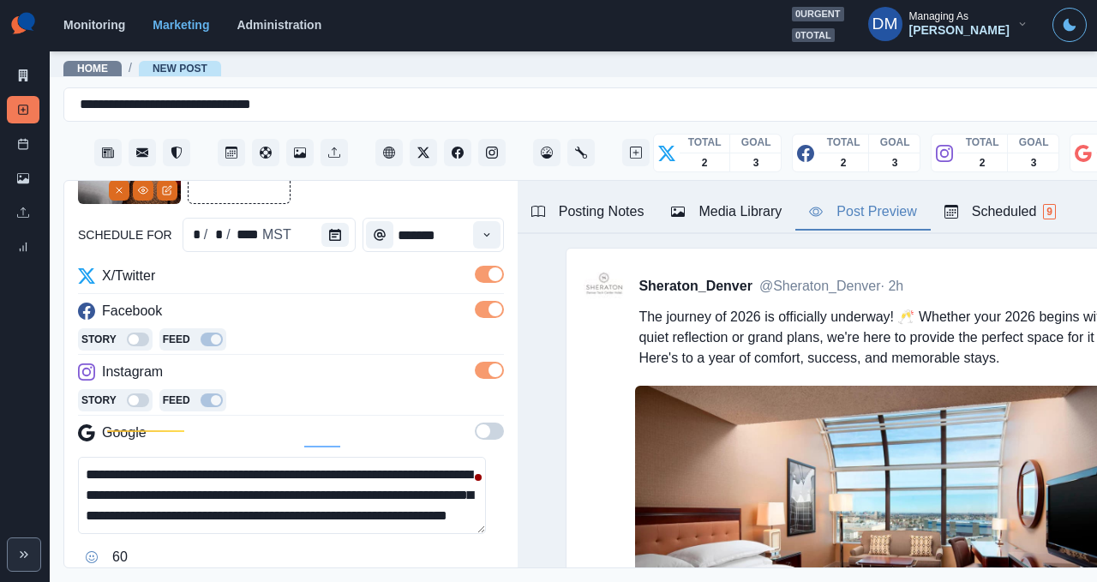
click at [300, 457] on textarea "**********" at bounding box center [282, 495] width 408 height 77
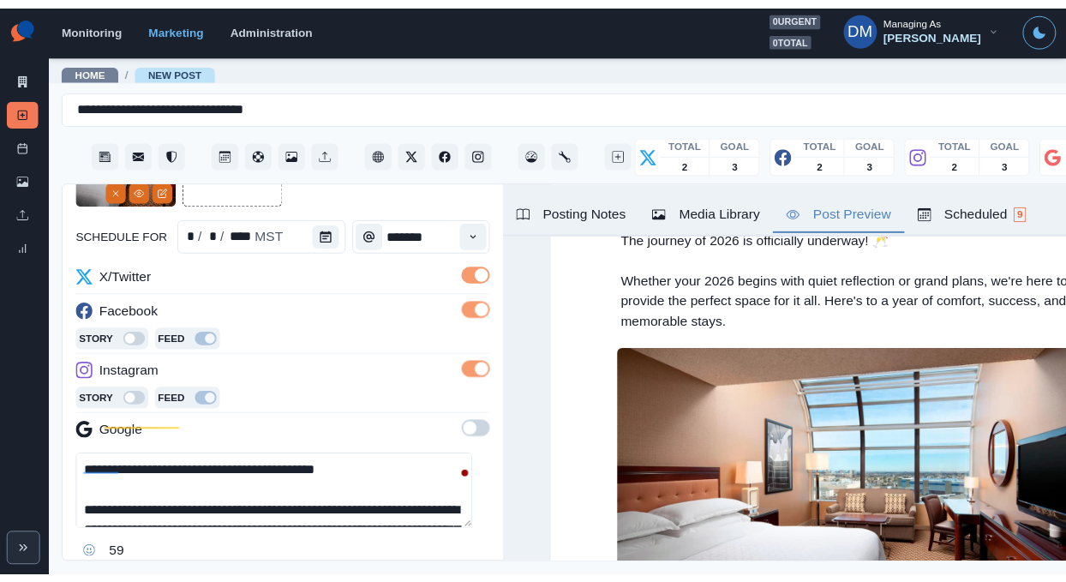
scroll to position [45, 0]
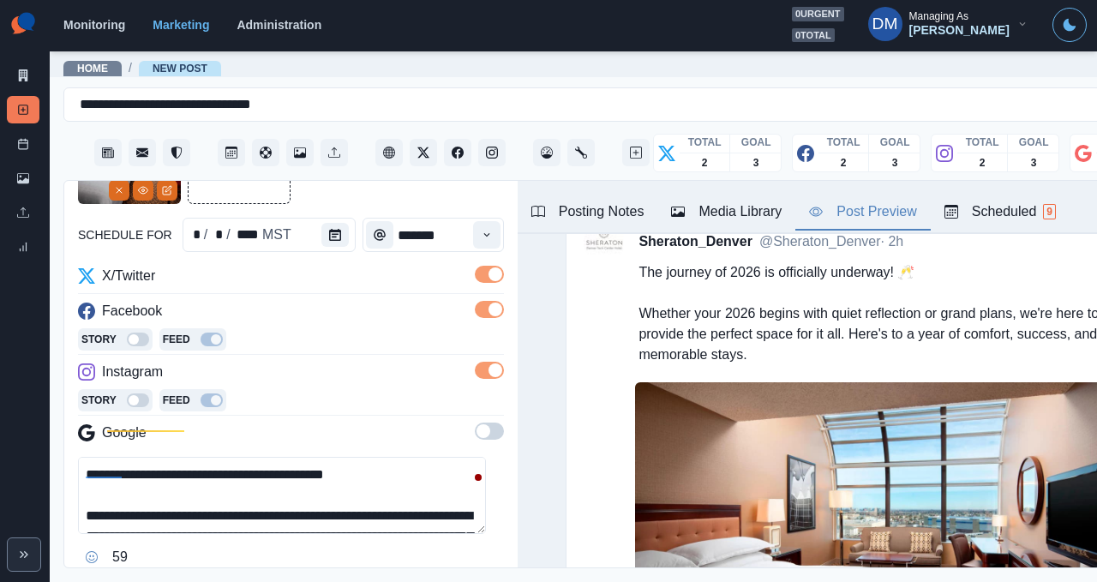
click at [377, 457] on textarea "**********" at bounding box center [282, 495] width 408 height 77
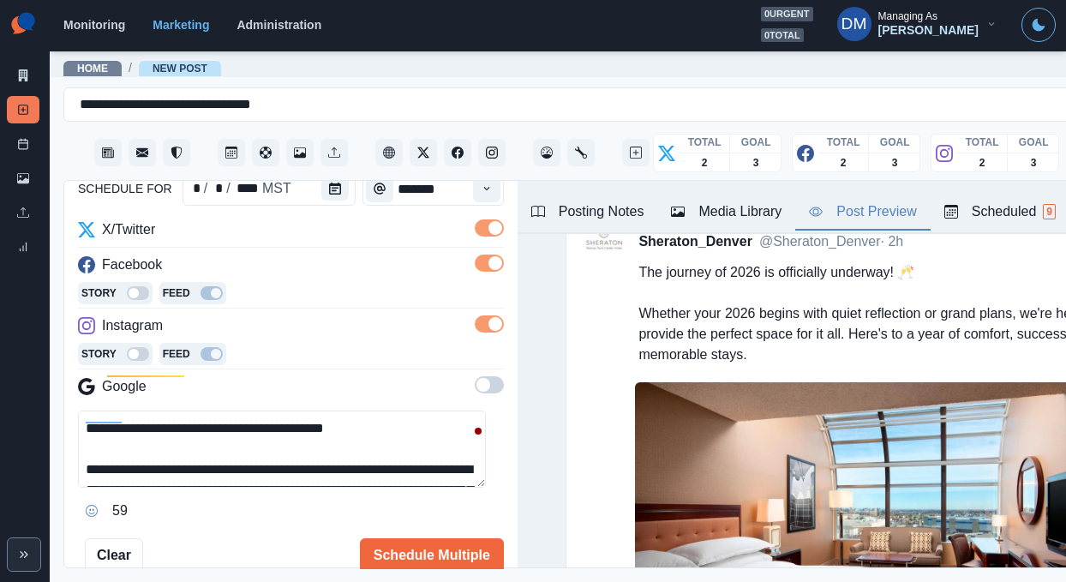
scroll to position [15, 0]
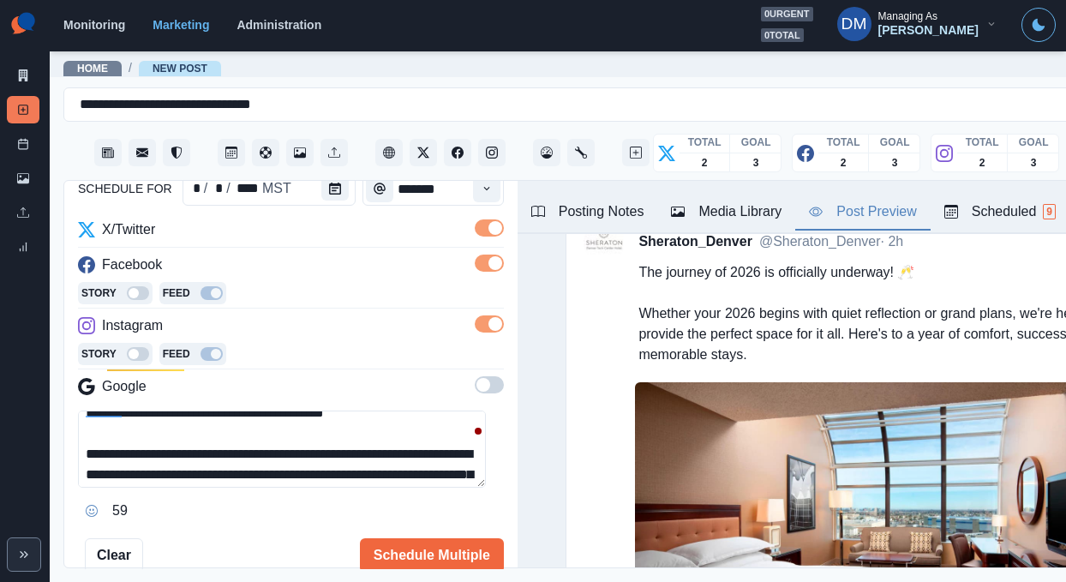
click at [150, 410] on textarea "**********" at bounding box center [282, 448] width 408 height 77
click at [203, 410] on textarea "**********" at bounding box center [282, 448] width 408 height 77
type textarea "**********"
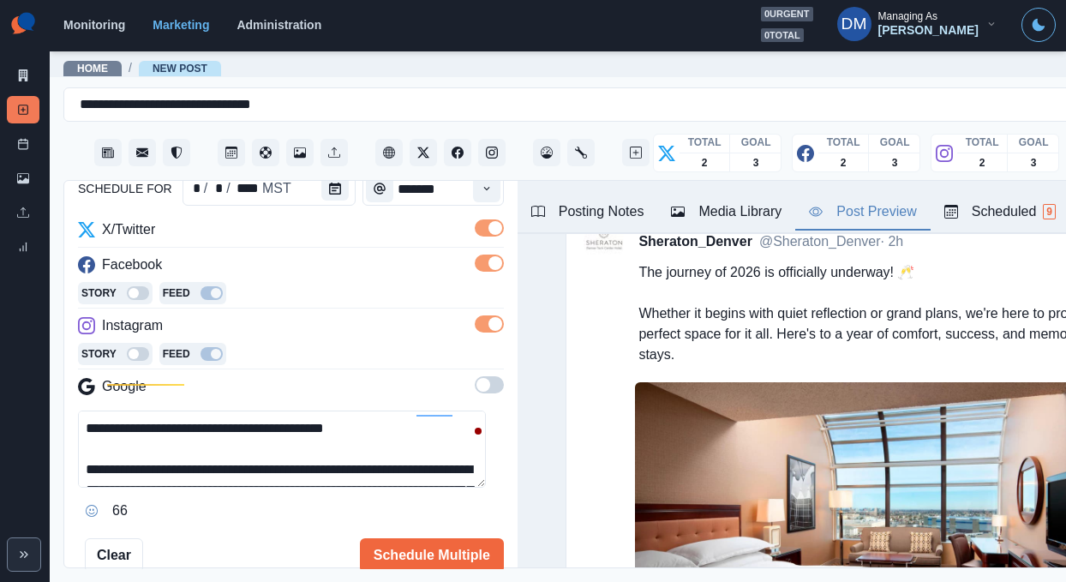
scroll to position [131, 0]
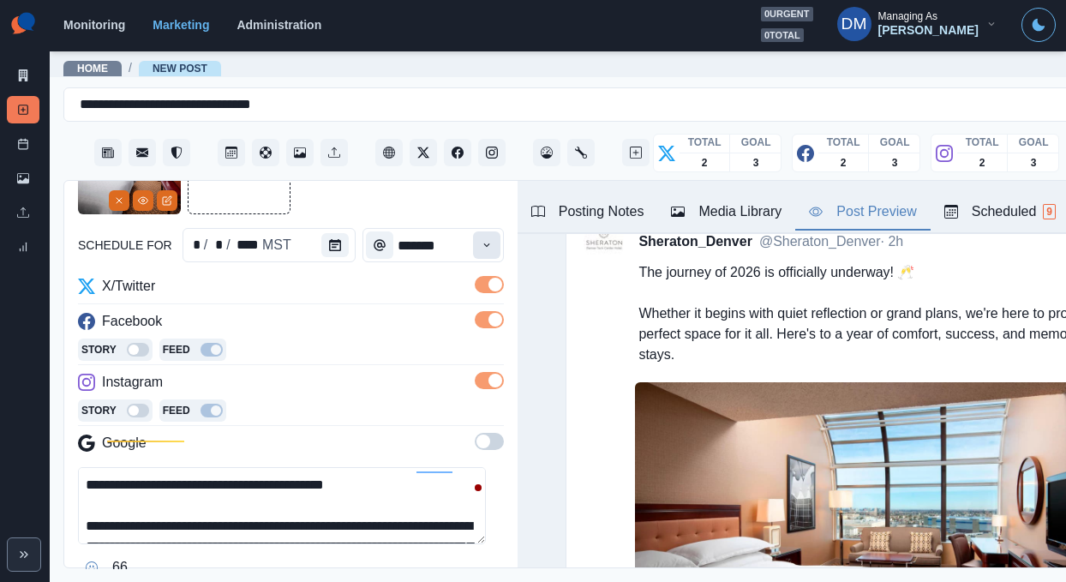
click at [481, 239] on icon "Time" at bounding box center [487, 245] width 12 height 12
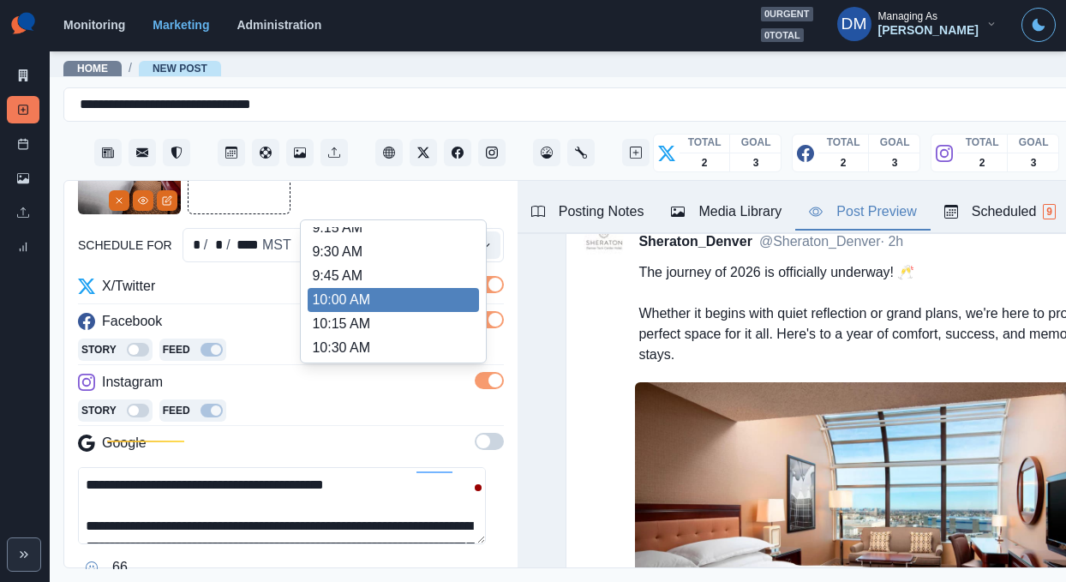
scroll to position [159, 0]
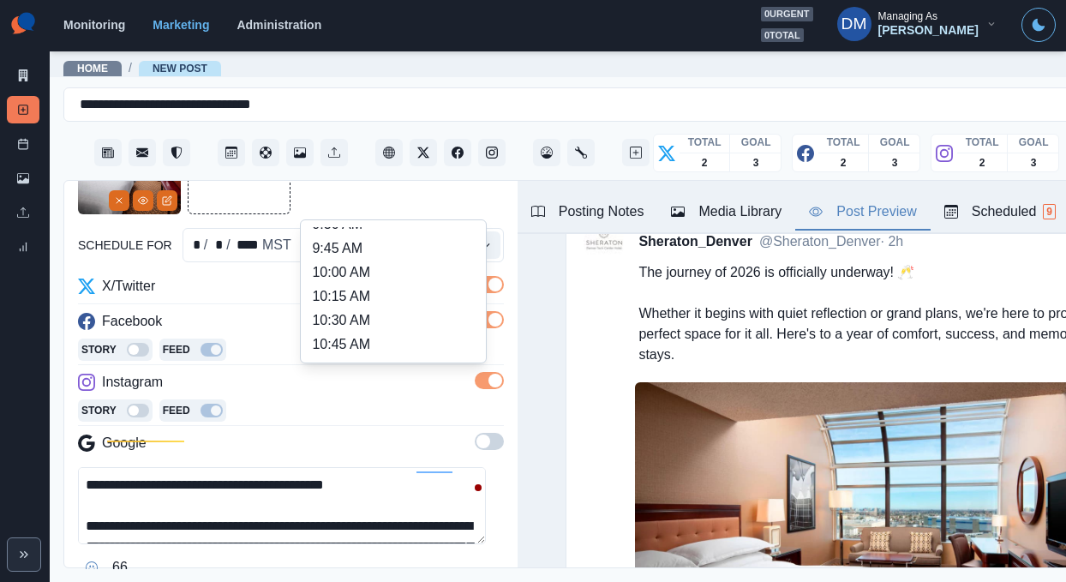
click at [419, 356] on li "11:00 AM" at bounding box center [393, 368] width 171 height 24
type input "********"
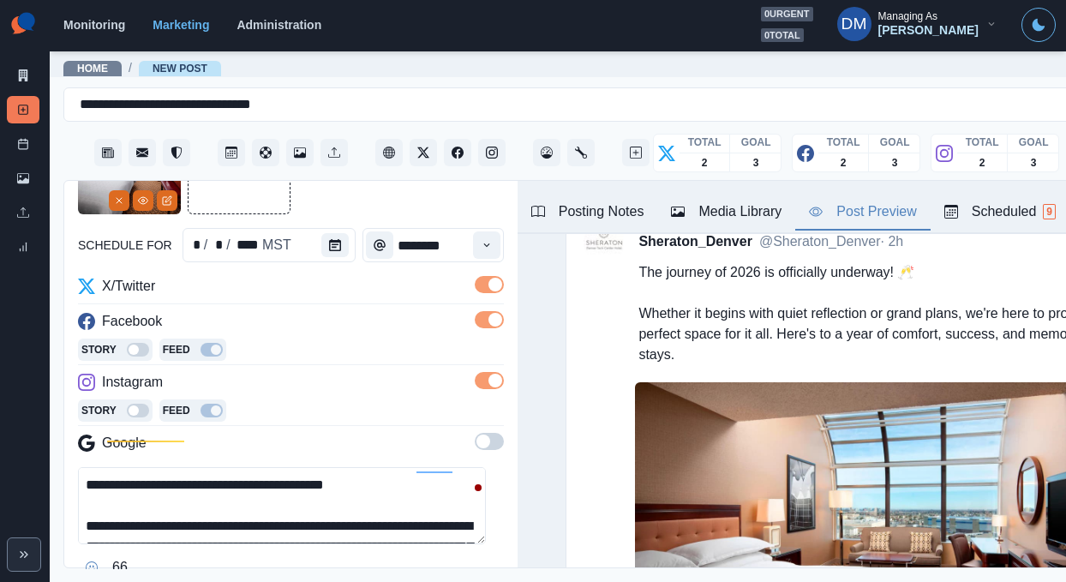
click at [209, 467] on textarea "**********" at bounding box center [282, 505] width 408 height 77
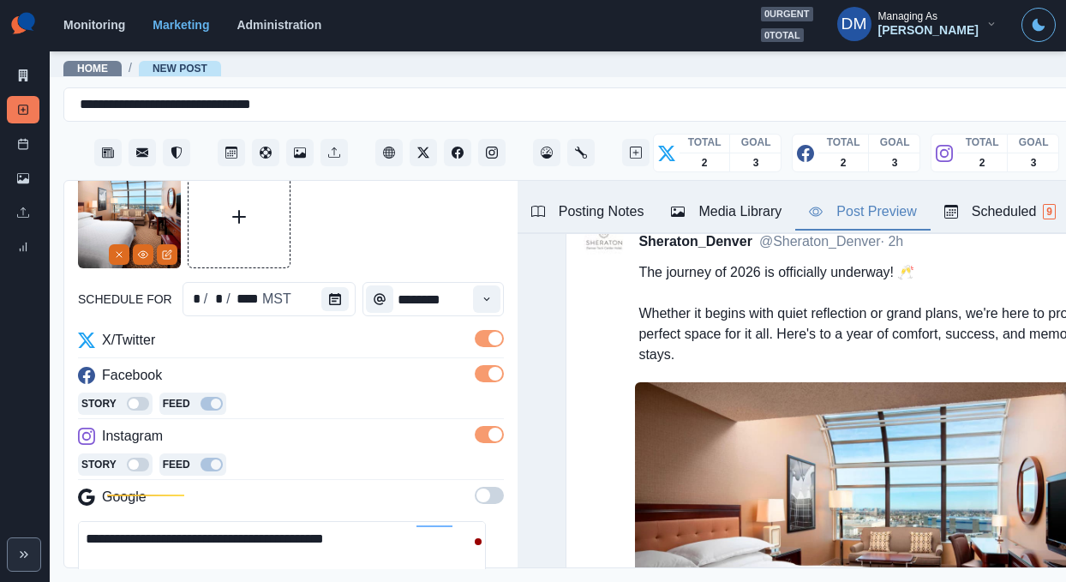
scroll to position [109, 0]
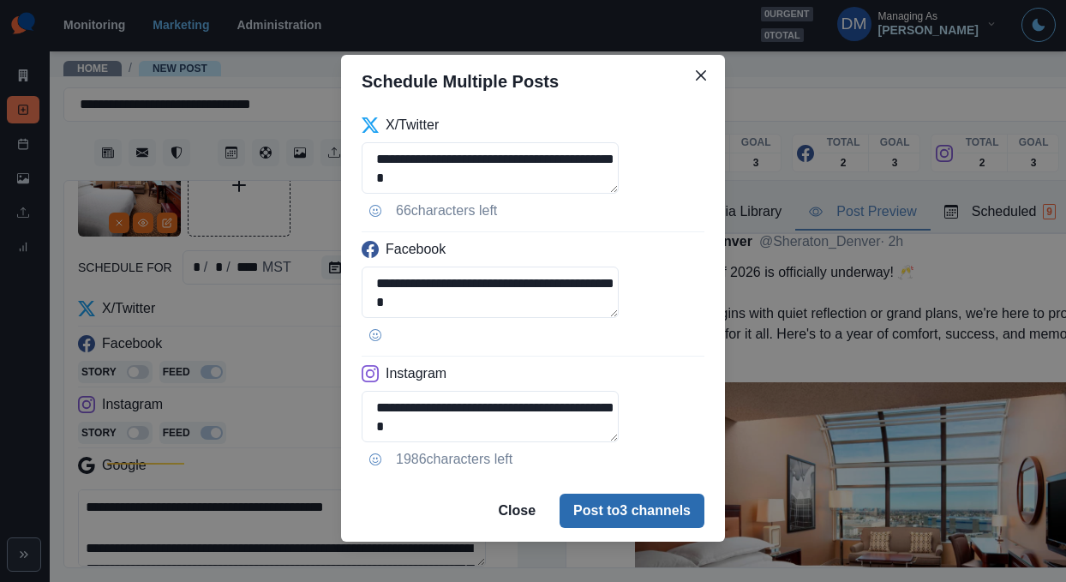
click at [605, 494] on button "Post to 3 channels" at bounding box center [632, 511] width 145 height 34
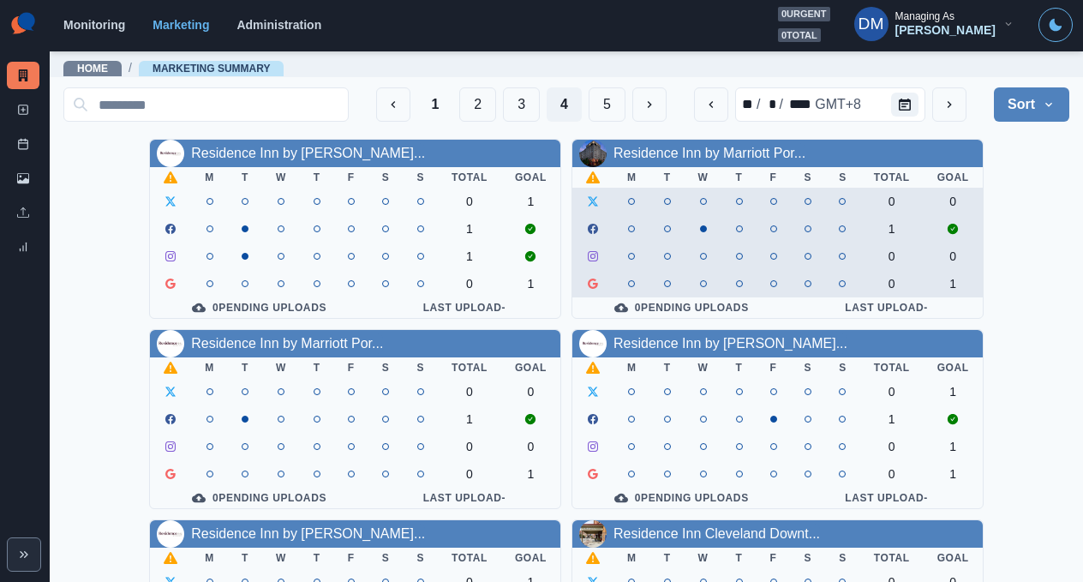
scroll to position [170, 0]
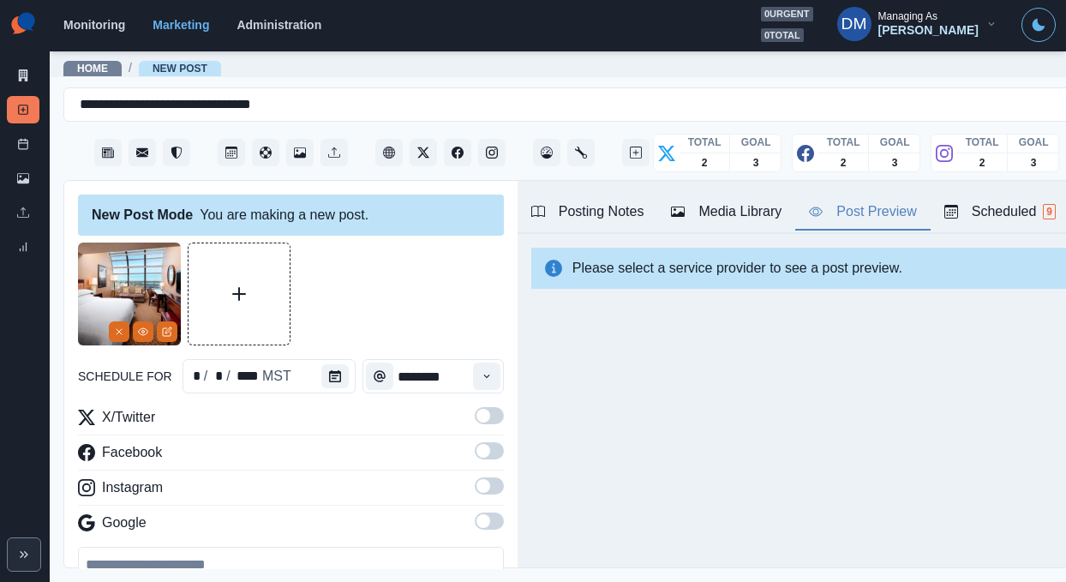
scroll to position [109, 0]
